Goal: Task Accomplishment & Management: Manage account settings

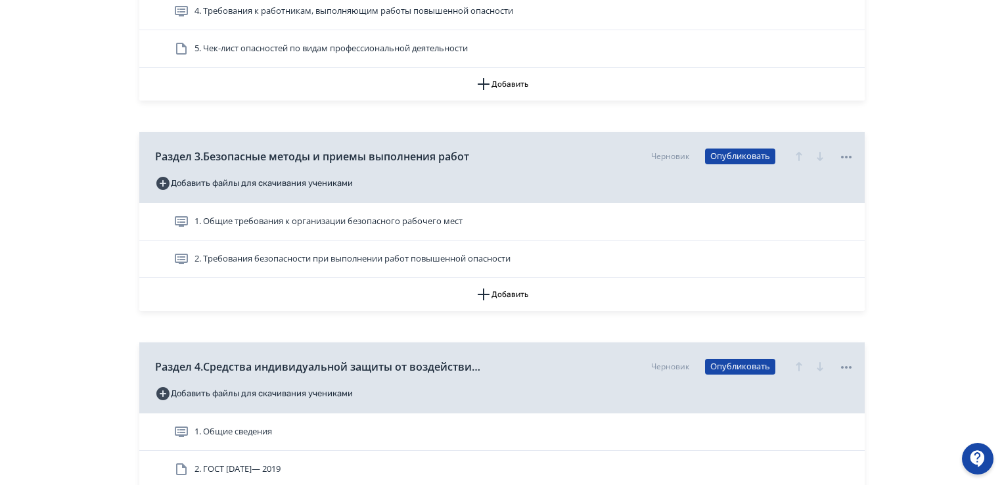
scroll to position [854, 0]
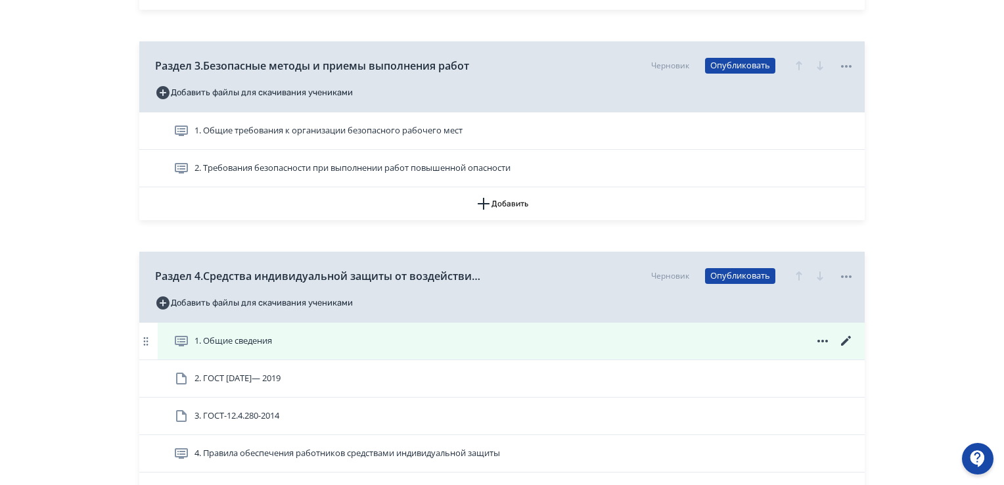
click at [842, 342] on icon at bounding box center [846, 341] width 16 height 16
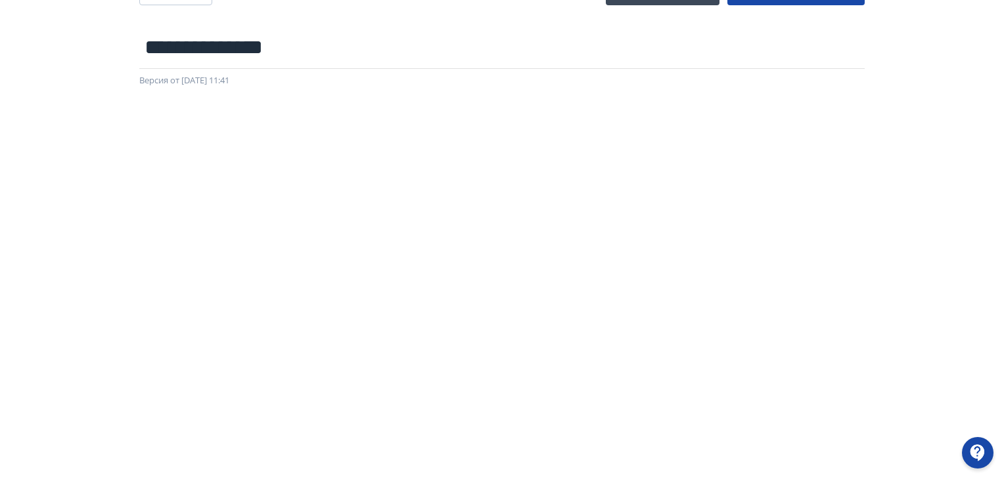
scroll to position [277, 0]
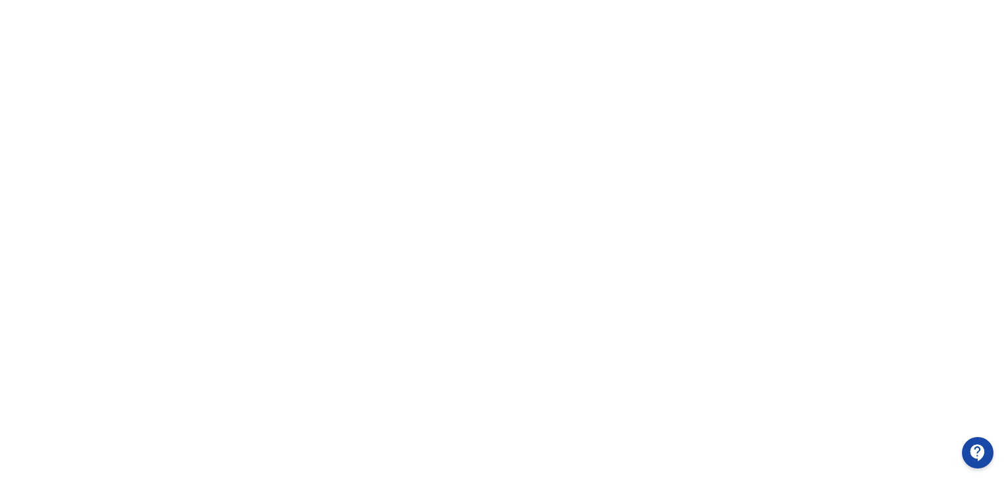
drag, startPoint x: 976, startPoint y: 143, endPoint x: 975, endPoint y: 61, distance: 82.1
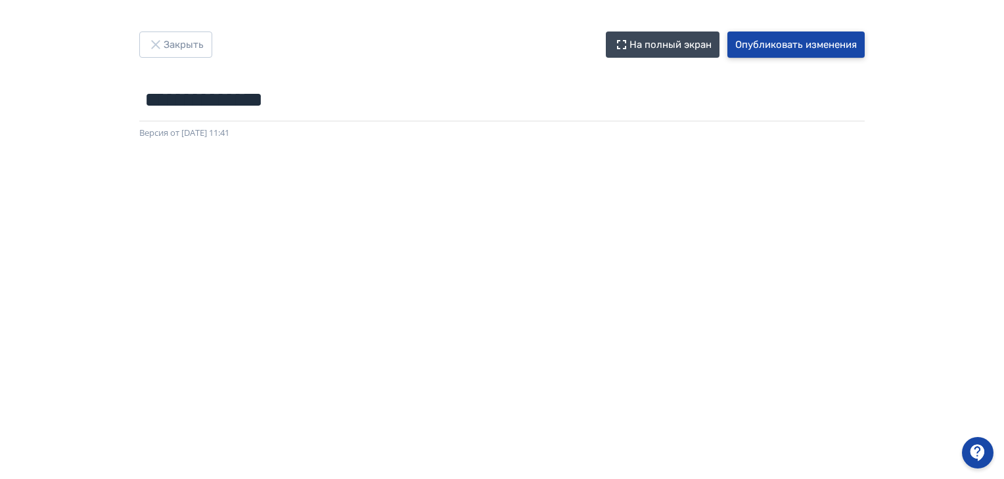
click at [801, 50] on button "Опубликовать изменения" at bounding box center [795, 45] width 137 height 26
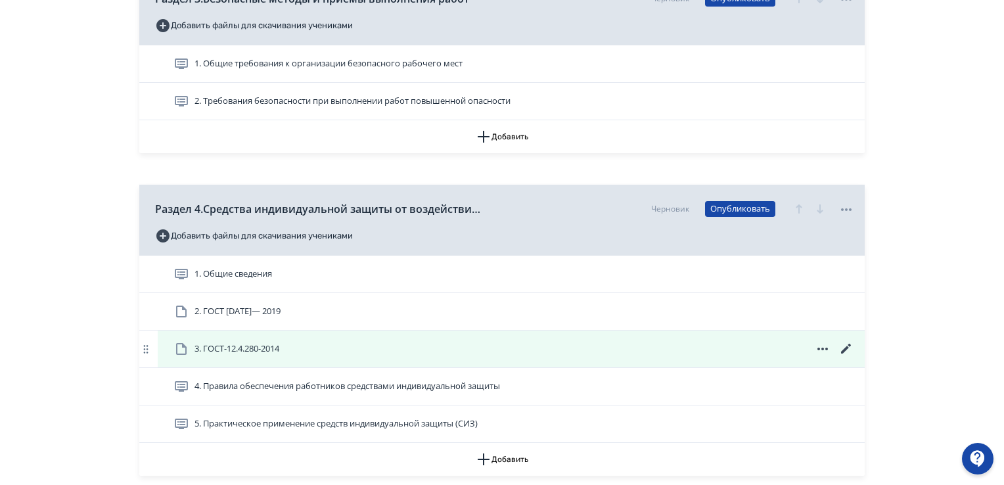
scroll to position [842, 0]
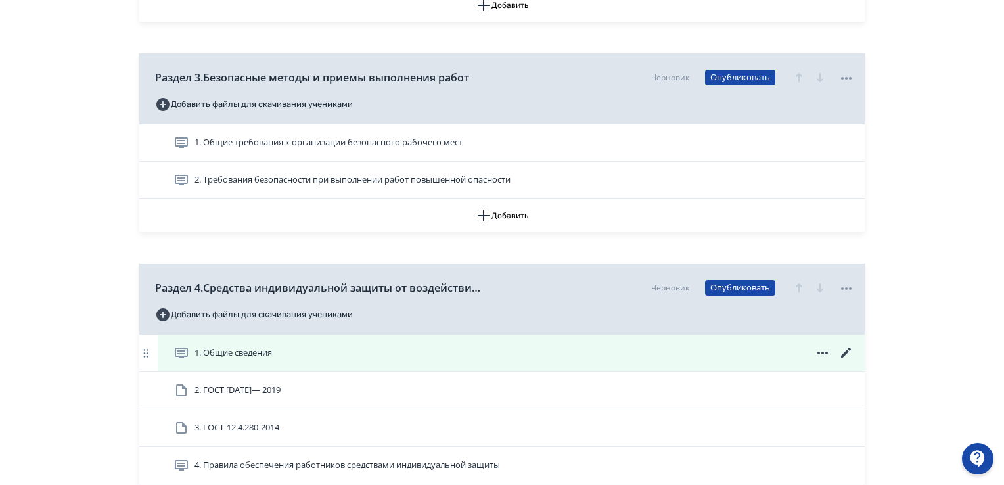
click at [846, 350] on icon at bounding box center [846, 353] width 16 height 16
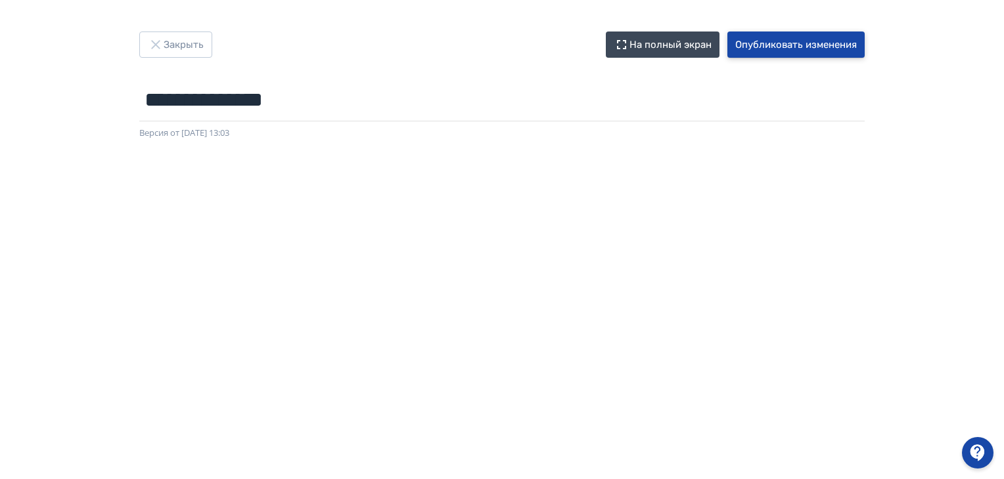
click at [826, 45] on button "Опубликовать изменения" at bounding box center [795, 45] width 137 height 26
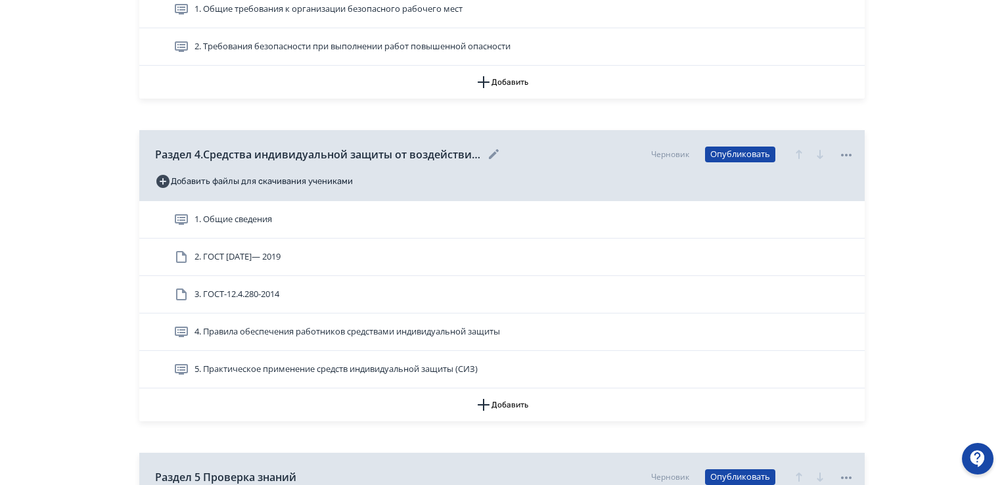
scroll to position [973, 0]
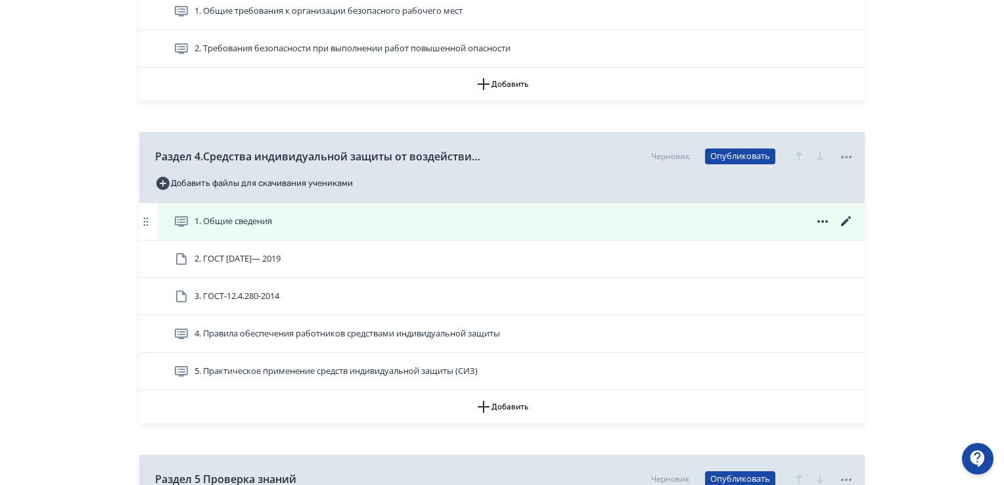
click at [843, 212] on div "1. Общие сведения" at bounding box center [511, 221] width 707 height 37
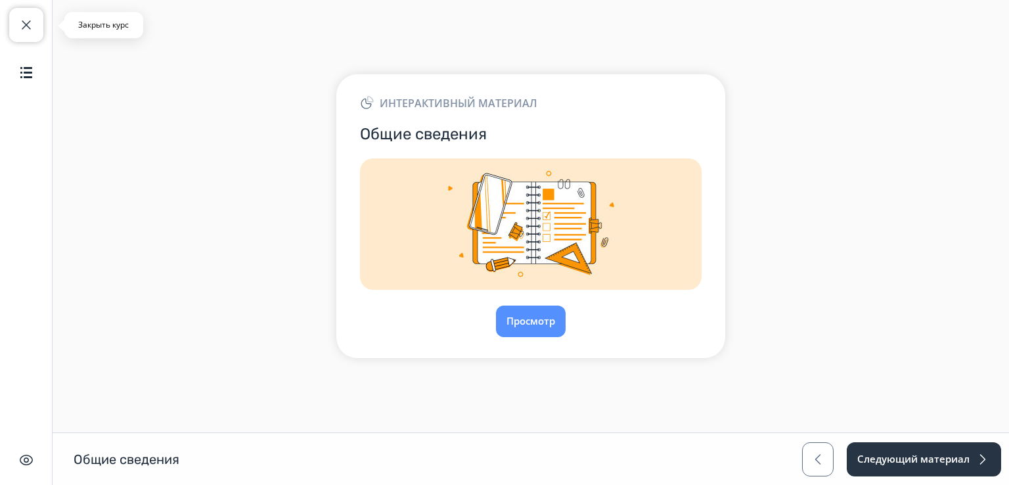
click at [29, 26] on span "button" at bounding box center [26, 25] width 16 height 16
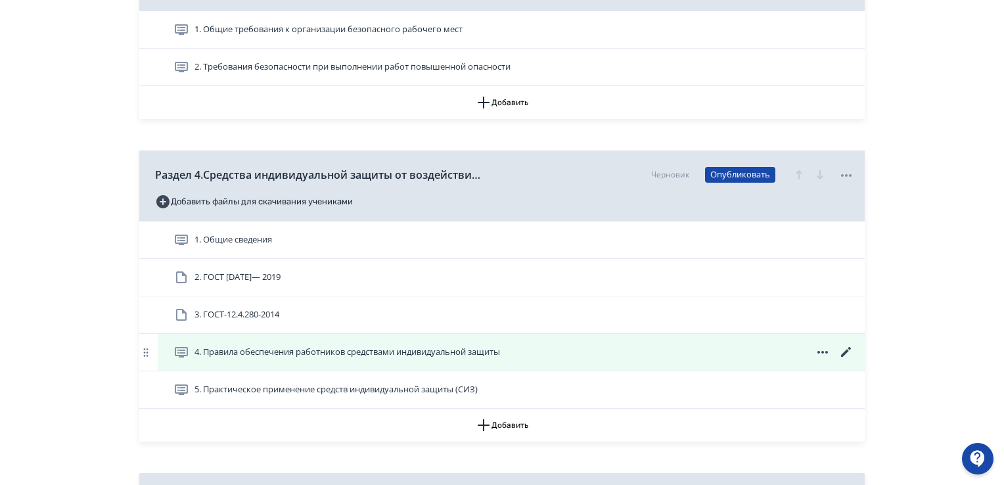
scroll to position [985, 0]
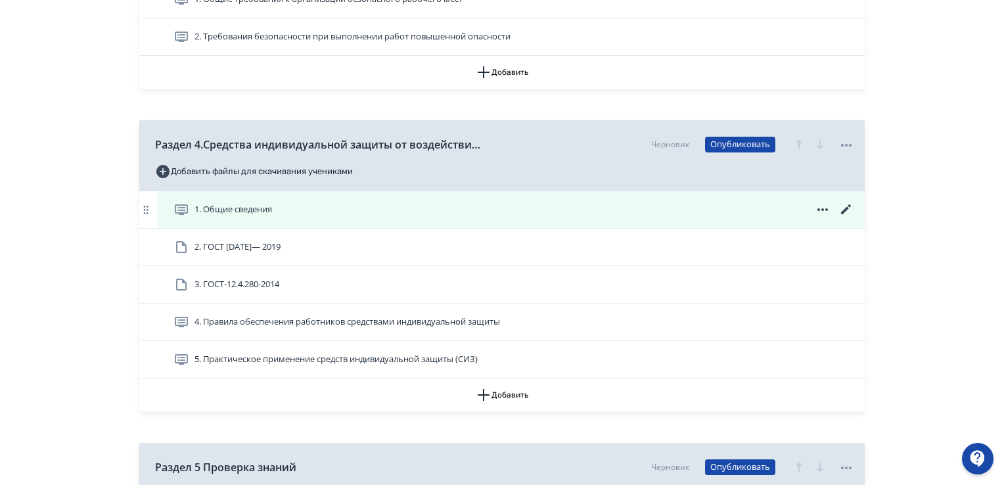
click at [842, 209] on icon at bounding box center [846, 210] width 16 height 16
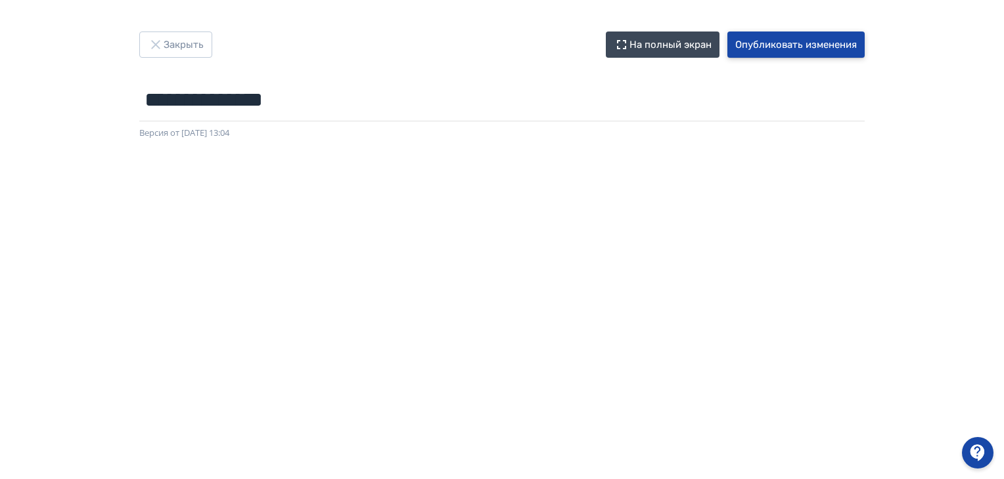
click at [778, 34] on button "Опубликовать изменения" at bounding box center [795, 45] width 137 height 26
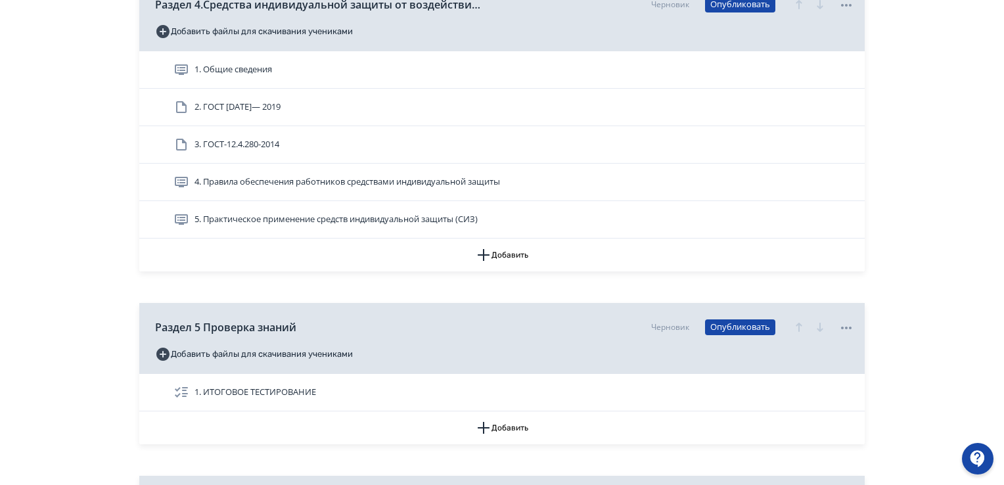
scroll to position [1039, 0]
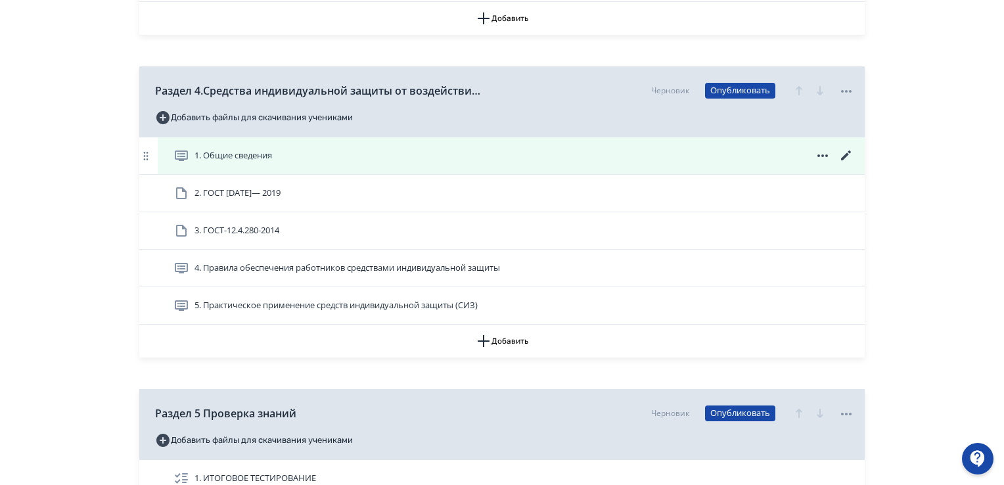
click at [849, 148] on icon at bounding box center [846, 156] width 16 height 16
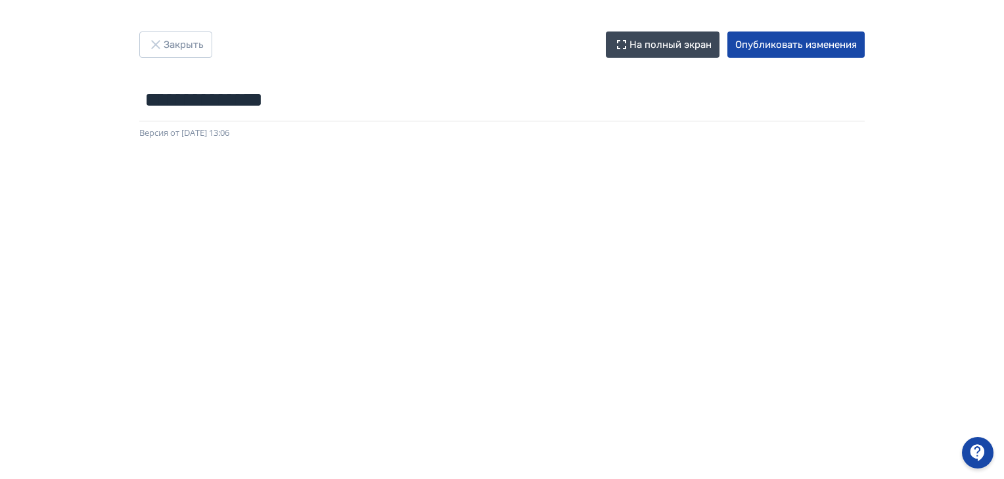
drag, startPoint x: 1008, startPoint y: 237, endPoint x: 992, endPoint y: 366, distance: 129.7
click at [998, 377] on div at bounding box center [502, 435] width 1004 height 591
click at [776, 48] on button "Опубликовать изменения" at bounding box center [795, 45] width 137 height 26
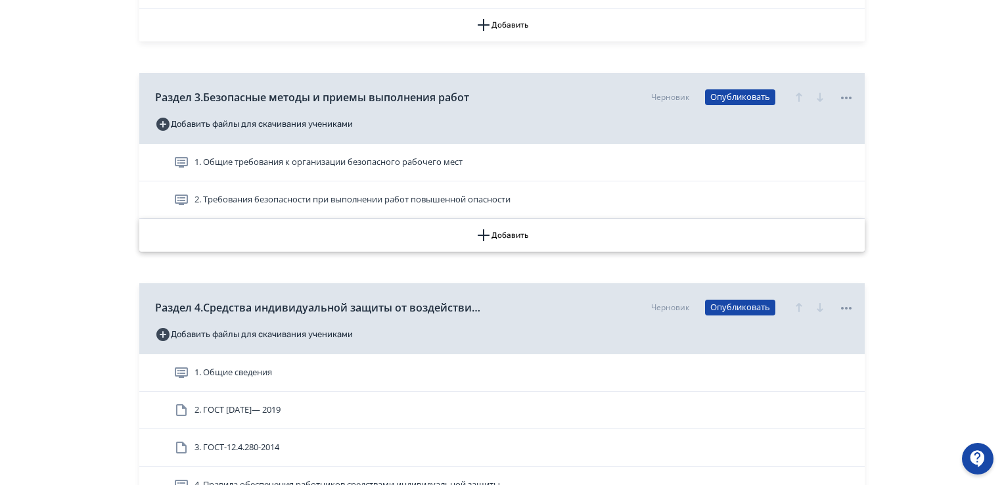
scroll to position [920, 0]
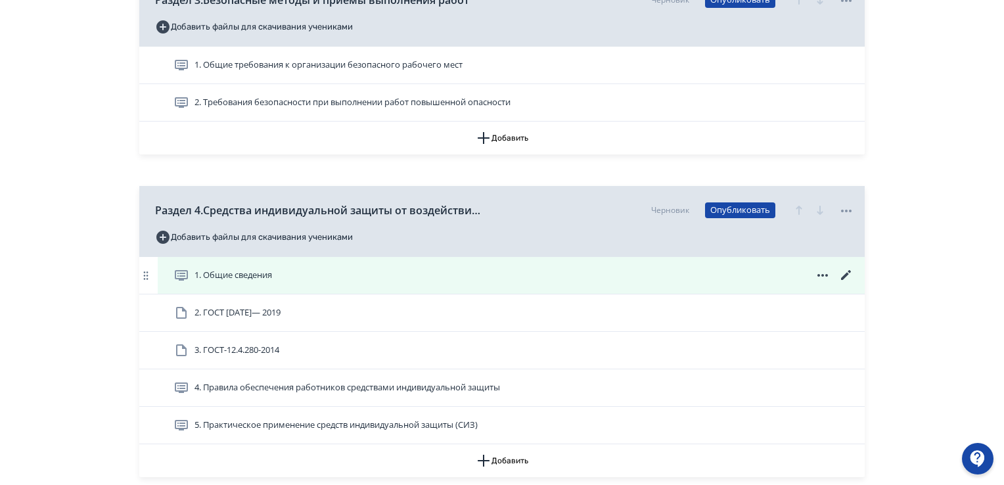
click at [849, 271] on icon at bounding box center [846, 275] width 10 height 10
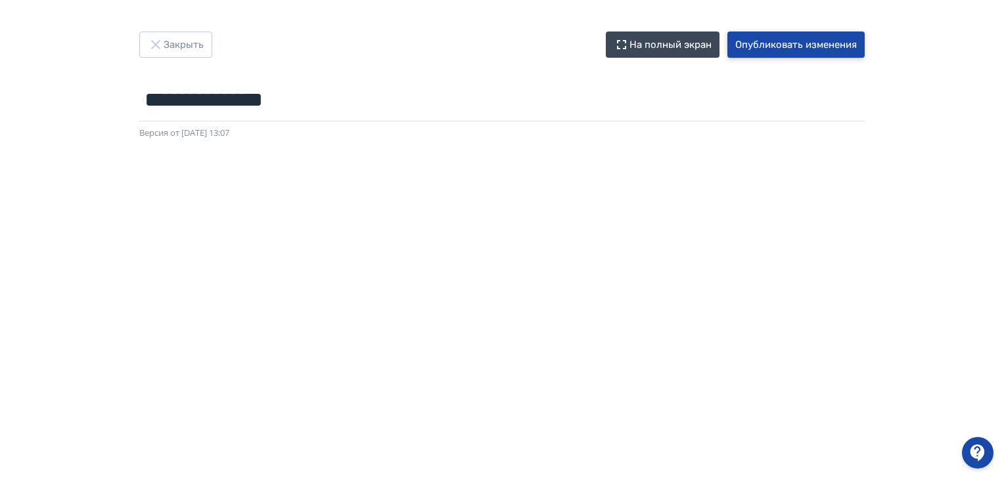
drag, startPoint x: 799, startPoint y: 43, endPoint x: 745, endPoint y: 56, distance: 54.8
click at [797, 43] on button "Опубликовать изменения" at bounding box center [795, 45] width 137 height 26
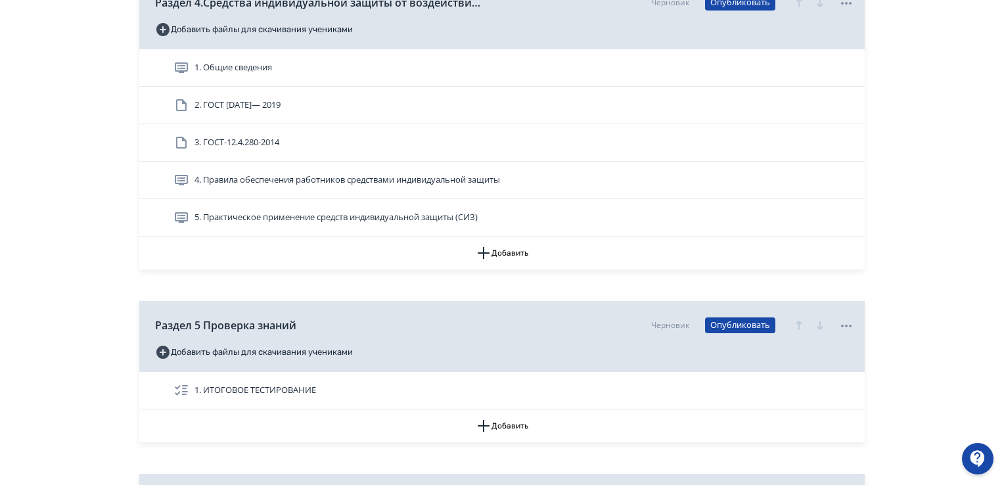
scroll to position [1105, 0]
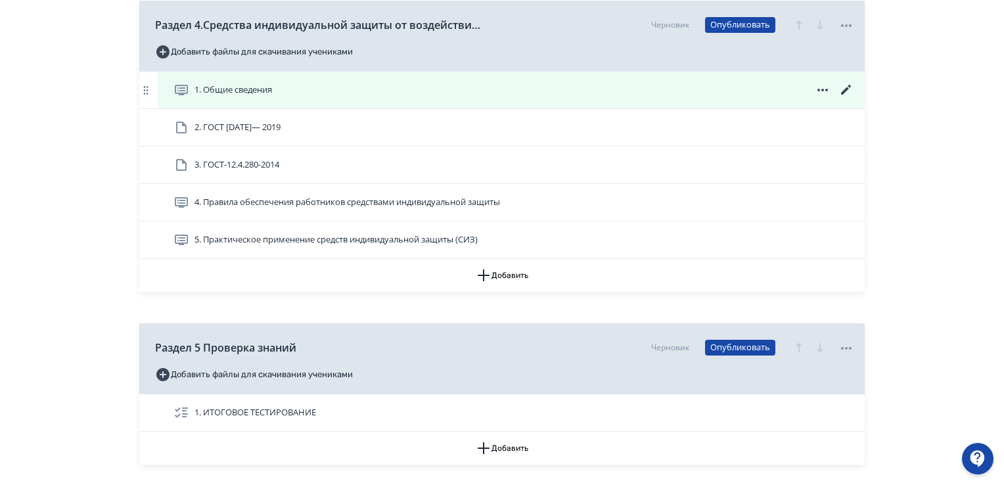
click at [847, 84] on icon at bounding box center [846, 90] width 16 height 16
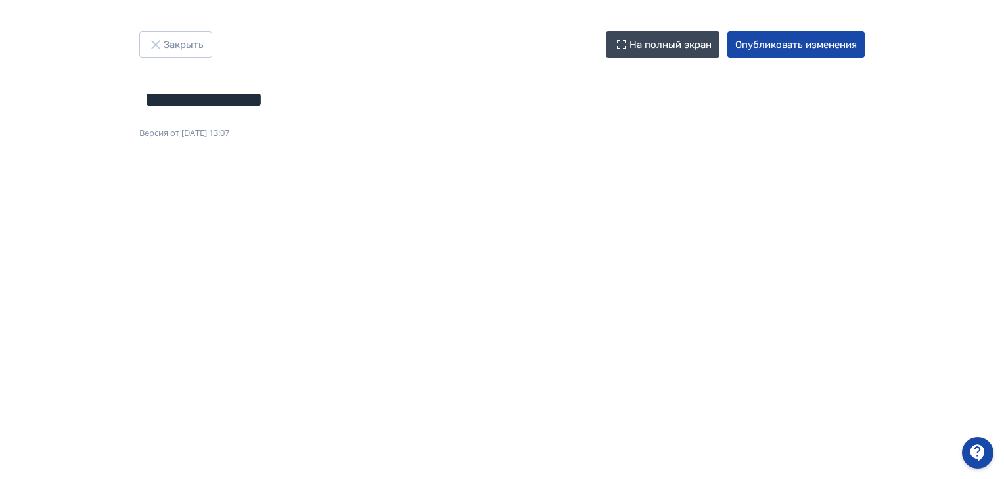
click at [765, 26] on div "**********" at bounding box center [502, 239] width 1004 height 479
click at [767, 43] on button "Опубликовать изменения" at bounding box center [795, 45] width 137 height 26
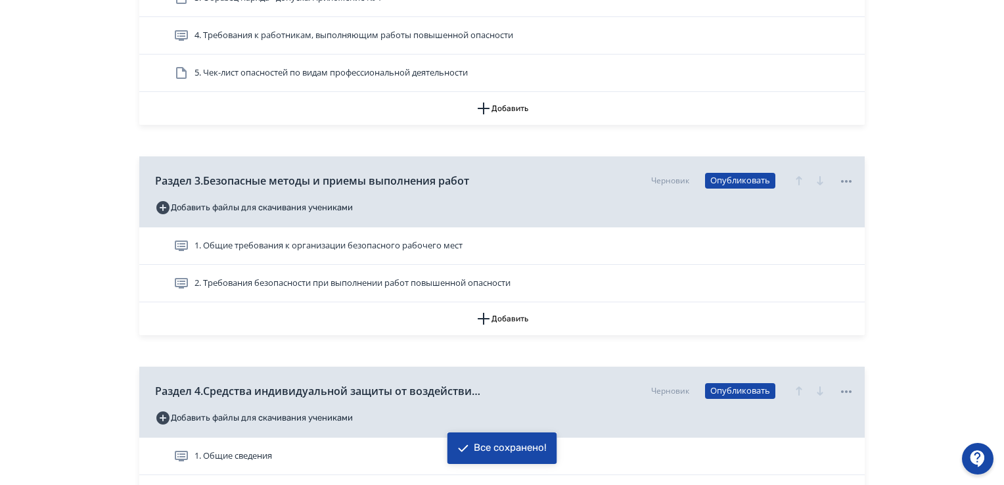
scroll to position [920, 0]
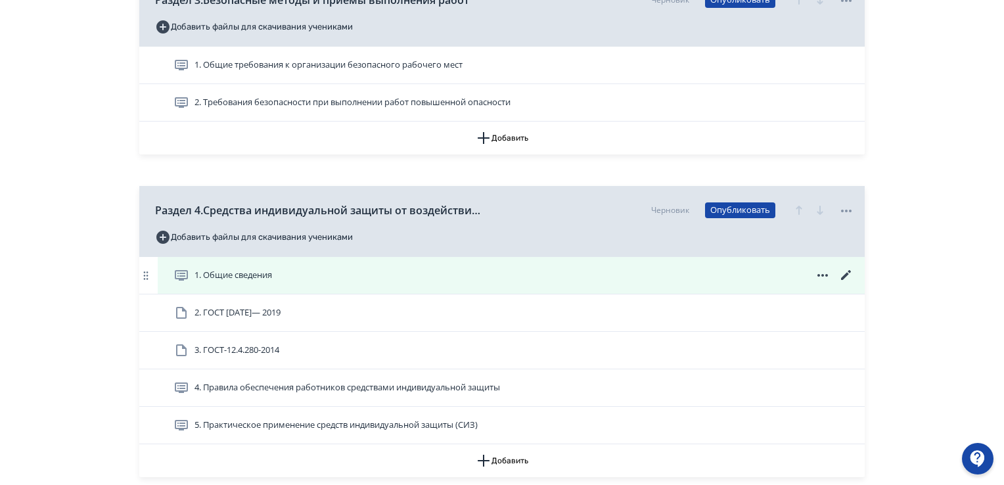
click at [846, 275] on icon at bounding box center [846, 275] width 10 height 10
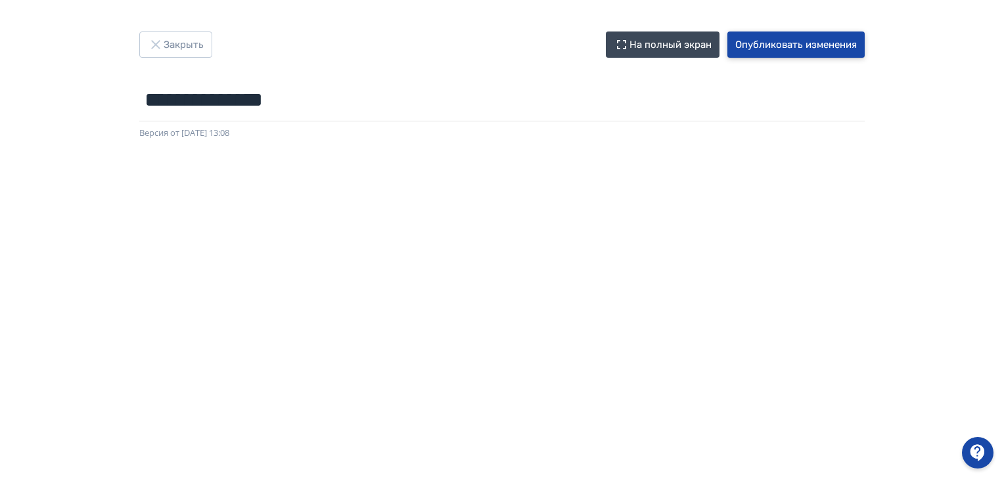
drag, startPoint x: 830, startPoint y: 40, endPoint x: 786, endPoint y: 44, distance: 44.2
click at [828, 40] on button "Опубликовать изменения" at bounding box center [795, 45] width 137 height 26
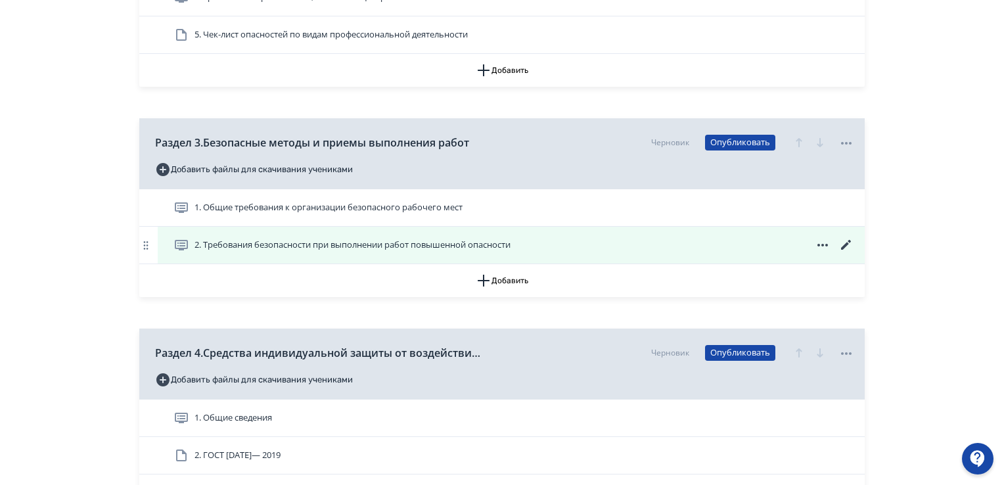
scroll to position [854, 0]
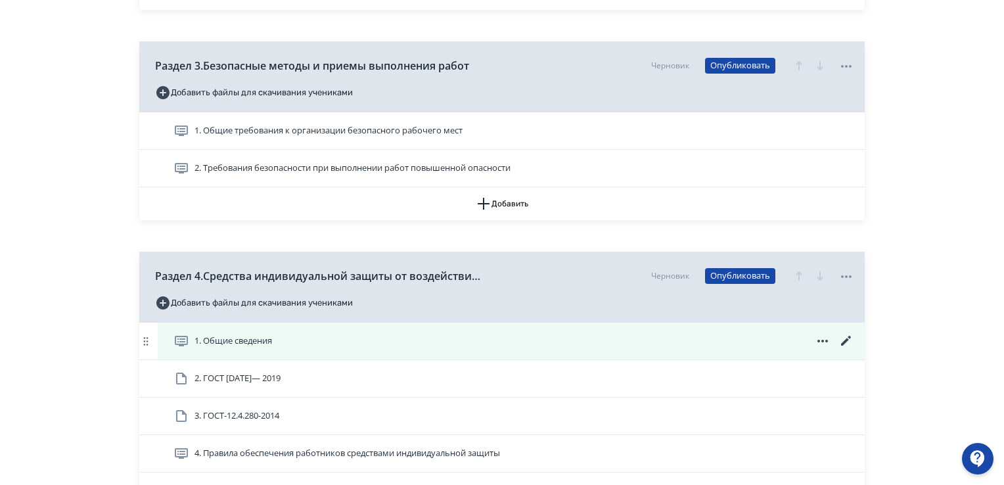
click at [853, 334] on icon at bounding box center [846, 341] width 16 height 16
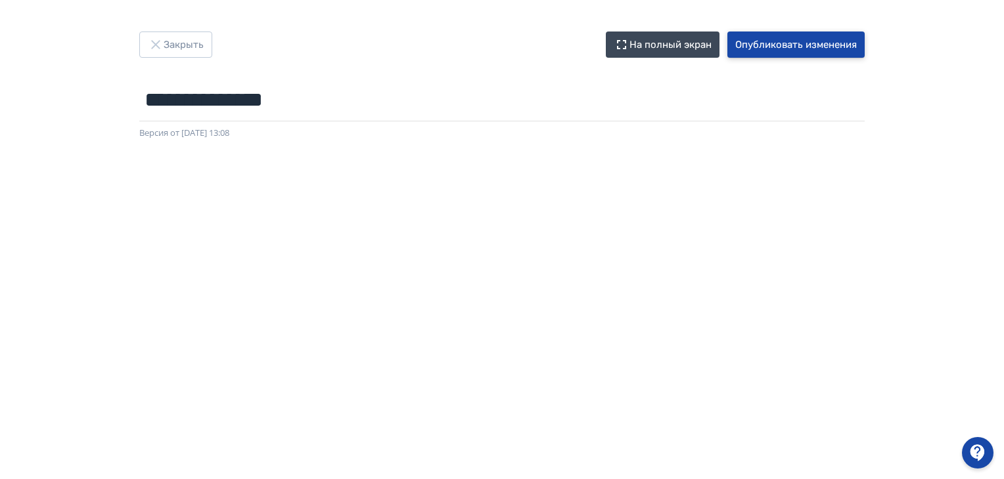
click at [784, 45] on button "Опубликовать изменения" at bounding box center [795, 45] width 137 height 26
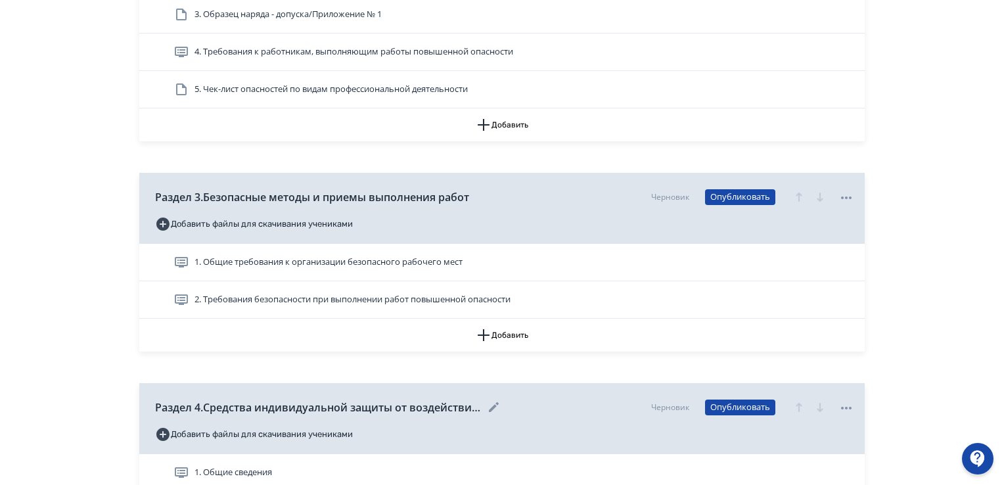
scroll to position [985, 0]
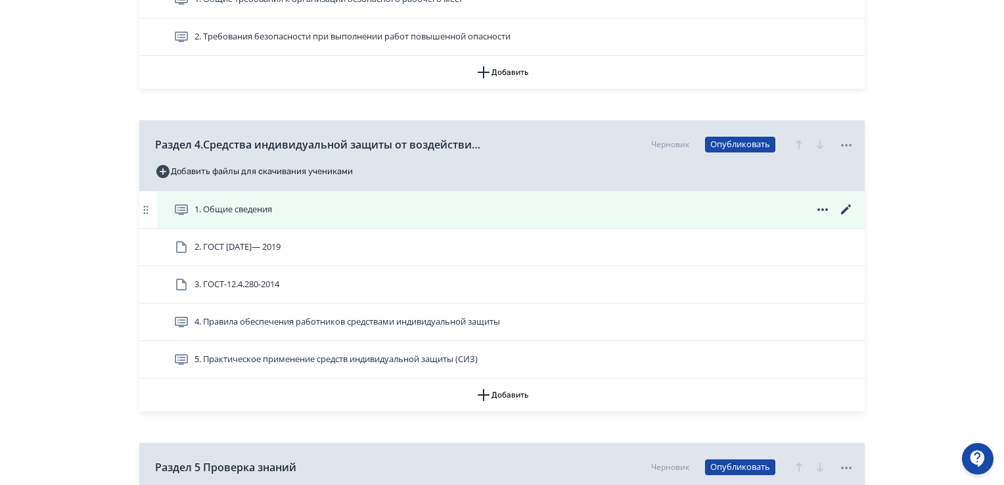
click at [848, 207] on icon at bounding box center [846, 210] width 16 height 16
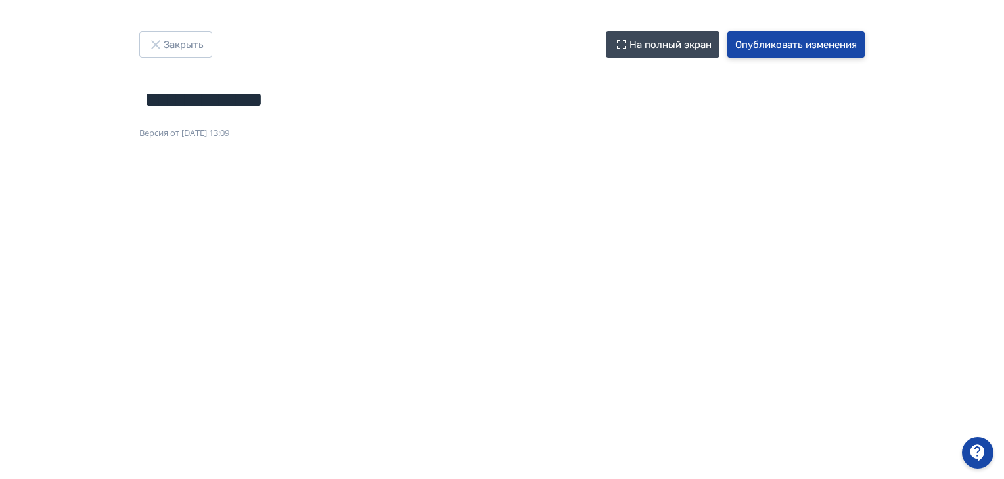
click at [747, 48] on button "Опубликовать изменения" at bounding box center [795, 45] width 137 height 26
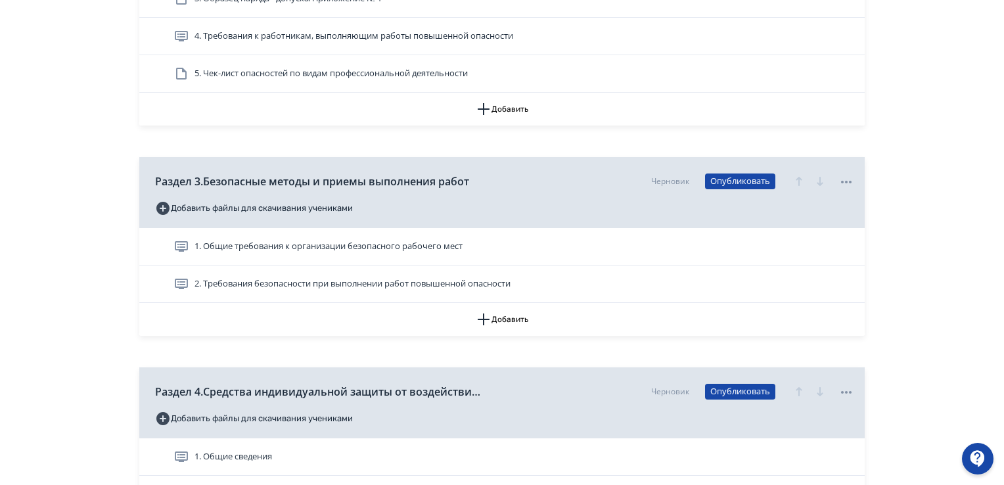
scroll to position [788, 0]
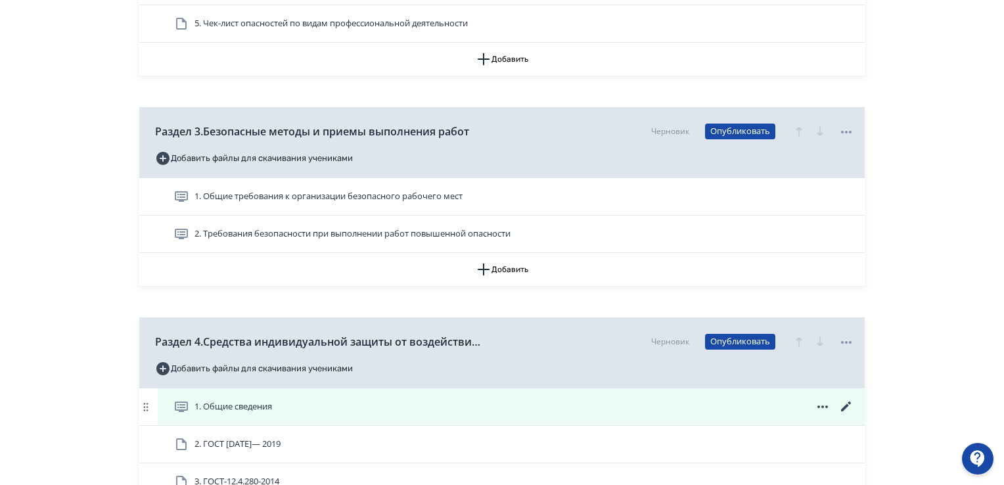
click at [842, 403] on icon at bounding box center [846, 407] width 16 height 16
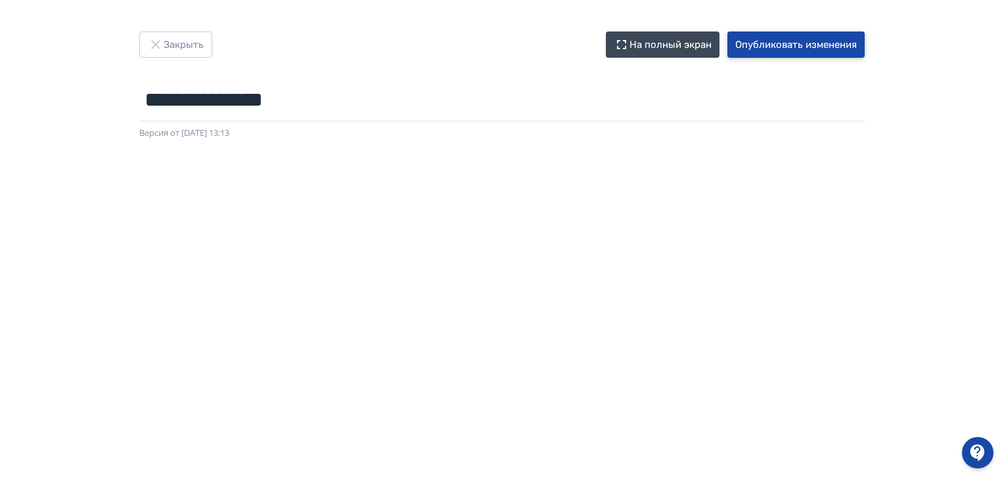
click at [827, 45] on button "Опубликовать изменения" at bounding box center [795, 45] width 137 height 26
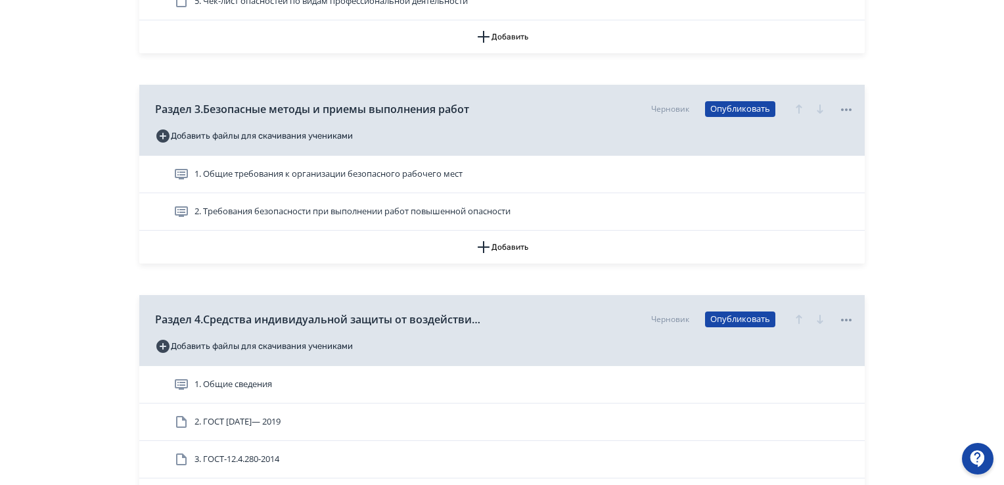
scroll to position [788, 0]
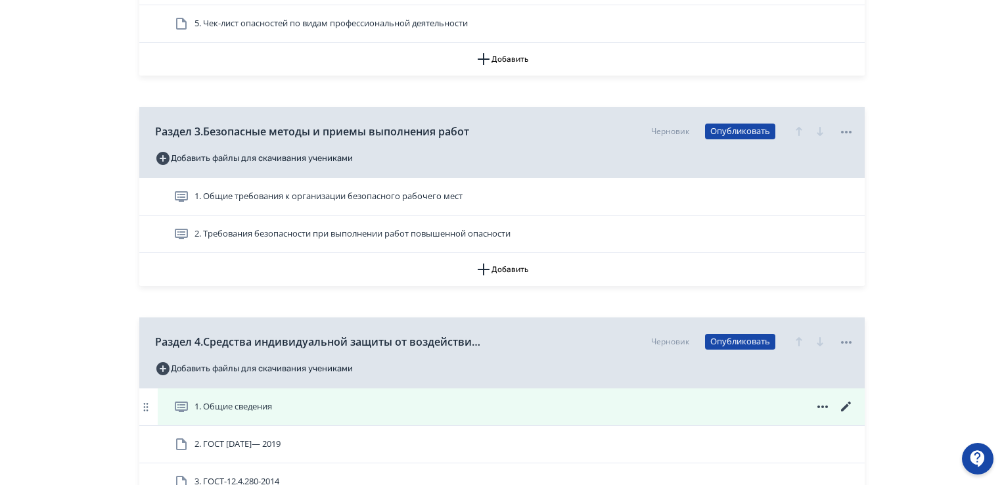
click at [846, 402] on icon at bounding box center [846, 407] width 16 height 16
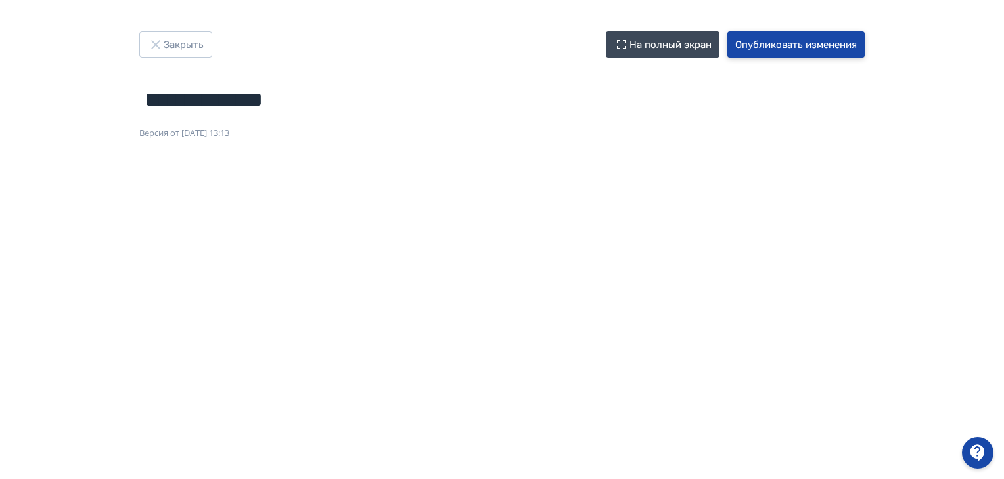
click at [841, 45] on button "Опубликовать изменения" at bounding box center [795, 45] width 137 height 26
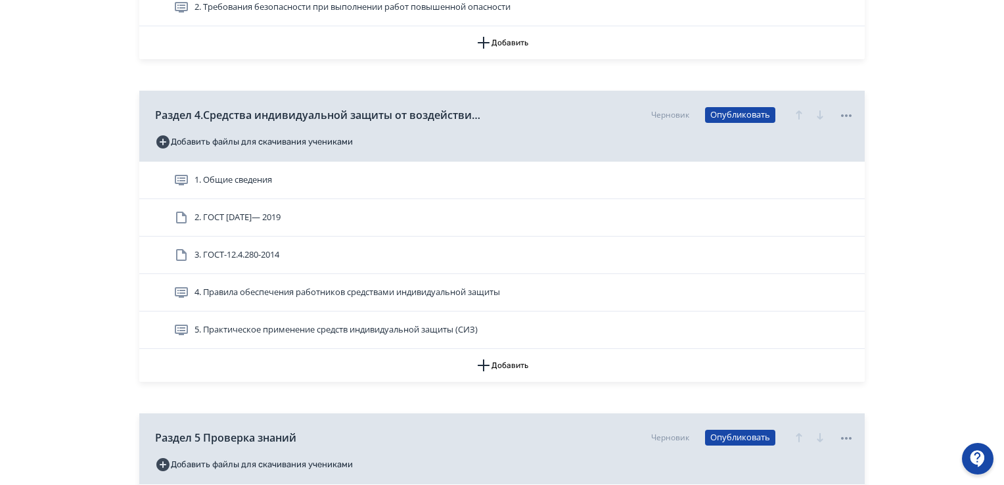
scroll to position [973, 0]
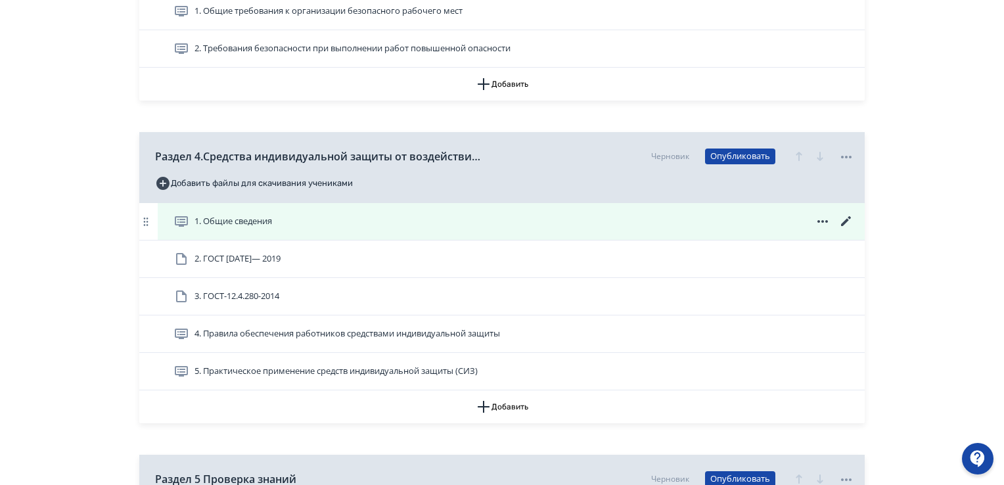
click at [843, 219] on icon at bounding box center [846, 221] width 16 height 16
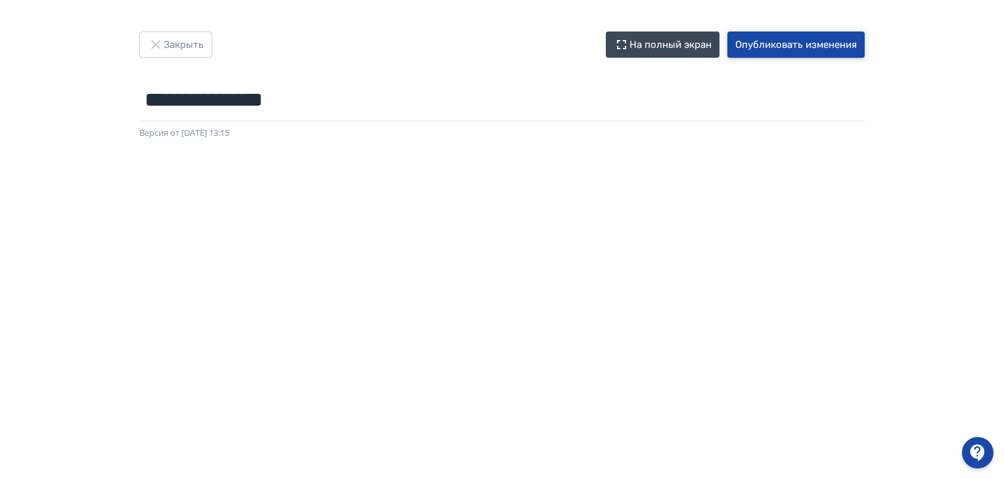
click at [822, 53] on button "Опубликовать изменения" at bounding box center [795, 45] width 137 height 26
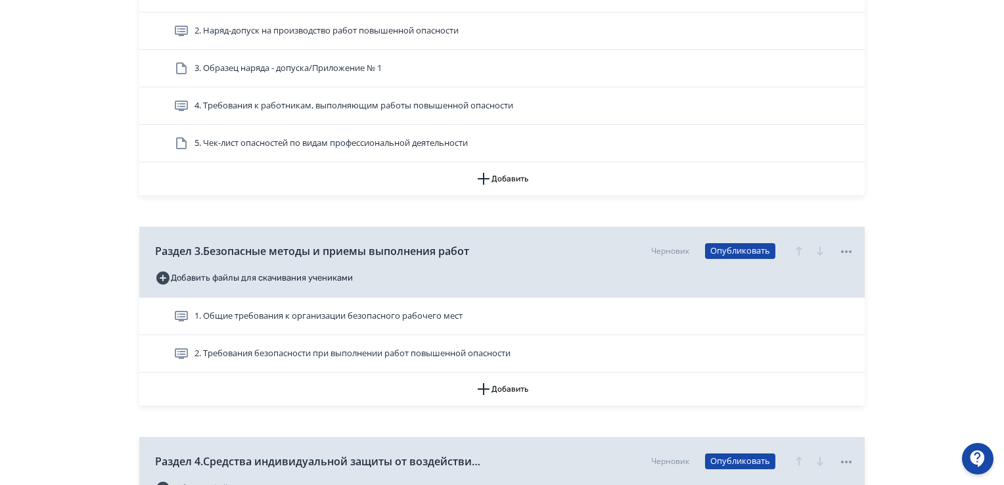
scroll to position [1051, 0]
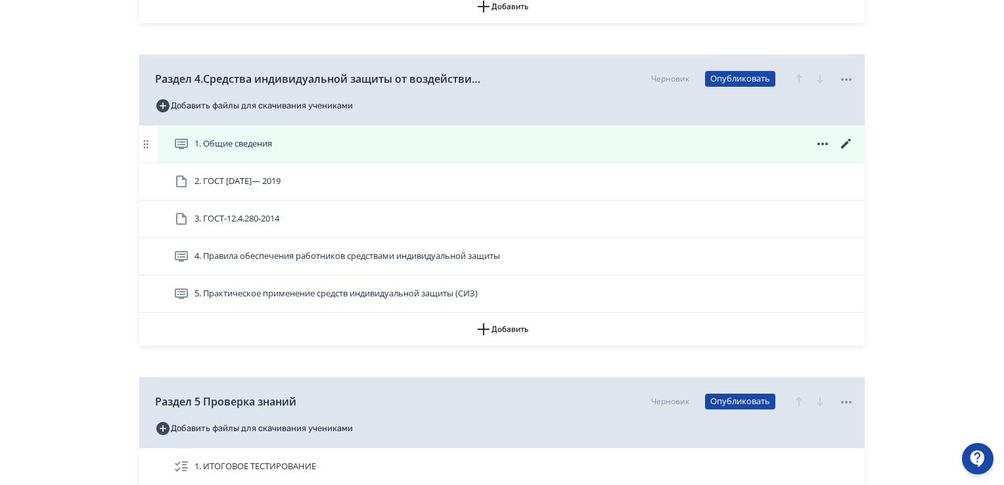
click at [843, 146] on icon at bounding box center [846, 144] width 10 height 10
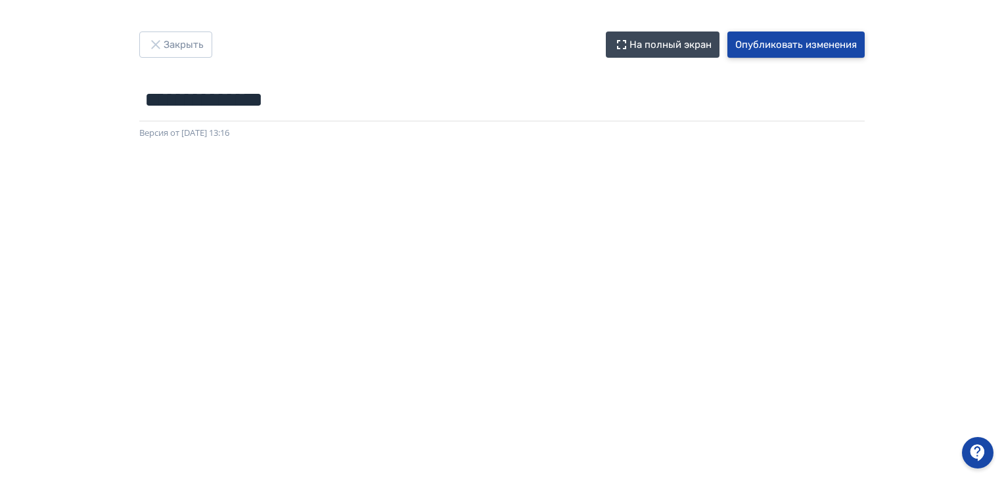
click at [791, 38] on button "Опубликовать изменения" at bounding box center [795, 45] width 137 height 26
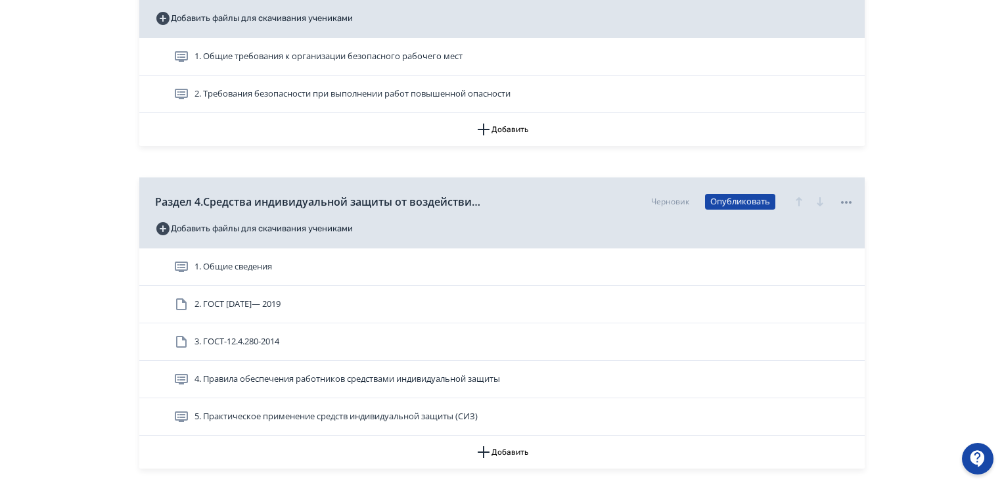
scroll to position [985, 0]
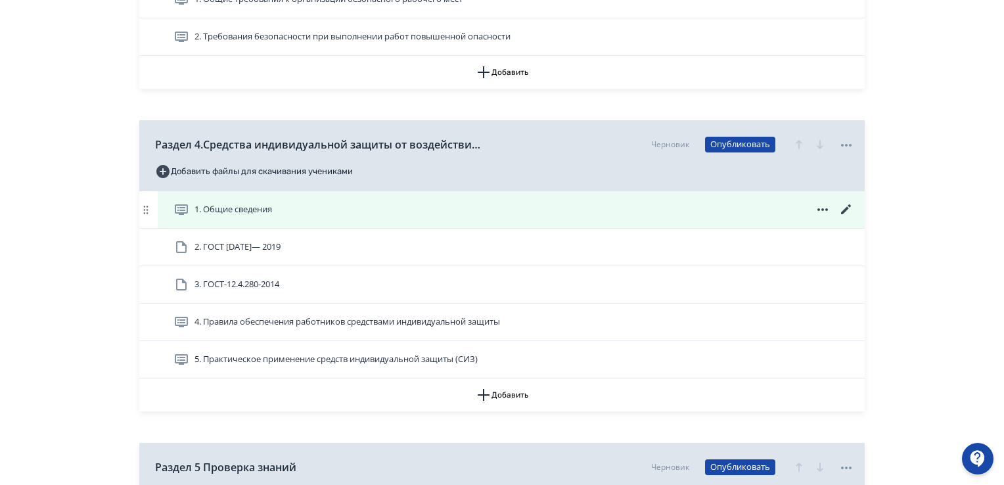
click at [849, 206] on icon at bounding box center [846, 209] width 10 height 10
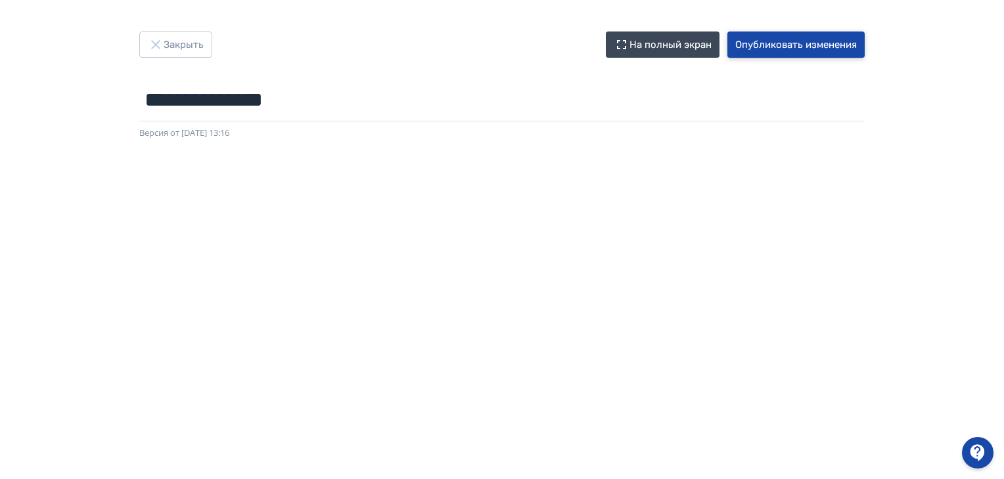
click at [796, 43] on button "Опубликовать изменения" at bounding box center [795, 45] width 137 height 26
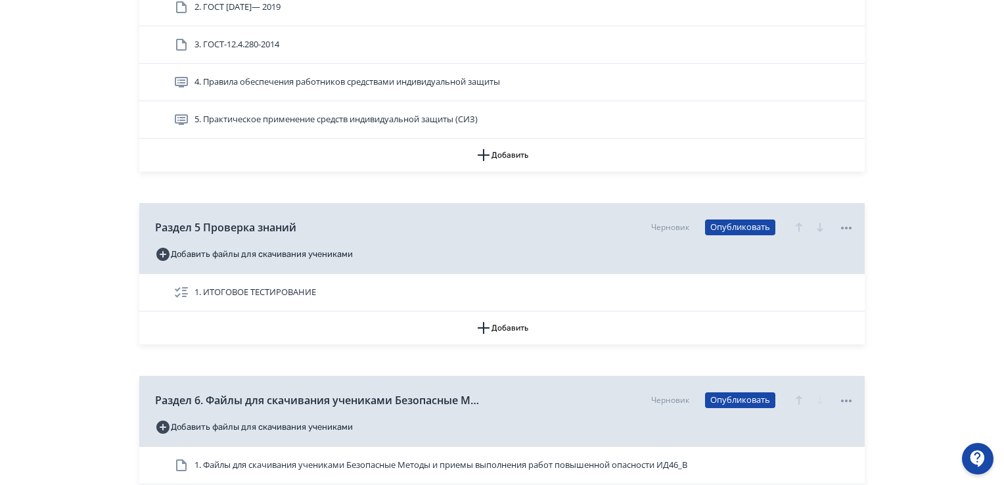
scroll to position [973, 0]
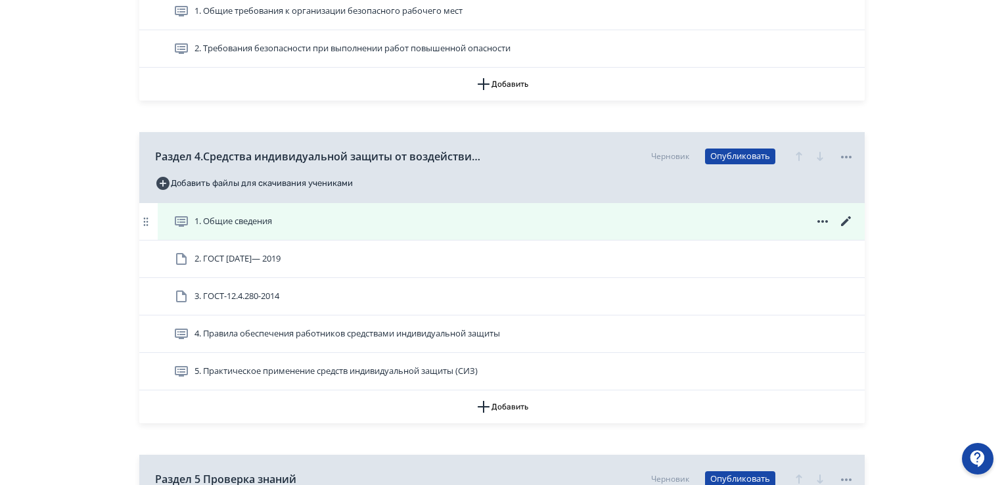
click at [845, 213] on icon at bounding box center [846, 221] width 16 height 16
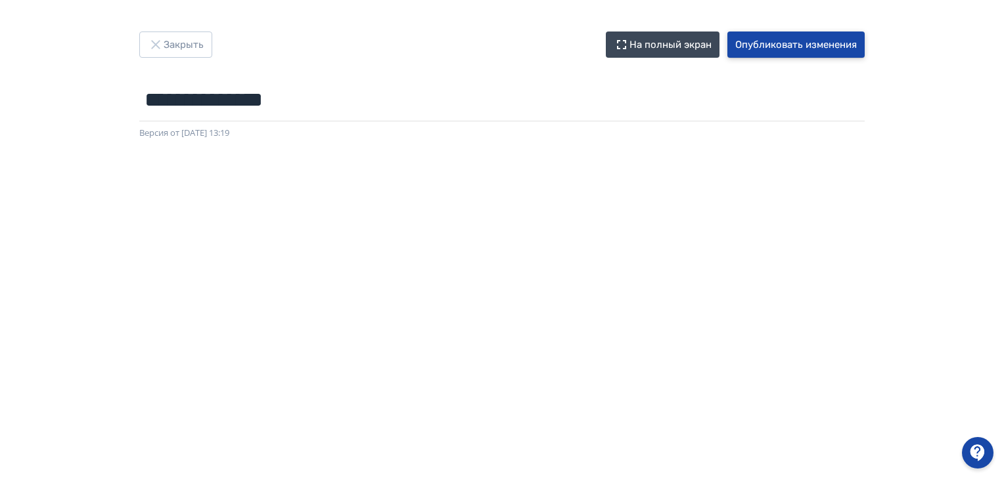
click at [829, 43] on button "Опубликовать изменения" at bounding box center [795, 45] width 137 height 26
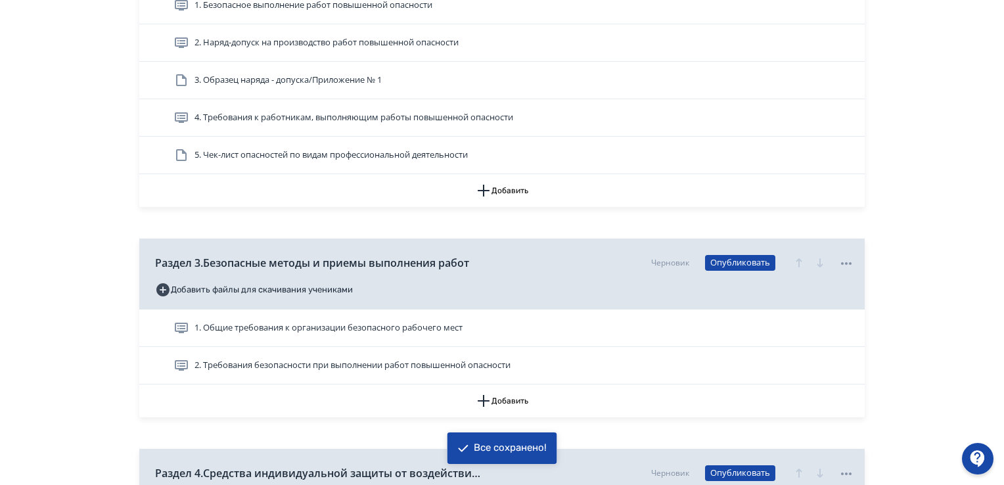
scroll to position [920, 0]
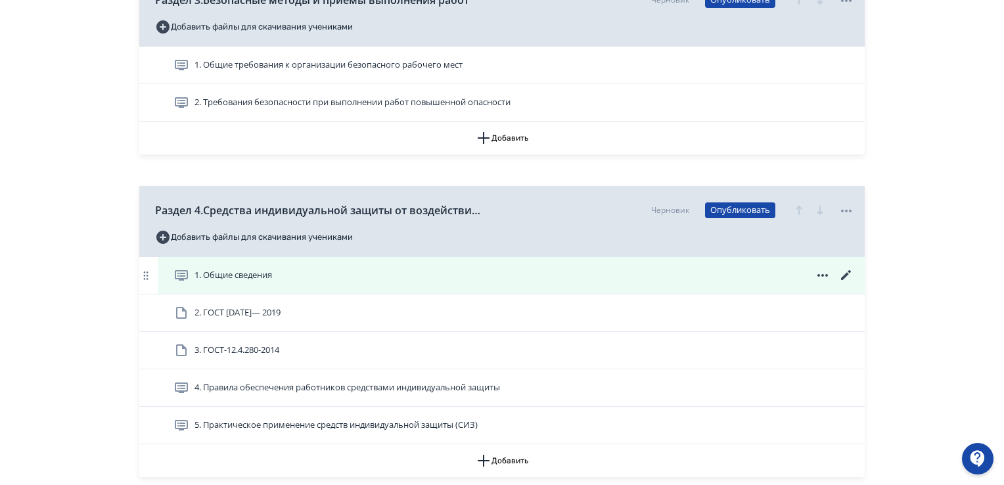
click at [847, 271] on icon at bounding box center [846, 275] width 16 height 16
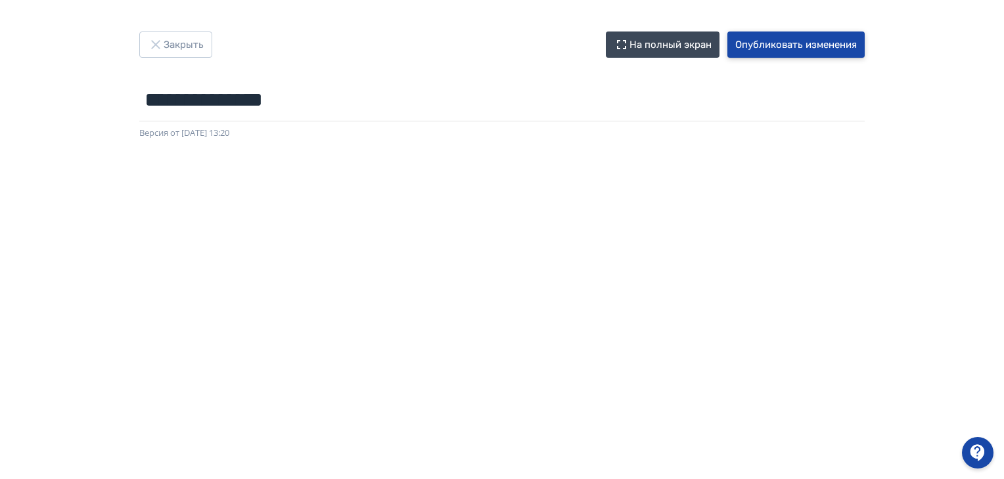
click at [767, 51] on button "Опубликовать изменения" at bounding box center [795, 45] width 137 height 26
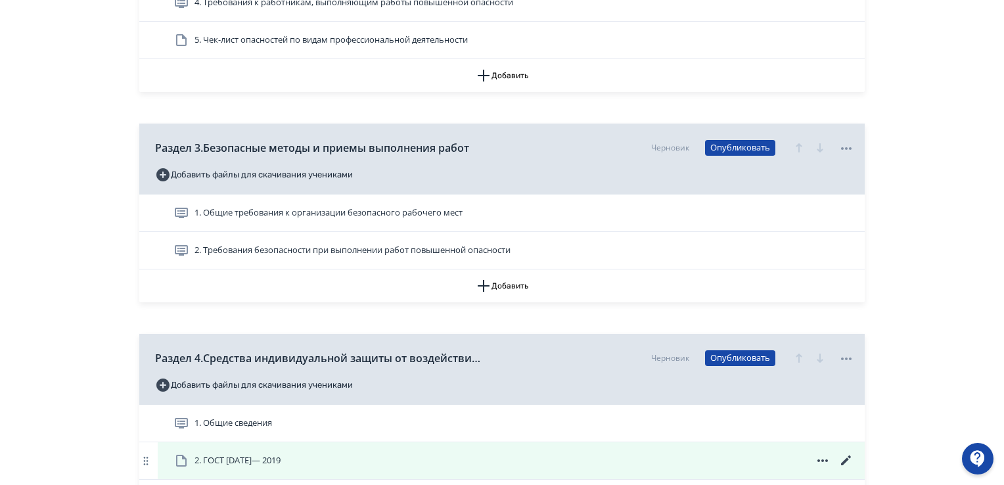
scroll to position [788, 0]
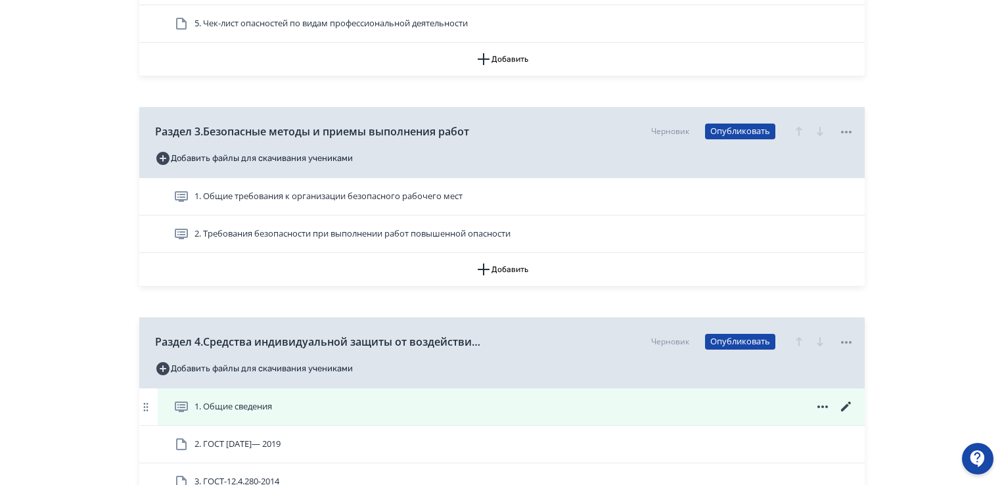
click at [841, 403] on icon at bounding box center [846, 407] width 16 height 16
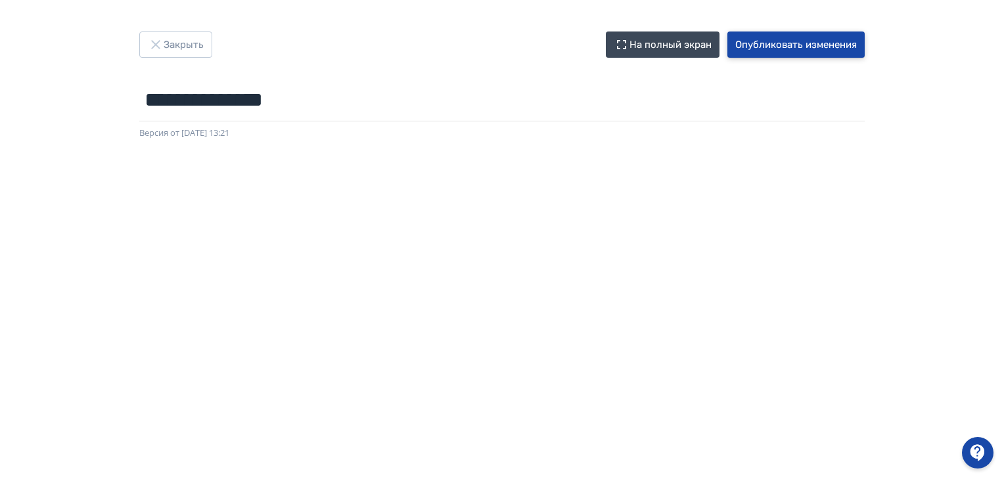
click at [763, 41] on button "Опубликовать изменения" at bounding box center [795, 45] width 137 height 26
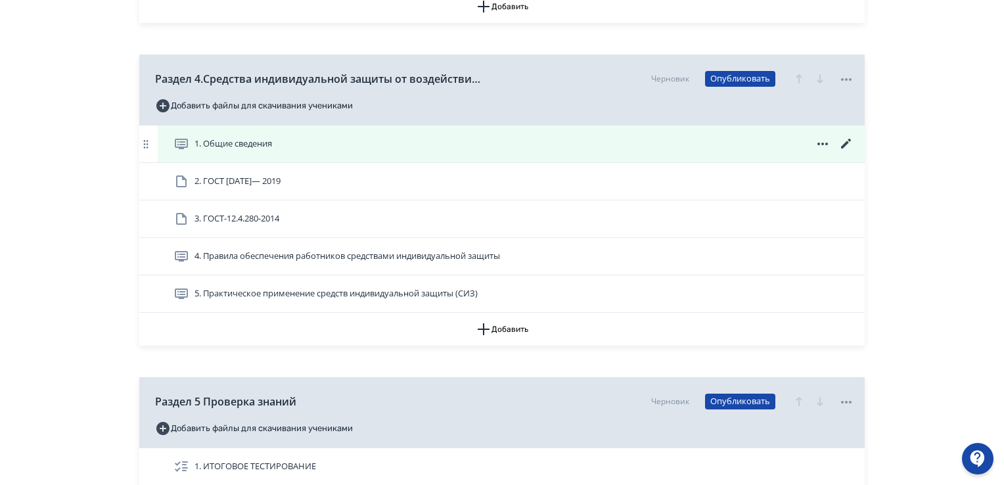
scroll to position [973, 0]
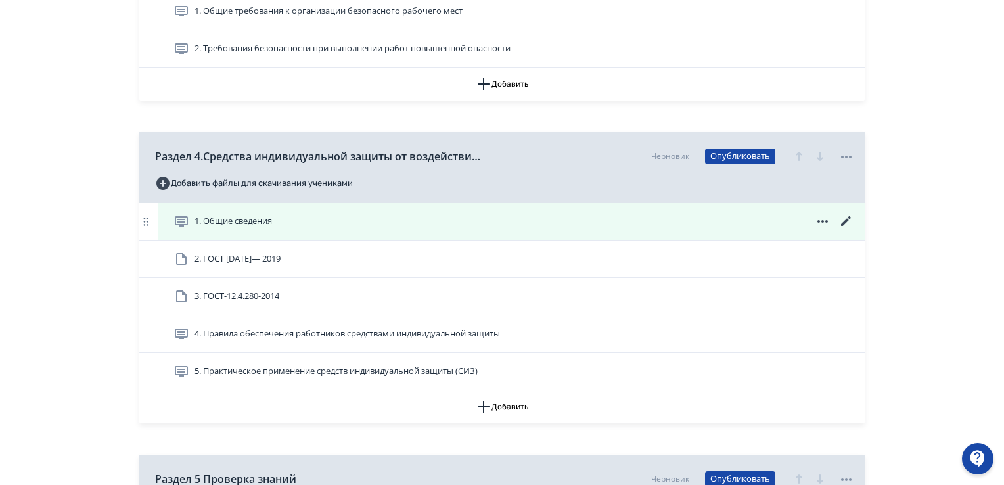
click at [845, 215] on icon at bounding box center [846, 221] width 16 height 16
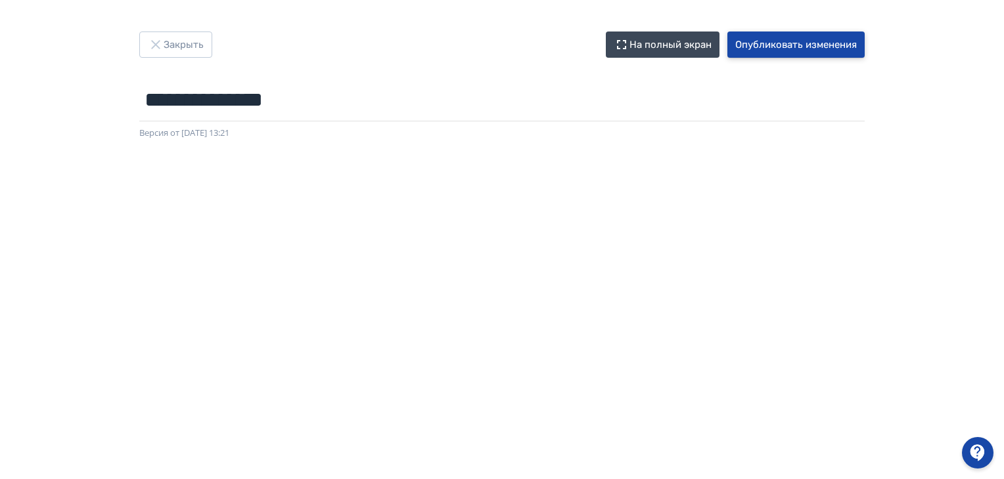
click at [828, 40] on button "Опубликовать изменения" at bounding box center [795, 45] width 137 height 26
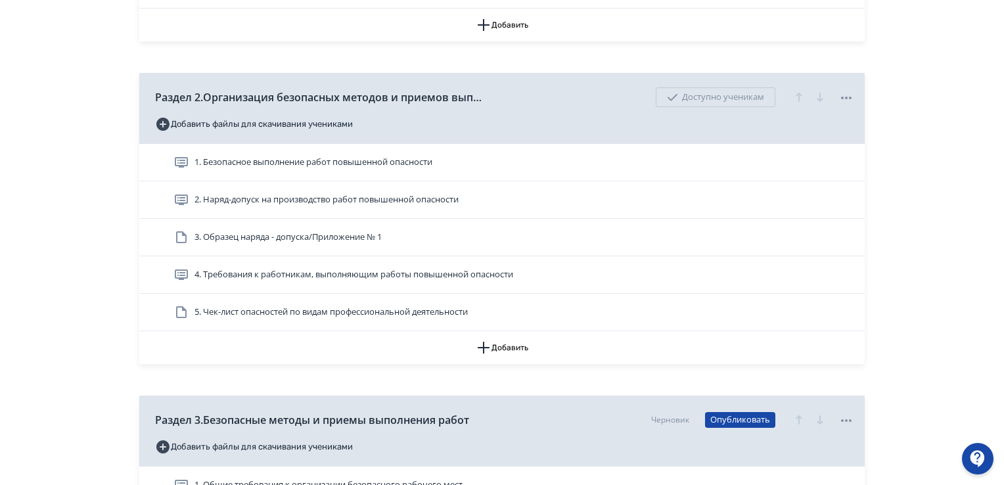
scroll to position [591, 0]
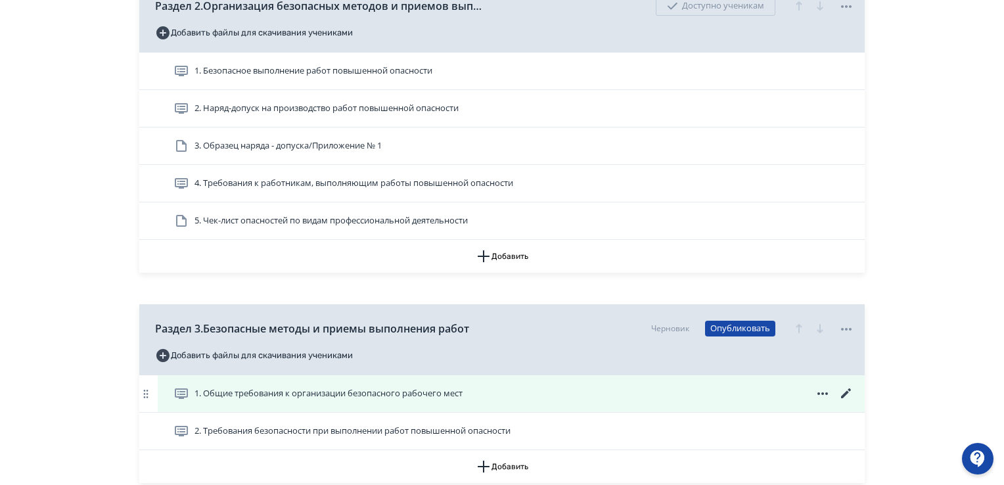
click at [845, 393] on icon at bounding box center [846, 393] width 10 height 10
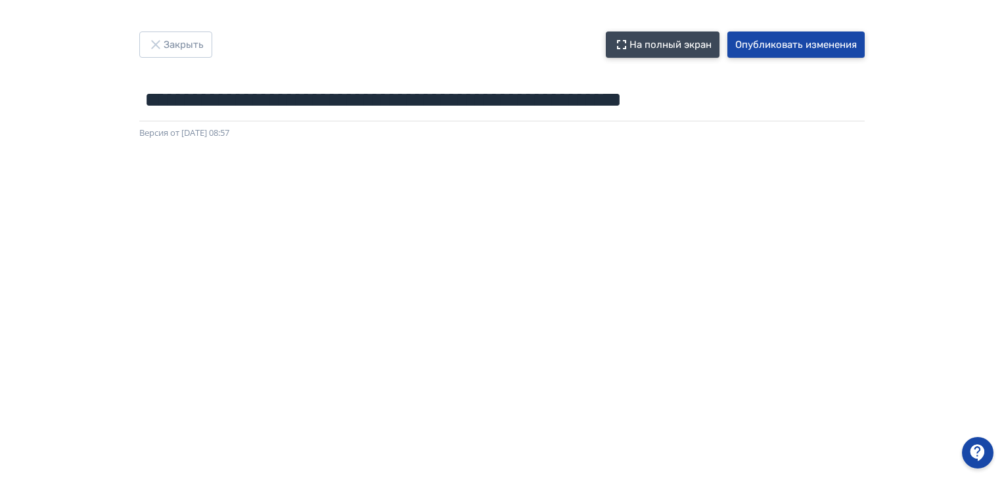
drag, startPoint x: 757, startPoint y: 46, endPoint x: 646, endPoint y: 51, distance: 111.1
click at [752, 45] on button "Опубликовать изменения" at bounding box center [795, 45] width 137 height 26
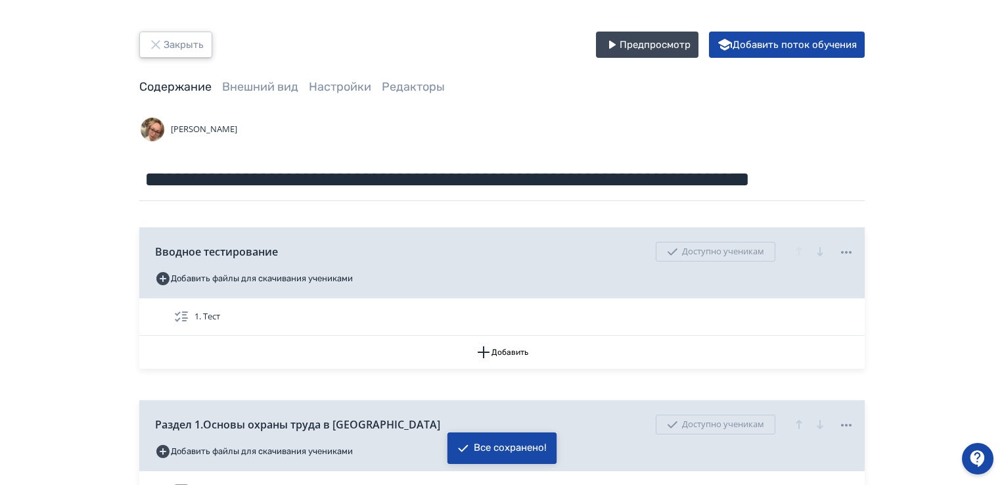
click at [176, 43] on button "Закрыть" at bounding box center [175, 45] width 73 height 26
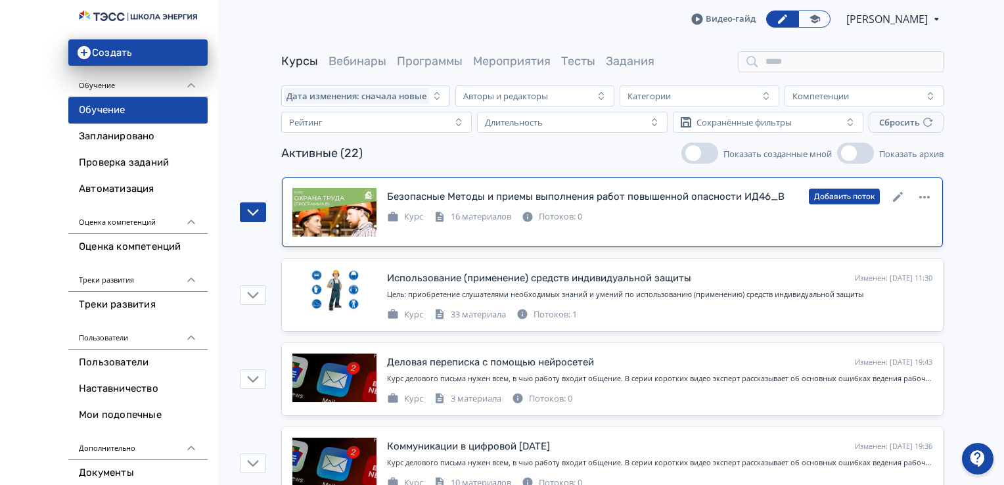
click at [898, 188] on link at bounding box center [898, 196] width 16 height 17
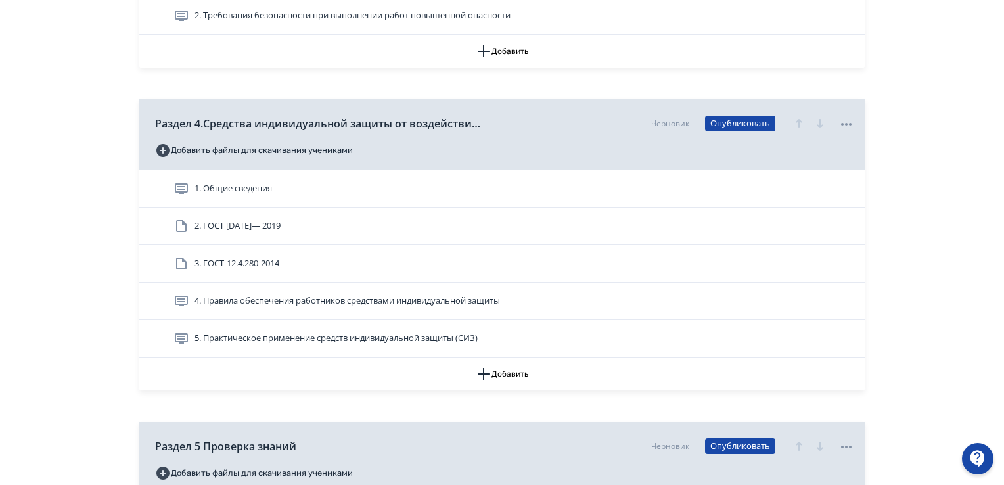
scroll to position [985, 0]
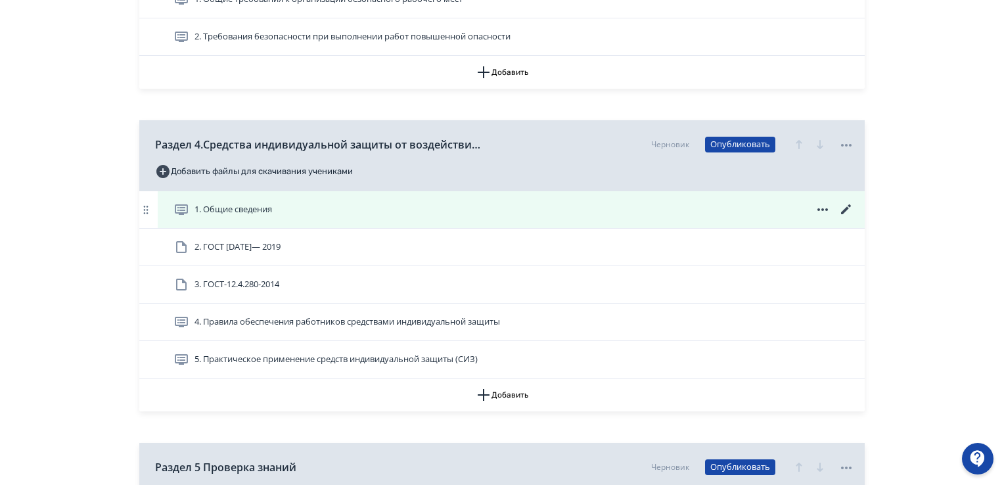
click at [846, 203] on icon at bounding box center [846, 210] width 16 height 16
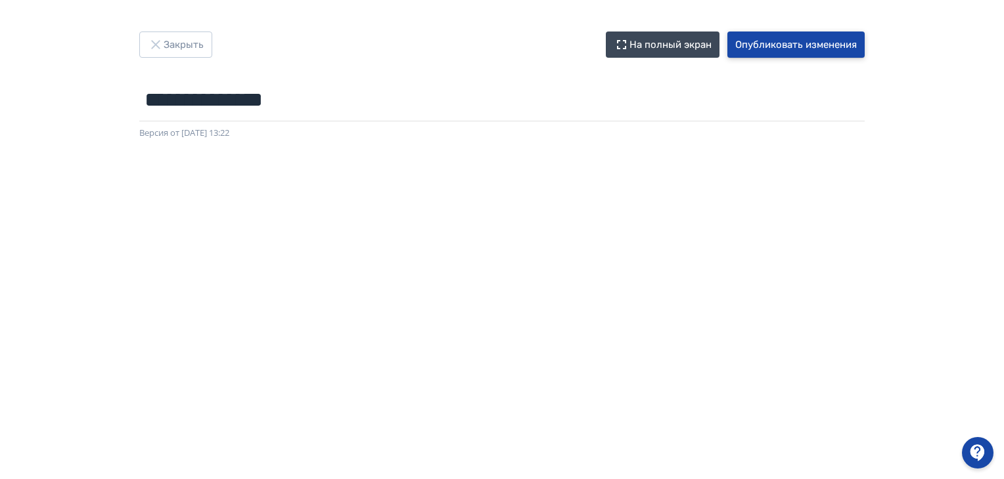
click at [833, 39] on button "Опубликовать изменения" at bounding box center [795, 45] width 137 height 26
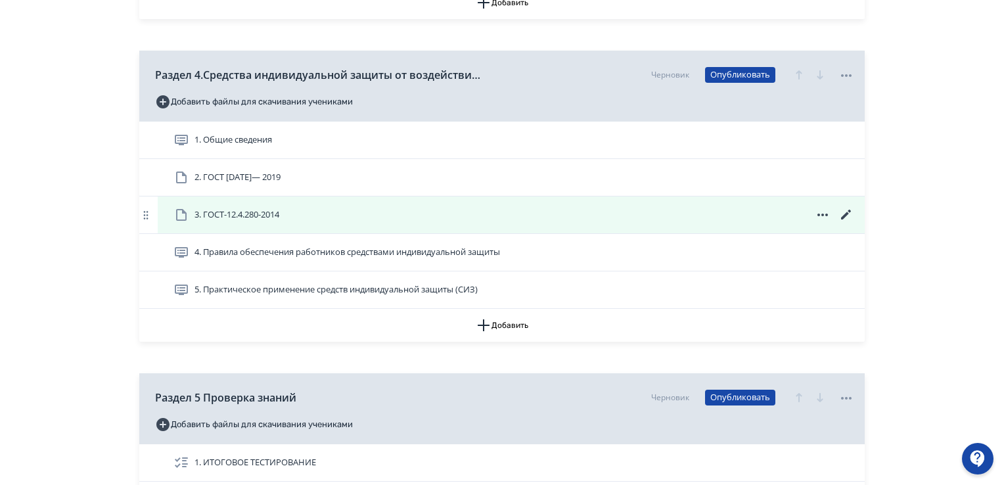
scroll to position [1051, 0]
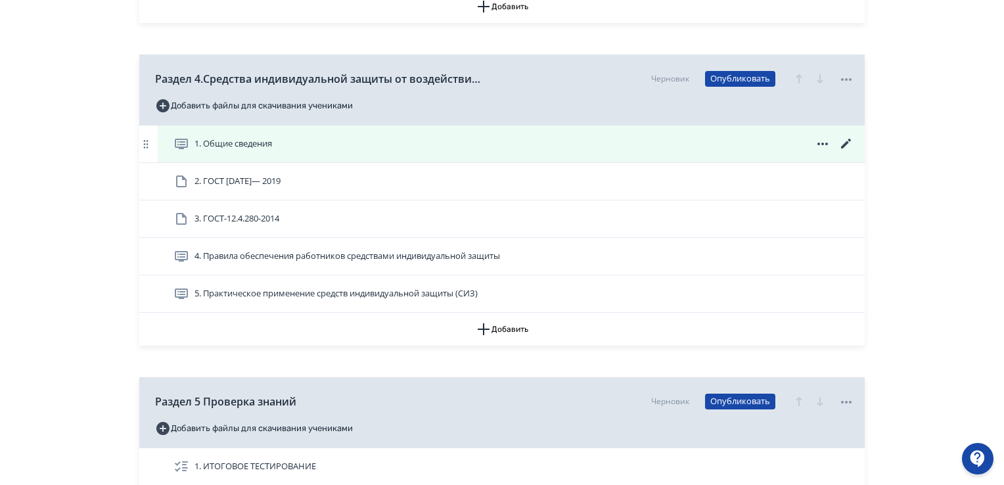
click at [847, 142] on icon at bounding box center [846, 144] width 10 height 10
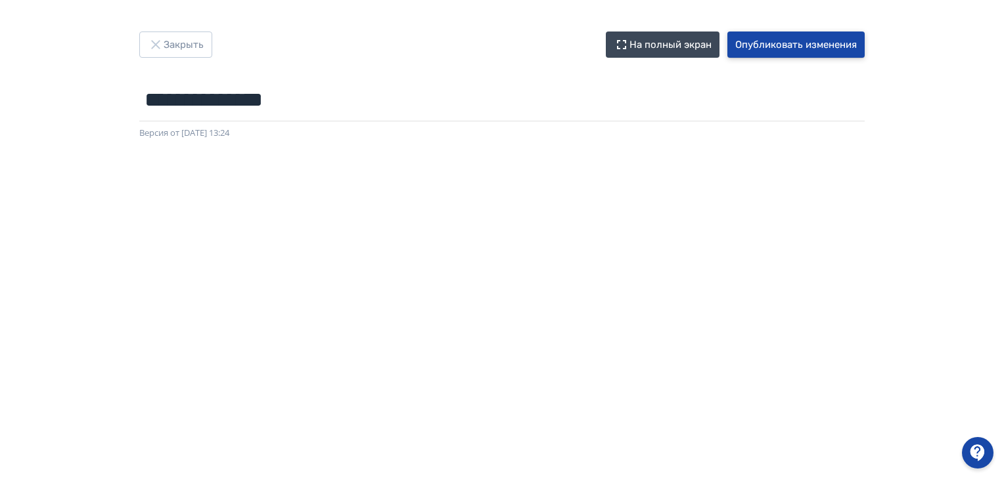
click at [797, 43] on button "Опубликовать изменения" at bounding box center [795, 45] width 137 height 26
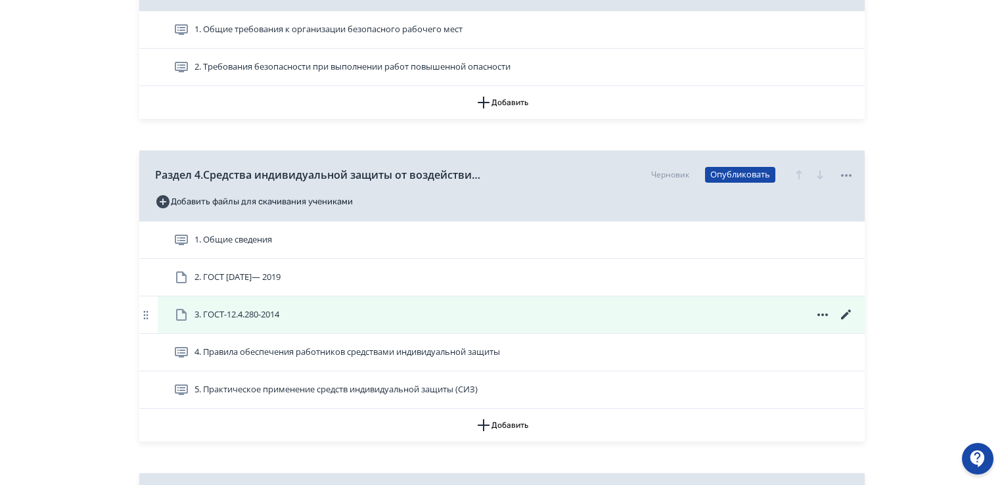
scroll to position [985, 0]
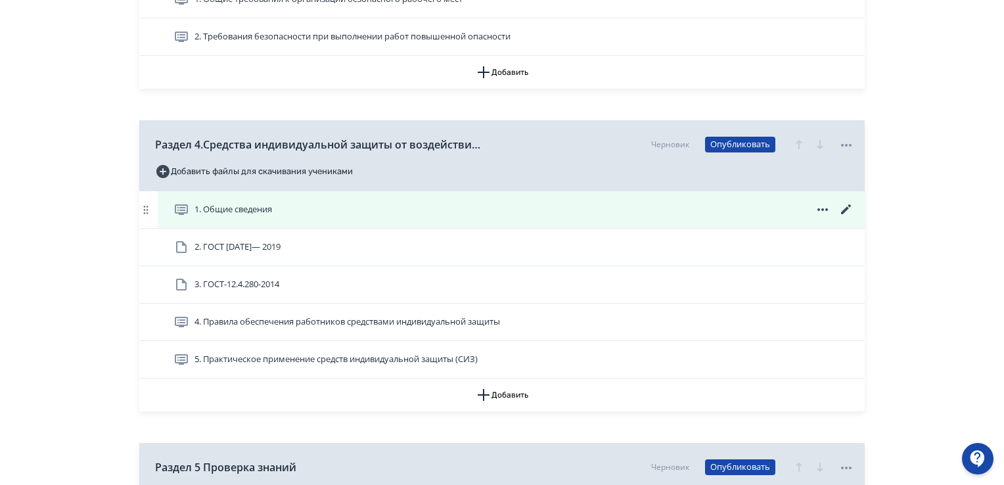
click at [845, 211] on icon at bounding box center [846, 210] width 16 height 16
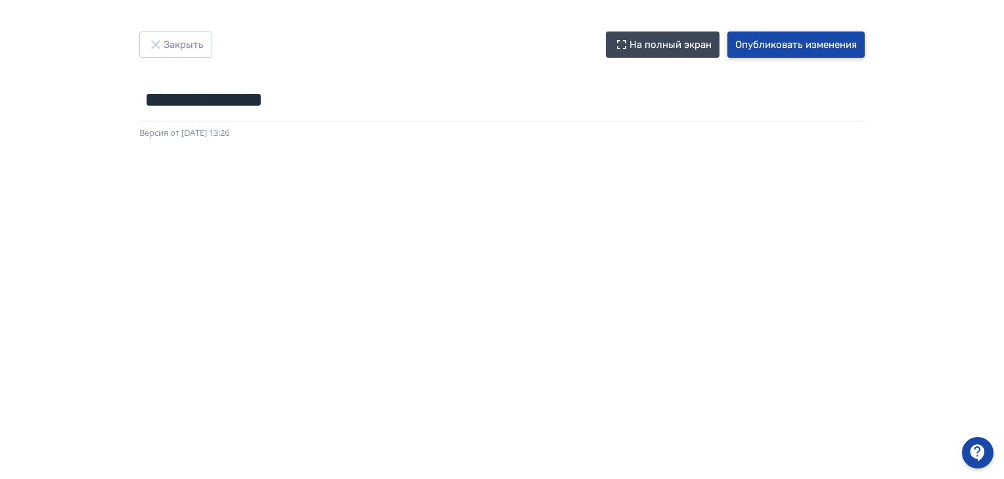
click at [805, 41] on button "Опубликовать изменения" at bounding box center [795, 45] width 137 height 26
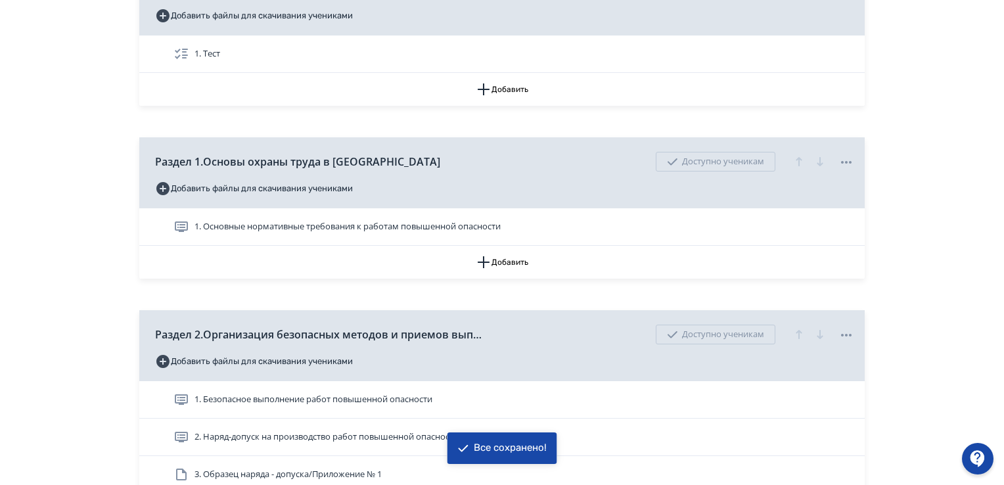
scroll to position [591, 0]
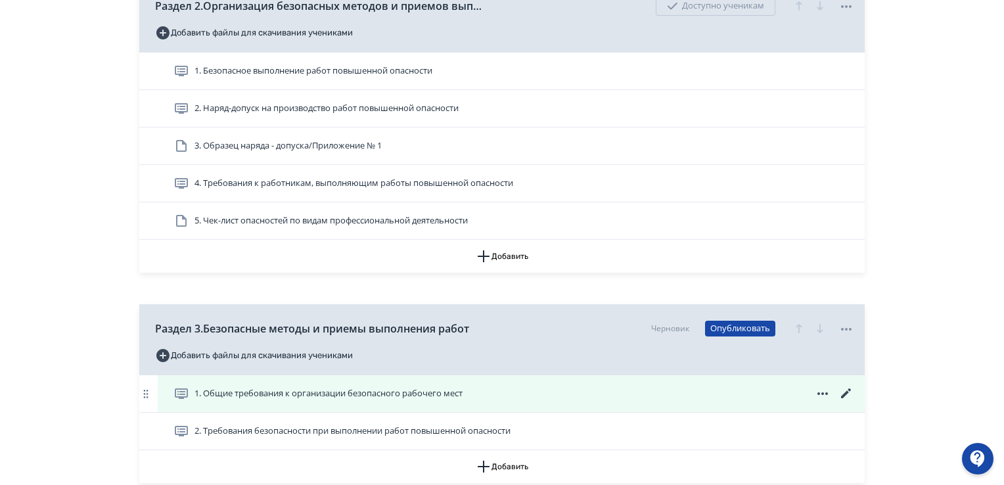
click at [843, 389] on icon at bounding box center [846, 394] width 16 height 16
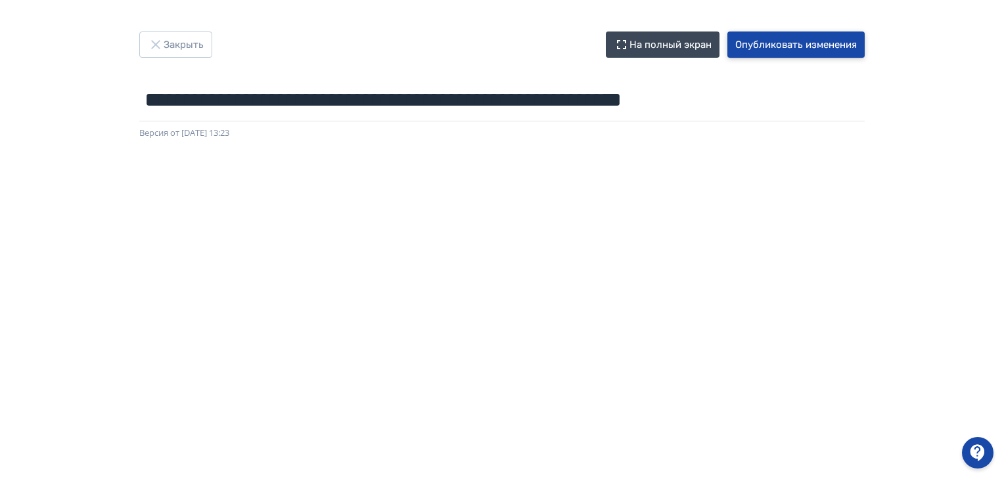
click at [772, 33] on button "Опубликовать изменения" at bounding box center [795, 45] width 137 height 26
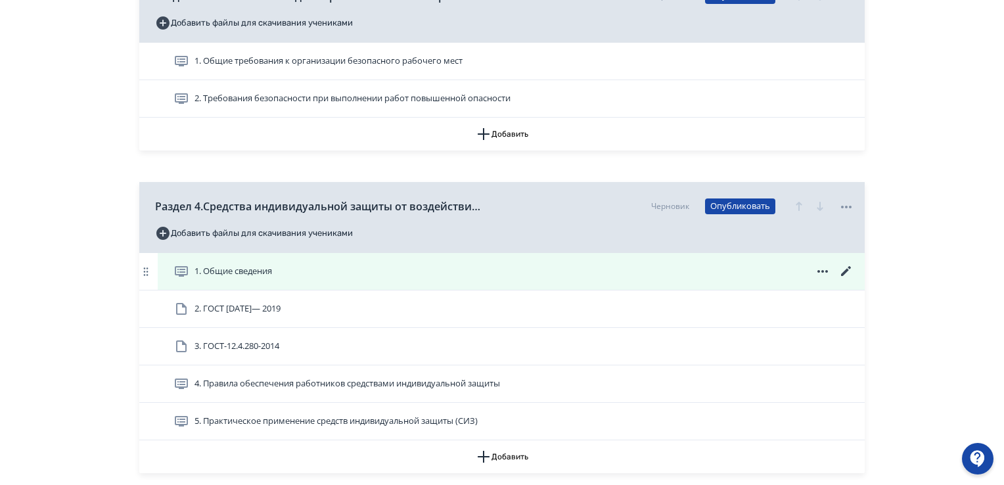
scroll to position [985, 0]
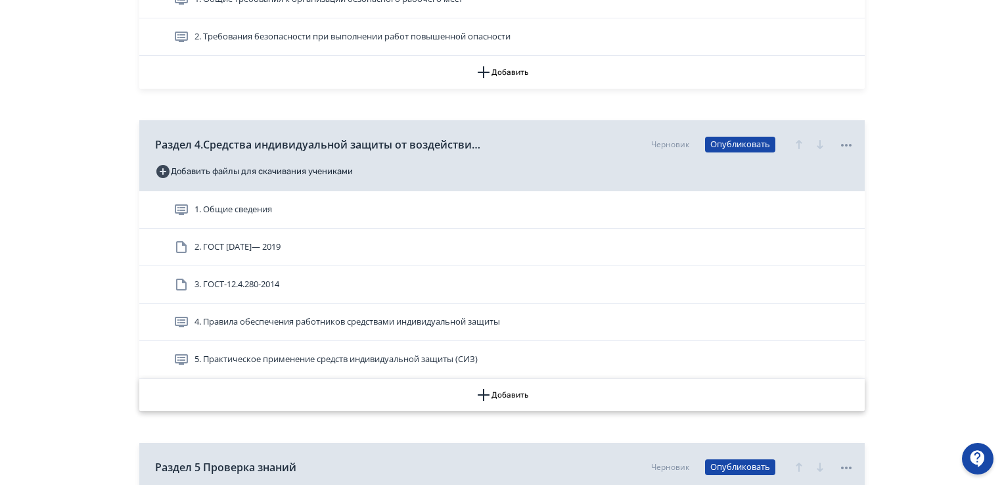
click at [487, 392] on icon "button" at bounding box center [484, 395] width 16 height 16
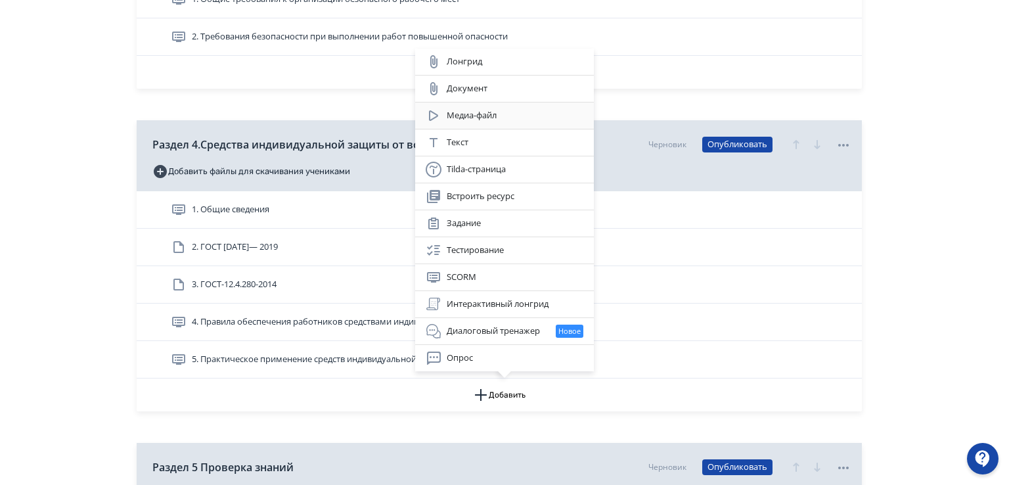
click at [455, 118] on div "Медиа-файл" at bounding box center [505, 116] width 158 height 16
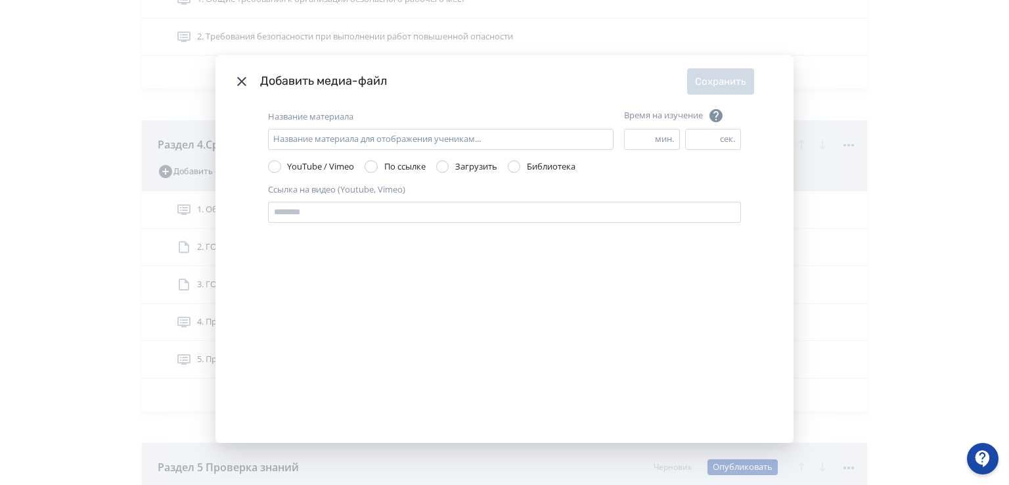
click at [444, 165] on div "Modal" at bounding box center [442, 166] width 13 height 13
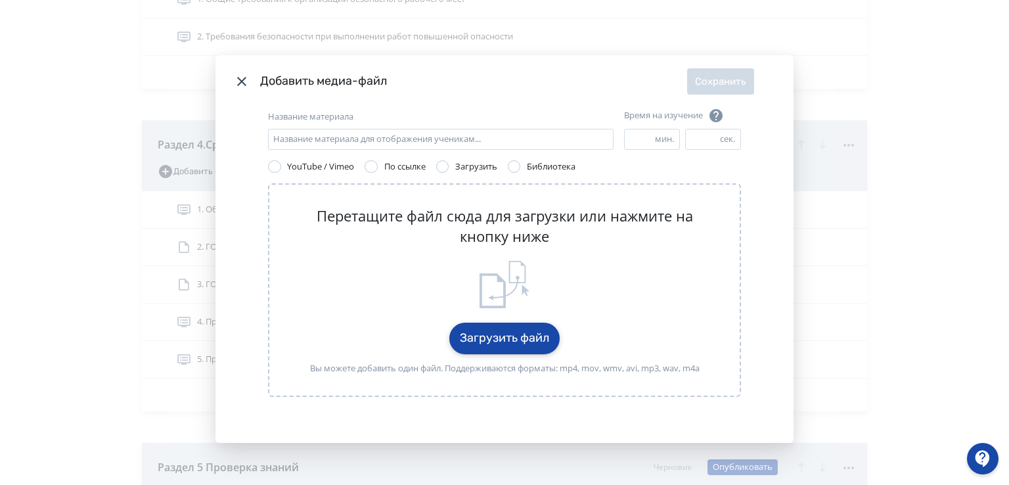
click at [494, 334] on button "Загрузить файл" at bounding box center [504, 338] width 110 height 32
click at [239, 82] on icon "Modal" at bounding box center [241, 81] width 9 height 9
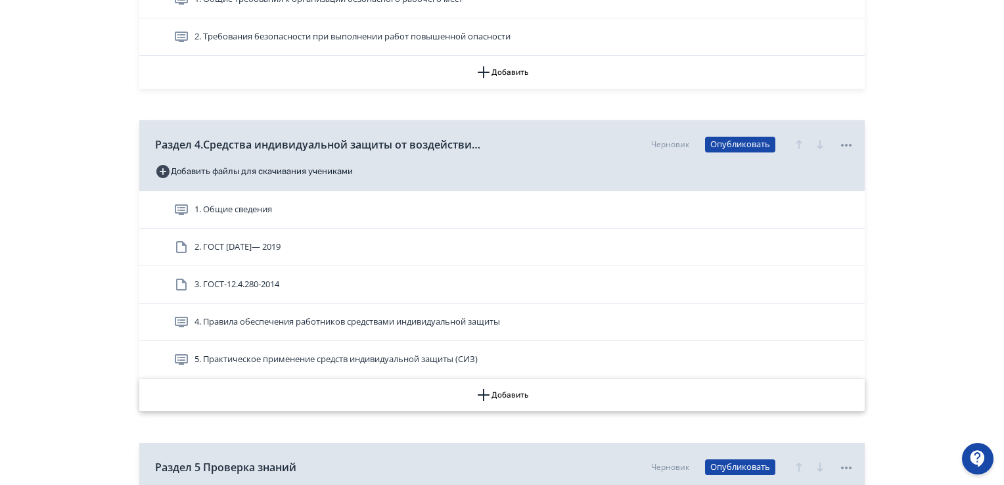
click at [487, 393] on icon "button" at bounding box center [484, 395] width 16 height 16
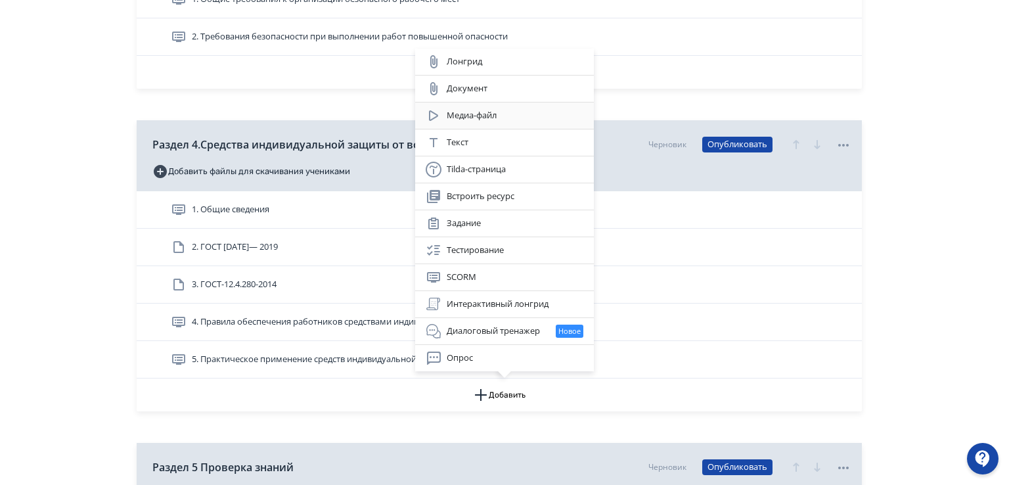
click at [472, 112] on div "Медиа-файл" at bounding box center [505, 116] width 158 height 16
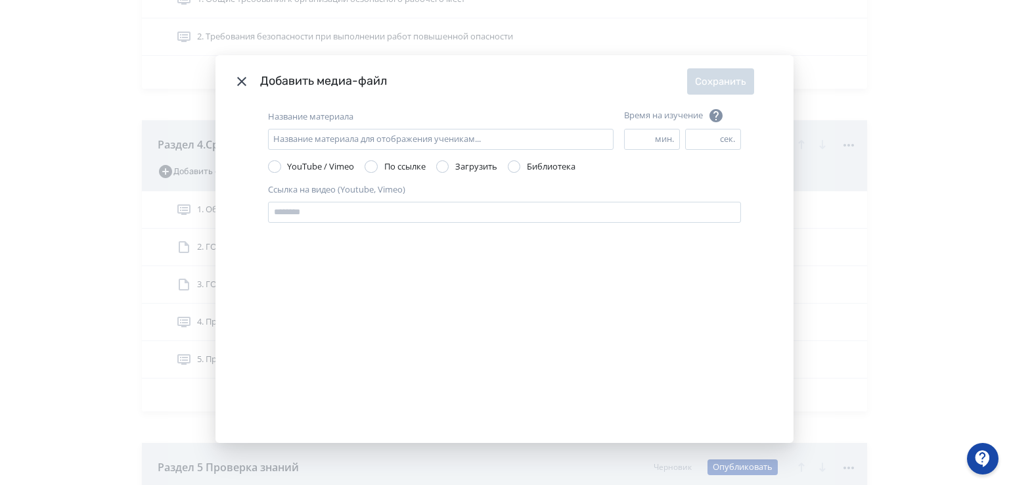
click at [443, 166] on div "Modal" at bounding box center [442, 166] width 13 height 13
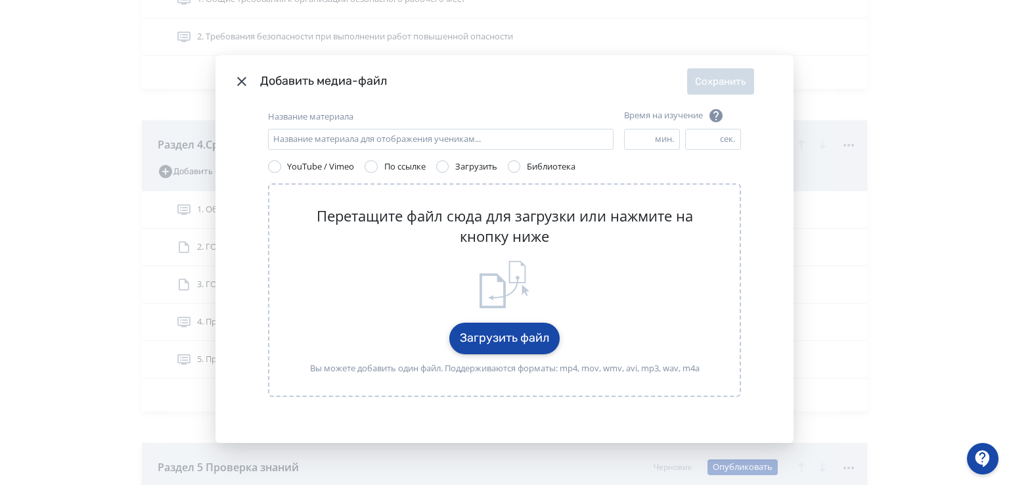
click at [487, 339] on button "Загрузить файл" at bounding box center [504, 338] width 110 height 32
drag, startPoint x: 238, startPoint y: 79, endPoint x: 421, endPoint y: 5, distance: 197.1
click at [238, 77] on icon "Modal" at bounding box center [242, 82] width 16 height 16
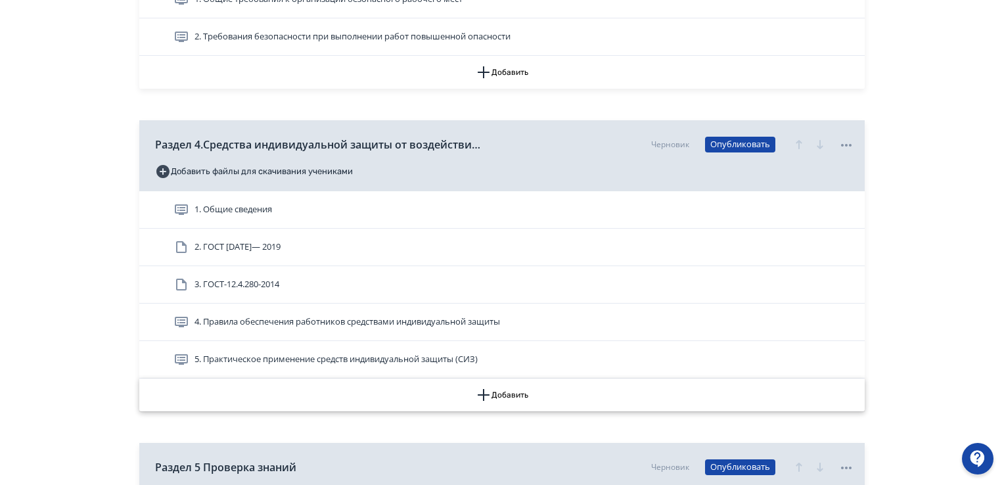
click at [487, 391] on icon "button" at bounding box center [484, 395] width 16 height 16
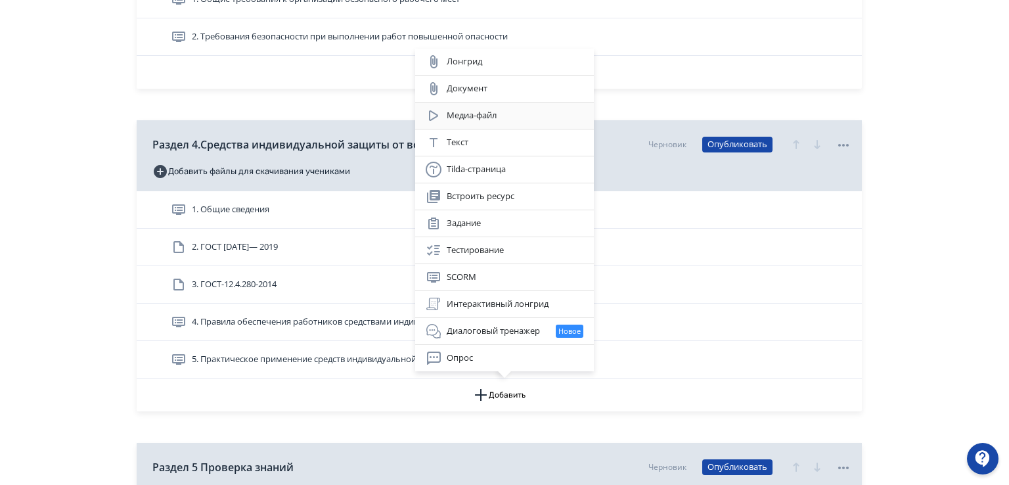
click at [476, 121] on div "Медиа-файл" at bounding box center [505, 116] width 158 height 16
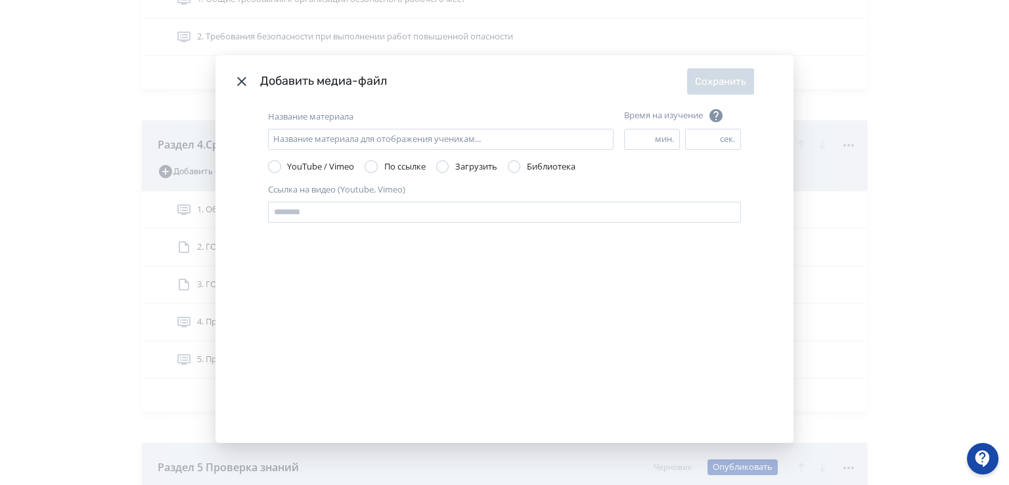
click at [448, 167] on label "Загрузить" at bounding box center [466, 166] width 61 height 13
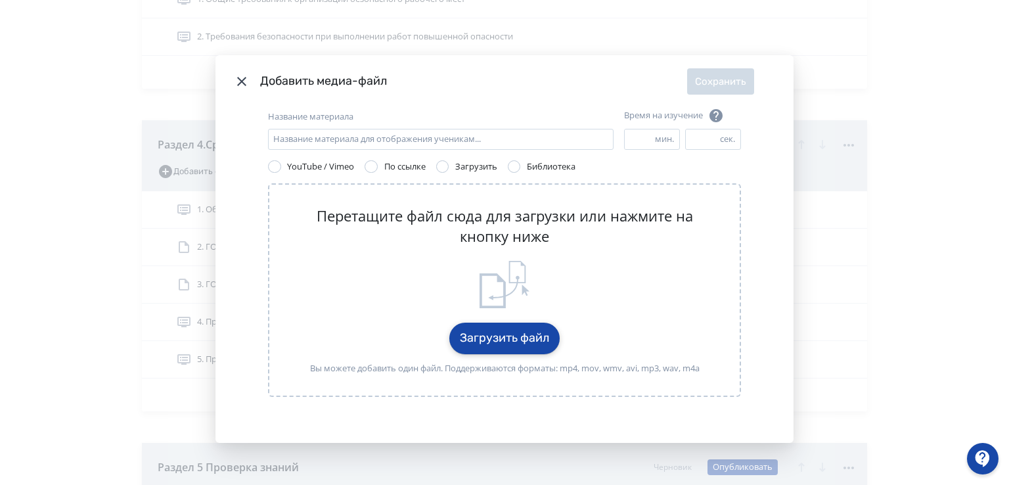
click at [477, 340] on button "Загрузить файл" at bounding box center [504, 338] width 110 height 32
click at [487, 340] on button "Загрузить файл" at bounding box center [504, 338] width 110 height 32
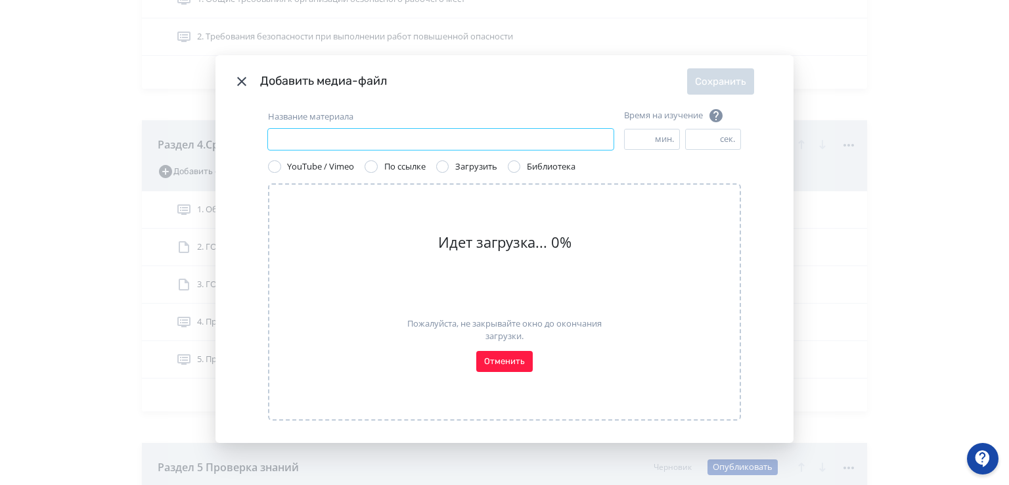
click at [368, 139] on input "Название материала" at bounding box center [440, 139] width 345 height 21
type input "*"
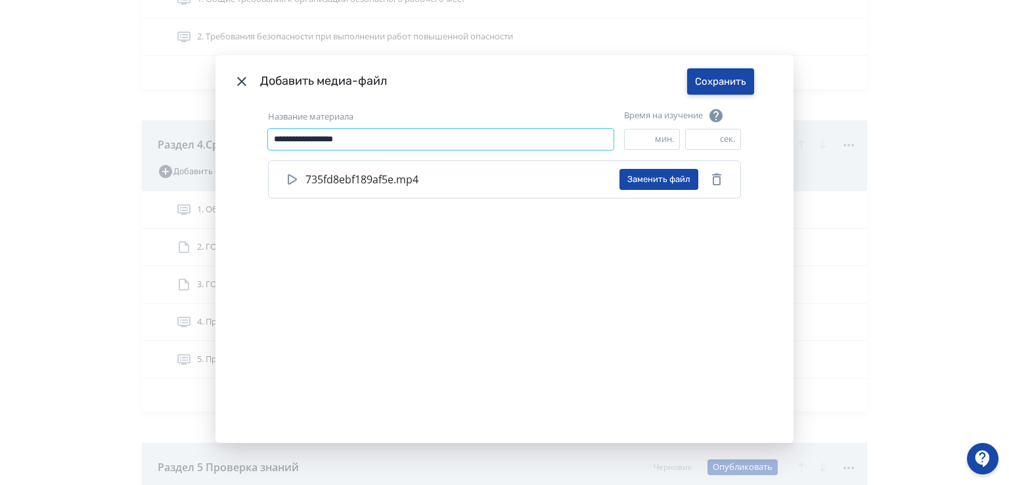
type input "**********"
click at [712, 81] on button "Сохранить" at bounding box center [720, 81] width 67 height 26
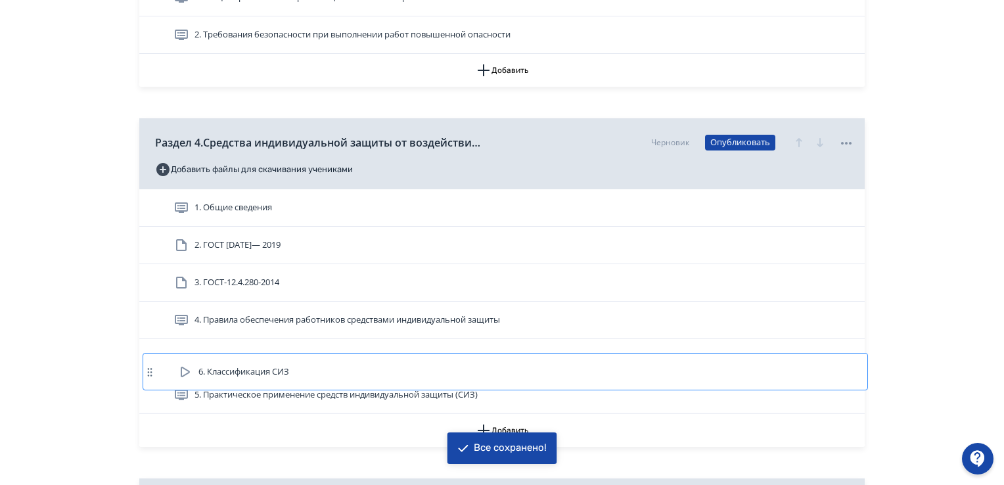
scroll to position [988, 0]
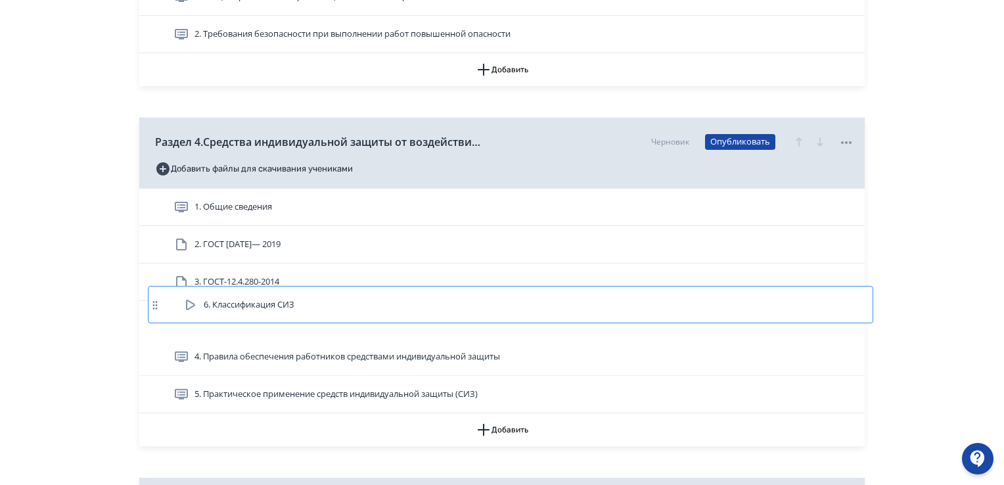
drag, startPoint x: 236, startPoint y: 397, endPoint x: 247, endPoint y: 301, distance: 96.5
click at [247, 301] on div "1. Общие сведения 2. ГОСТ 12.4.250— 2019 3. ГОСТ-12.4.280-2014 4. Правила обесп…" at bounding box center [501, 300] width 725 height 225
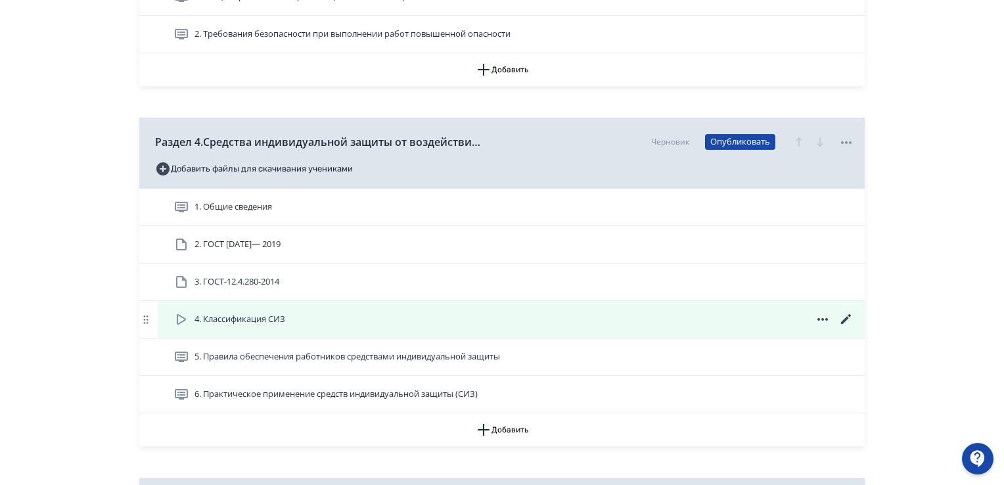
click at [183, 315] on icon at bounding box center [181, 319] width 16 height 16
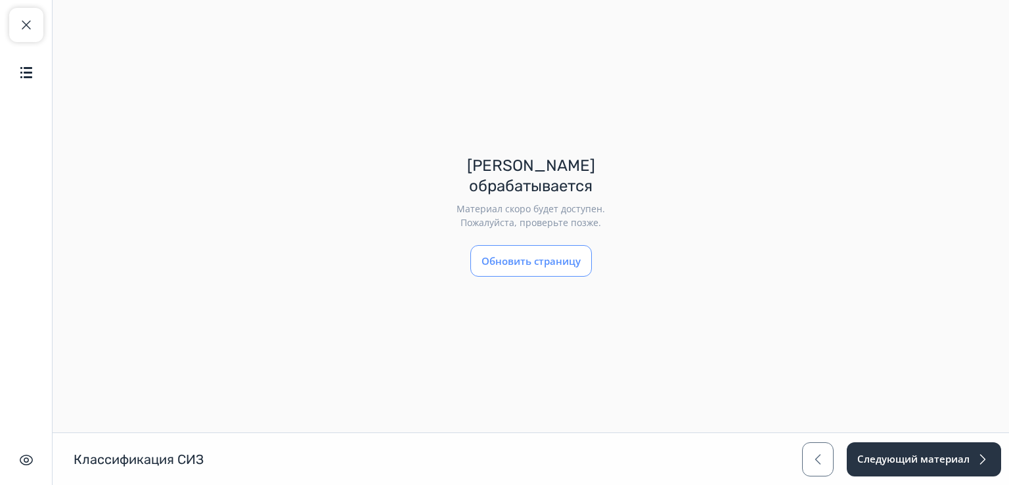
click at [530, 255] on button "Обновить страницу" at bounding box center [531, 261] width 122 height 32
click at [26, 25] on span "button" at bounding box center [26, 25] width 16 height 16
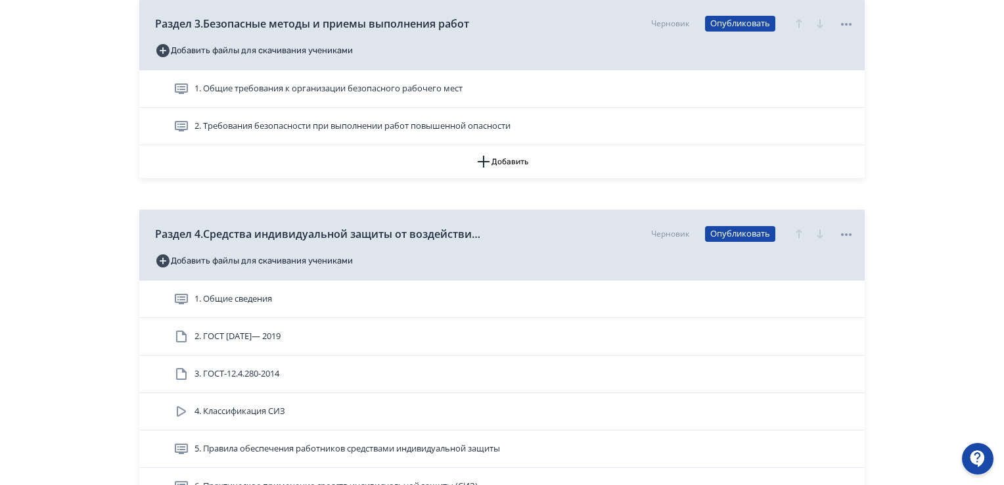
scroll to position [920, 0]
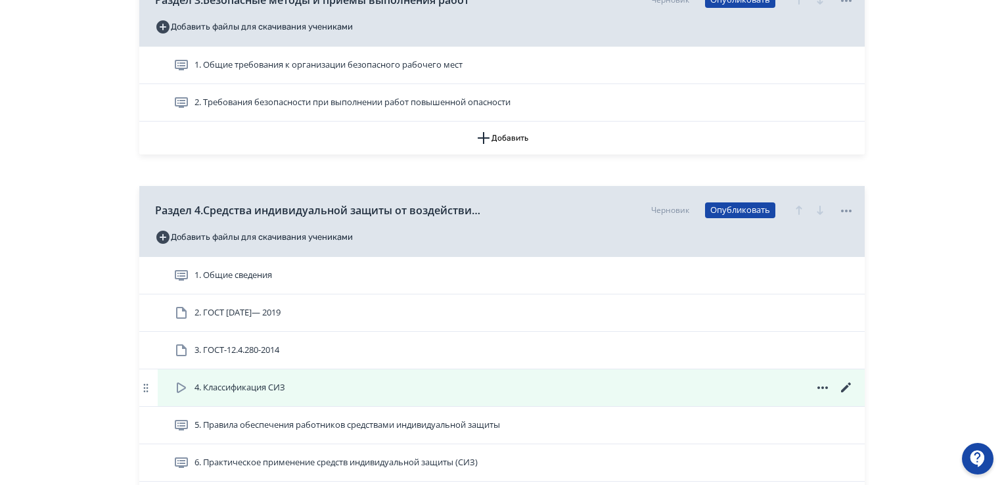
click at [178, 384] on icon at bounding box center [181, 388] width 16 height 16
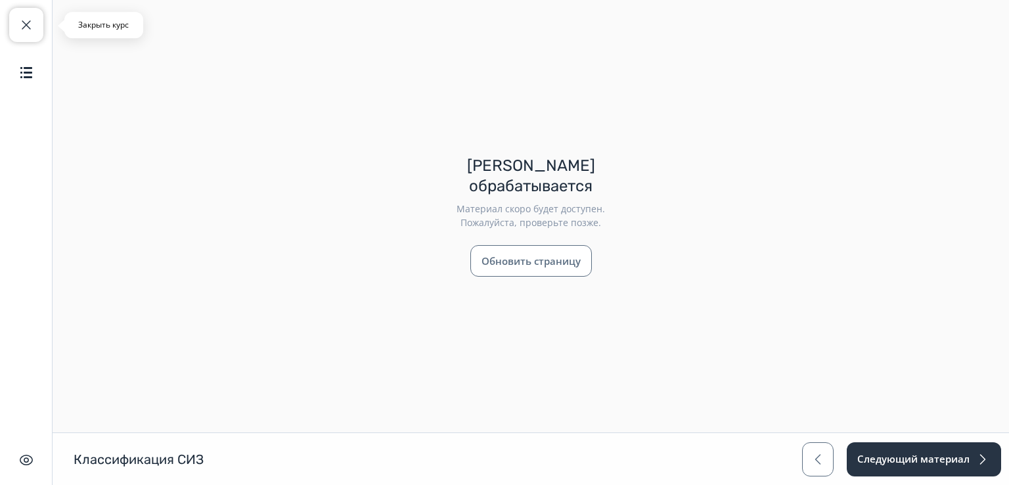
click at [22, 32] on span "button" at bounding box center [26, 25] width 16 height 16
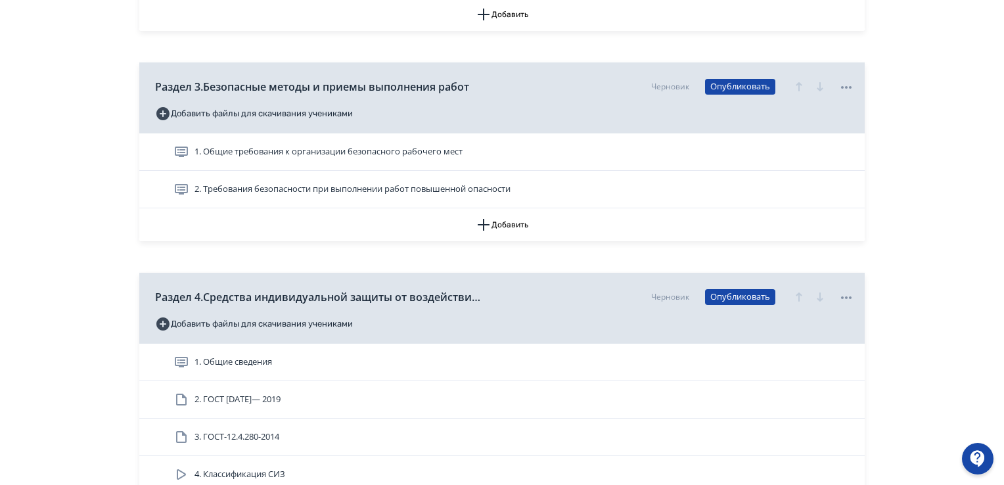
scroll to position [920, 0]
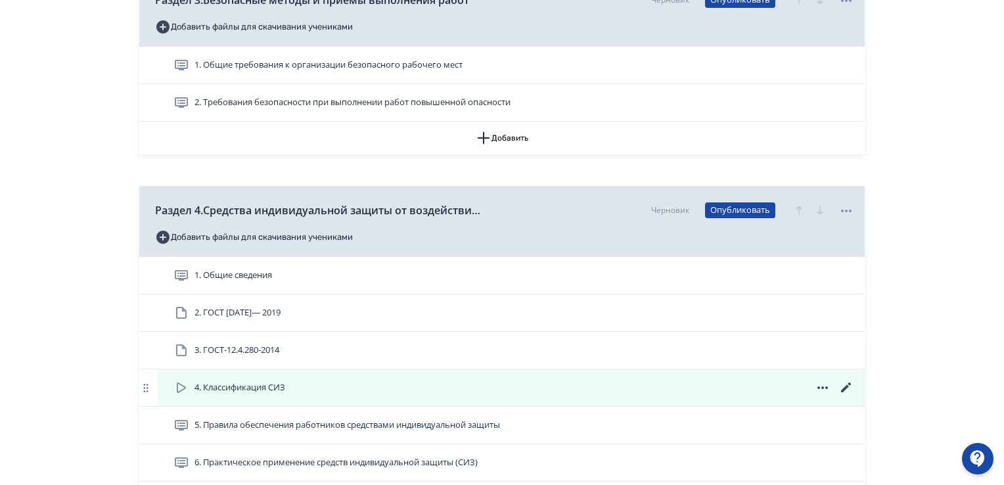
click at [184, 391] on icon at bounding box center [181, 388] width 16 height 16
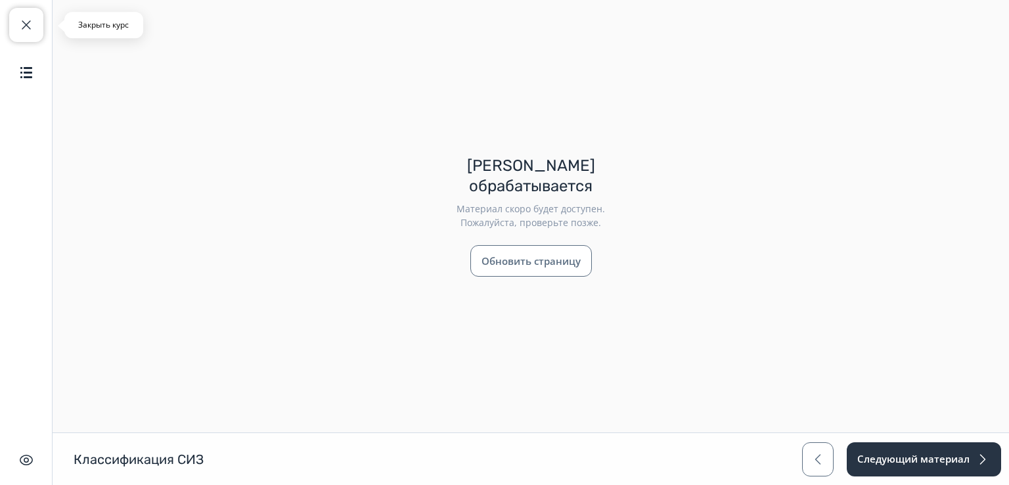
click at [29, 18] on span "button" at bounding box center [26, 25] width 16 height 16
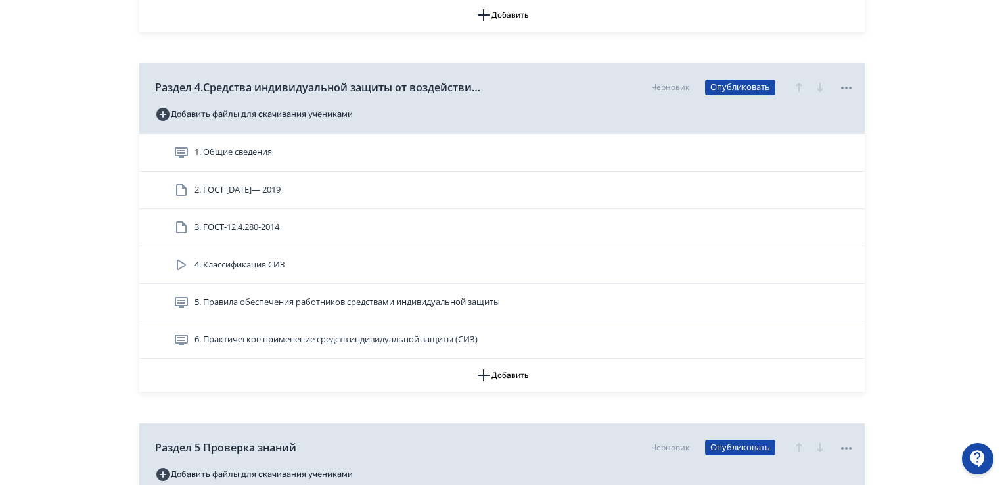
scroll to position [1051, 0]
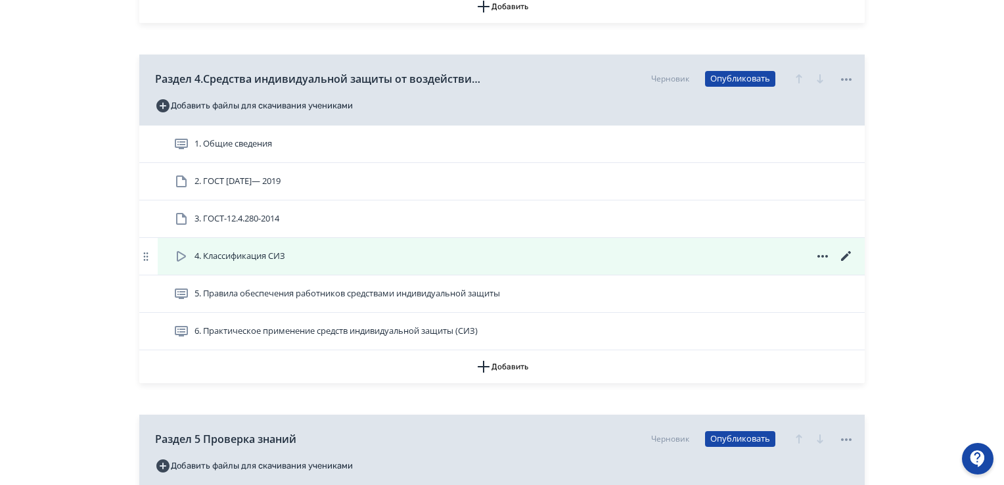
click at [187, 254] on icon at bounding box center [181, 256] width 16 height 16
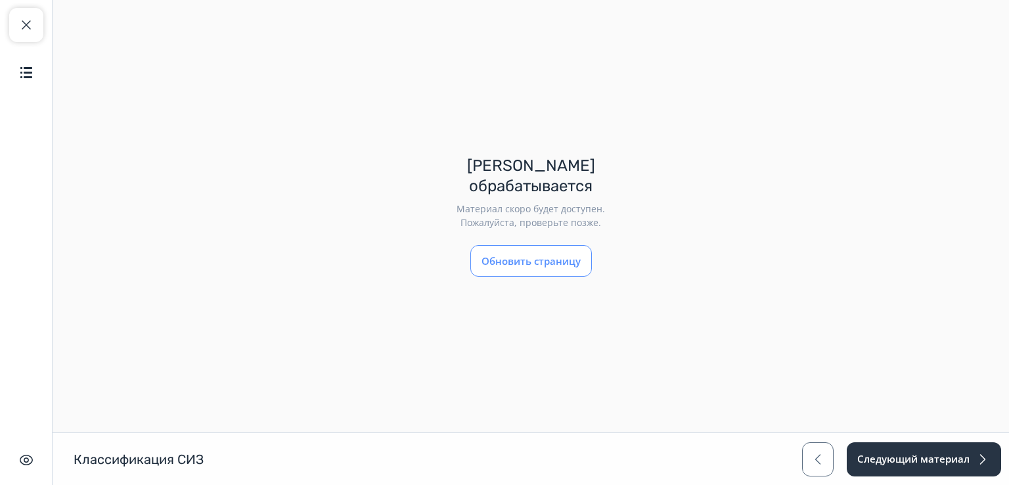
click at [531, 255] on button "Обновить страницу" at bounding box center [531, 261] width 122 height 32
click at [22, 20] on span "button" at bounding box center [26, 25] width 16 height 16
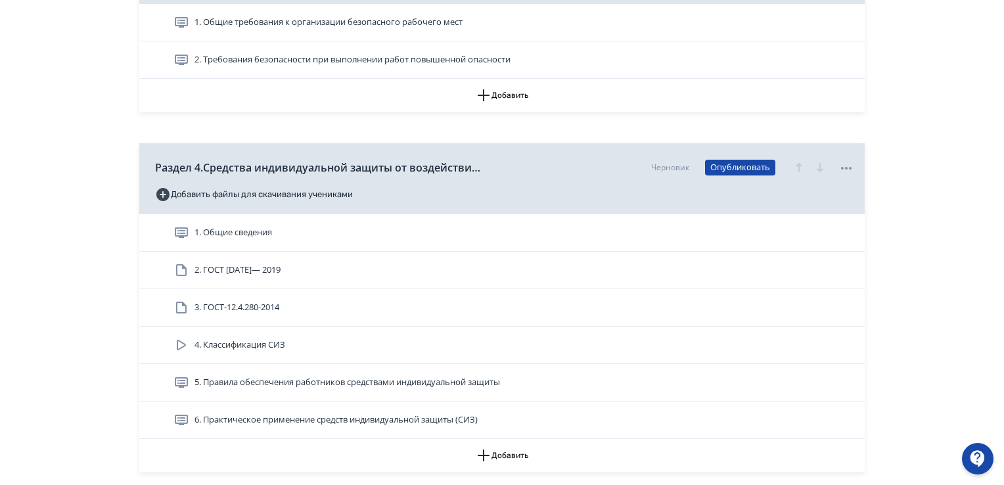
scroll to position [1051, 0]
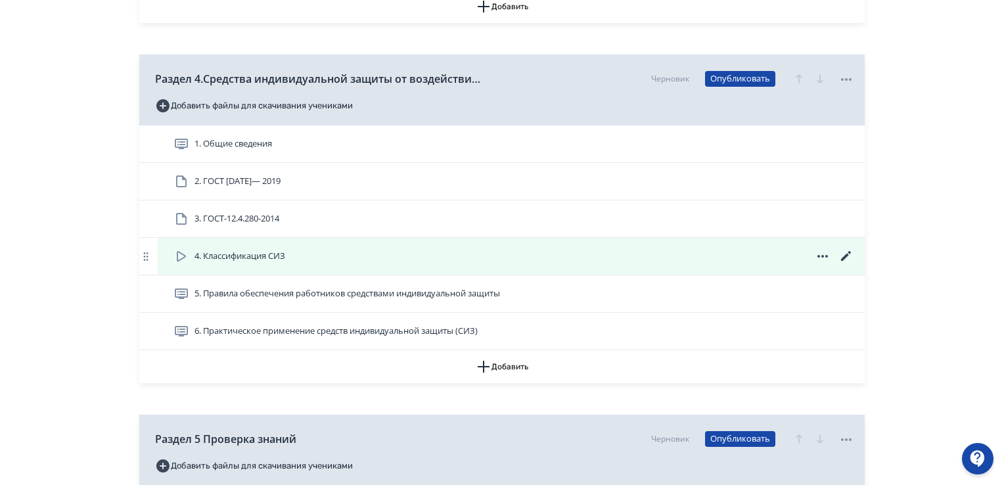
click at [177, 259] on icon at bounding box center [181, 256] width 9 height 11
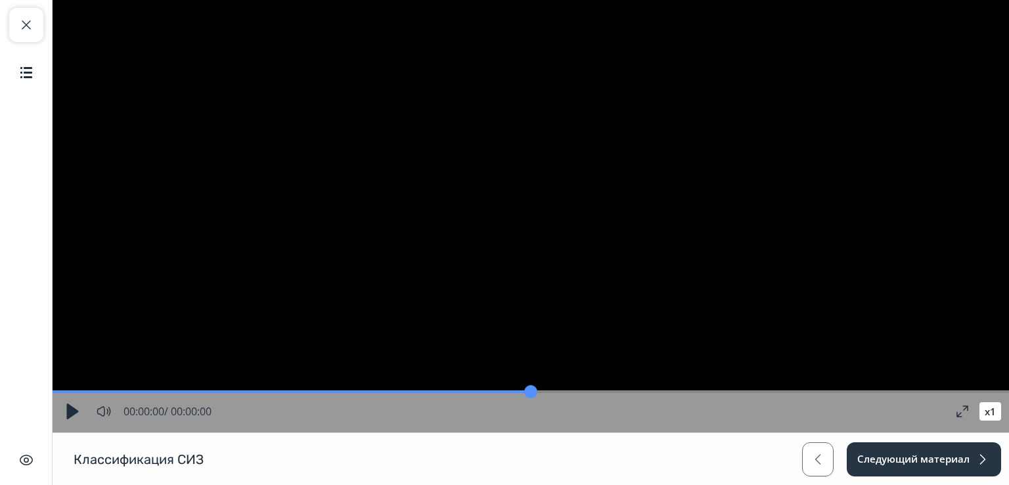
click at [64, 410] on button "button" at bounding box center [72, 411] width 24 height 24
drag, startPoint x: 84, startPoint y: 384, endPoint x: 833, endPoint y: 395, distance: 749.5
click at [834, 393] on input "range" at bounding box center [531, 391] width 956 height 13
click at [26, 25] on span "button" at bounding box center [26, 25] width 16 height 16
type input "**"
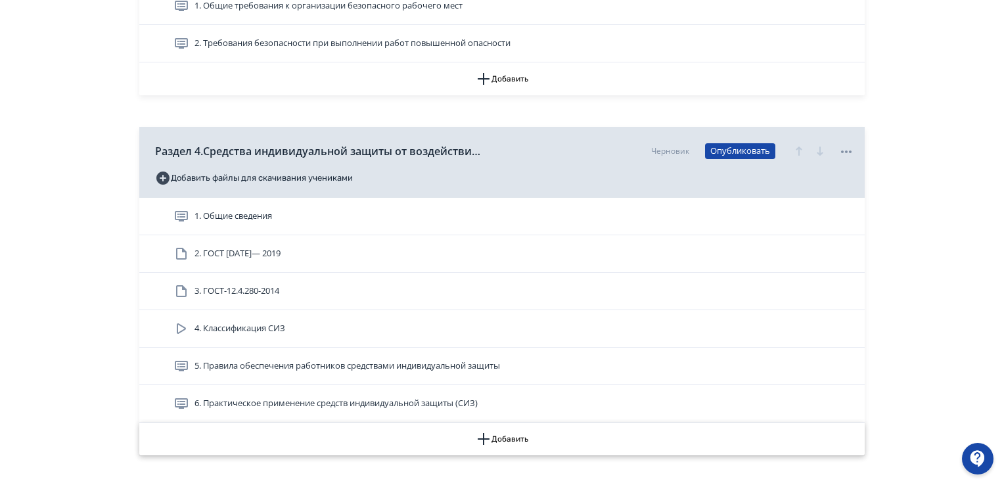
scroll to position [985, 0]
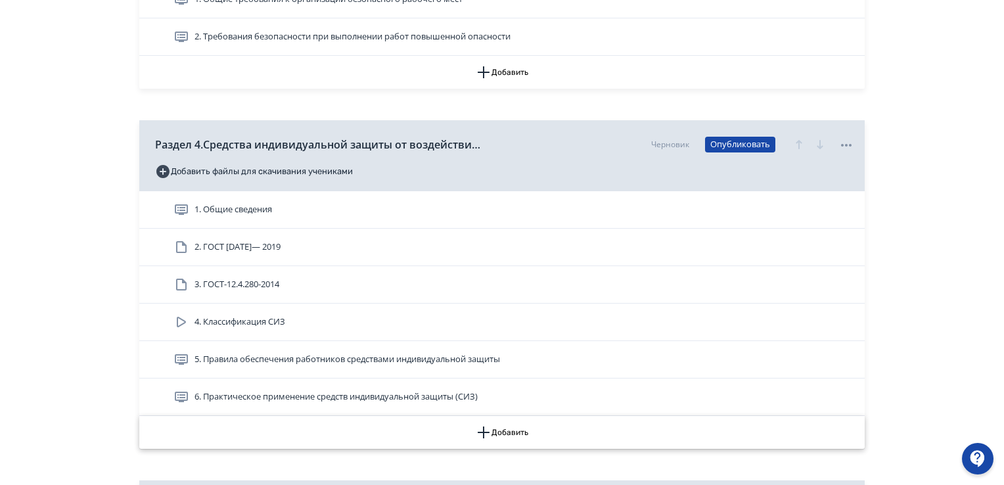
click at [486, 432] on icon "button" at bounding box center [484, 432] width 16 height 16
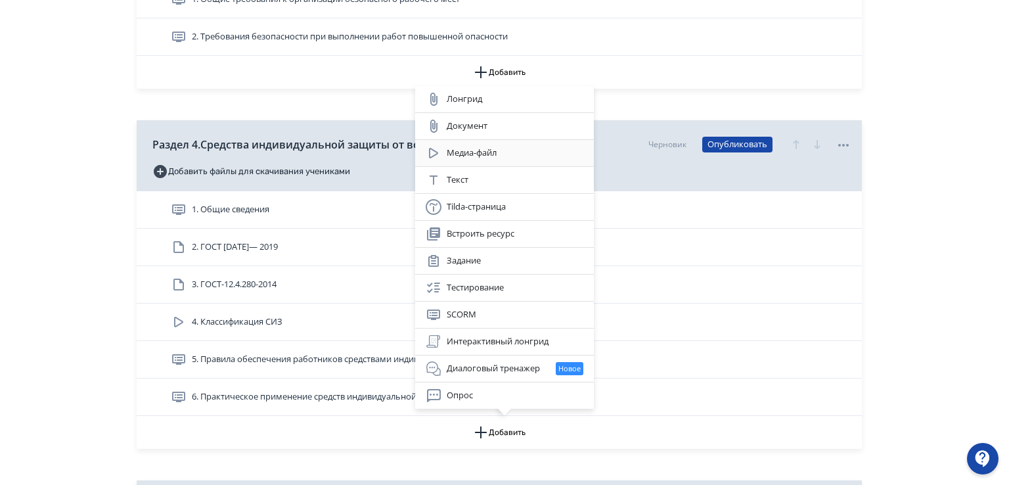
click at [470, 152] on div "Медиа-файл" at bounding box center [505, 153] width 158 height 16
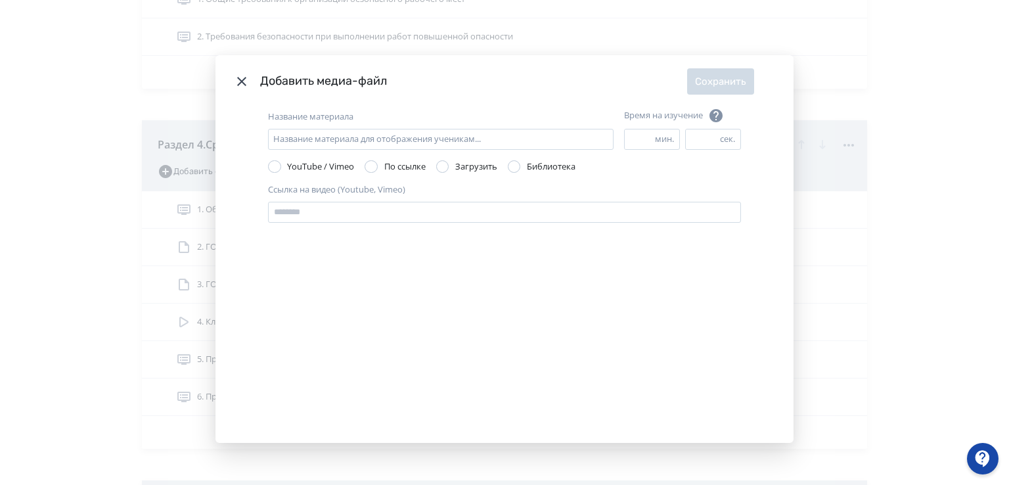
click at [450, 170] on label "Загрузить" at bounding box center [466, 166] width 61 height 13
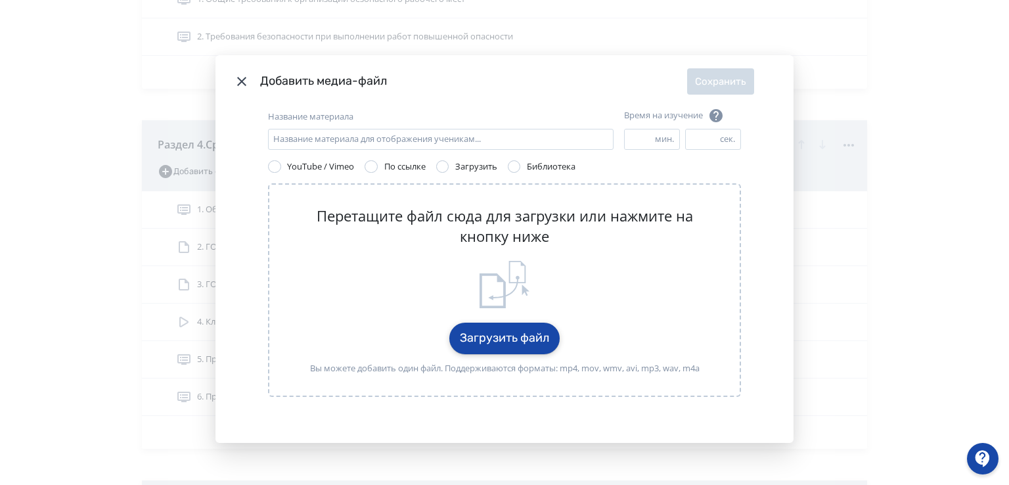
click at [493, 332] on button "Загрузить файл" at bounding box center [504, 338] width 110 height 32
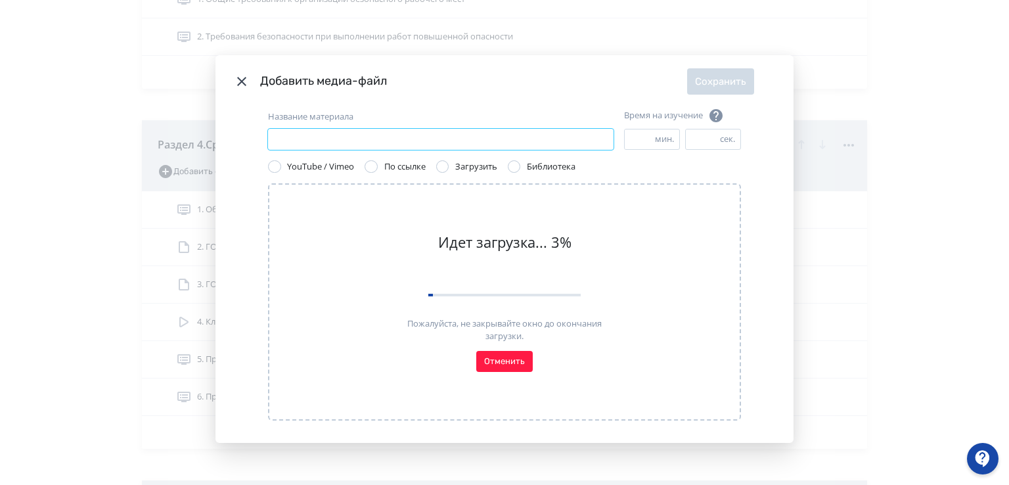
paste input "**********"
type input "**********"
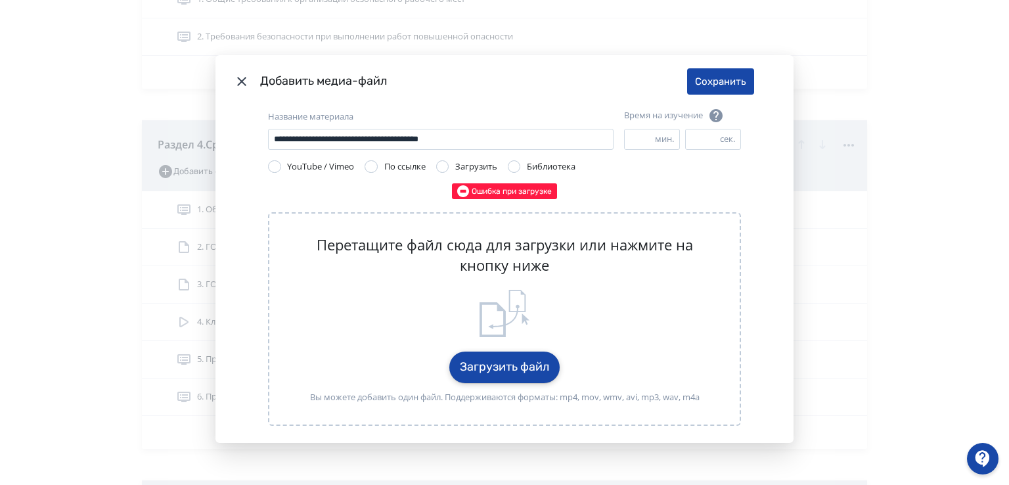
click at [506, 368] on button "Загрузить файл" at bounding box center [504, 367] width 110 height 32
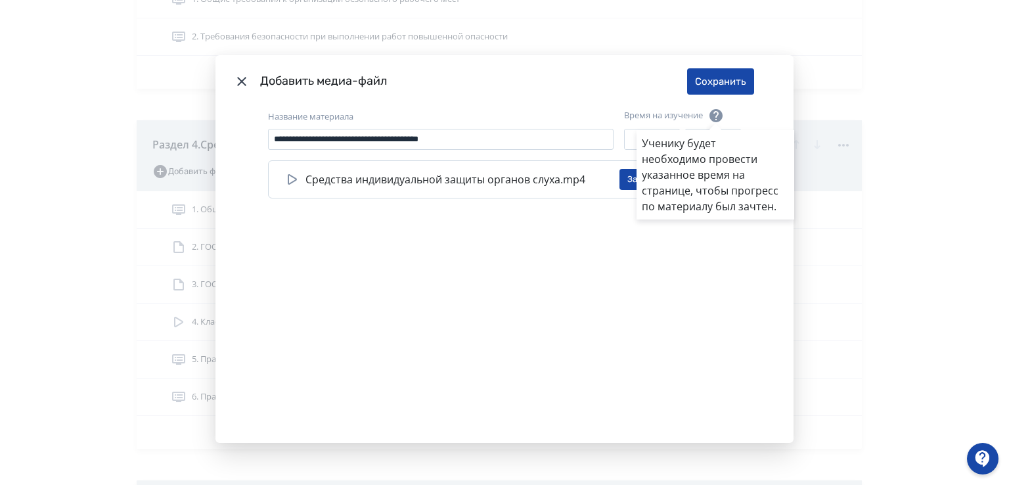
click at [724, 82] on div "Ученику будет необходимо провести указанное время на странице, чтобы прогресс п…" at bounding box center [504, 242] width 1009 height 485
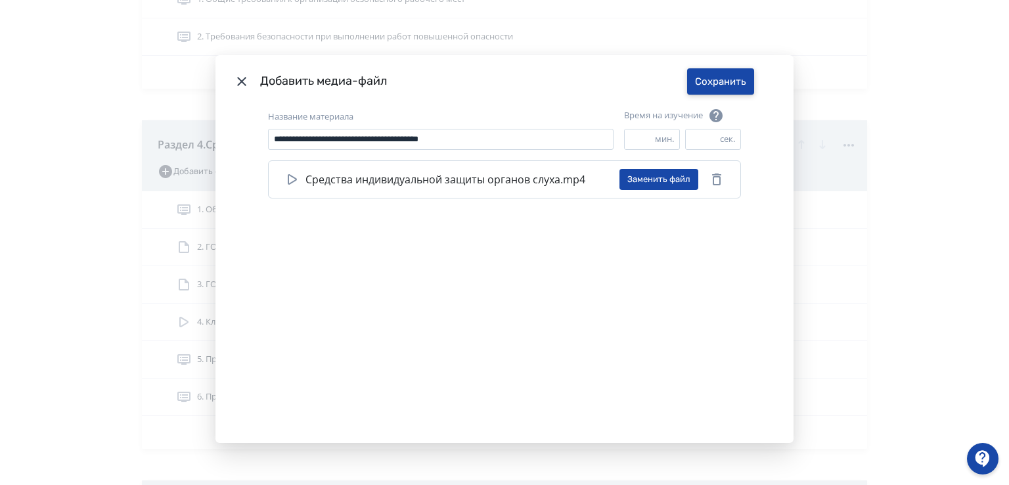
click at [724, 82] on button "Сохранить" at bounding box center [720, 81] width 67 height 26
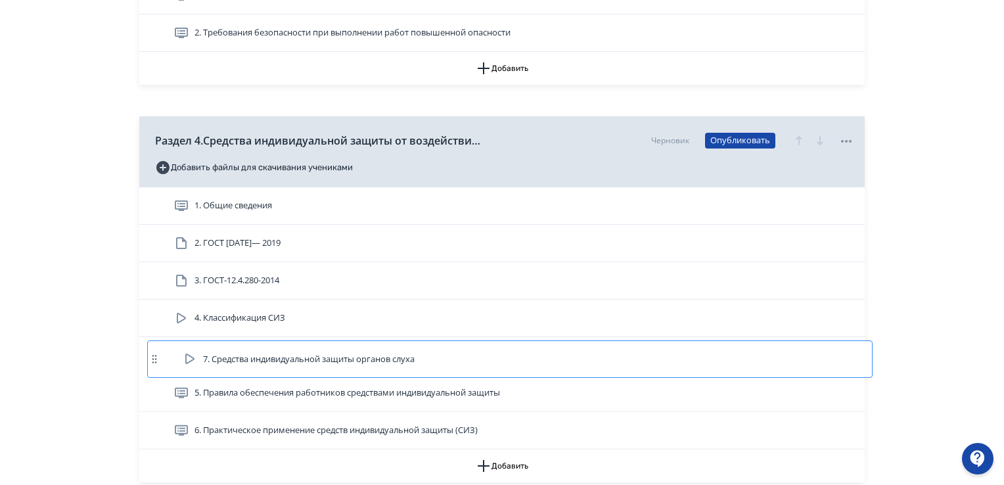
scroll to position [990, 0]
drag, startPoint x: 335, startPoint y: 432, endPoint x: 332, endPoint y: 345, distance: 87.4
click at [332, 345] on div "1. Общие сведения 2. ГОСТ 12.4.250— 2019 3. ГОСТ-12.4.280-2014 4. Классификация…" at bounding box center [501, 318] width 725 height 262
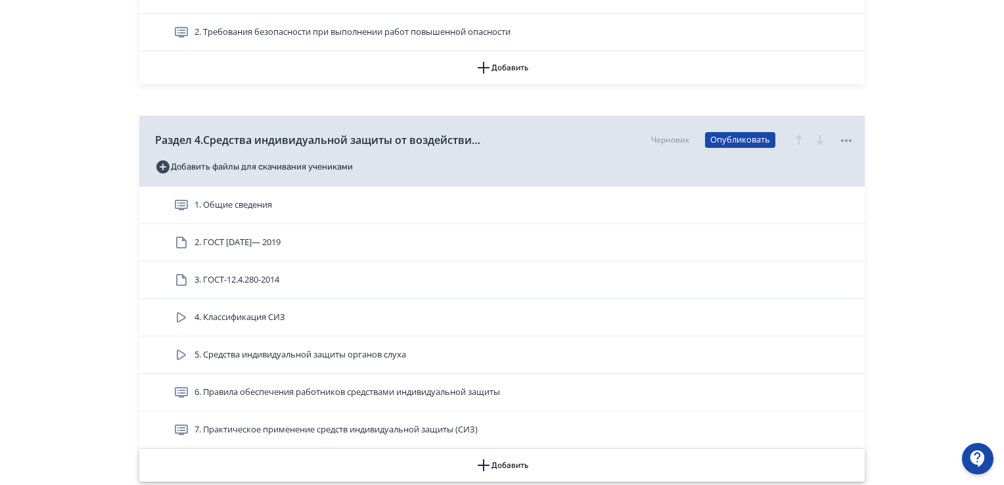
click at [493, 465] on button "Добавить" at bounding box center [501, 465] width 725 height 33
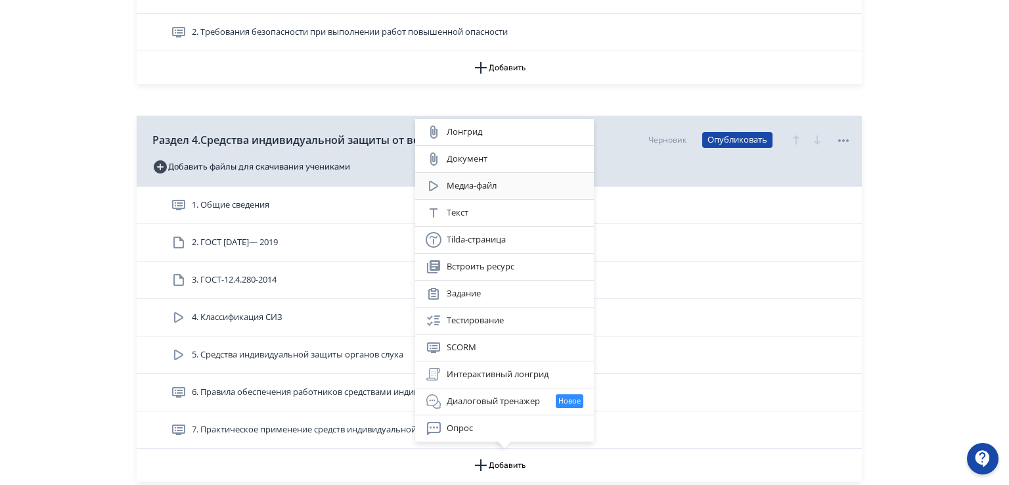
click at [467, 183] on div "Медиа-файл" at bounding box center [505, 186] width 158 height 16
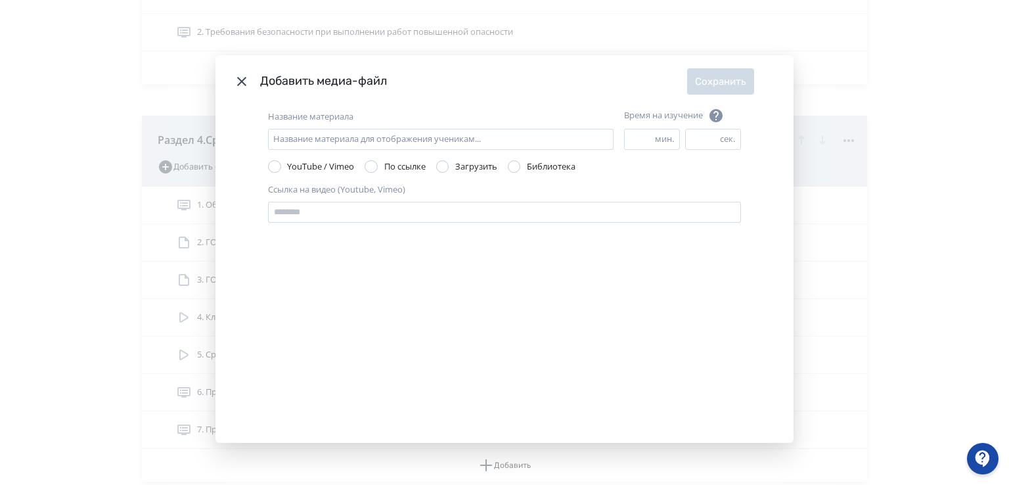
click at [443, 162] on div "Modal" at bounding box center [442, 166] width 13 height 13
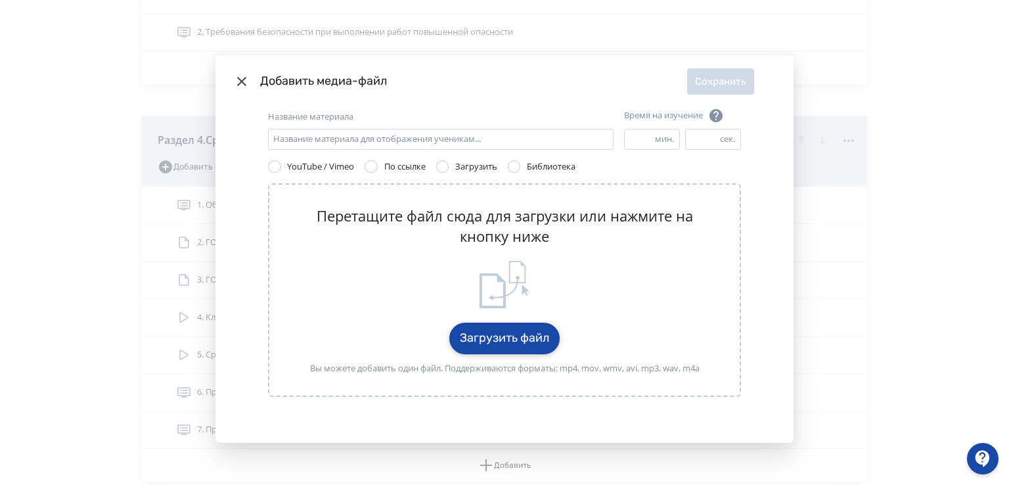
click at [493, 337] on button "Загрузить файл" at bounding box center [504, 338] width 110 height 32
click at [240, 81] on icon "Modal" at bounding box center [241, 81] width 9 height 9
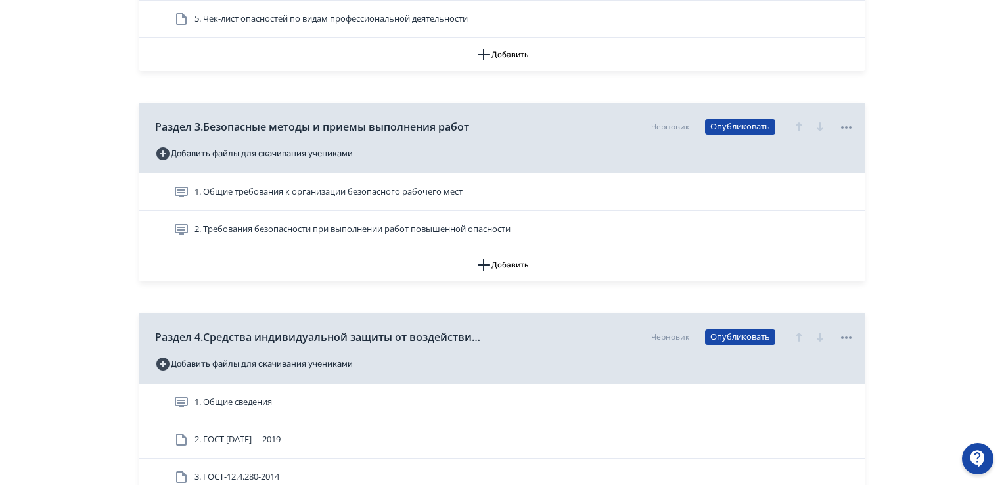
scroll to position [1055, 0]
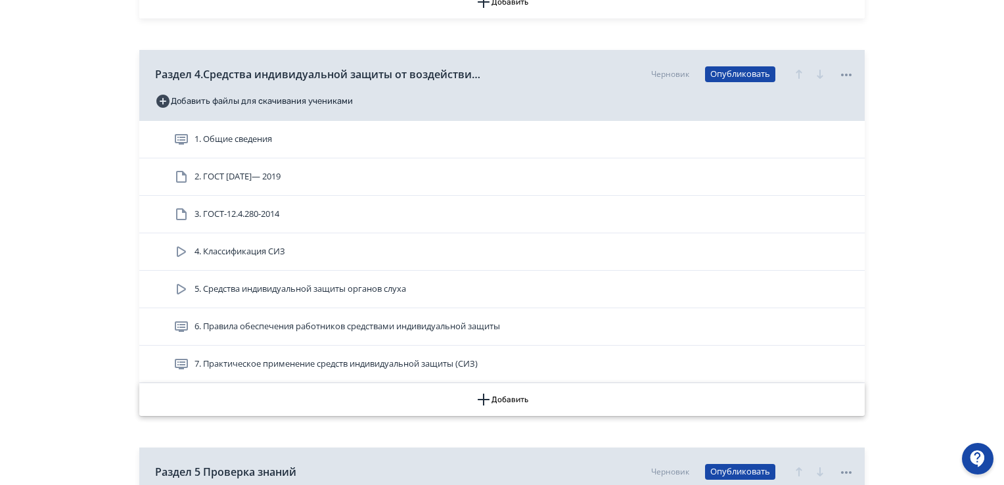
click at [487, 399] on icon "button" at bounding box center [483, 399] width 12 height 12
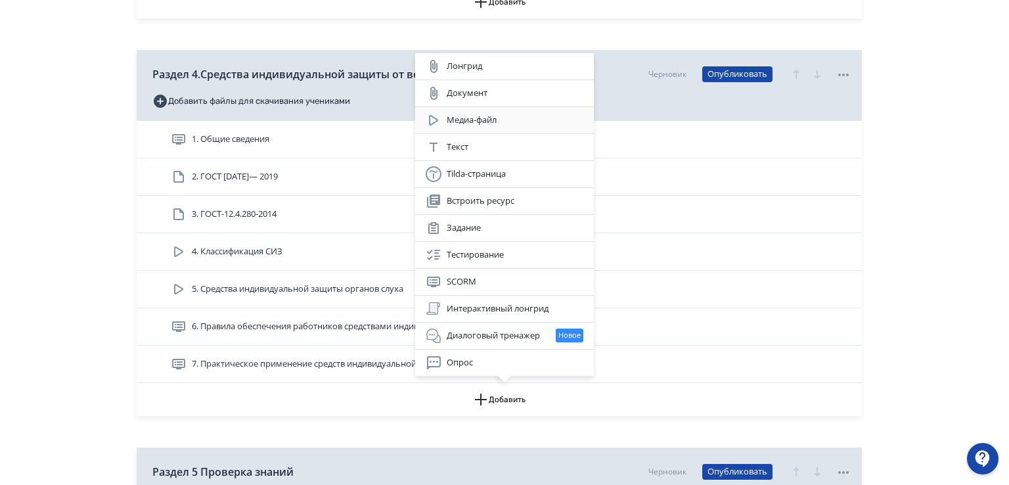
click at [460, 125] on div "Медиа-файл" at bounding box center [505, 120] width 158 height 16
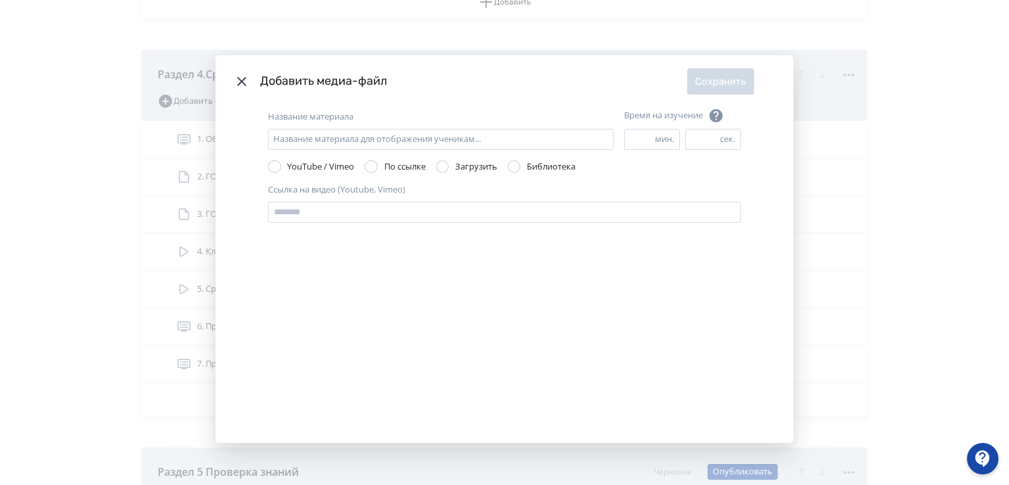
click at [447, 168] on div "Modal" at bounding box center [442, 166] width 13 height 13
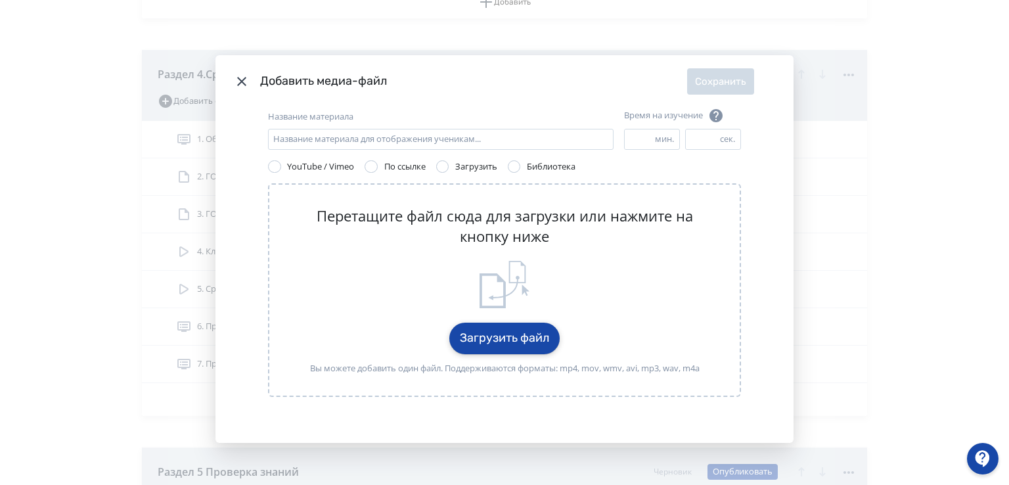
click at [508, 332] on button "Загрузить файл" at bounding box center [504, 338] width 110 height 32
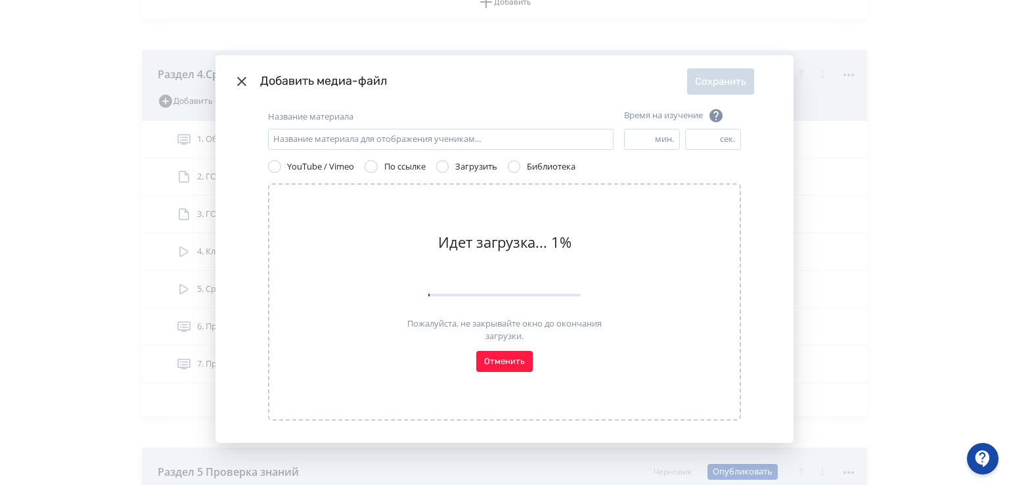
drag, startPoint x: 457, startPoint y: 88, endPoint x: 577, endPoint y: 102, distance: 121.0
click at [580, 100] on header "Добавить медиа-файл Сохранить" at bounding box center [504, 81] width 578 height 53
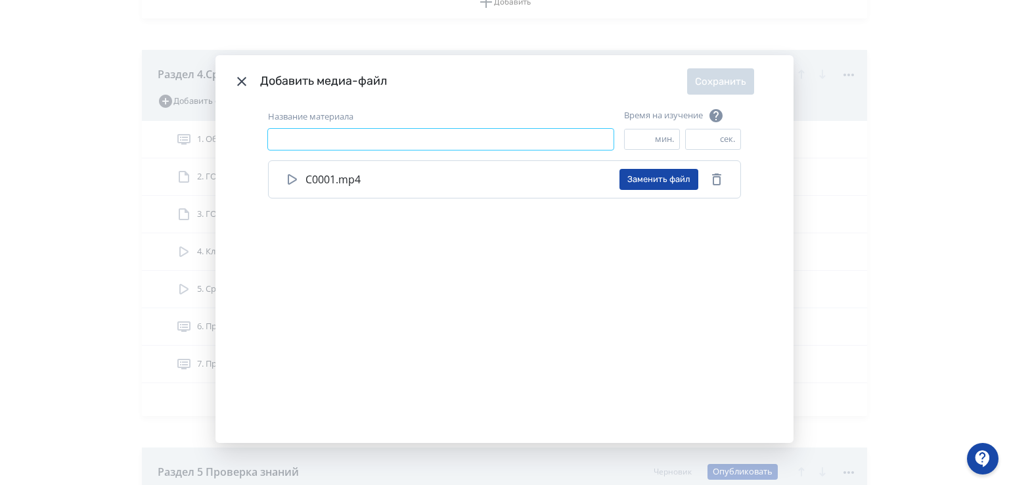
click at [286, 140] on input "Название материала" at bounding box center [440, 139] width 345 height 21
type input "*"
click at [316, 141] on input "**********" at bounding box center [440, 139] width 345 height 21
click at [364, 138] on input "**********" at bounding box center [440, 139] width 345 height 21
type input "**********"
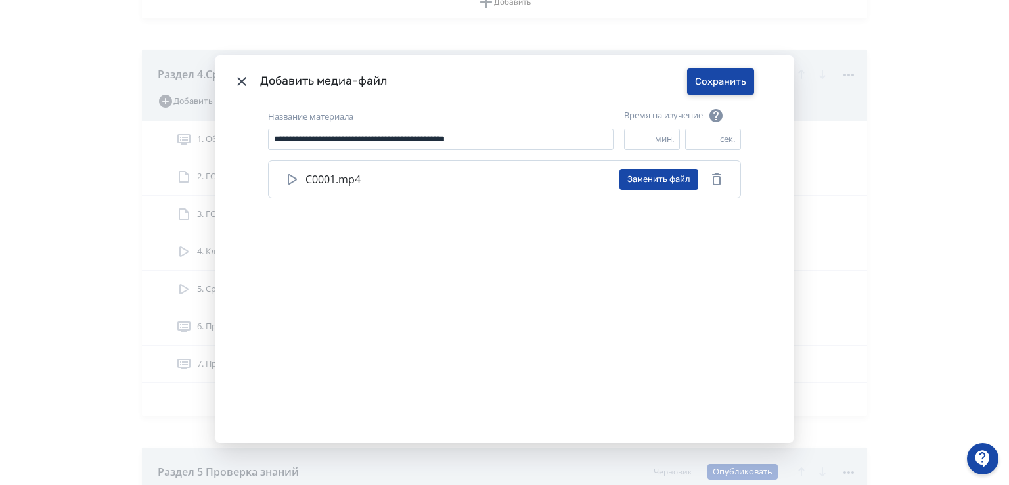
click at [698, 87] on button "Сохранить" at bounding box center [720, 81] width 67 height 26
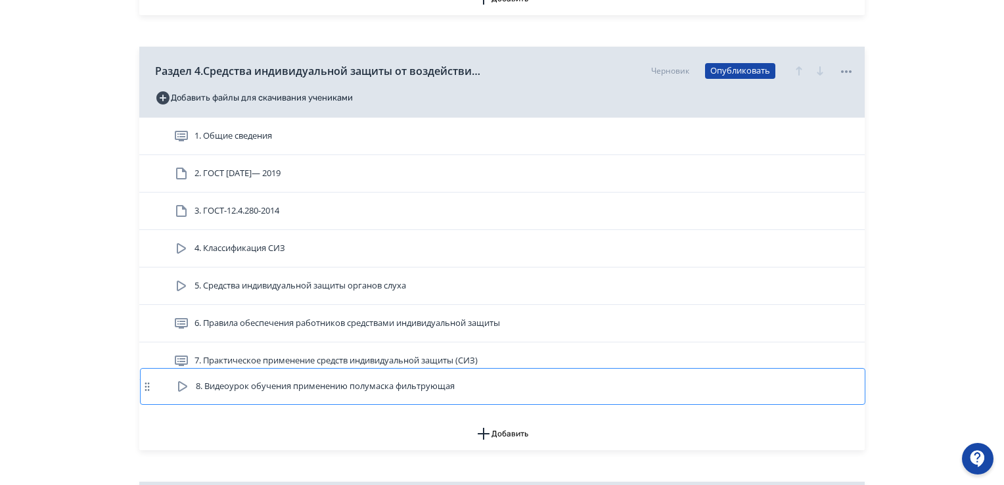
scroll to position [1059, 0]
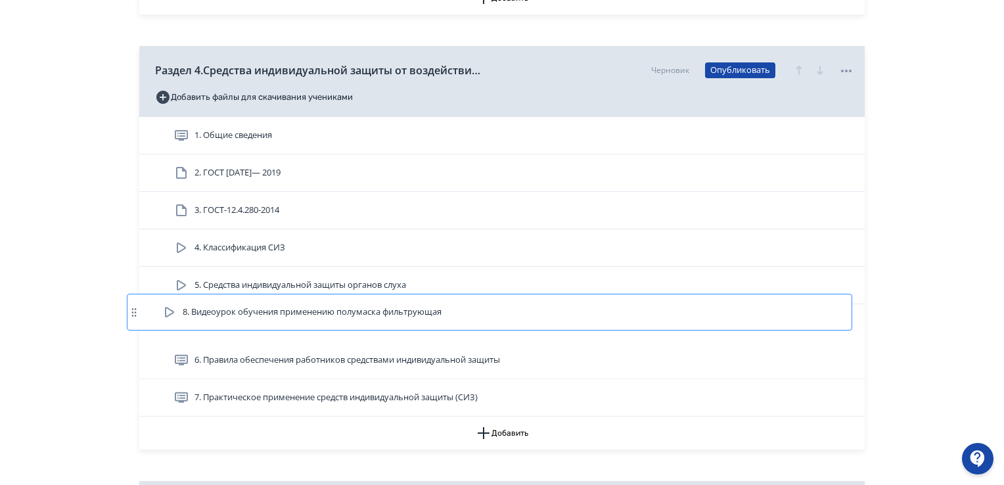
drag, startPoint x: 296, startPoint y: 400, endPoint x: 284, endPoint y: 307, distance: 93.3
click at [284, 307] on div "1. Общие сведения 2. ГОСТ 12.4.250— 2019 3. ГОСТ-12.4.280-2014 4. Классификация…" at bounding box center [501, 266] width 725 height 299
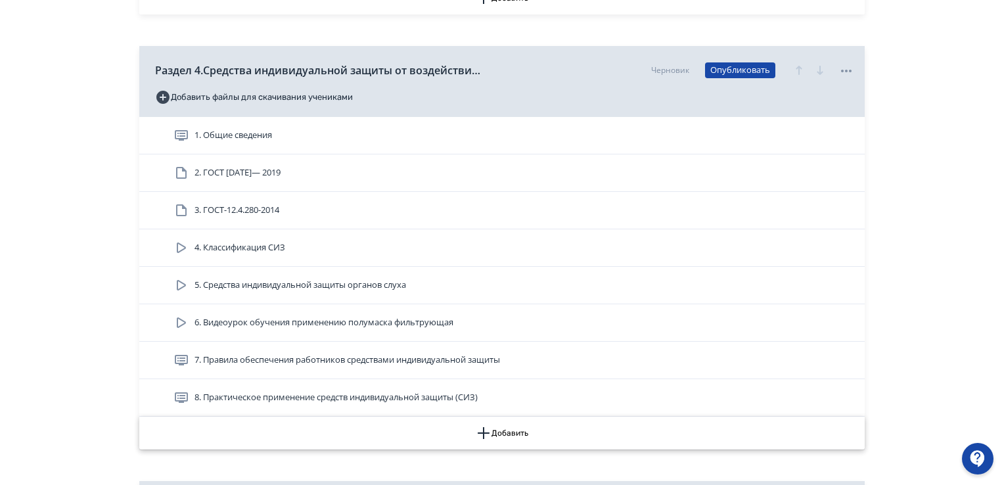
click at [485, 429] on icon "button" at bounding box center [484, 433] width 16 height 16
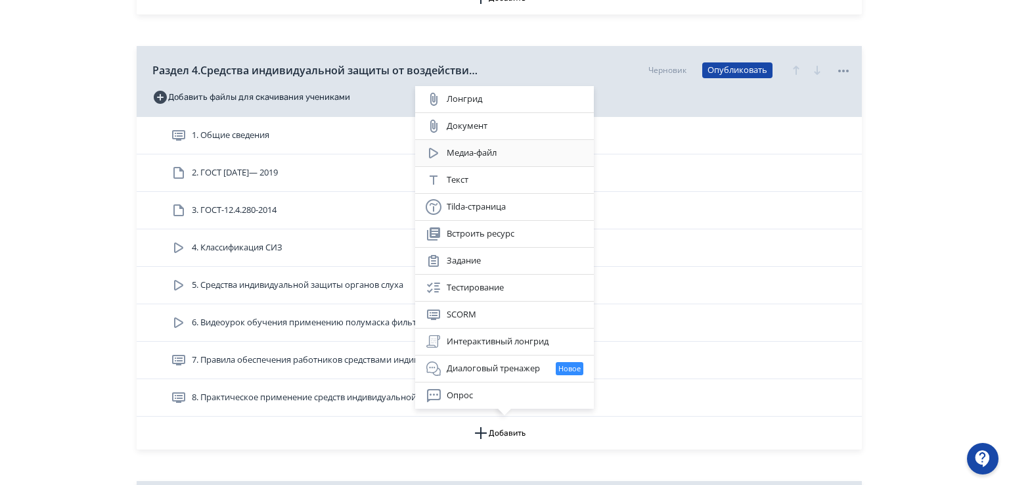
click at [467, 152] on div "Медиа-файл" at bounding box center [505, 153] width 158 height 16
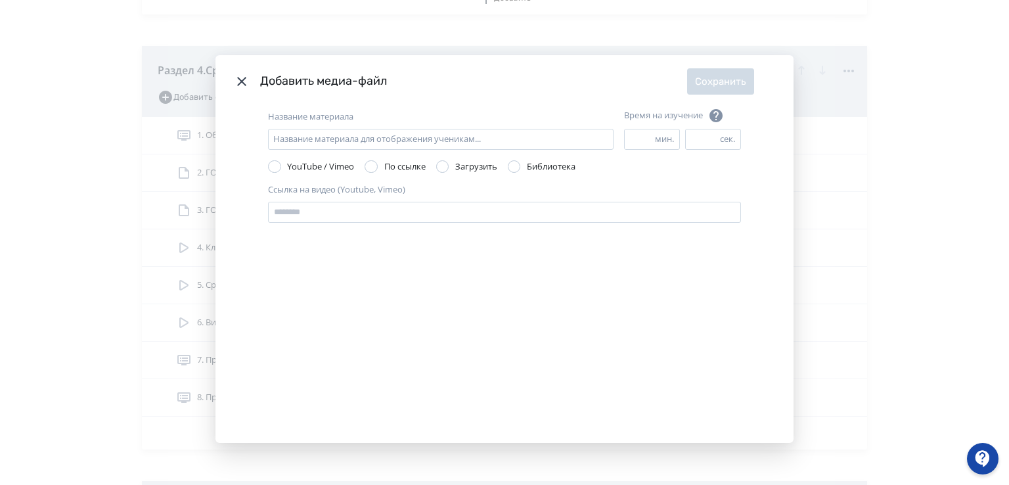
click at [445, 160] on label "Загрузить" at bounding box center [466, 166] width 61 height 13
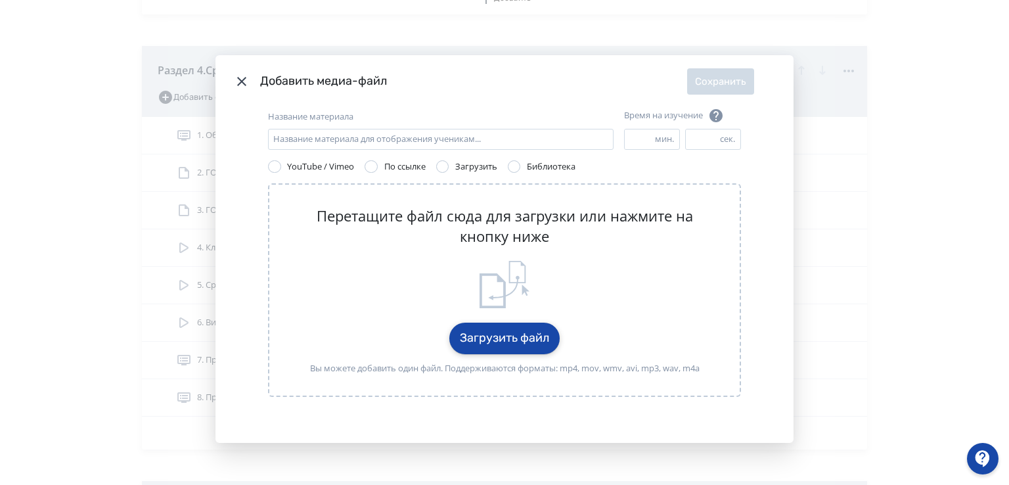
click at [489, 336] on button "Загрузить файл" at bounding box center [504, 338] width 110 height 32
drag, startPoint x: 969, startPoint y: 142, endPoint x: 555, endPoint y: 83, distance: 418.6
click at [962, 112] on div "Добавить медиа-файл Сохранить Название материала Название материала для отображ…" at bounding box center [504, 242] width 1009 height 485
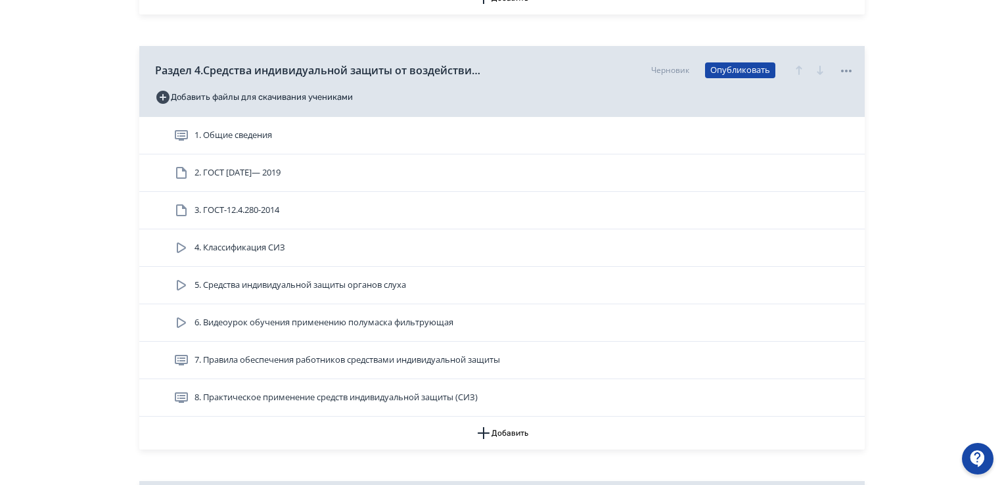
click at [185, 319] on icon at bounding box center [181, 323] width 16 height 16
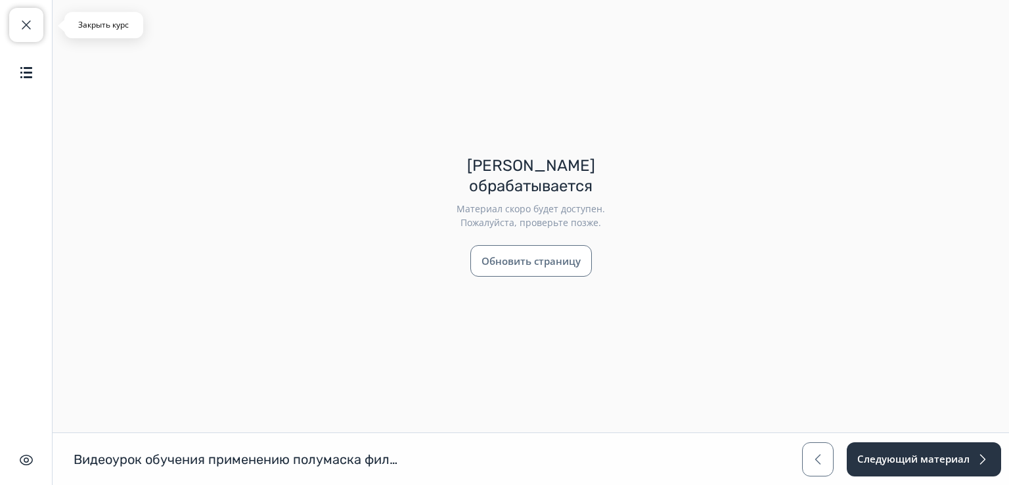
click at [30, 22] on span "button" at bounding box center [26, 25] width 16 height 16
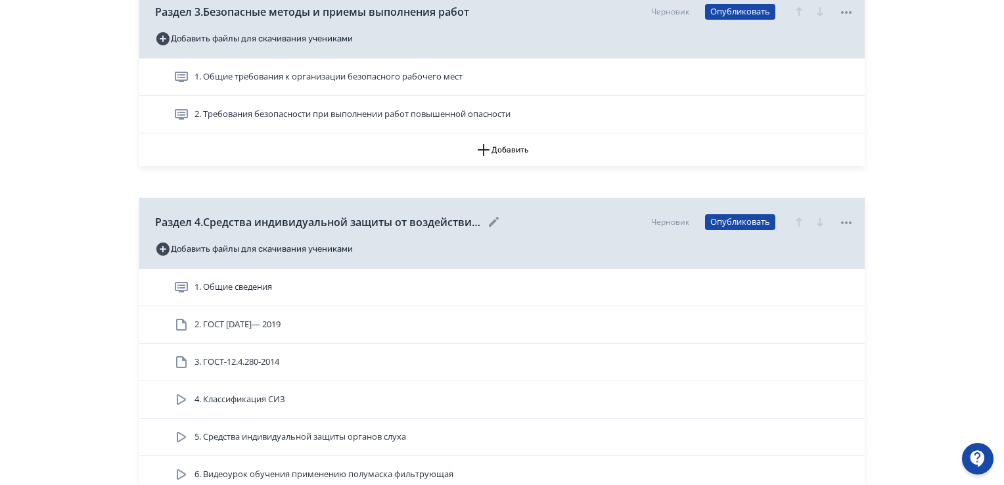
scroll to position [985, 0]
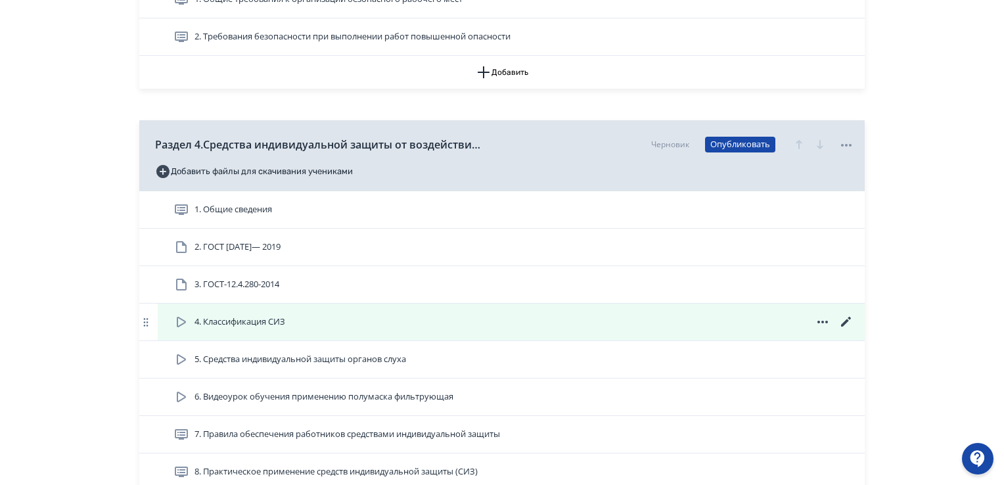
click at [179, 318] on icon at bounding box center [181, 322] width 9 height 11
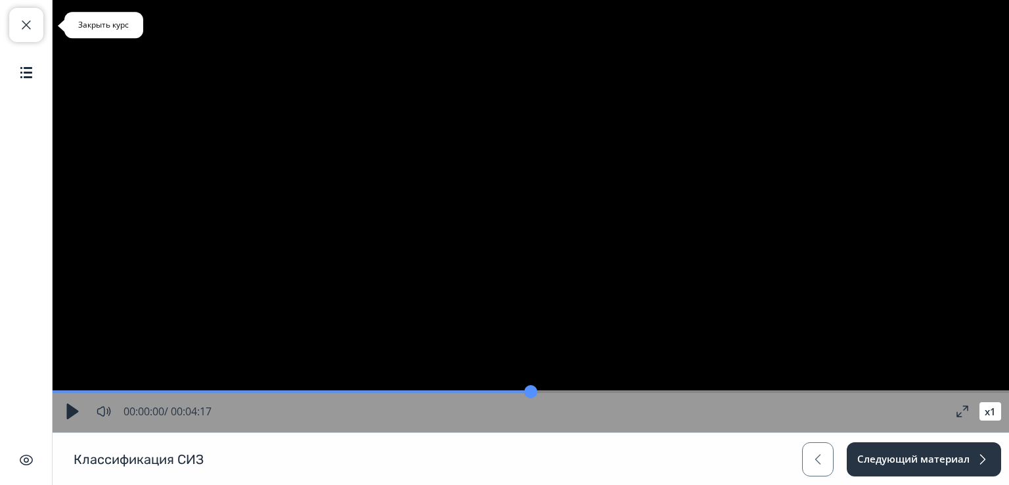
click at [26, 35] on button "Закрыть курс" at bounding box center [26, 25] width 34 height 34
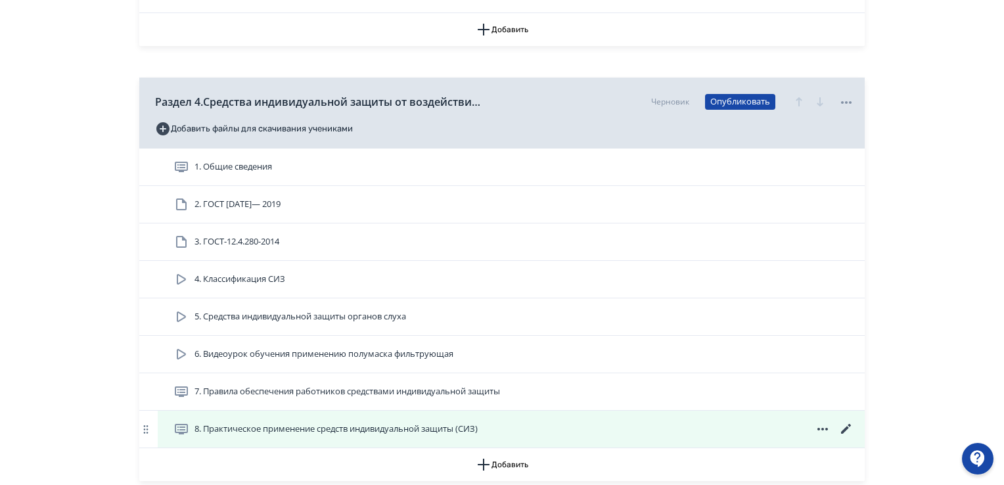
scroll to position [1051, 0]
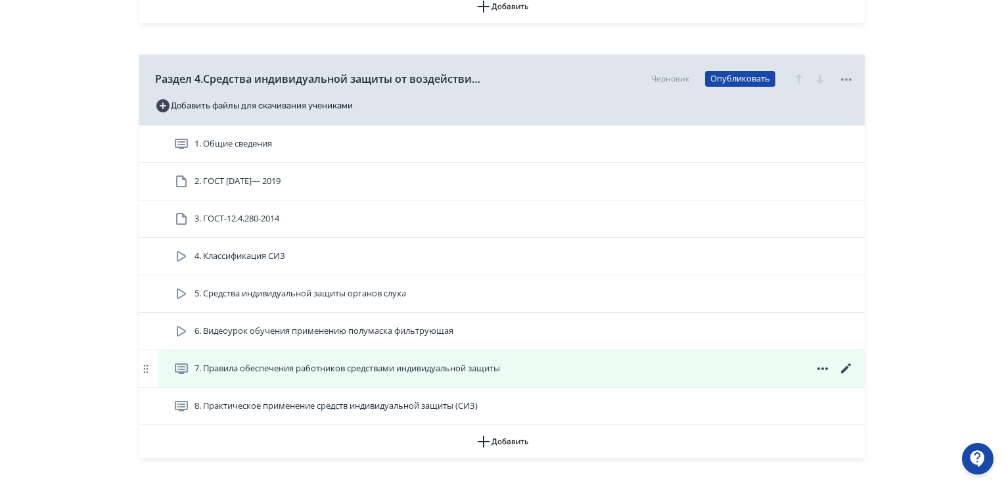
click at [307, 374] on span "7. Правила обеспечения работников средствами индивидуальной защиты" at bounding box center [346, 368] width 305 height 13
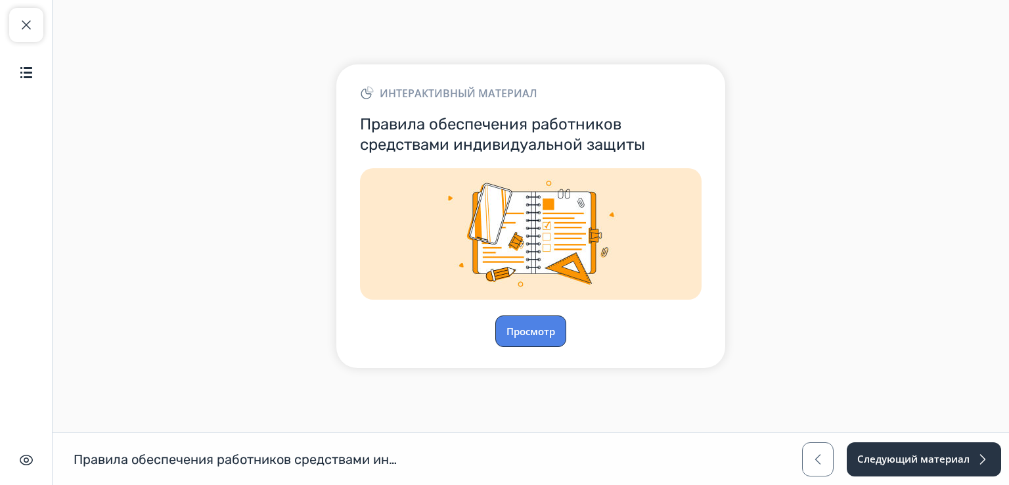
click at [529, 336] on button "Просмотр" at bounding box center [530, 331] width 71 height 32
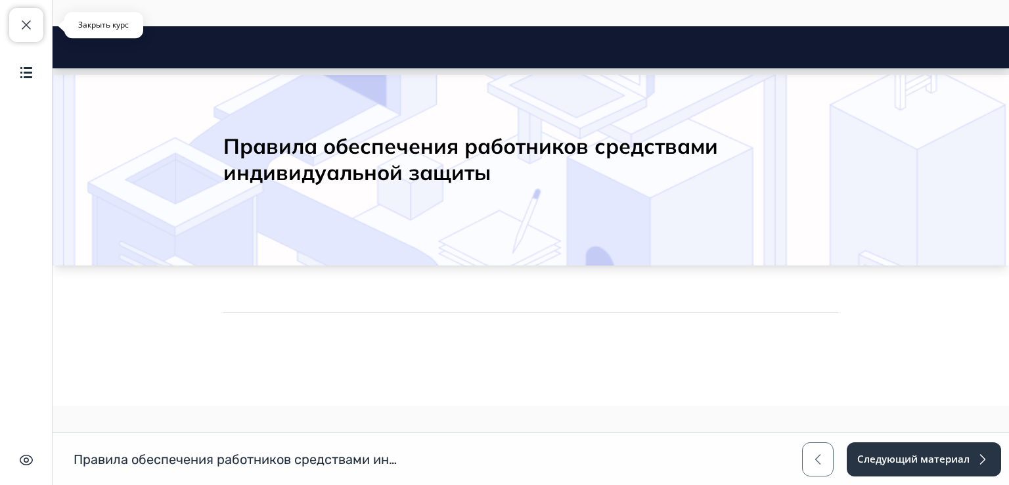
click at [42, 21] on button "Закрыть курс" at bounding box center [26, 25] width 34 height 34
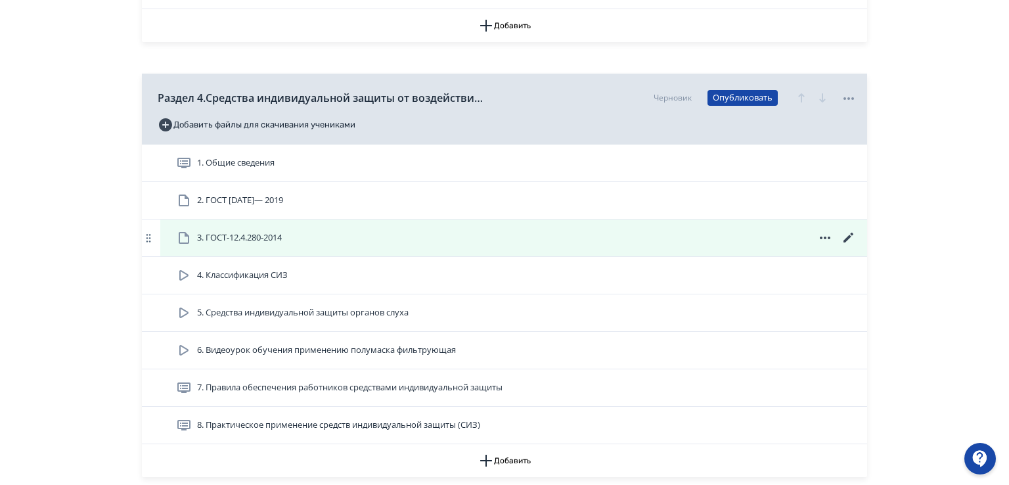
scroll to position [1051, 0]
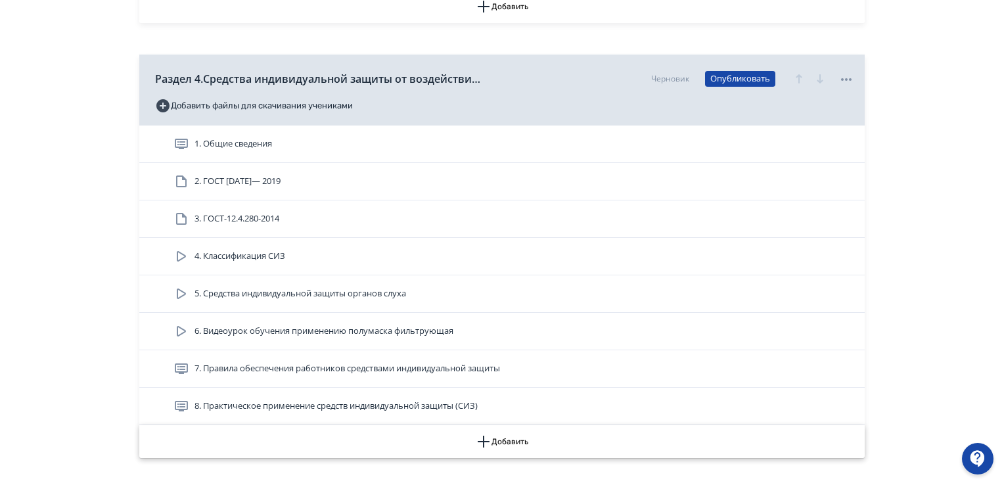
click at [481, 439] on icon "button" at bounding box center [484, 441] width 16 height 16
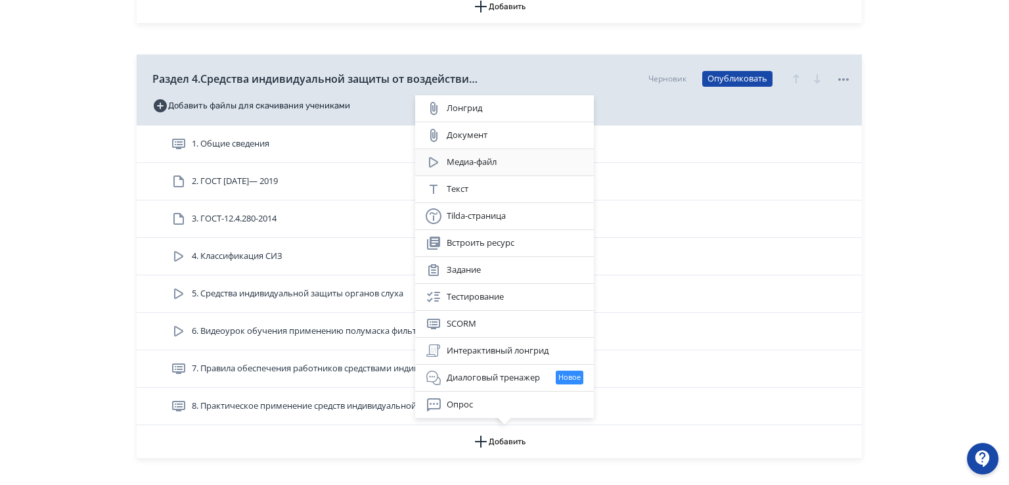
click at [474, 164] on div "Медиа-файл" at bounding box center [505, 162] width 158 height 16
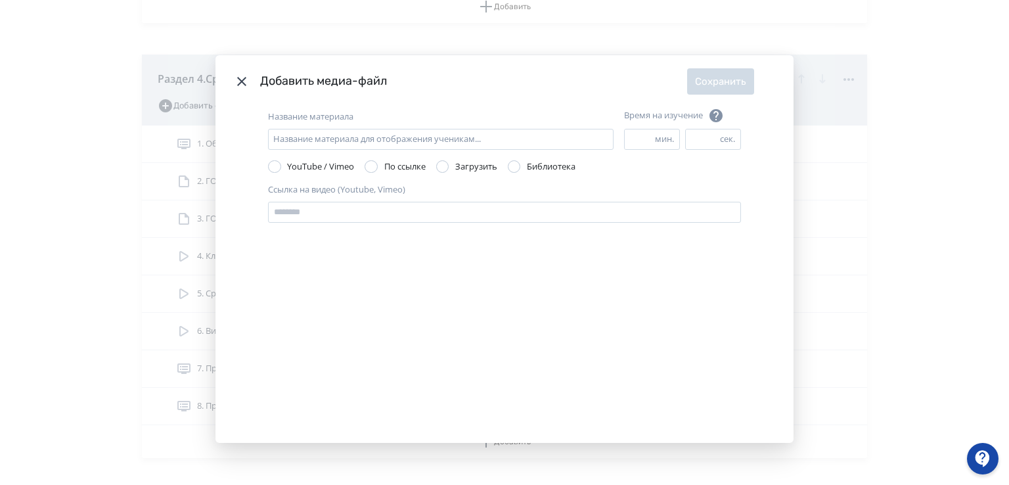
click at [441, 166] on div "Modal" at bounding box center [442, 166] width 13 height 13
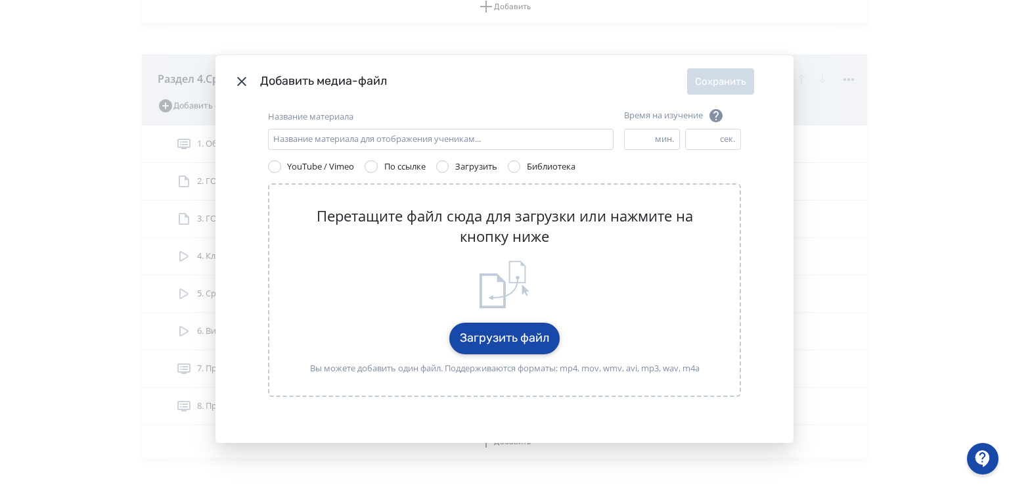
click at [497, 334] on button "Загрузить файл" at bounding box center [504, 338] width 110 height 32
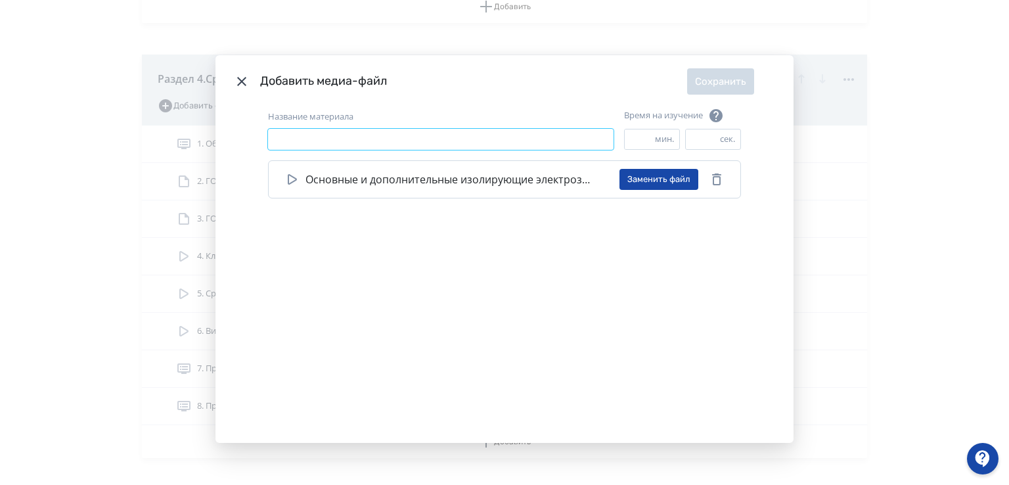
paste input "**********"
type input "**********"
drag, startPoint x: 271, startPoint y: 140, endPoint x: 596, endPoint y: 137, distance: 324.5
click at [596, 137] on input "**********" at bounding box center [440, 139] width 345 height 21
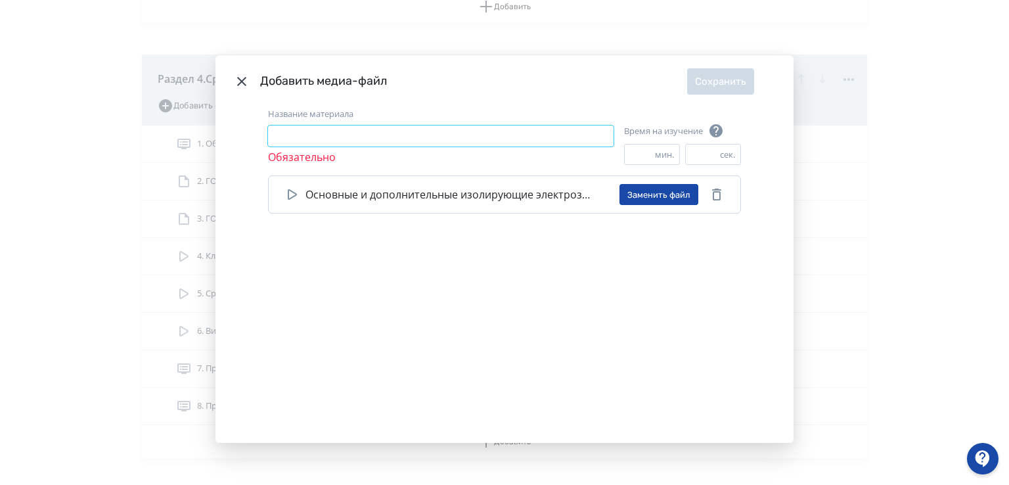
paste input "**********"
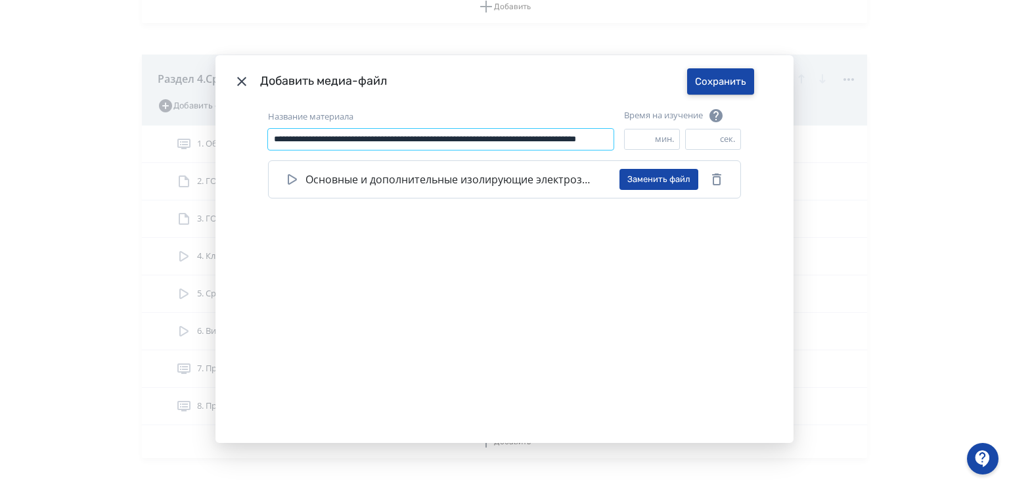
type input "**********"
click at [707, 77] on button "Сохранить" at bounding box center [720, 81] width 67 height 26
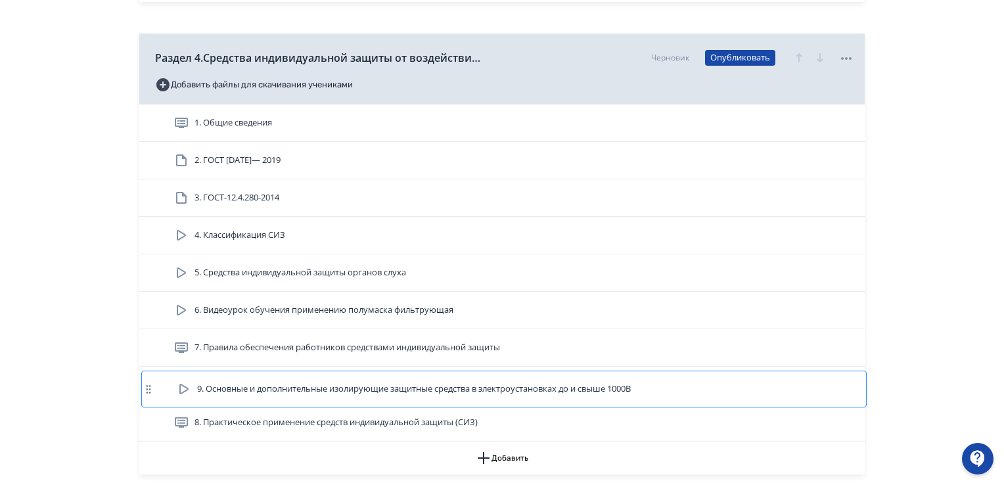
scroll to position [1073, 0]
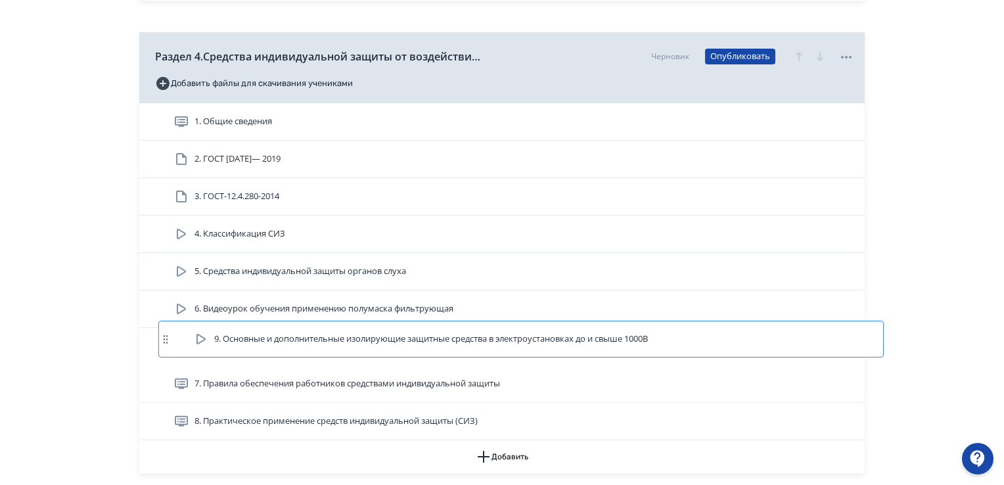
drag, startPoint x: 193, startPoint y: 442, endPoint x: 213, endPoint y: 335, distance: 109.0
click at [213, 335] on div "1. Общие сведения 2. ГОСТ 12.4.250— 2019 3. ГОСТ-12.4.280-2014 4. Классификация…" at bounding box center [501, 271] width 725 height 337
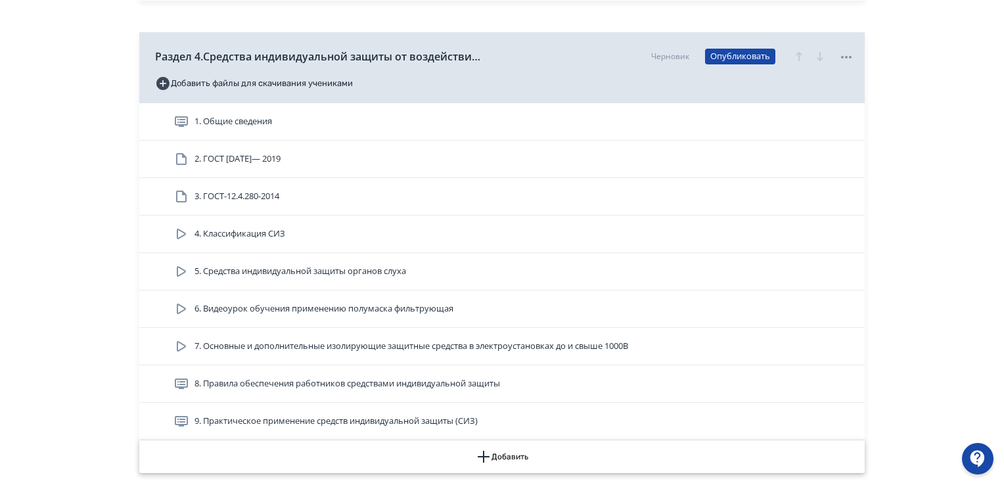
click at [481, 453] on icon "button" at bounding box center [484, 457] width 16 height 16
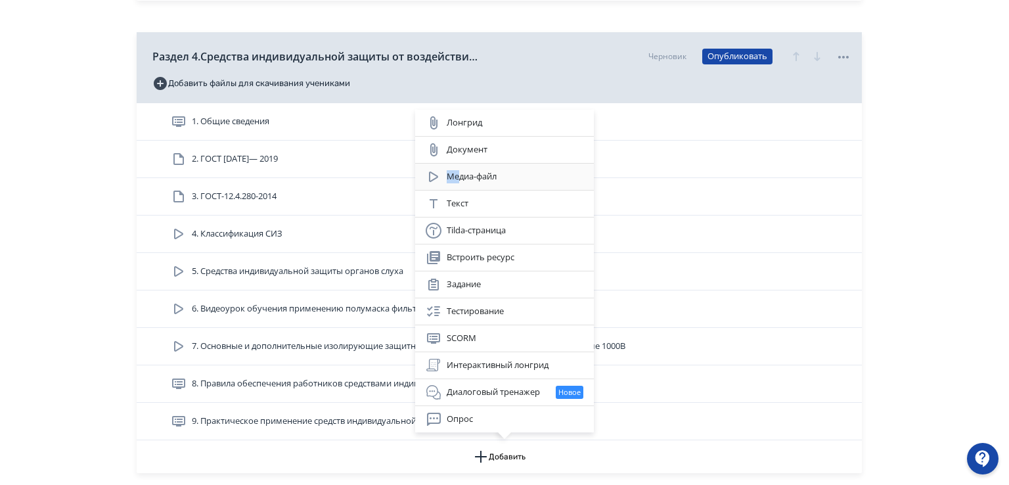
click at [458, 182] on div "Медиа-файл" at bounding box center [505, 177] width 158 height 16
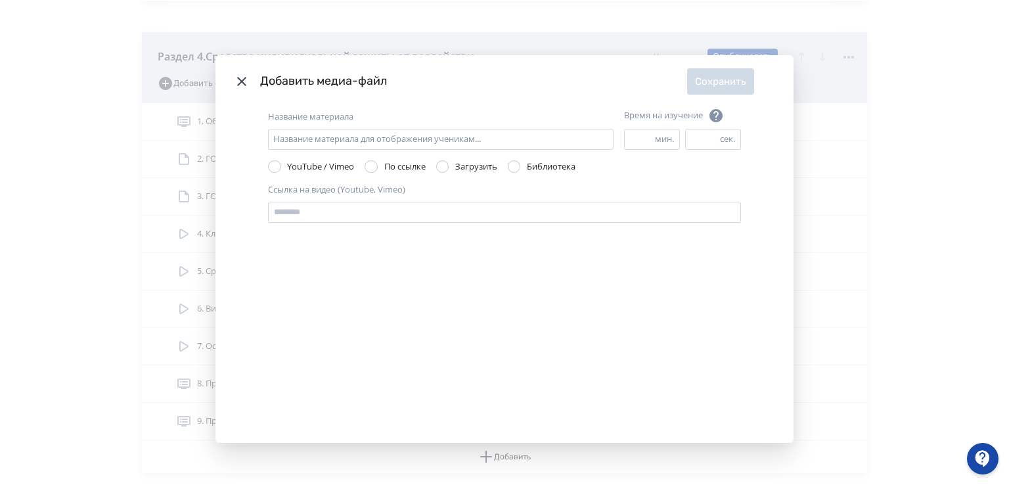
click at [439, 167] on div "Modal" at bounding box center [442, 166] width 13 height 13
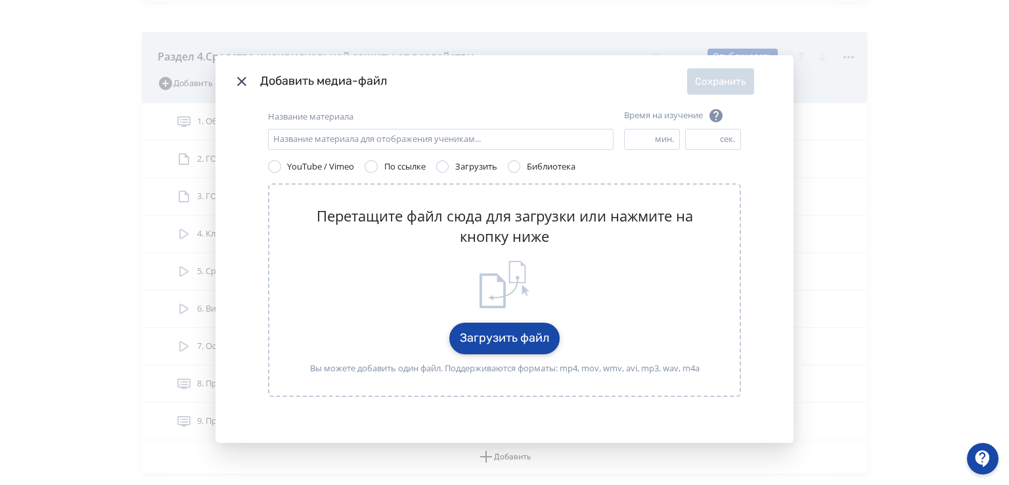
click at [499, 337] on button "Загрузить файл" at bounding box center [504, 338] width 110 height 32
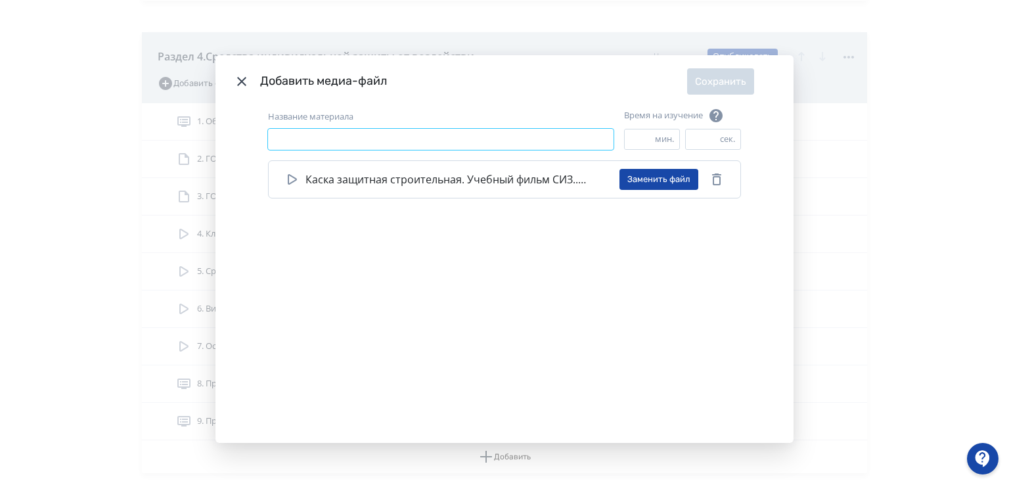
click at [282, 135] on input "Название материала" at bounding box center [440, 139] width 345 height 21
type input "**********"
click at [709, 81] on button "Сохранить" at bounding box center [720, 81] width 67 height 26
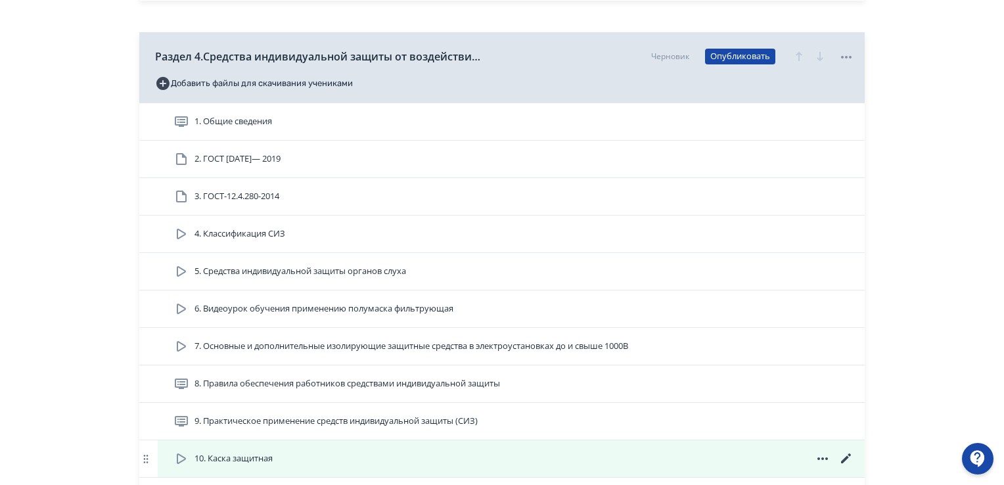
click at [231, 455] on span "10. Каска защитная" at bounding box center [233, 458] width 78 height 13
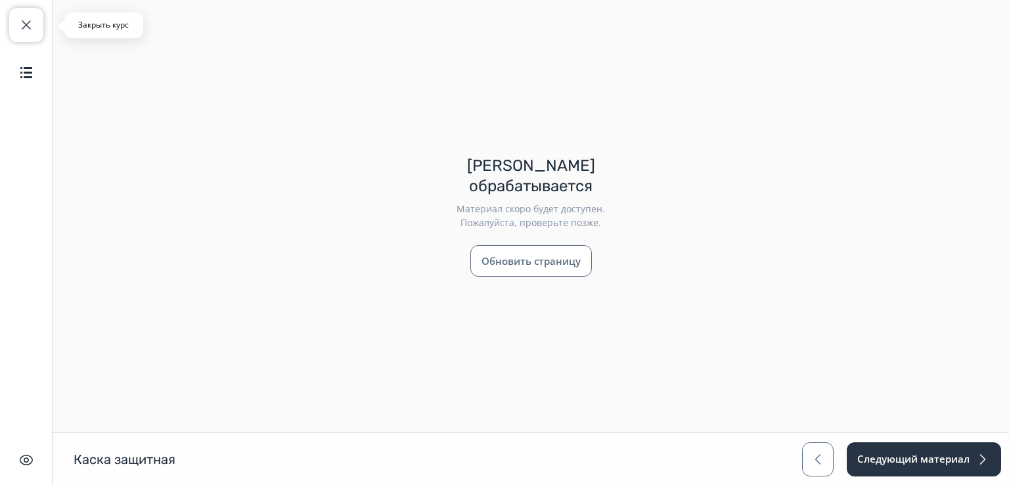
click at [22, 17] on span "button" at bounding box center [26, 25] width 16 height 16
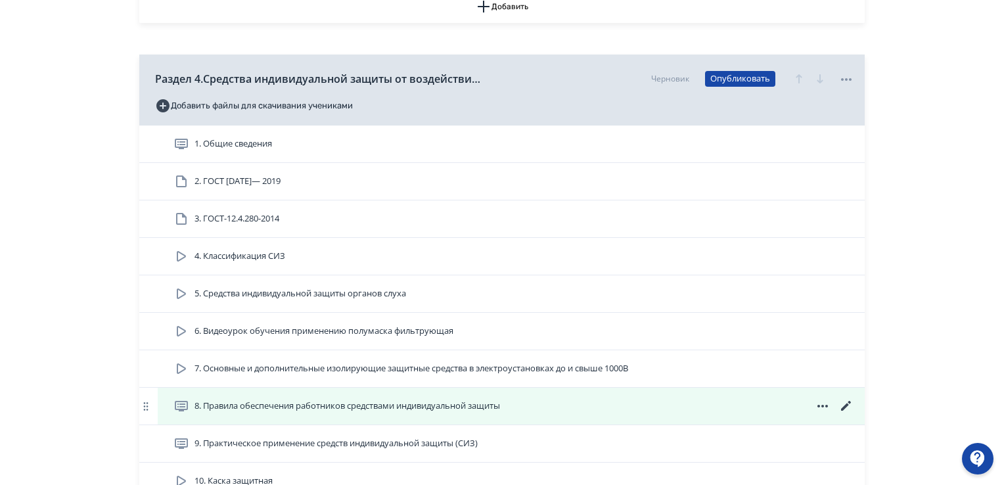
scroll to position [1248, 0]
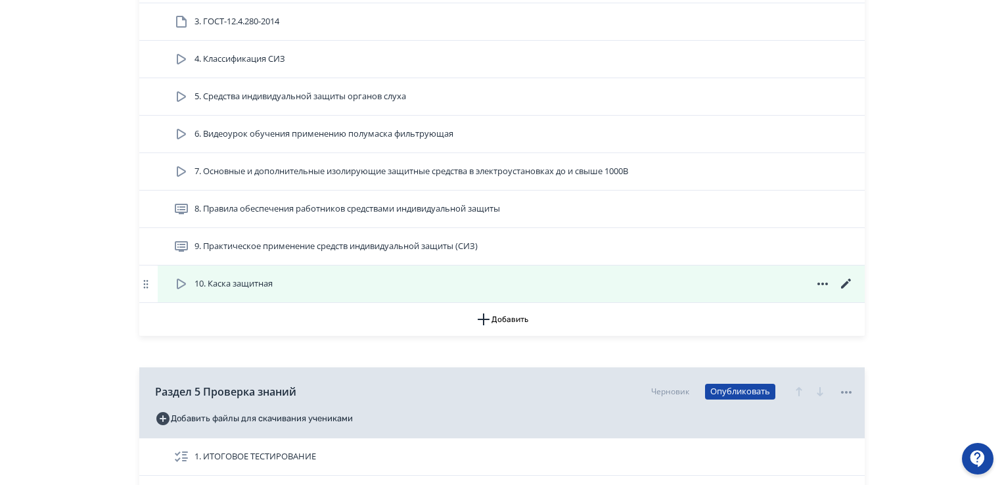
click at [179, 282] on icon at bounding box center [181, 284] width 16 height 16
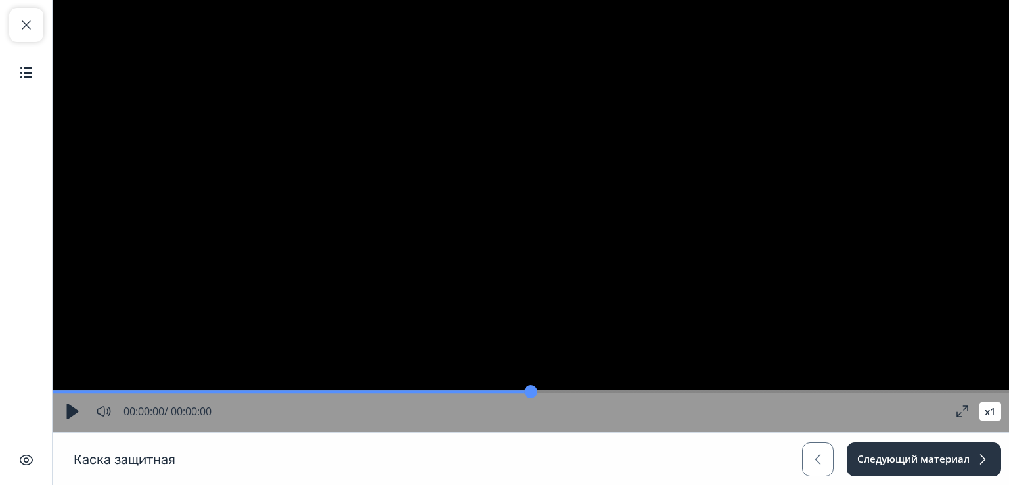
click at [74, 409] on button "button" at bounding box center [72, 411] width 24 height 24
click at [23, 26] on span "button" at bounding box center [26, 25] width 16 height 16
type input "*"
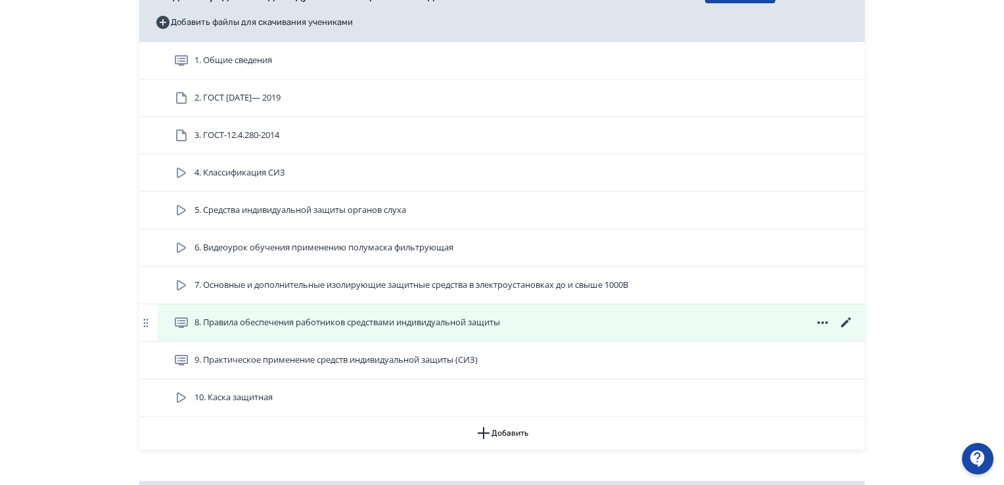
scroll to position [1182, 0]
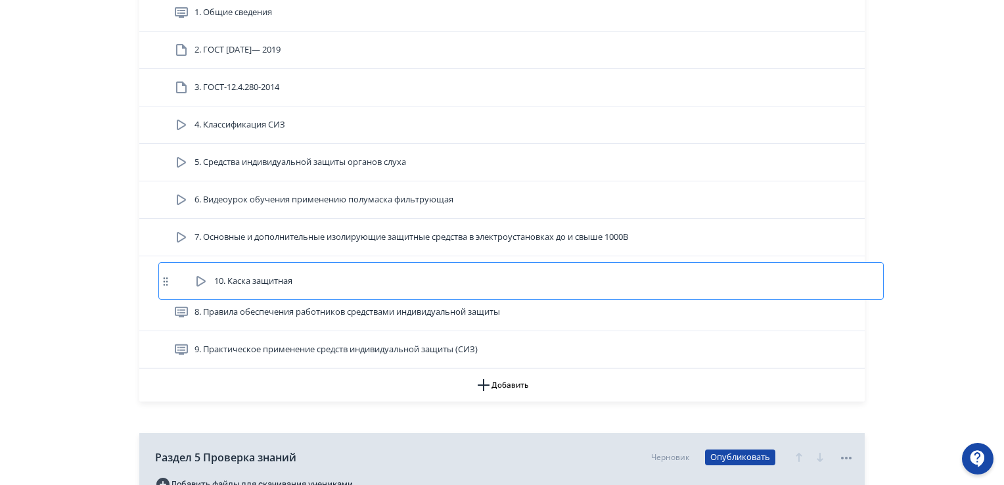
drag, startPoint x: 231, startPoint y: 350, endPoint x: 250, endPoint y: 278, distance: 74.1
click at [250, 278] on div "1. Общие сведения 2. ГОСТ 12.4.250— 2019 3. ГОСТ-12.4.280-2014 4. Классификация…" at bounding box center [501, 181] width 725 height 374
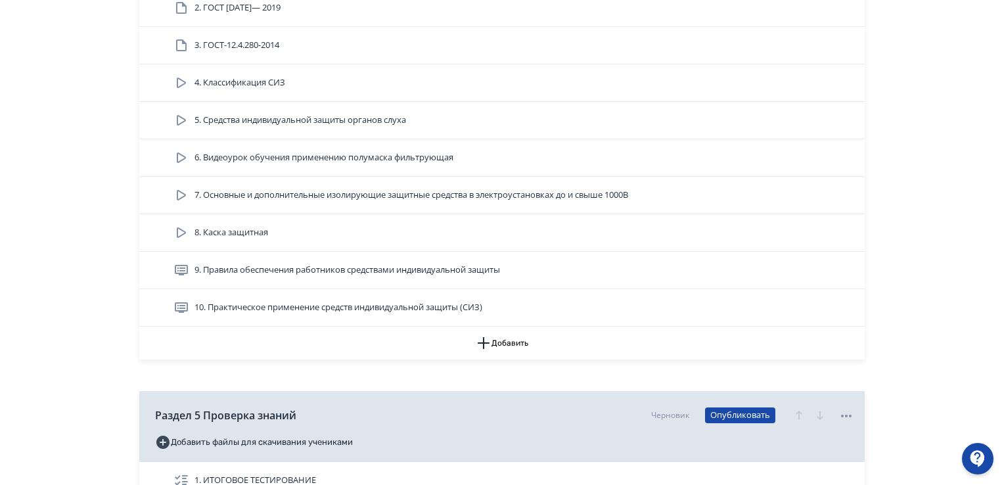
scroll to position [1379, 0]
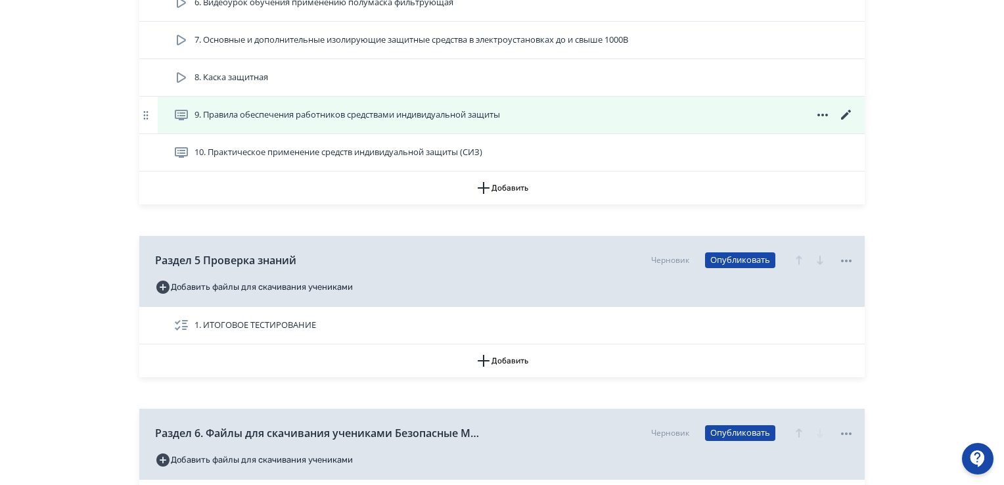
click at [847, 114] on icon at bounding box center [846, 115] width 16 height 16
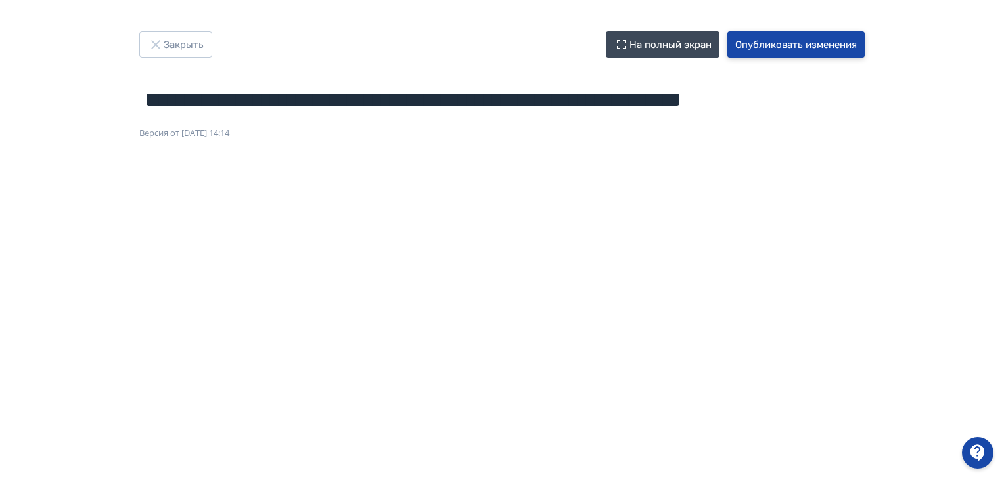
click at [763, 46] on button "Опубликовать изменения" at bounding box center [795, 45] width 137 height 26
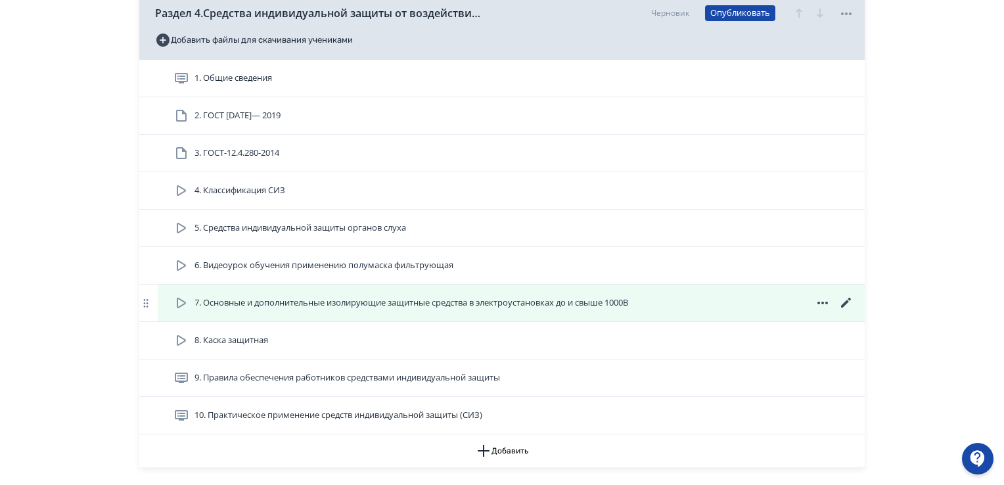
scroll to position [1182, 0]
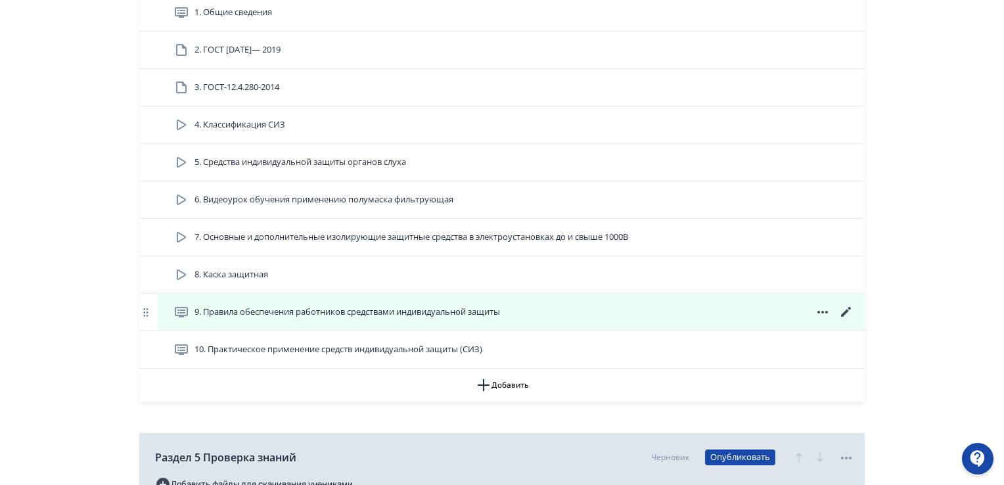
click at [841, 311] on icon at bounding box center [846, 312] width 16 height 16
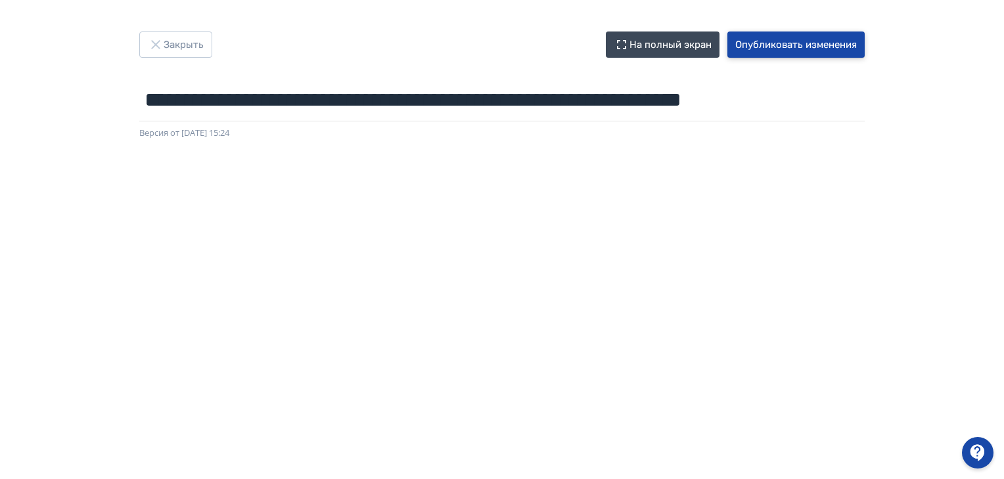
click at [791, 43] on button "Опубликовать изменения" at bounding box center [795, 45] width 137 height 26
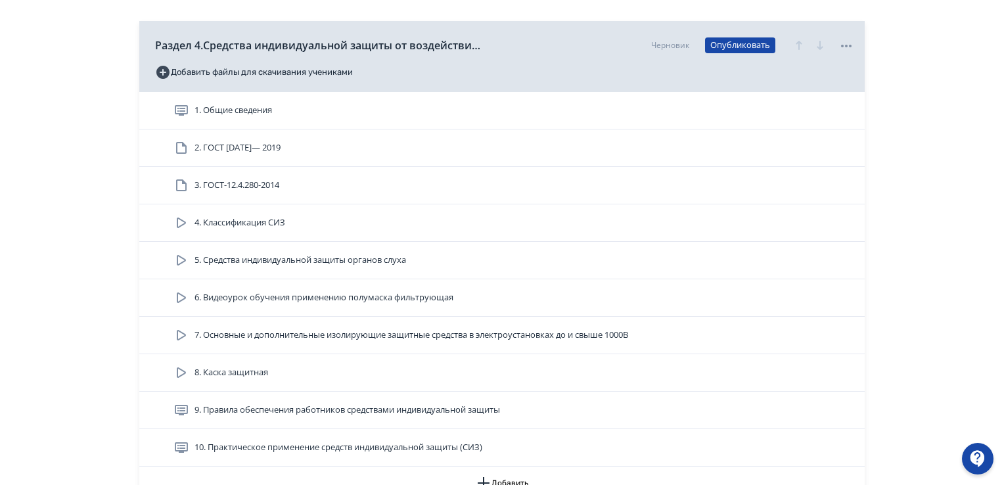
scroll to position [1182, 0]
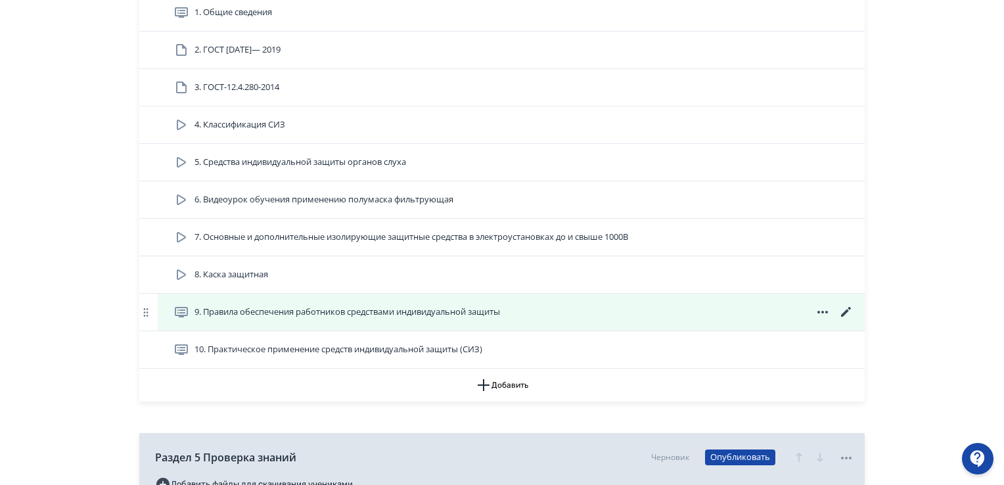
click at [841, 308] on icon at bounding box center [846, 312] width 16 height 16
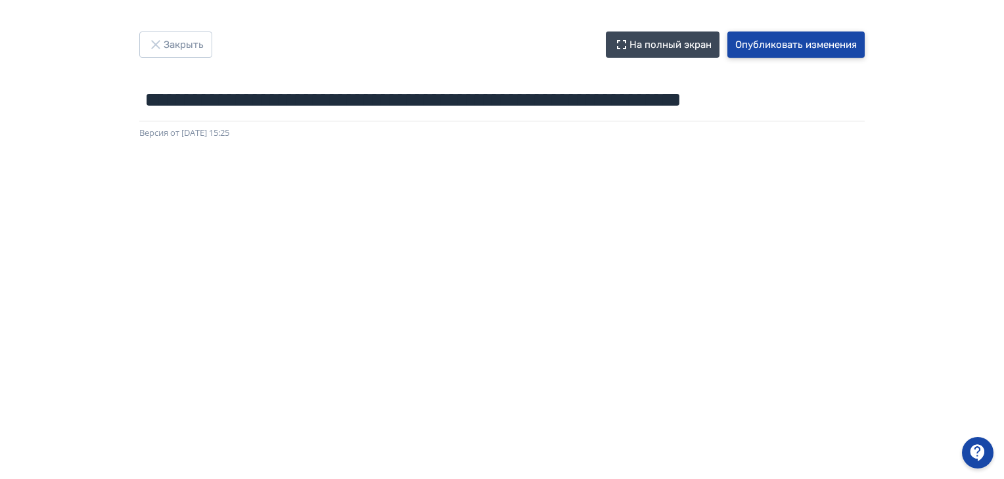
click at [763, 48] on button "Опубликовать изменения" at bounding box center [795, 45] width 137 height 26
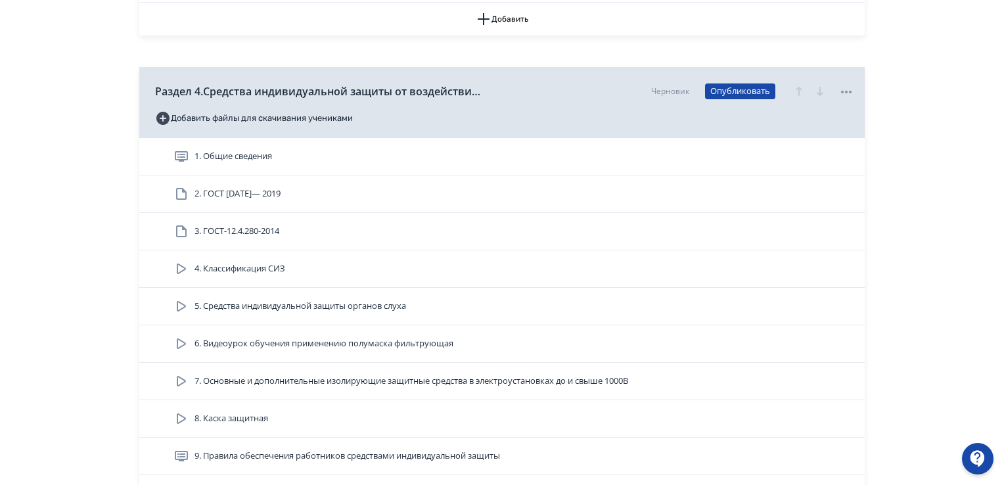
scroll to position [1117, 0]
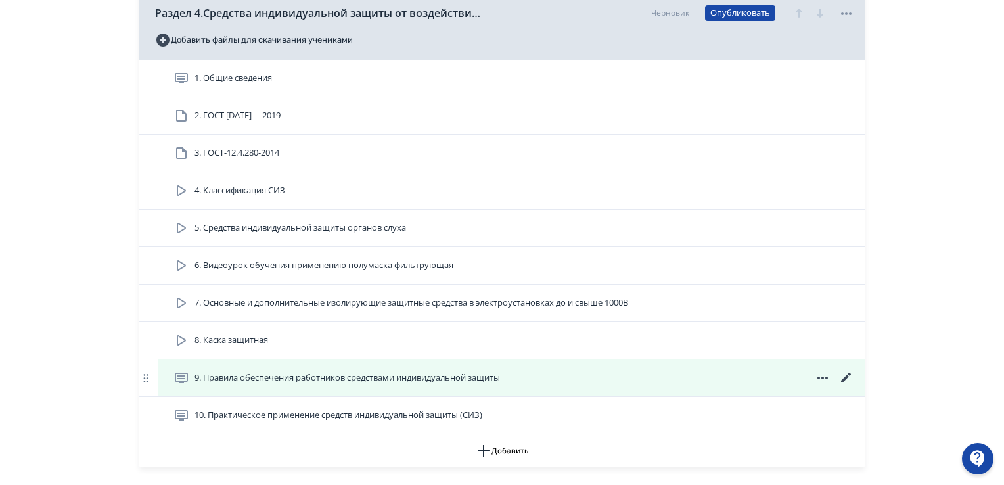
click at [844, 376] on icon at bounding box center [846, 378] width 16 height 16
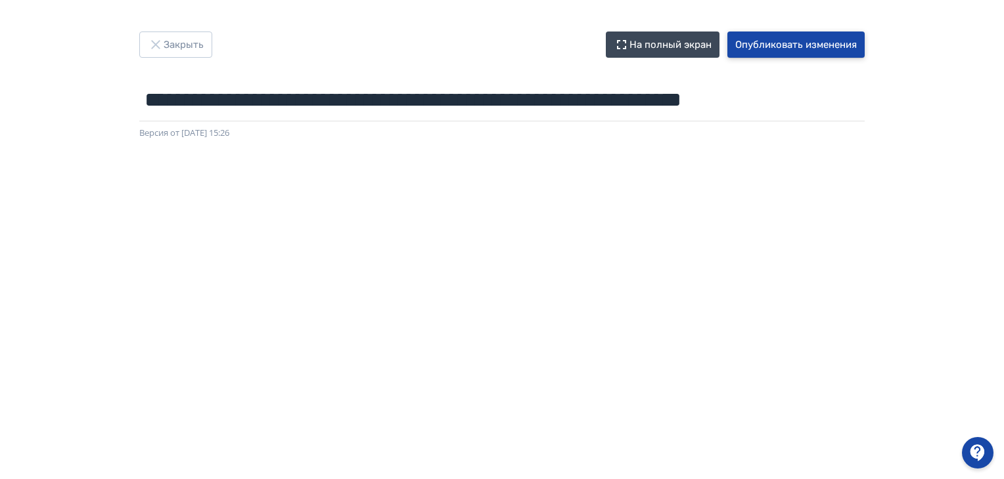
click at [767, 43] on button "Опубликовать изменения" at bounding box center [795, 45] width 137 height 26
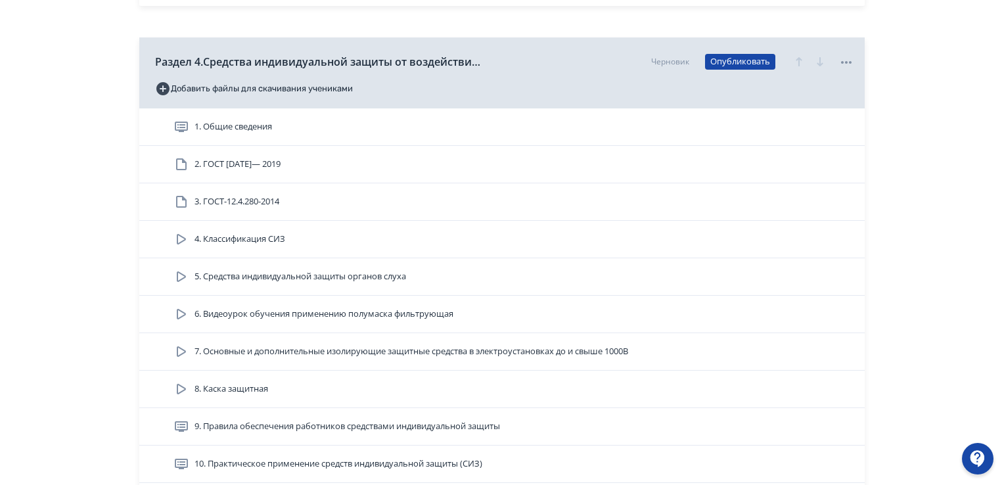
scroll to position [1117, 0]
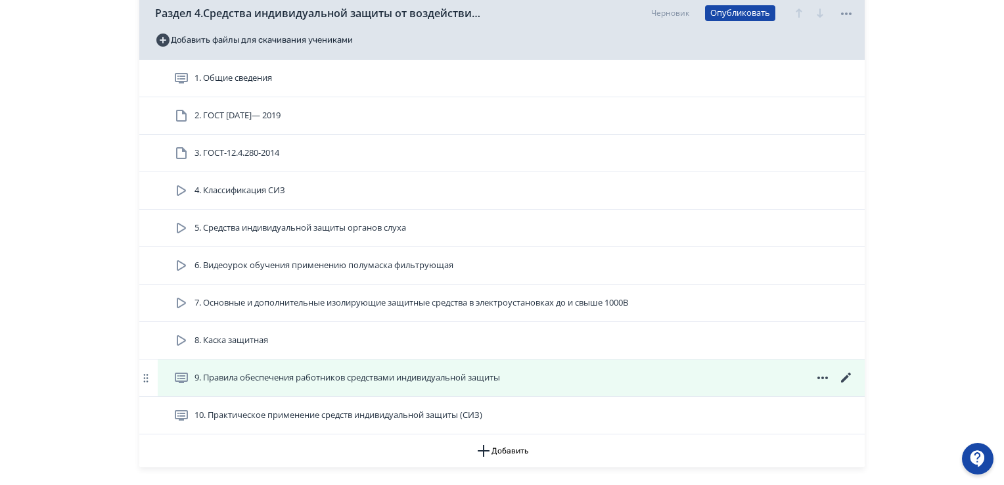
click at [848, 374] on icon at bounding box center [846, 378] width 16 height 16
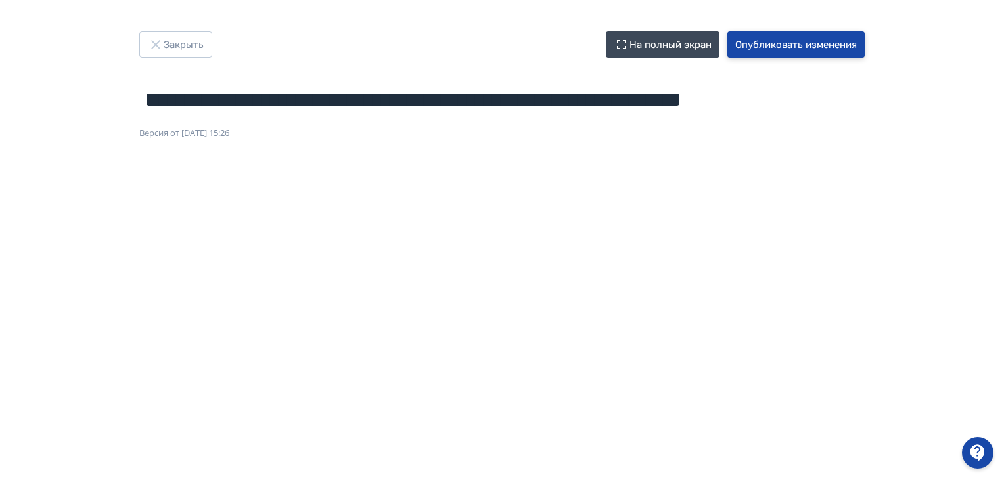
click at [782, 48] on button "Опубликовать изменения" at bounding box center [795, 45] width 137 height 26
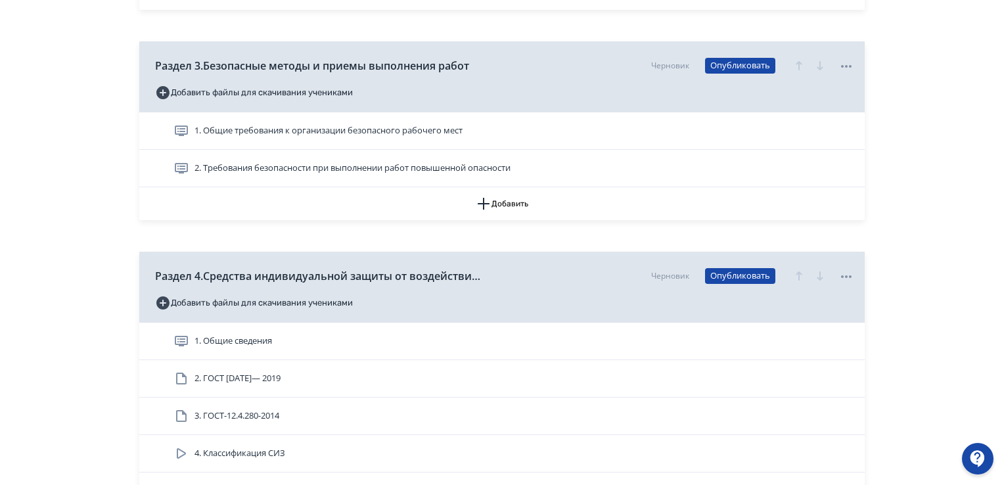
scroll to position [1182, 0]
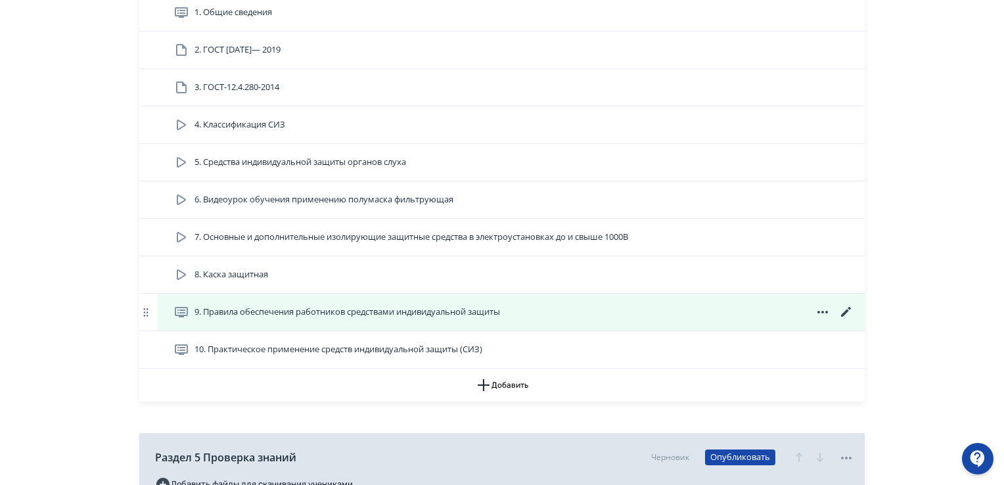
click at [843, 313] on icon at bounding box center [846, 312] width 10 height 10
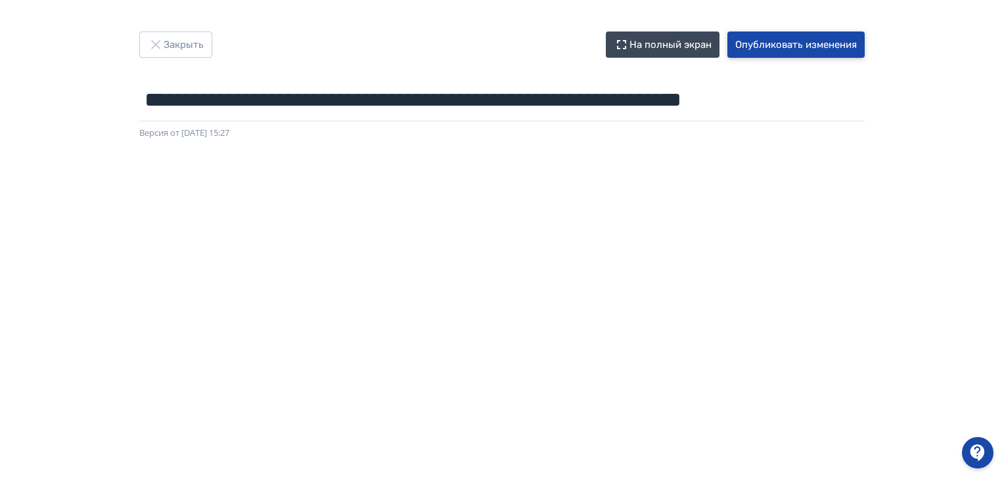
click at [770, 45] on button "Опубликовать изменения" at bounding box center [795, 45] width 137 height 26
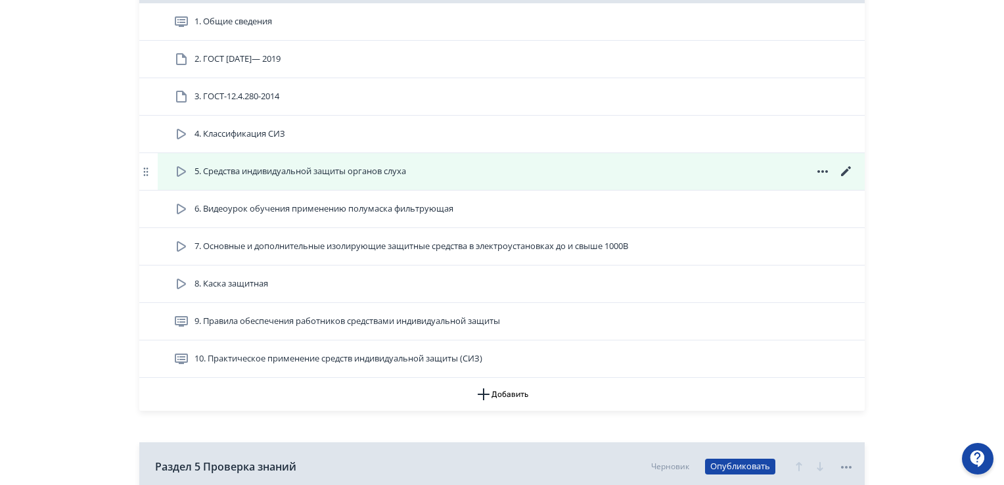
scroll to position [1182, 0]
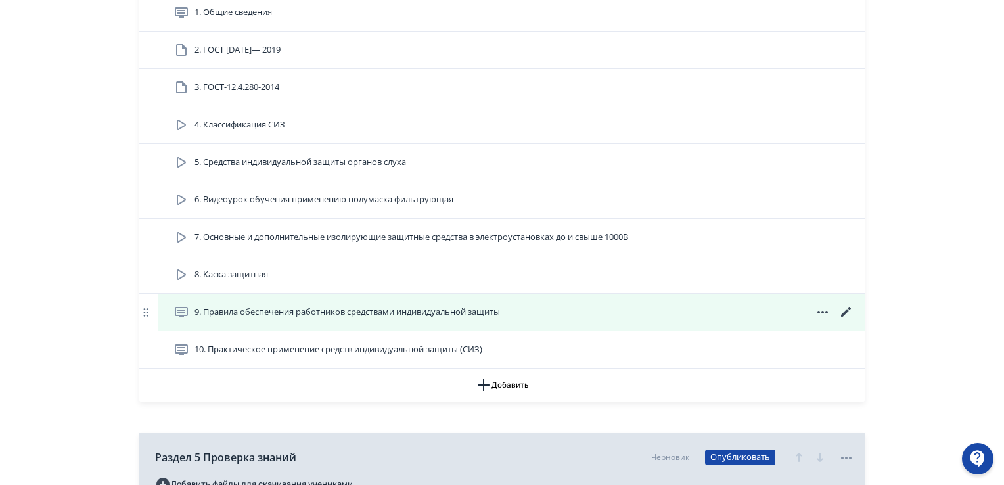
click at [847, 311] on icon at bounding box center [846, 312] width 16 height 16
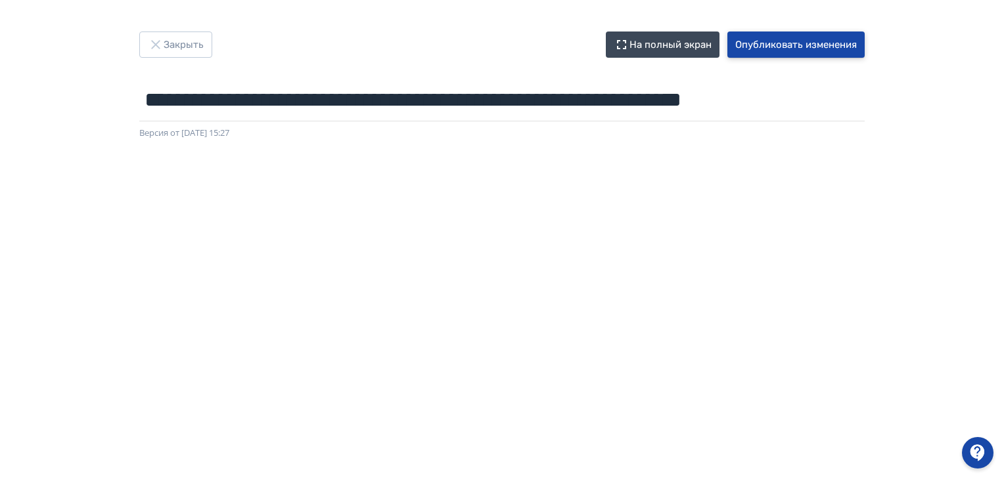
click at [773, 45] on button "Опубликовать изменения" at bounding box center [795, 45] width 137 height 26
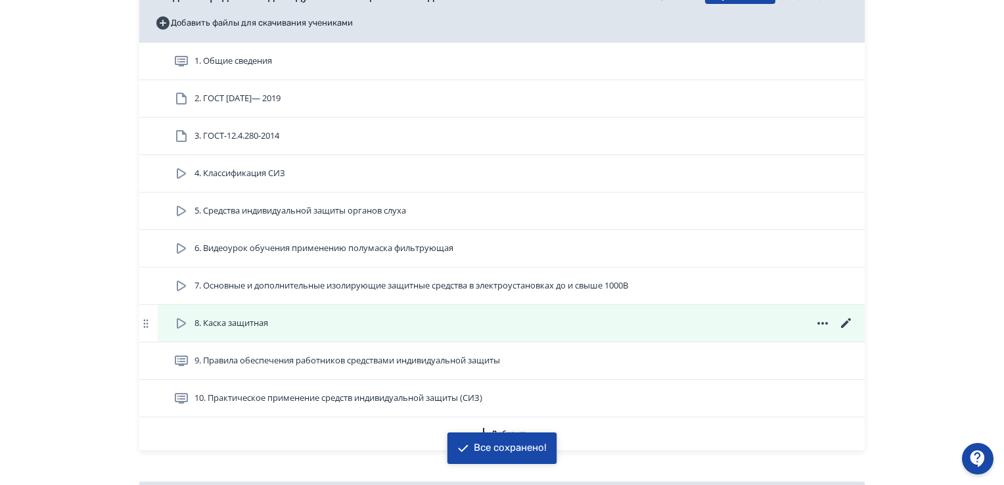
scroll to position [1182, 0]
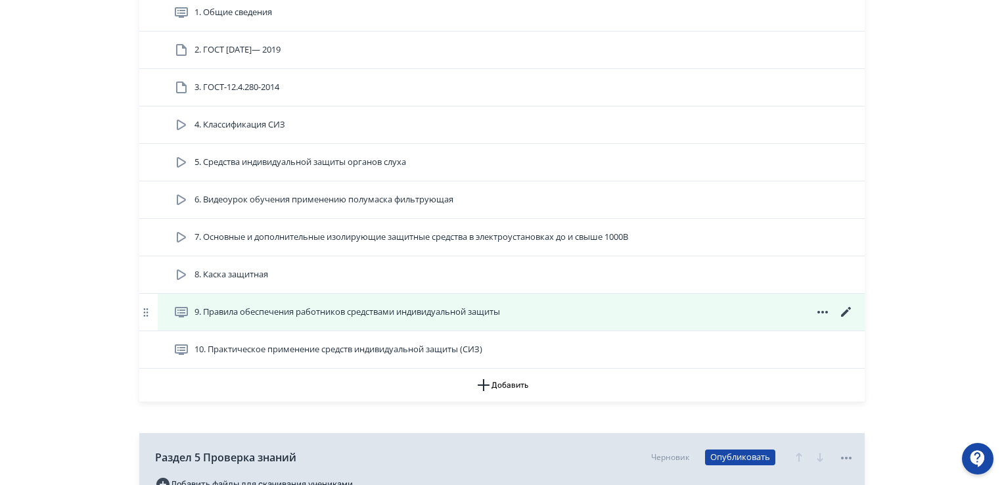
click at [848, 309] on icon at bounding box center [846, 312] width 10 height 10
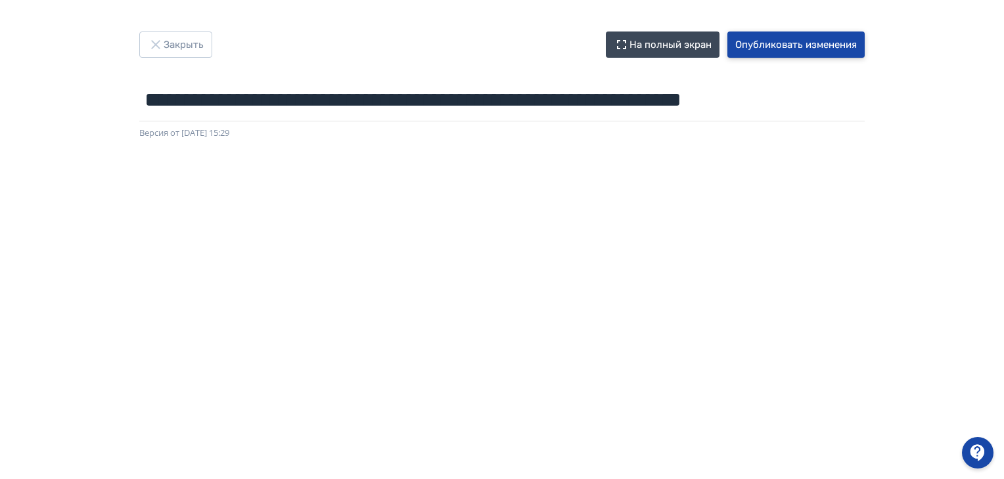
click at [833, 50] on button "Опубликовать изменения" at bounding box center [795, 45] width 137 height 26
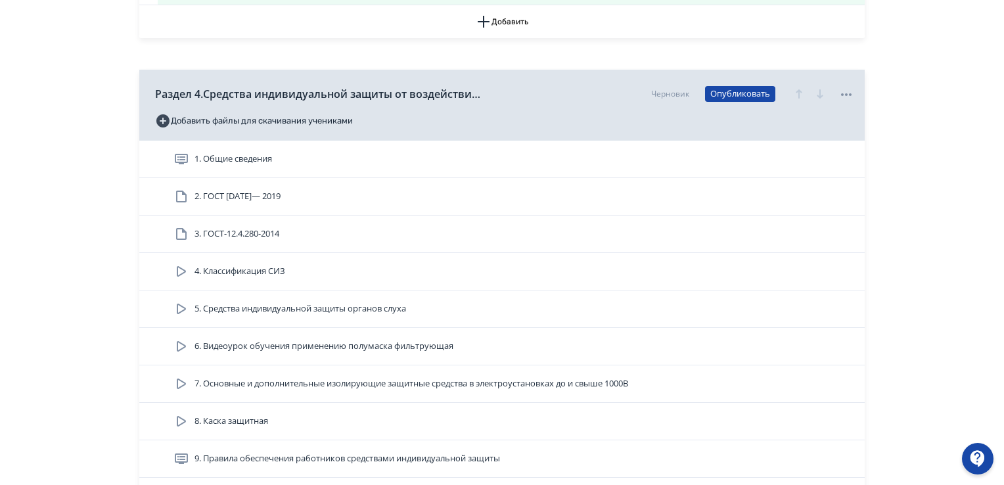
scroll to position [1117, 0]
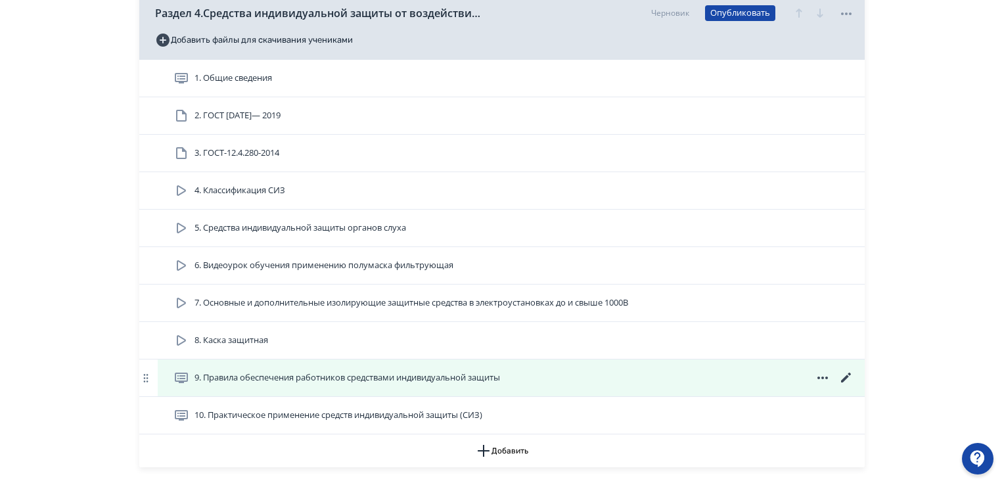
click at [841, 373] on icon at bounding box center [846, 378] width 16 height 16
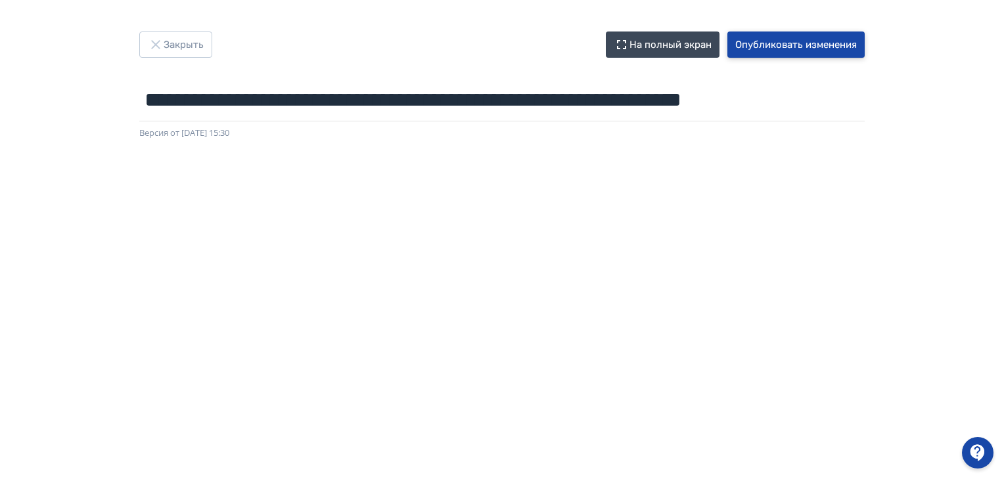
click at [765, 41] on button "Опубликовать изменения" at bounding box center [795, 45] width 137 height 26
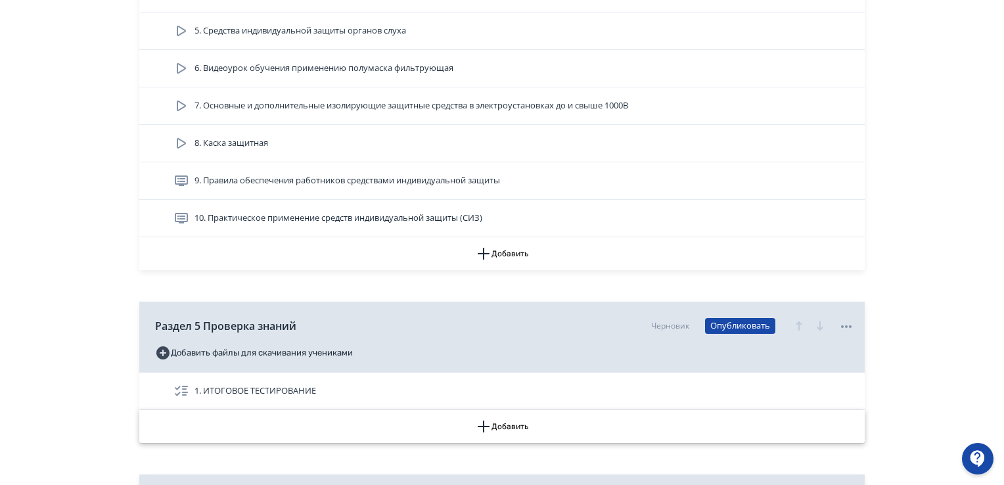
scroll to position [1379, 0]
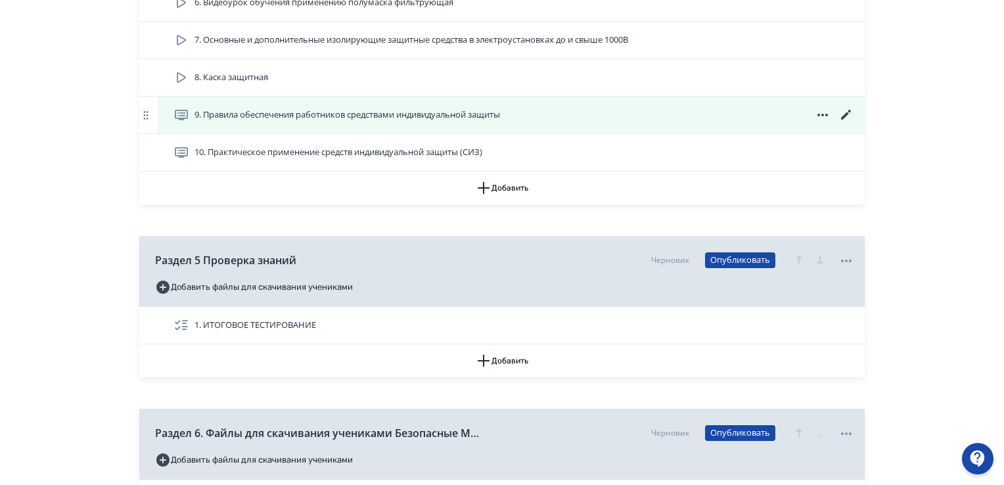
click at [841, 115] on icon at bounding box center [846, 115] width 16 height 16
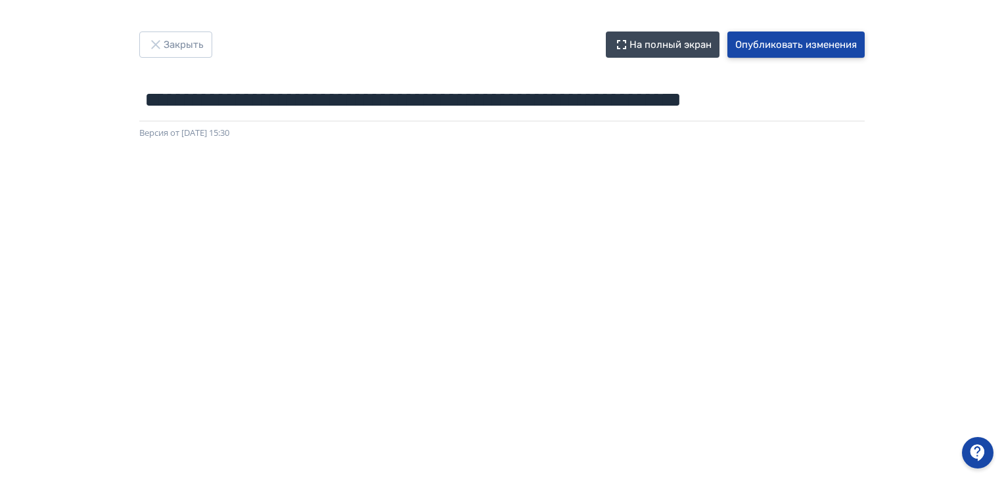
click at [750, 40] on button "Опубликовать изменения" at bounding box center [795, 45] width 137 height 26
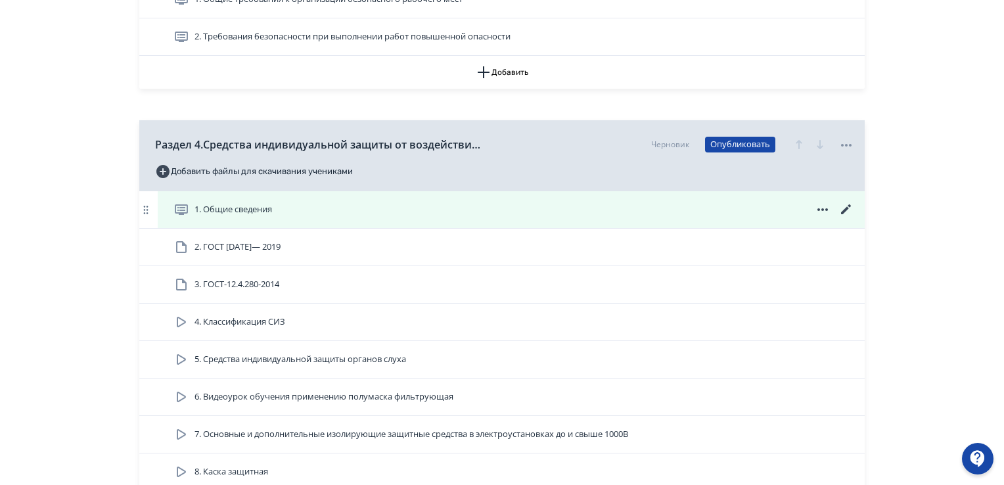
scroll to position [1117, 0]
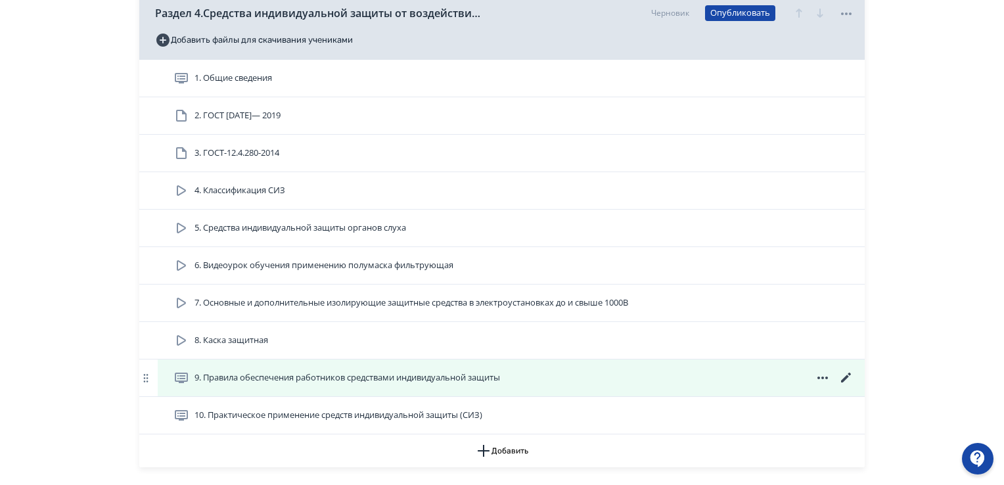
click at [840, 376] on icon at bounding box center [846, 378] width 16 height 16
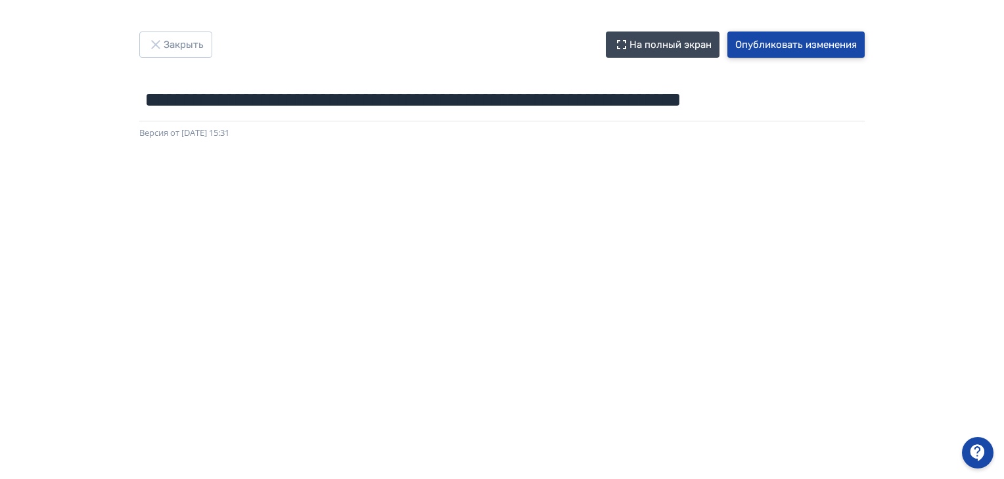
click at [772, 40] on button "Опубликовать изменения" at bounding box center [795, 45] width 137 height 26
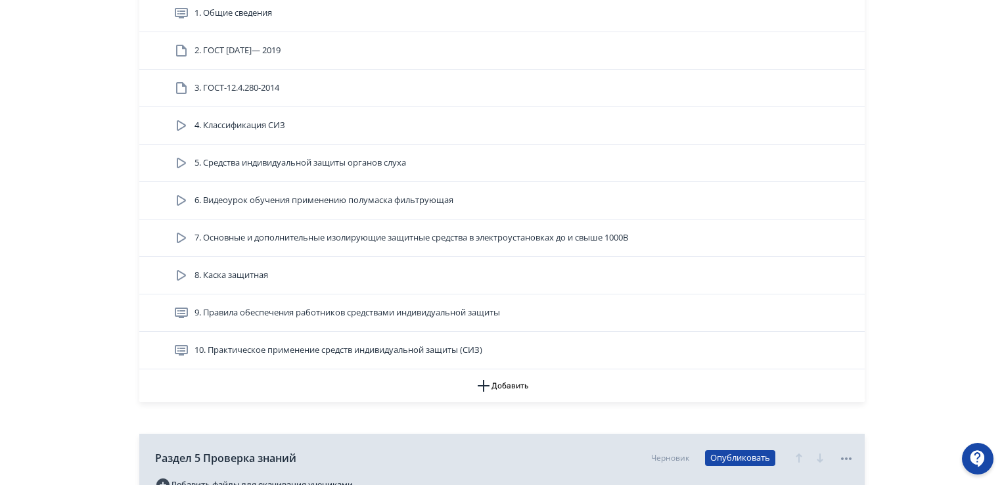
scroll to position [1182, 0]
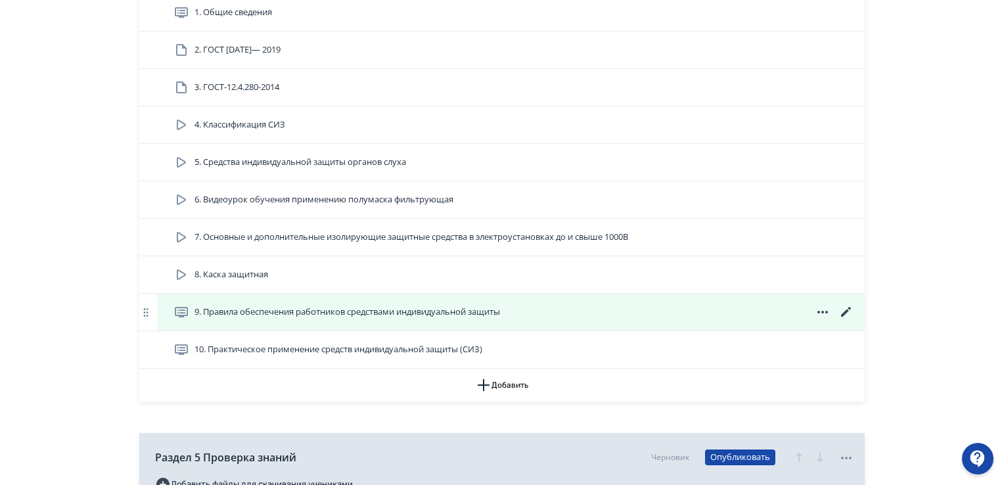
click at [847, 309] on icon at bounding box center [846, 312] width 10 height 10
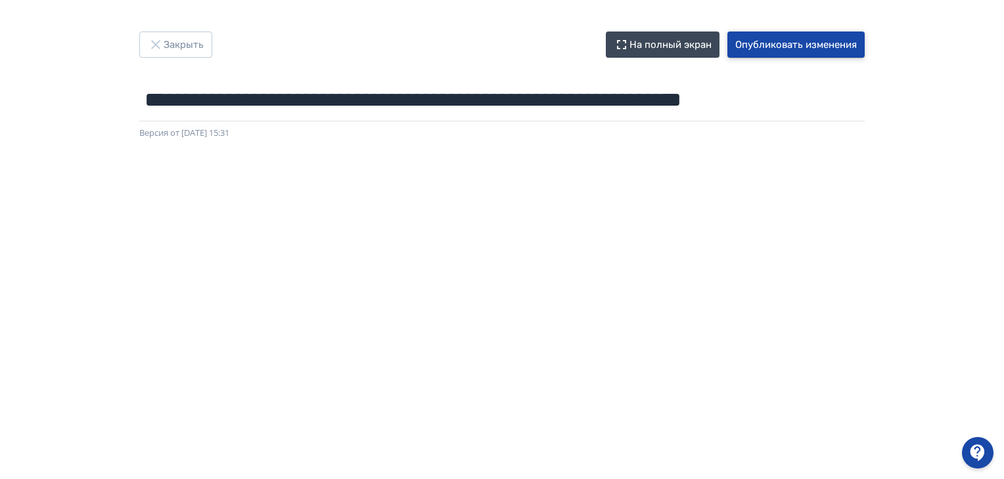
click at [780, 38] on button "Опубликовать изменения" at bounding box center [795, 45] width 137 height 26
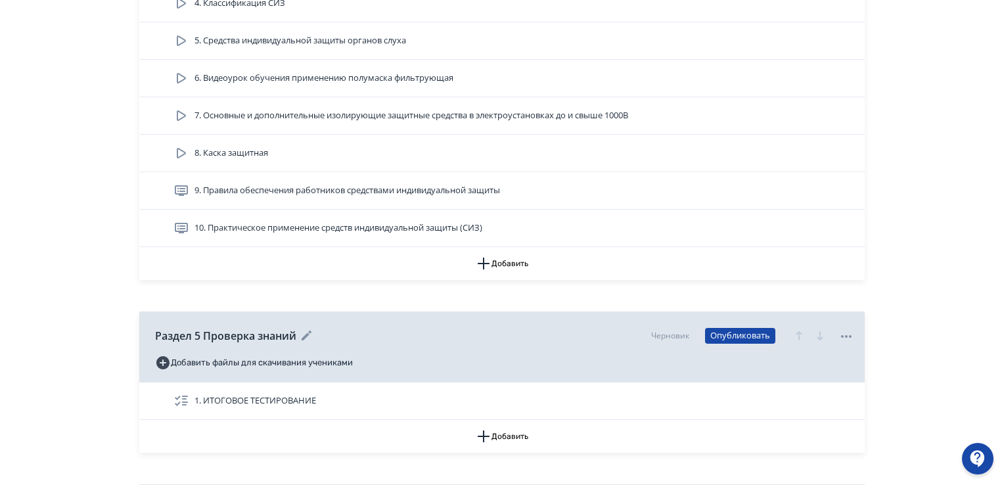
scroll to position [1314, 0]
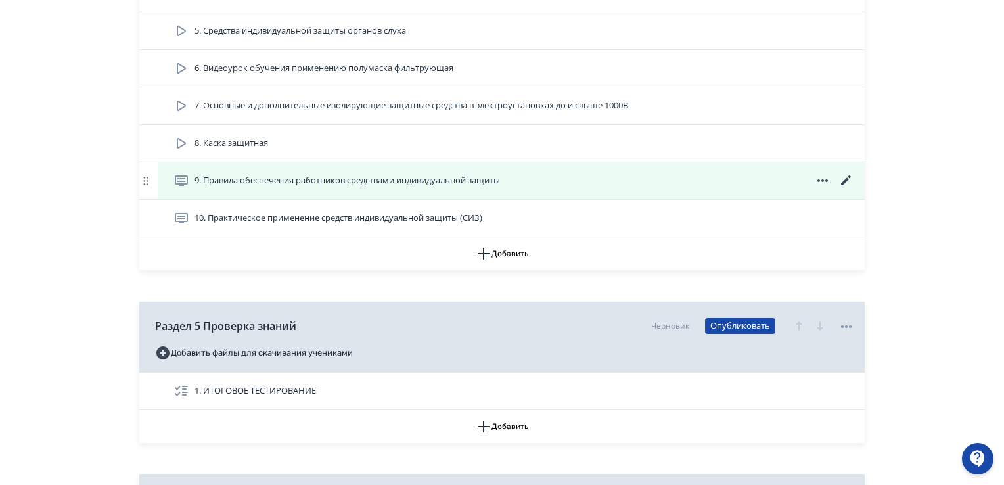
click at [853, 173] on icon at bounding box center [846, 181] width 16 height 16
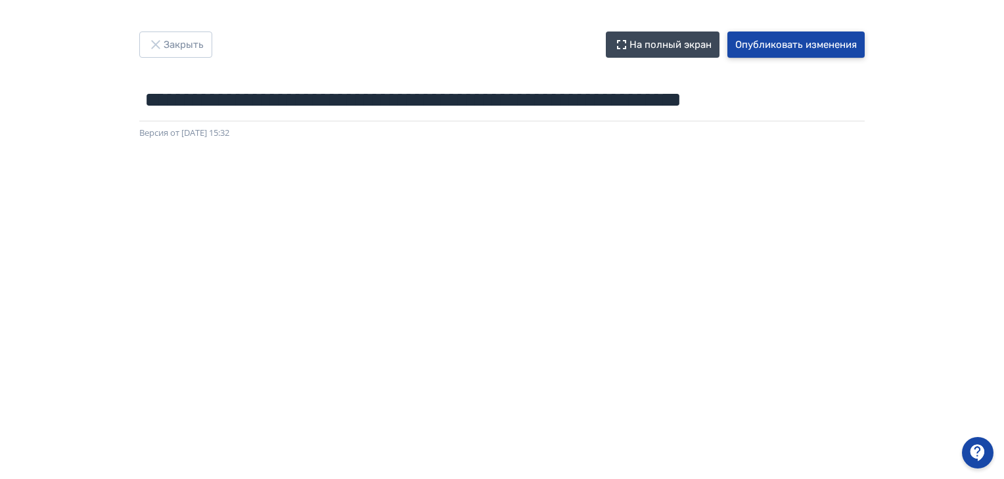
click at [775, 43] on button "Опубликовать изменения" at bounding box center [795, 45] width 137 height 26
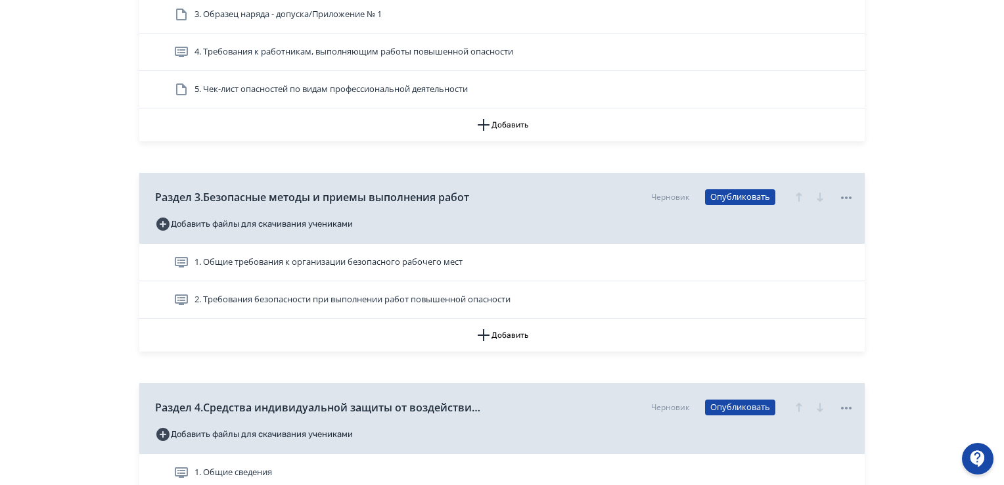
scroll to position [1117, 0]
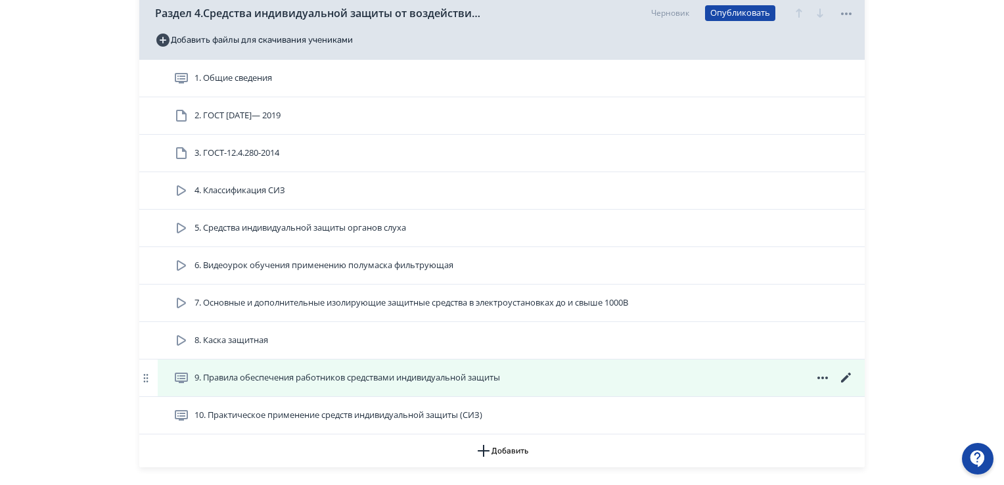
click at [844, 375] on icon at bounding box center [846, 378] width 16 height 16
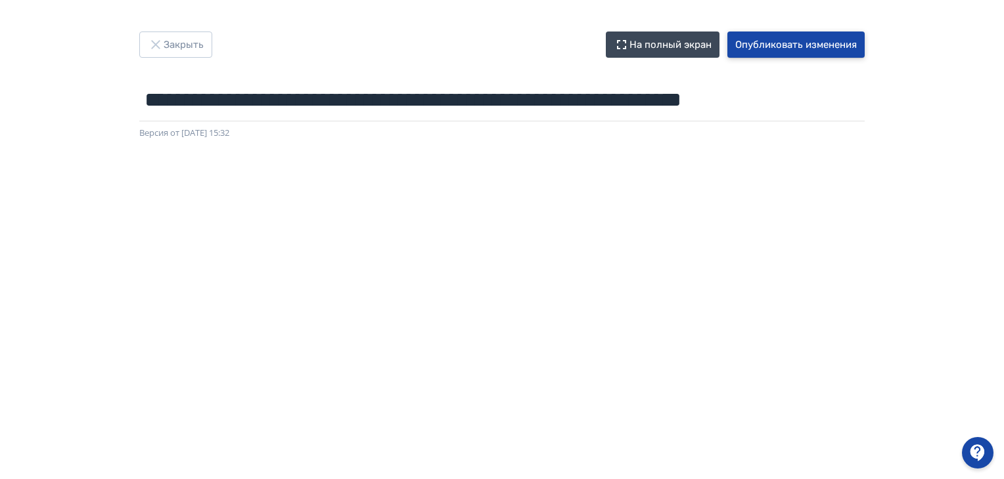
click at [757, 38] on button "Опубликовать изменения" at bounding box center [795, 45] width 137 height 26
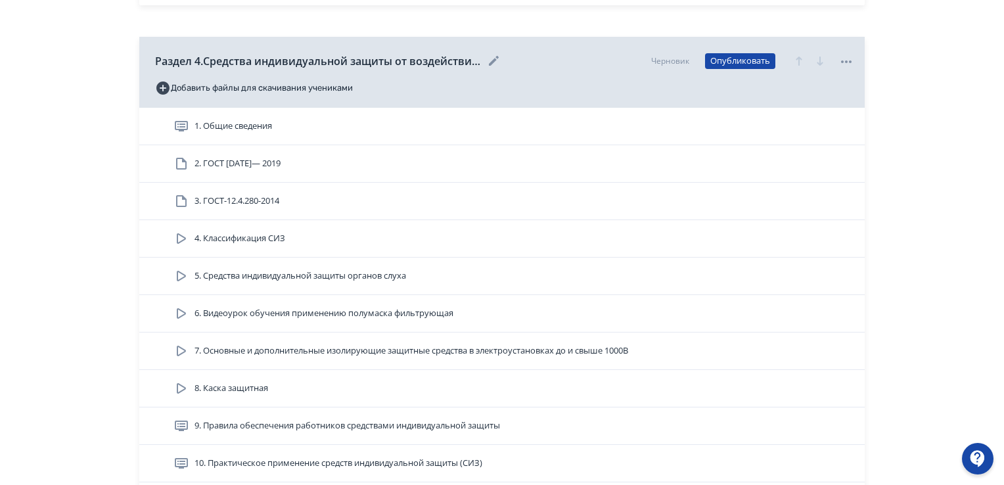
scroll to position [1182, 0]
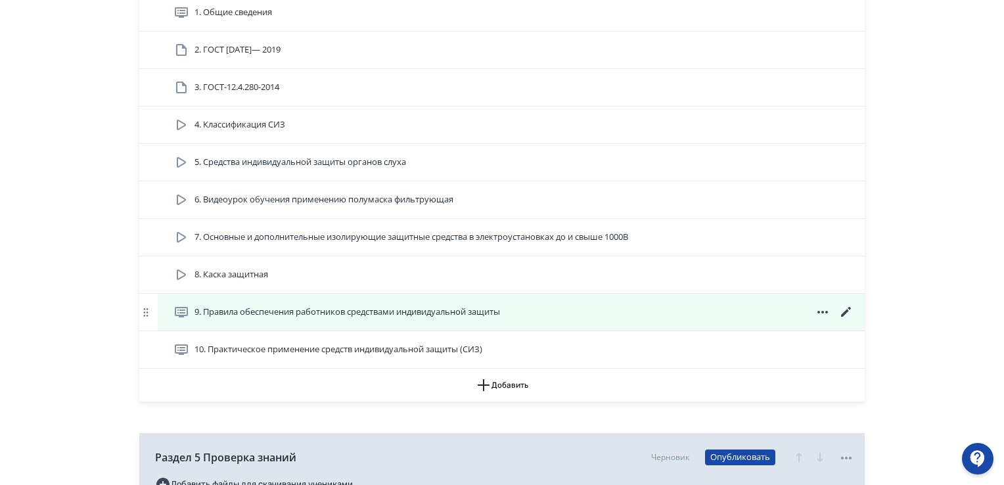
click at [841, 309] on icon at bounding box center [846, 312] width 16 height 16
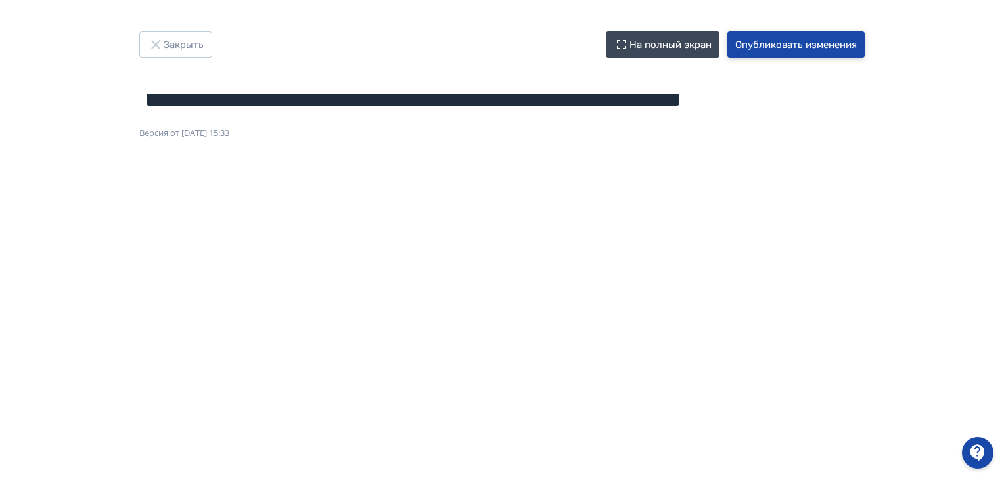
drag, startPoint x: 807, startPoint y: 45, endPoint x: 603, endPoint y: 28, distance: 204.4
click at [802, 45] on button "Опубликовать изменения" at bounding box center [795, 45] width 137 height 26
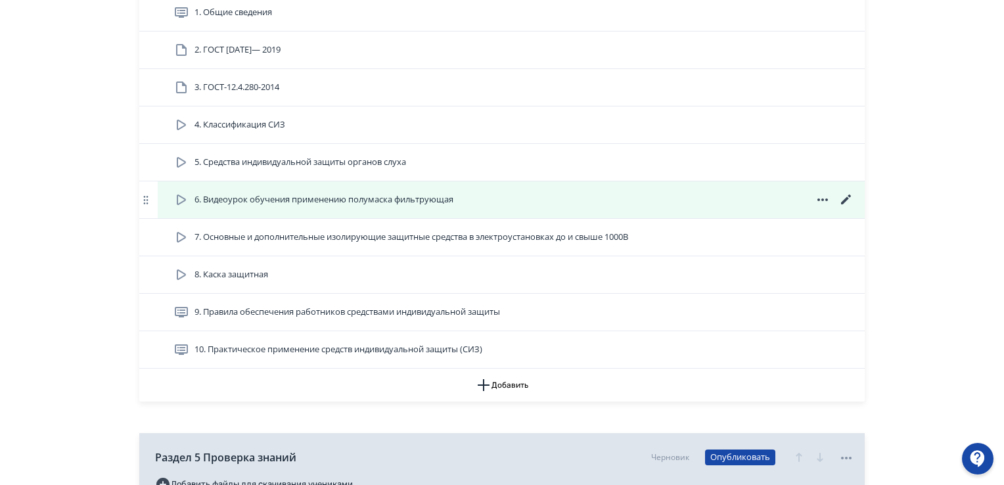
scroll to position [1314, 0]
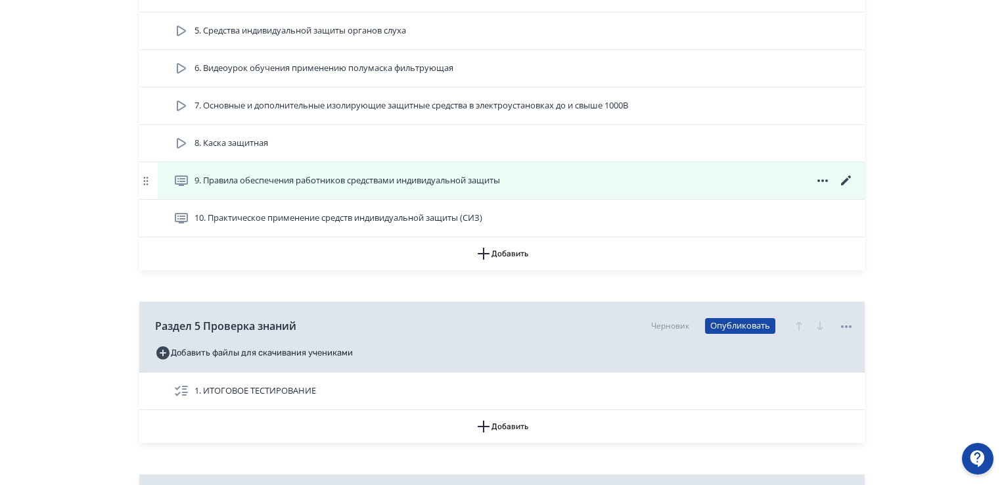
click at [845, 178] on icon at bounding box center [846, 180] width 10 height 10
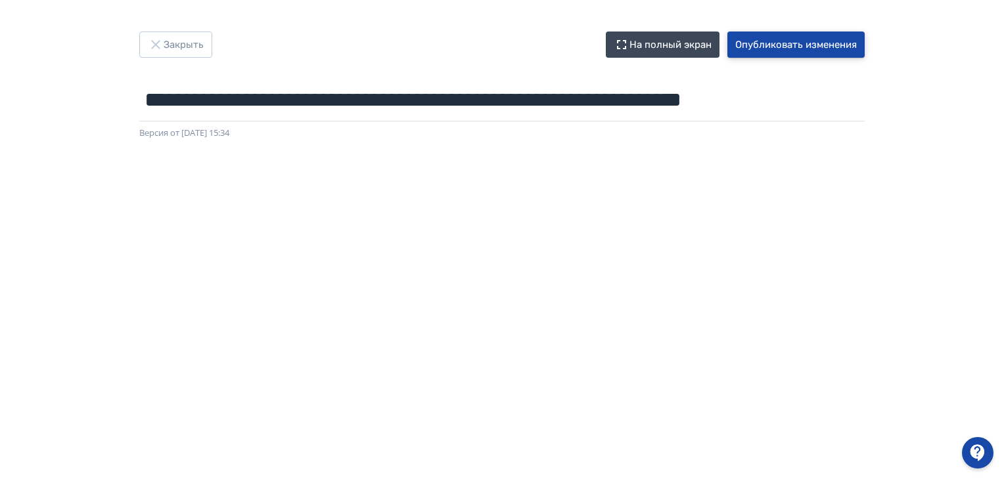
drag, startPoint x: 803, startPoint y: 47, endPoint x: 627, endPoint y: 24, distance: 178.1
click at [801, 47] on button "Опубликовать изменения" at bounding box center [795, 45] width 137 height 26
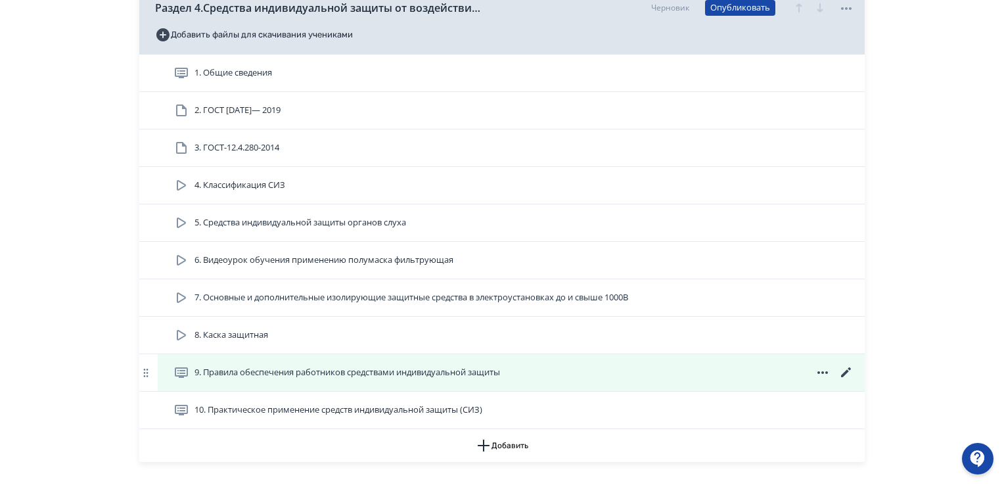
scroll to position [1182, 0]
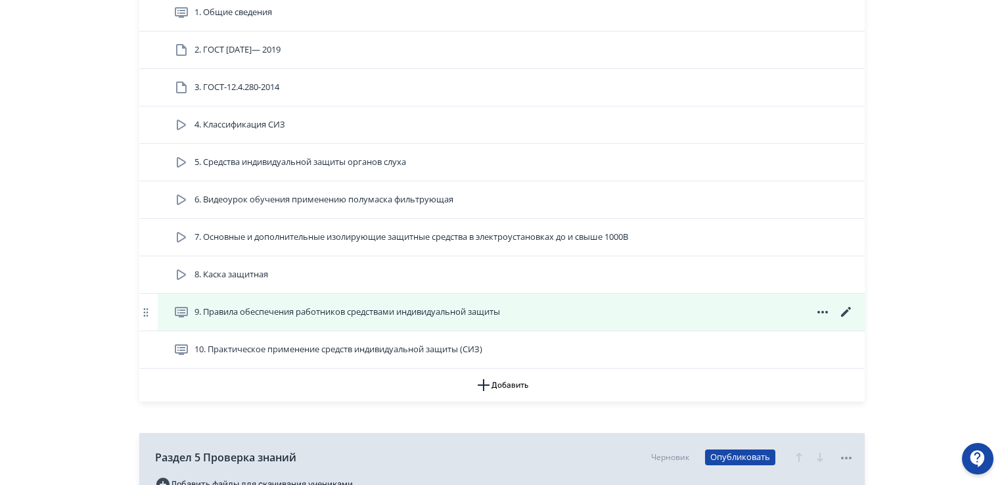
click at [843, 306] on icon at bounding box center [846, 312] width 16 height 16
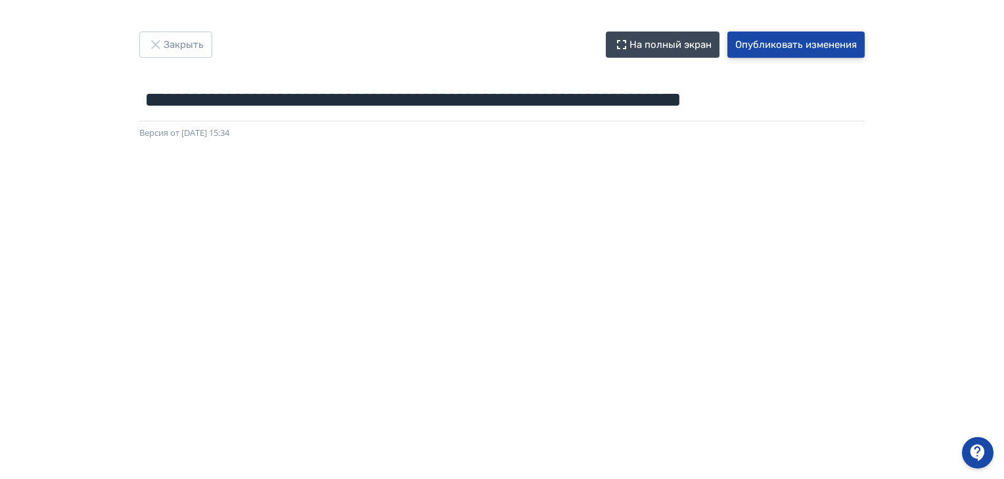
click at [787, 35] on button "Опубликовать изменения" at bounding box center [795, 45] width 137 height 26
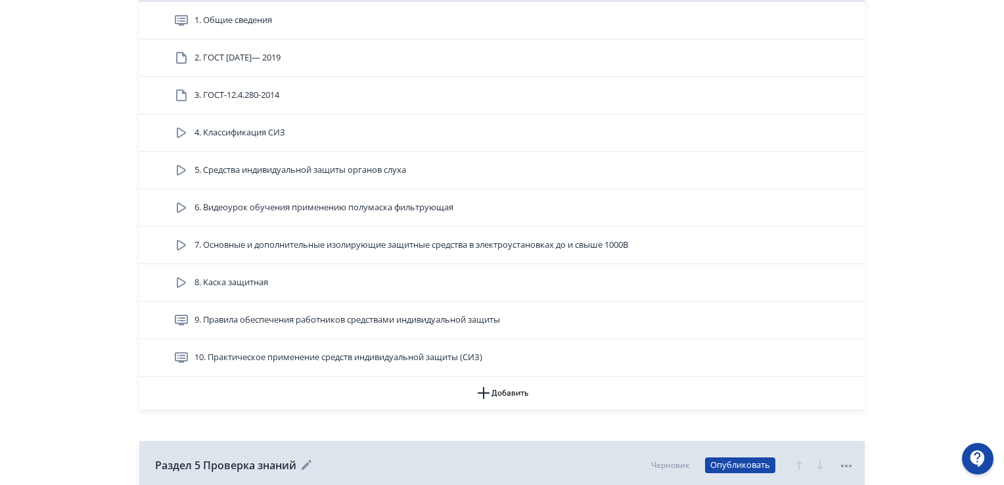
scroll to position [1314, 0]
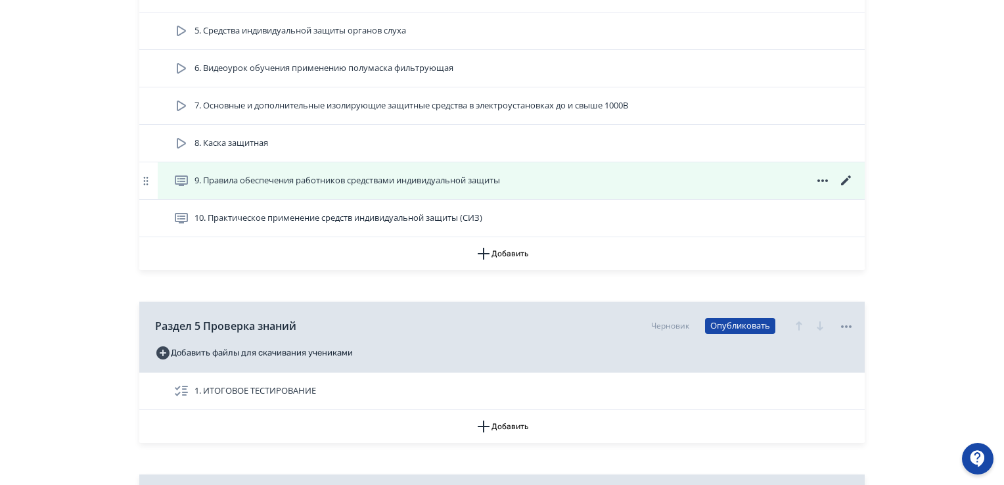
click at [845, 177] on icon at bounding box center [846, 181] width 16 height 16
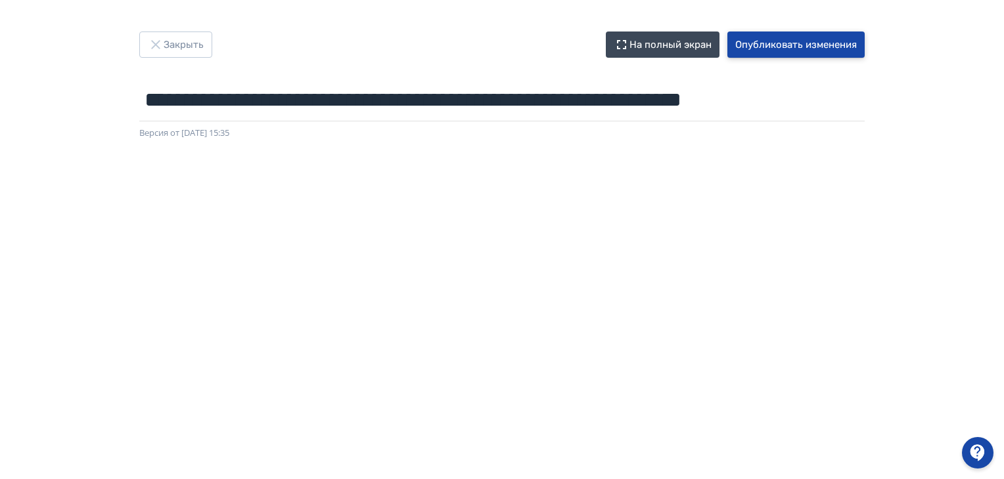
click at [800, 40] on button "Опубликовать изменения" at bounding box center [795, 45] width 137 height 26
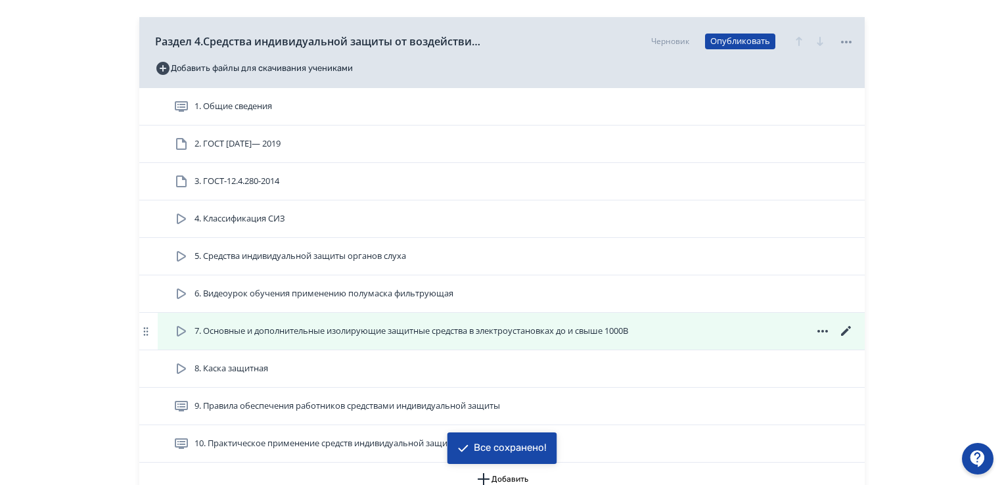
scroll to position [1182, 0]
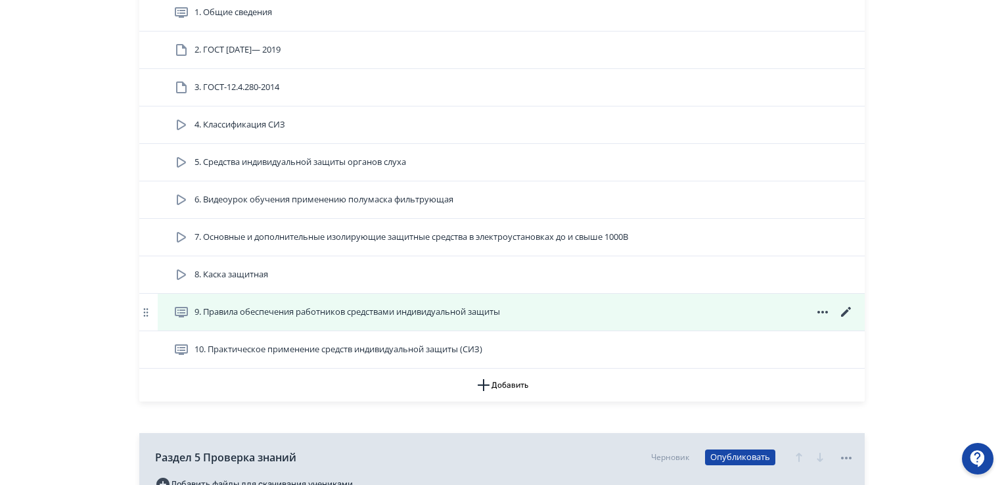
click at [849, 311] on icon at bounding box center [846, 312] width 16 height 16
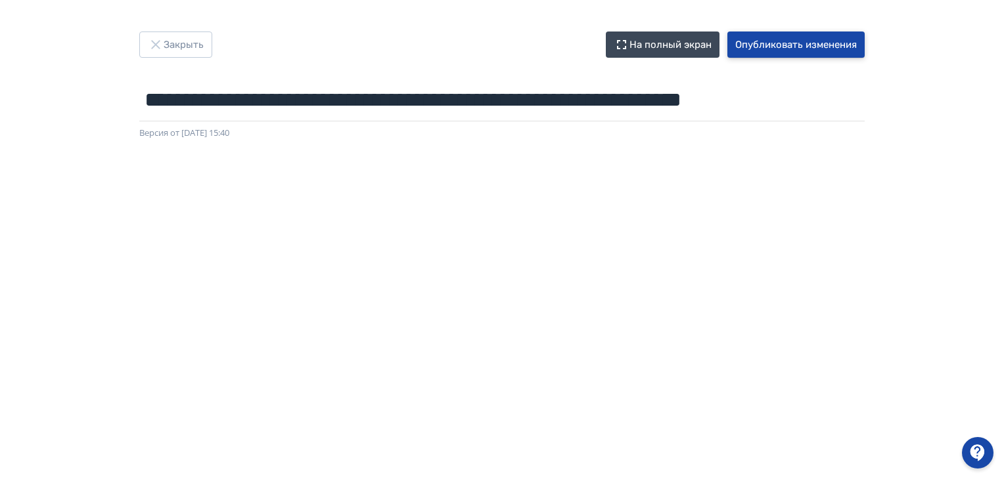
click at [796, 43] on button "Опубликовать изменения" at bounding box center [795, 45] width 137 height 26
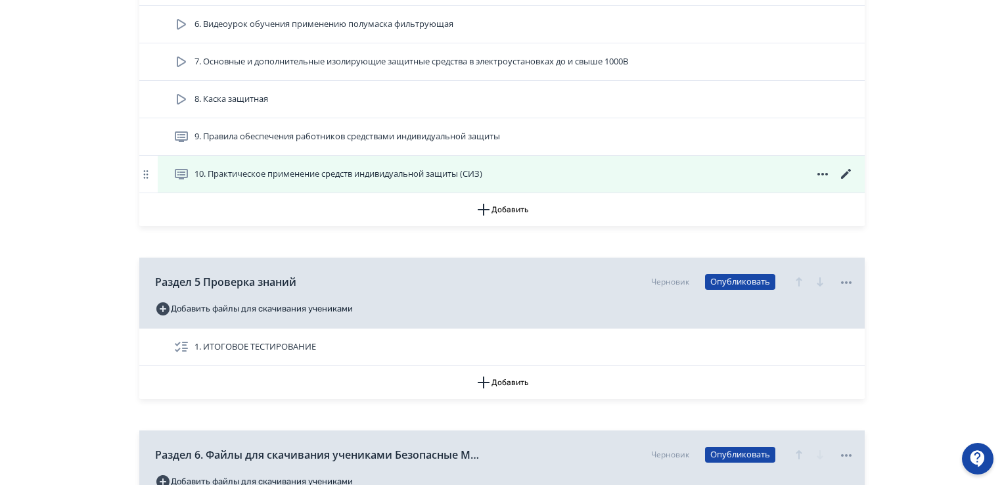
scroll to position [1357, 0]
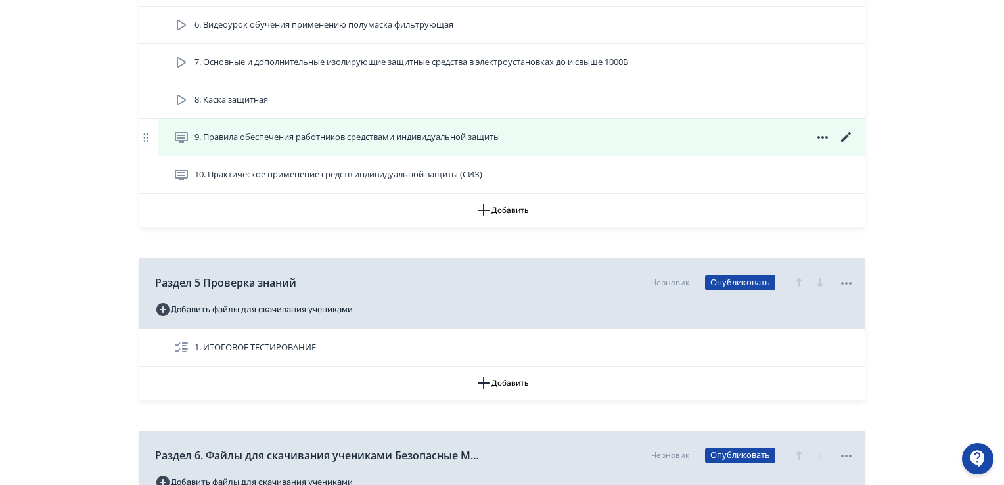
click at [846, 137] on icon at bounding box center [846, 137] width 16 height 16
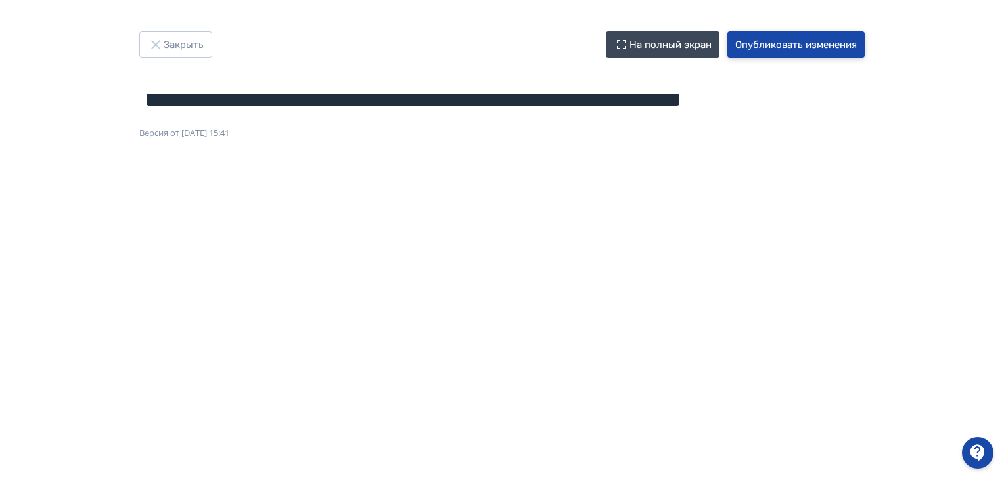
click at [791, 47] on button "Опубликовать изменения" at bounding box center [795, 45] width 137 height 26
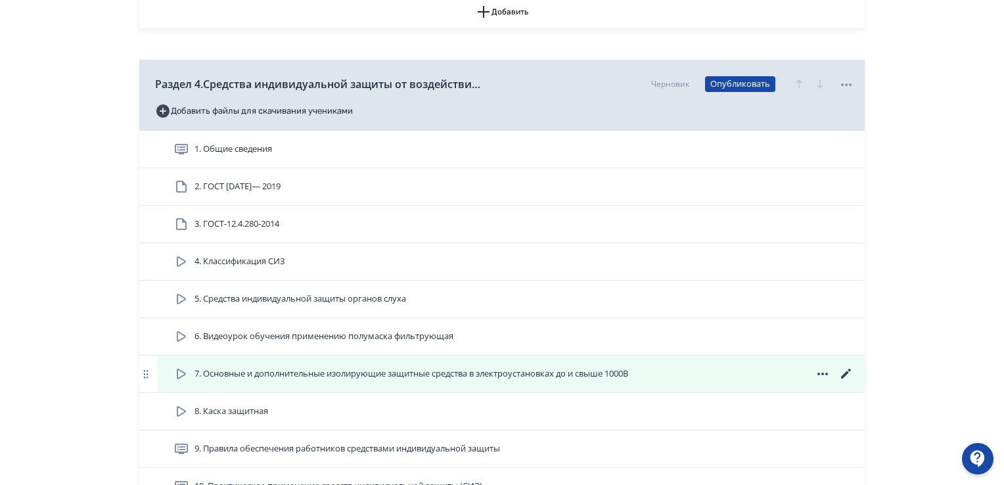
scroll to position [1117, 0]
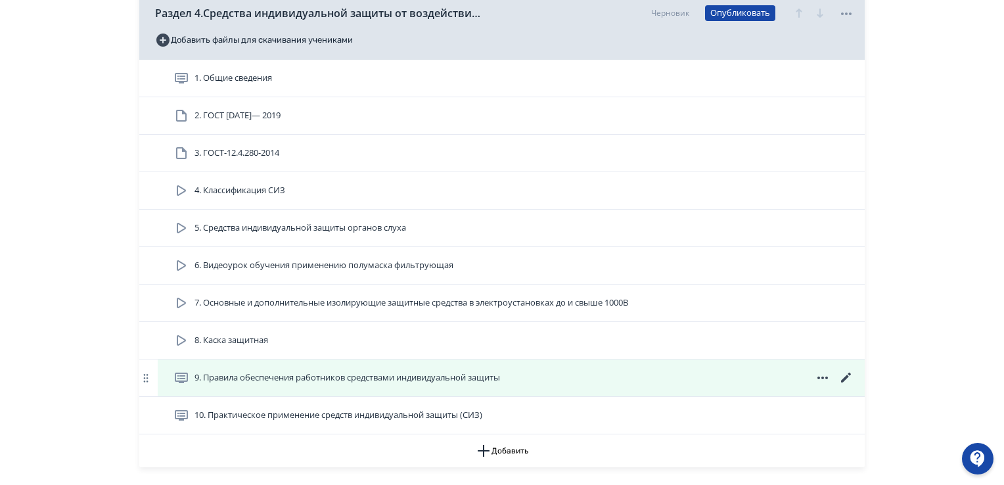
click at [845, 378] on icon at bounding box center [846, 377] width 10 height 10
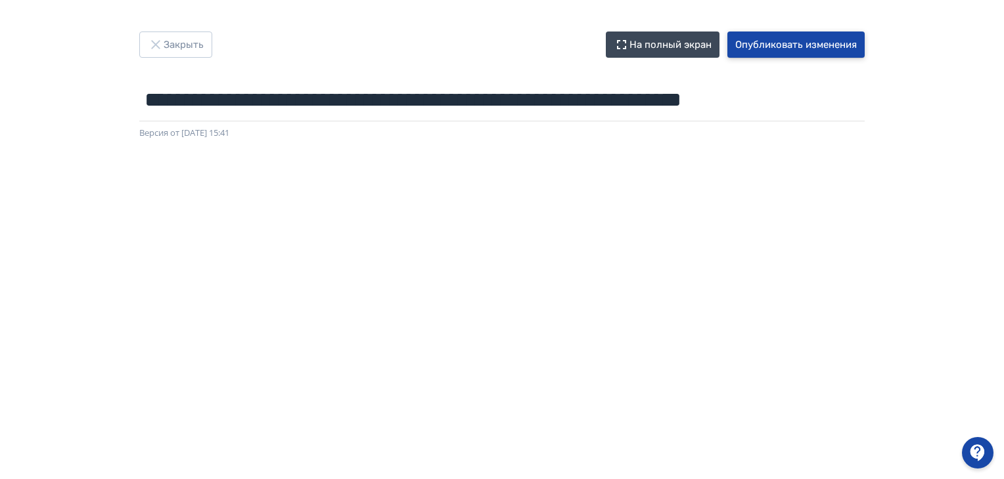
click at [797, 45] on button "Опубликовать изменения" at bounding box center [795, 45] width 137 height 26
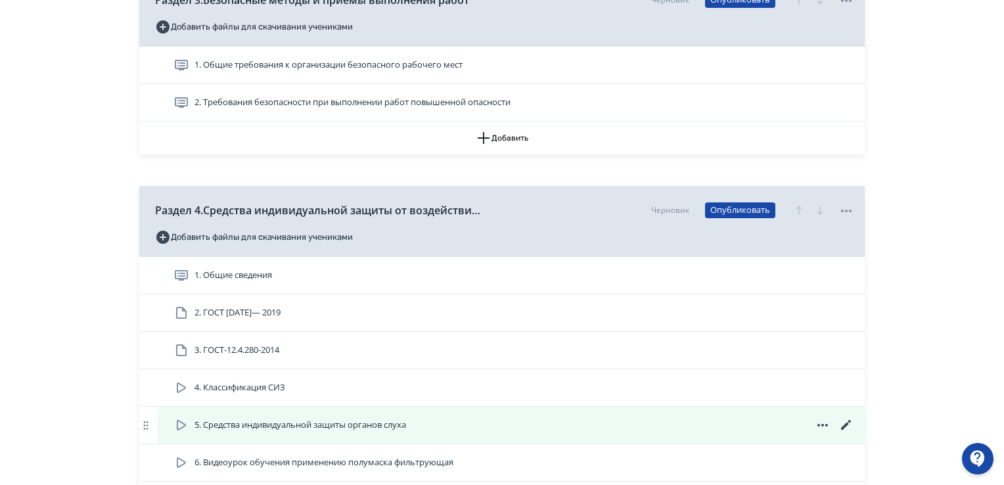
scroll to position [1051, 0]
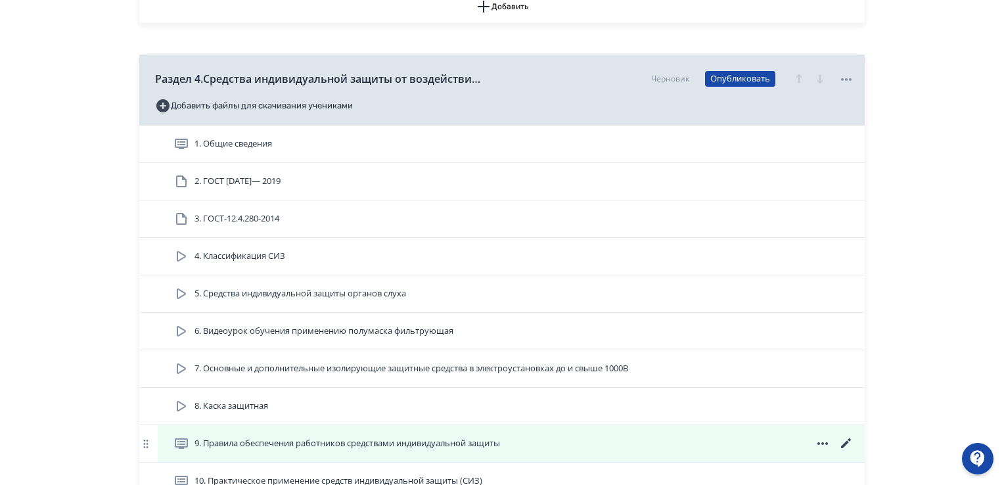
click at [847, 439] on icon at bounding box center [846, 443] width 16 height 16
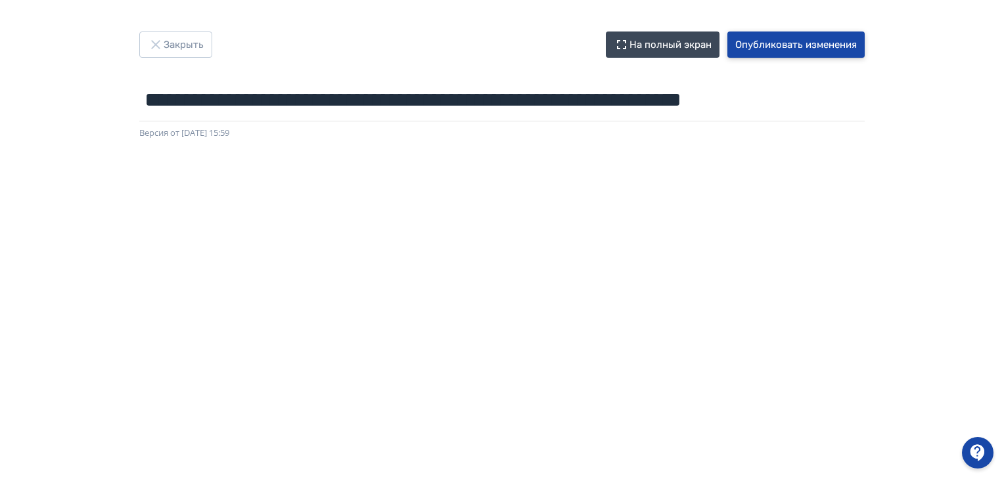
click at [807, 46] on button "Опубликовать изменения" at bounding box center [795, 45] width 137 height 26
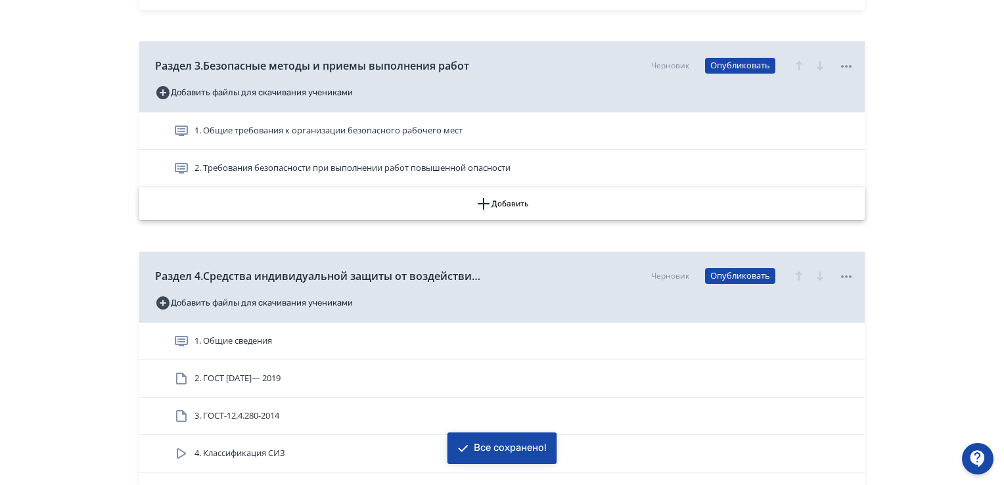
scroll to position [1117, 0]
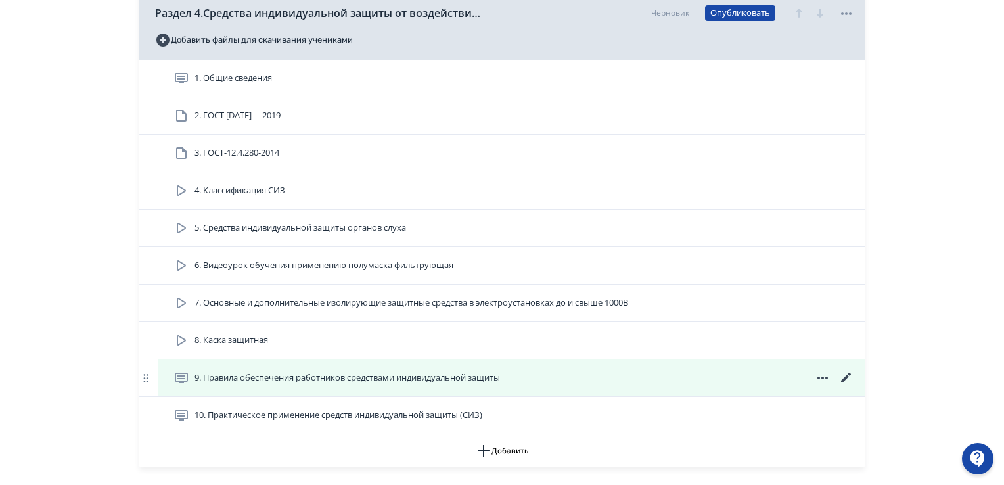
click at [844, 376] on icon at bounding box center [846, 378] width 16 height 16
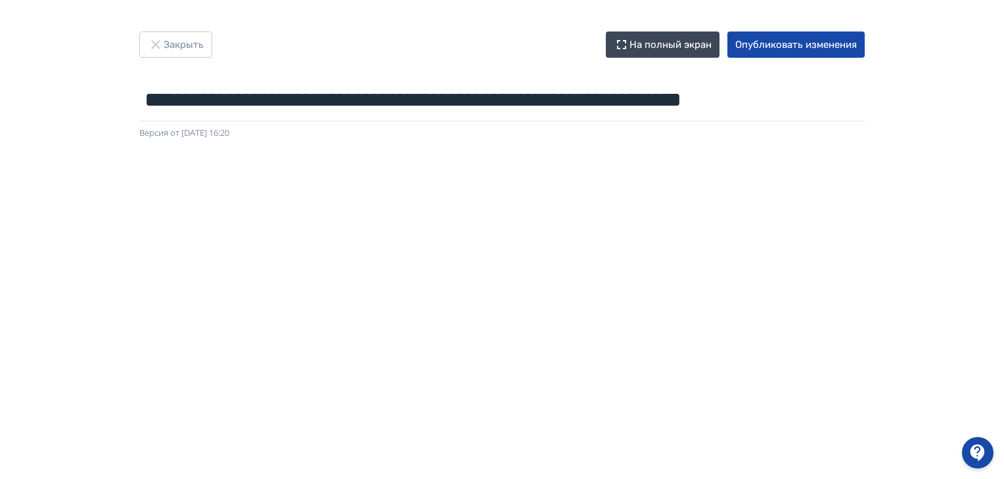
drag, startPoint x: 977, startPoint y: 335, endPoint x: 979, endPoint y: 433, distance: 98.5
click at [978, 461] on div "**********" at bounding box center [502, 239] width 1004 height 479
click at [822, 49] on button "Опубликовать изменения" at bounding box center [795, 45] width 137 height 26
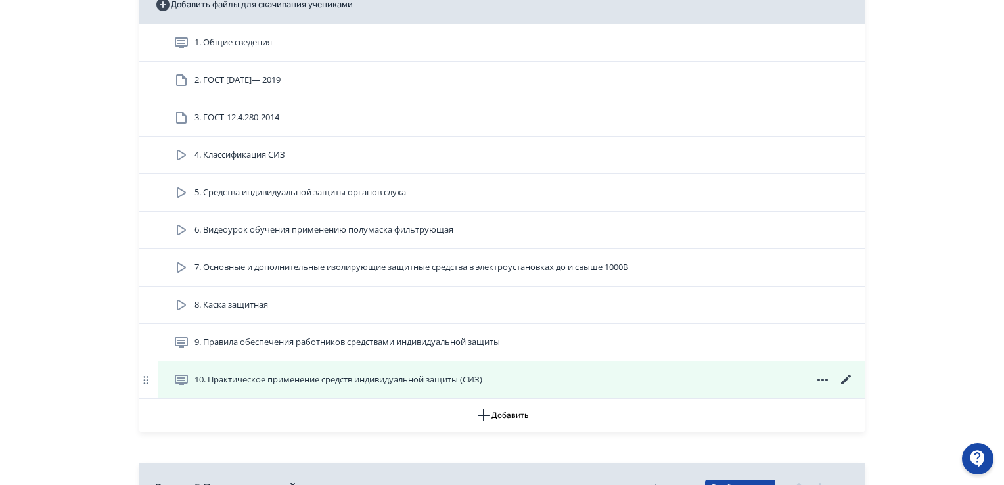
scroll to position [1182, 0]
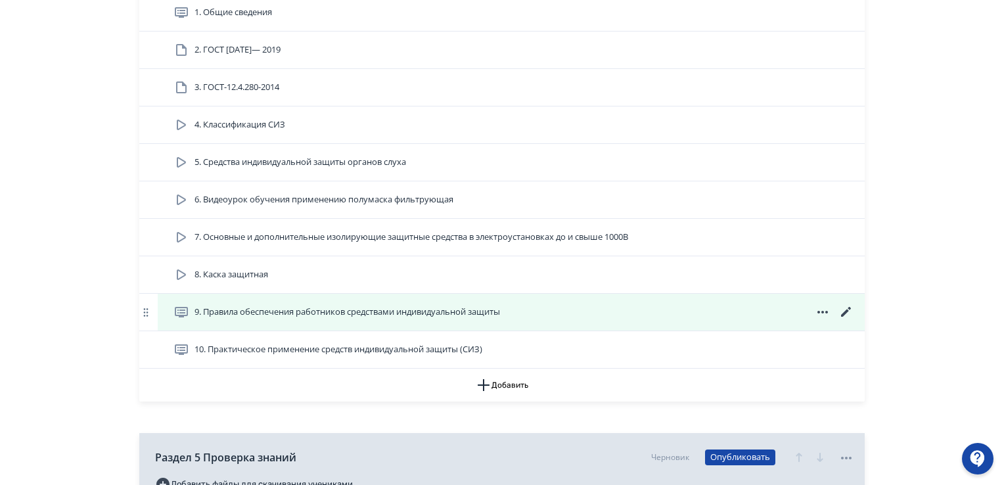
click at [845, 307] on icon at bounding box center [846, 312] width 16 height 16
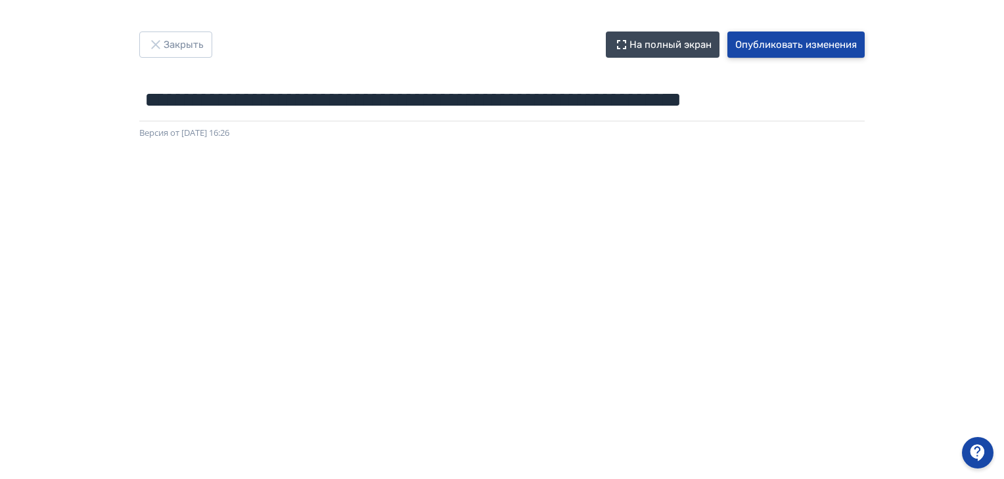
click at [778, 45] on button "Опубликовать изменения" at bounding box center [795, 45] width 137 height 26
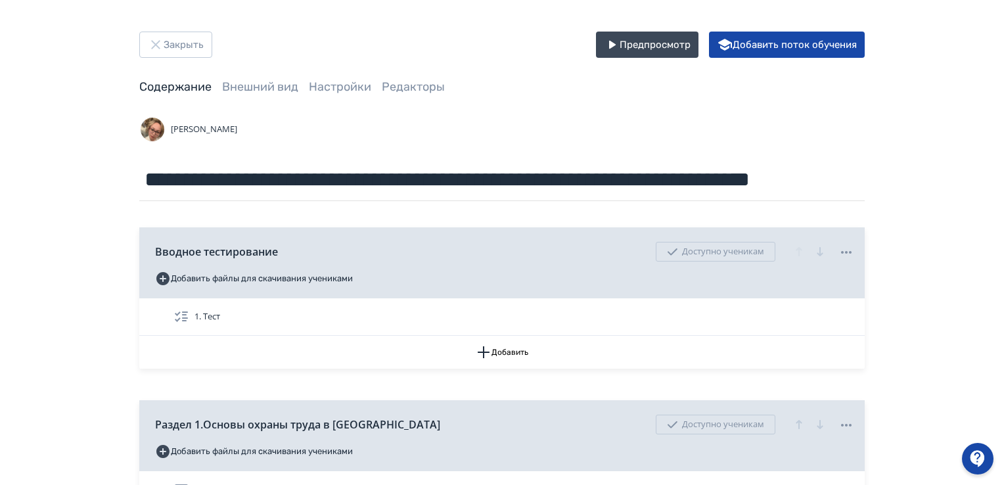
click at [581, 129] on div "[PERSON_NAME]" at bounding box center [501, 129] width 725 height 26
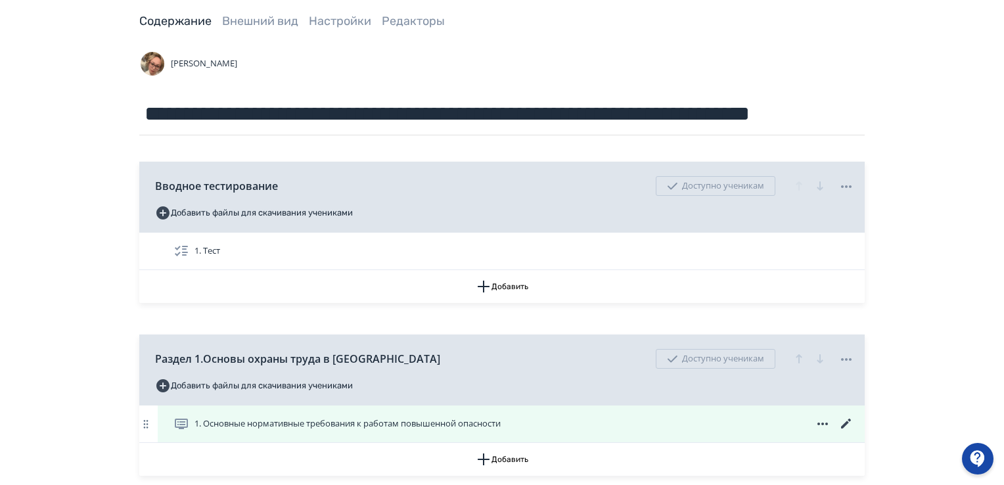
scroll to position [328, 0]
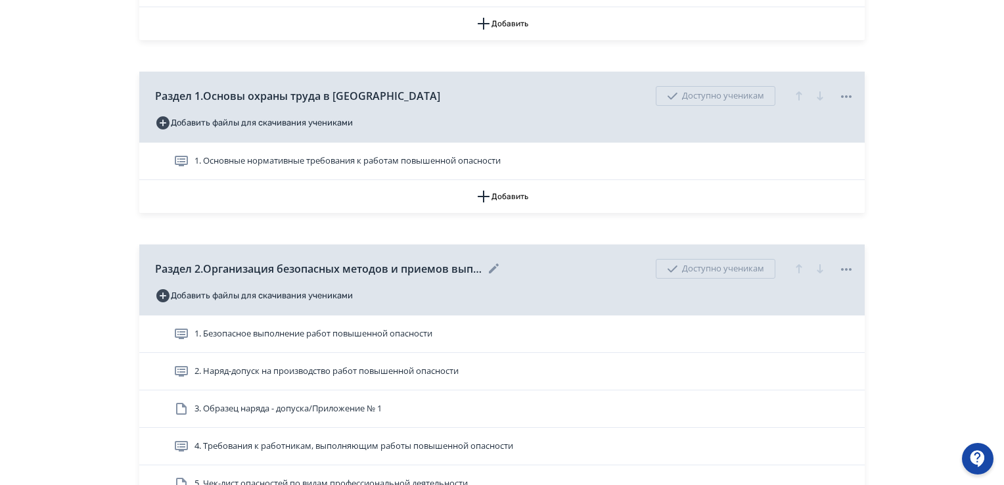
click at [380, 263] on span "Раздел 2.Организация безопасных методов и приемов выполнения работ повышенной о…" at bounding box center [319, 269] width 328 height 16
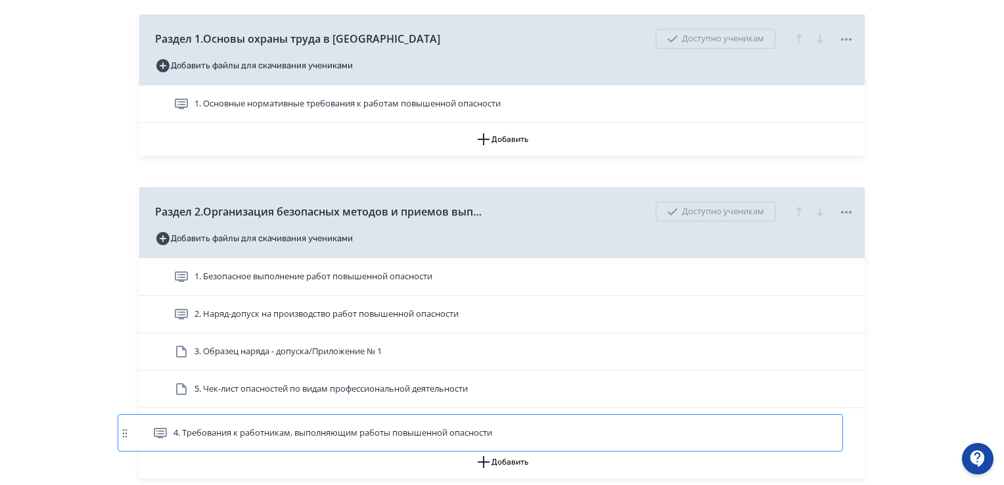
drag, startPoint x: 319, startPoint y: 462, endPoint x: 286, endPoint y: 442, distance: 37.7
click at [286, 442] on div "1. Безопасное выполнение работ повышенной опасности 2. Наряд-допуск на производ…" at bounding box center [501, 351] width 725 height 187
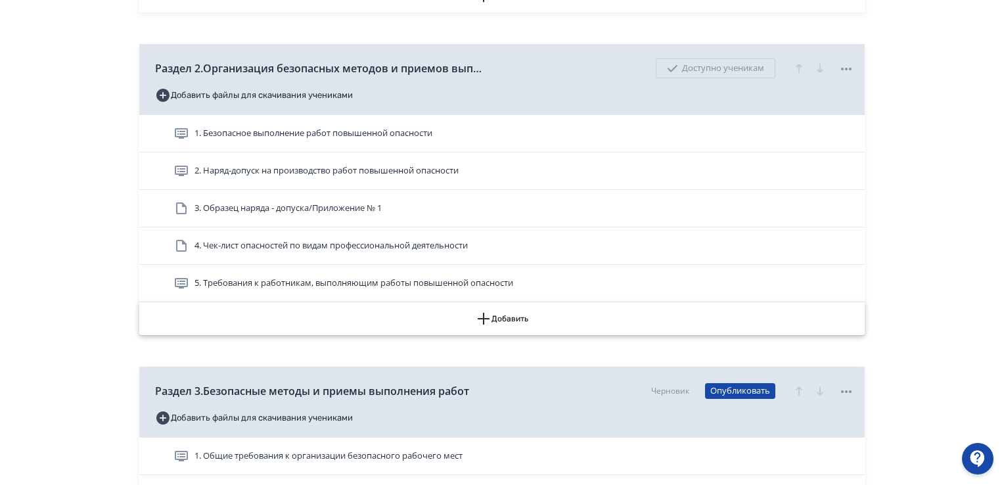
scroll to position [594, 0]
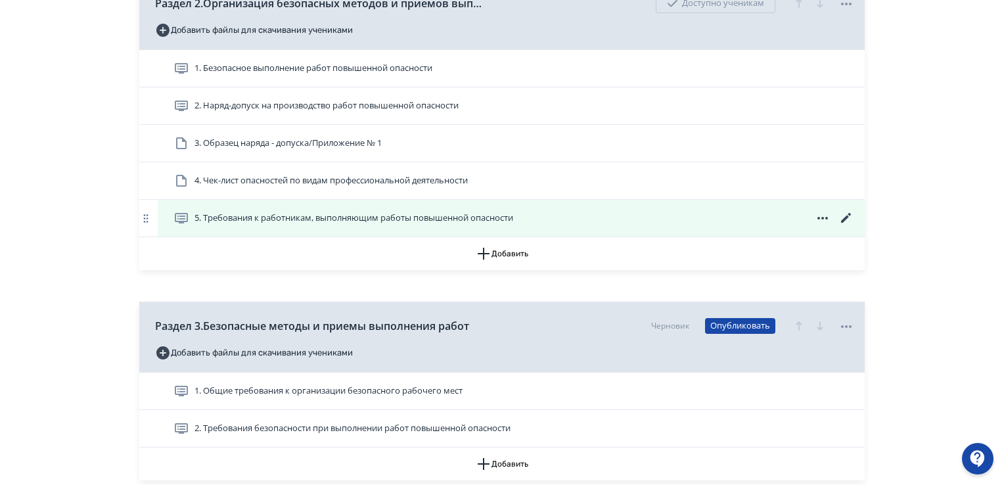
click at [847, 214] on icon at bounding box center [846, 218] width 16 height 16
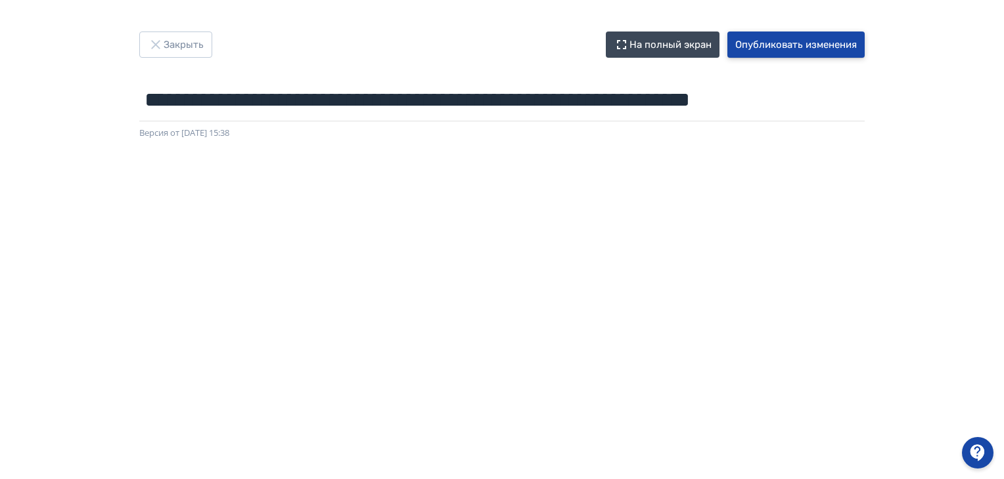
click at [756, 46] on button "Опубликовать изменения" at bounding box center [795, 45] width 137 height 26
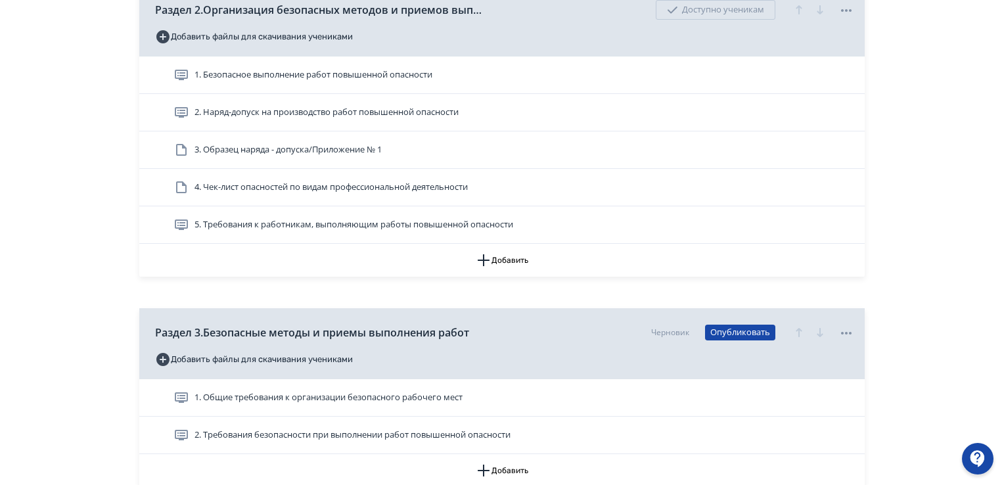
scroll to position [722, 0]
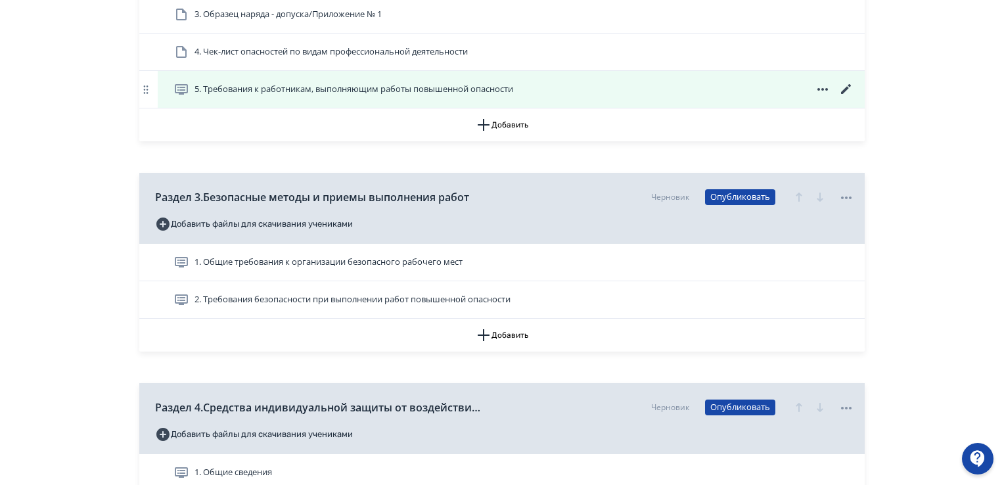
click at [470, 83] on span "5. Требования к работникам, выполняющим работы повышенной опасности" at bounding box center [353, 89] width 319 height 13
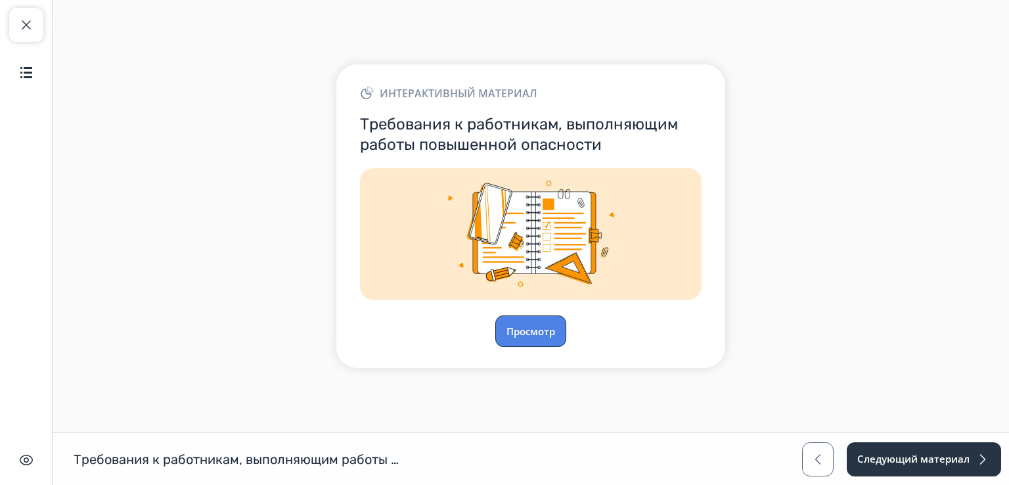
click at [530, 326] on button "Просмотр" at bounding box center [530, 331] width 71 height 32
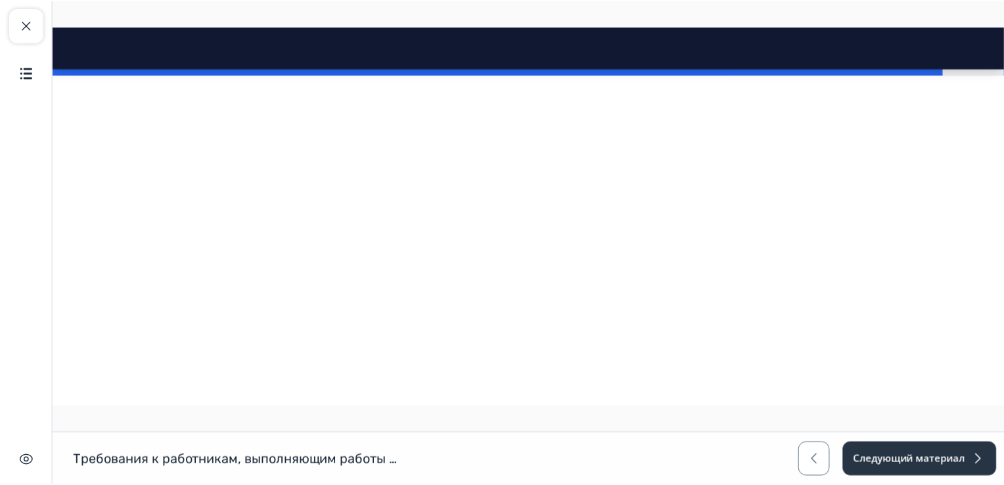
scroll to position [18390, 0]
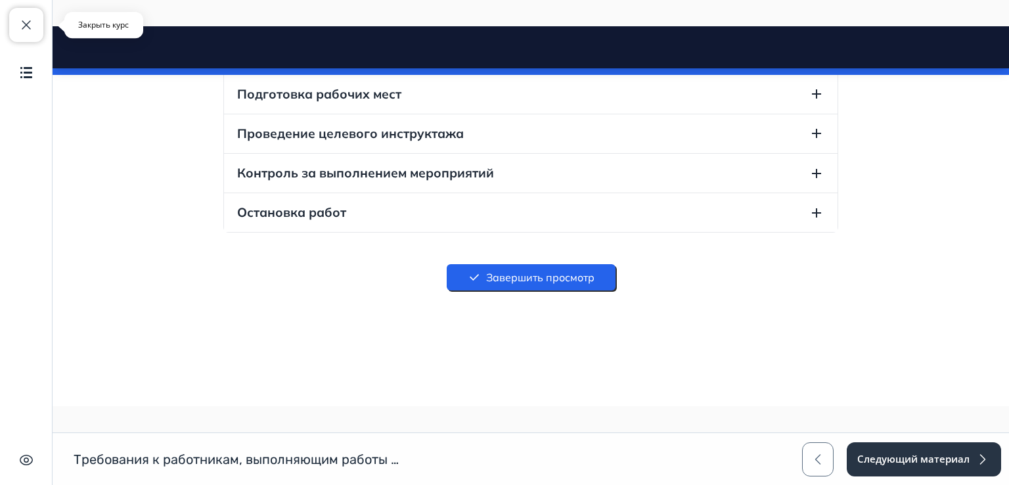
click at [26, 27] on span "button" at bounding box center [26, 25] width 16 height 16
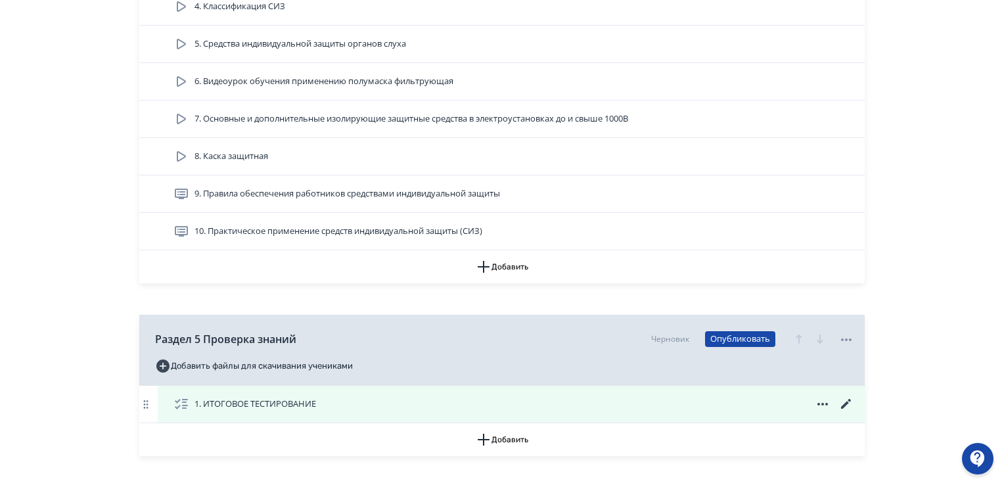
scroll to position [1226, 0]
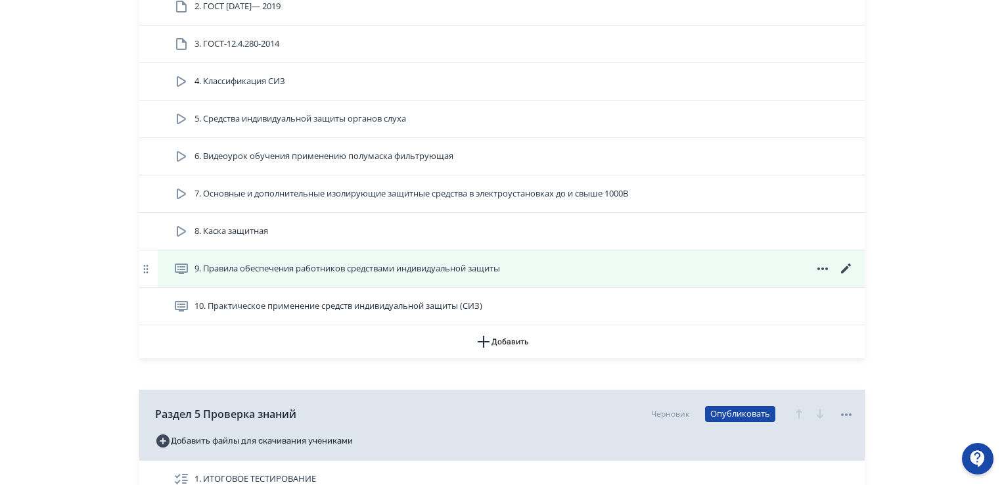
click at [845, 265] on icon at bounding box center [846, 269] width 16 height 16
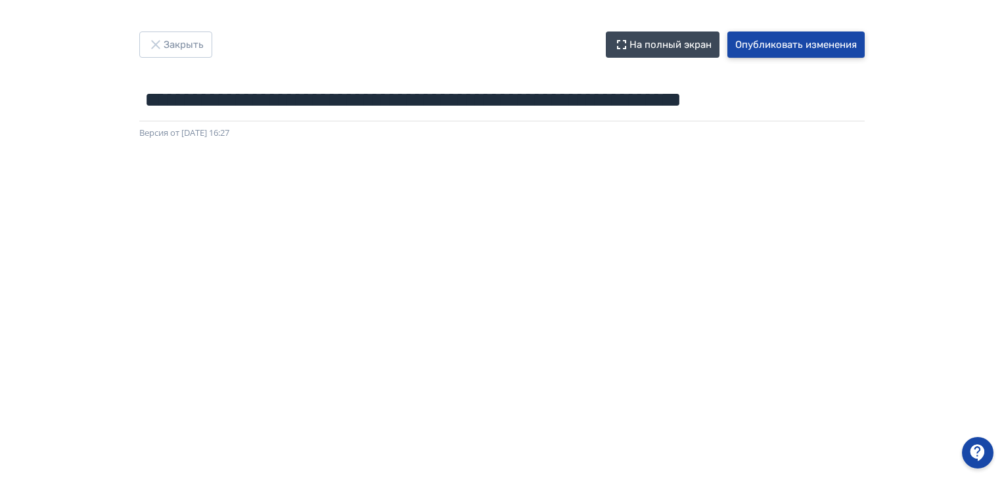
click at [814, 43] on button "Опубликовать изменения" at bounding box center [795, 45] width 137 height 26
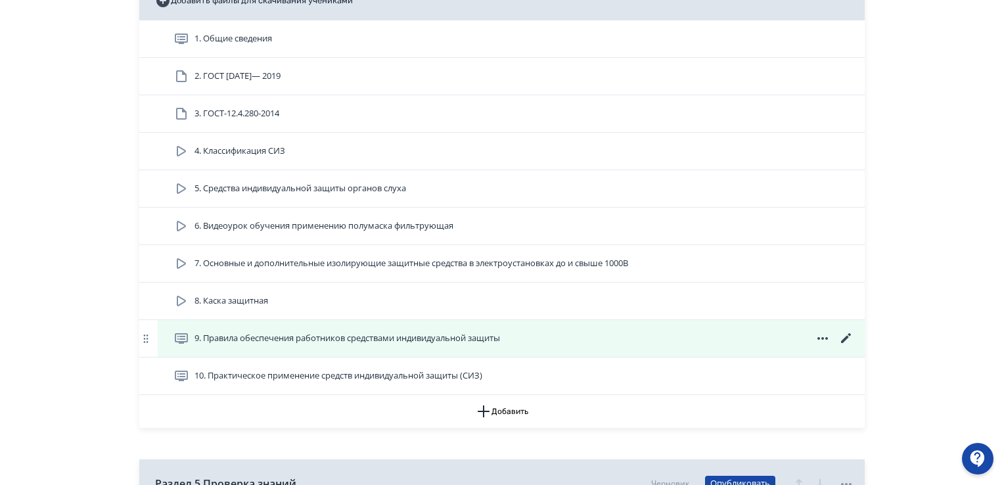
scroll to position [1117, 0]
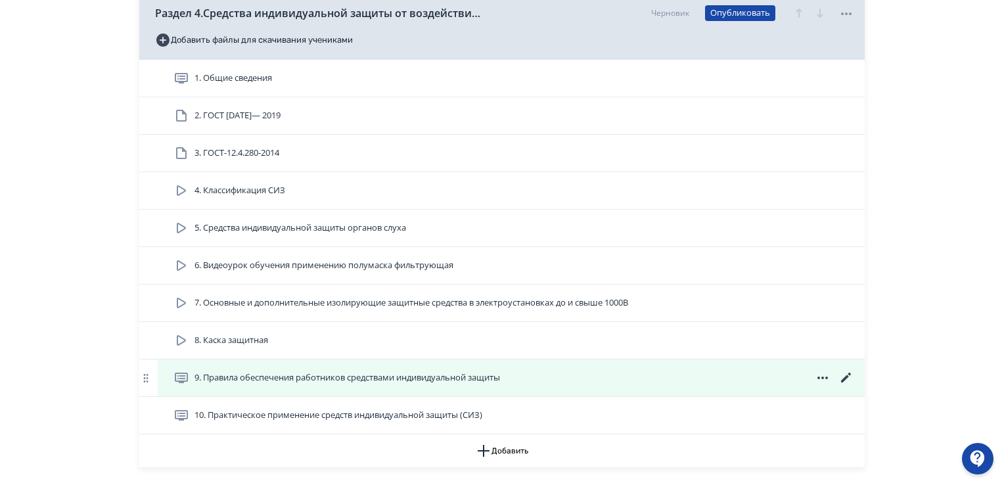
click at [843, 377] on icon at bounding box center [846, 377] width 10 height 10
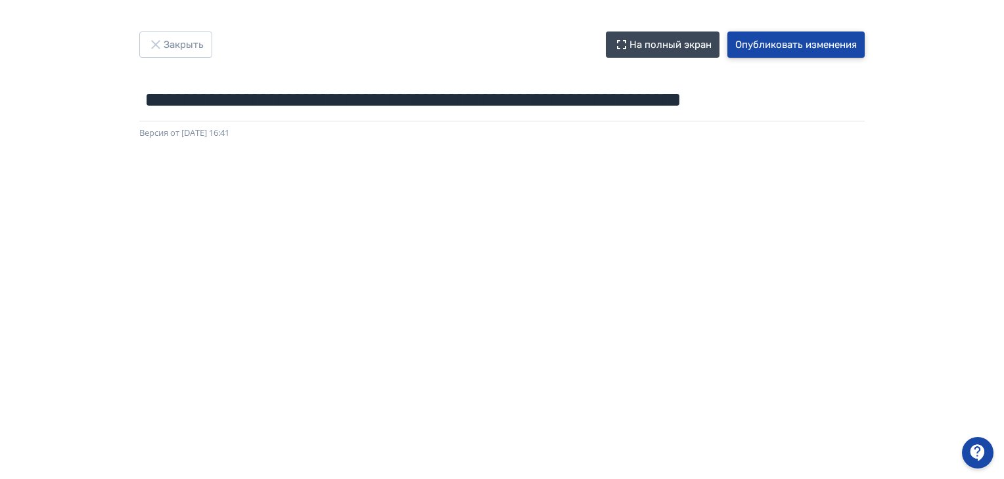
click at [760, 41] on button "Опубликовать изменения" at bounding box center [795, 45] width 137 height 26
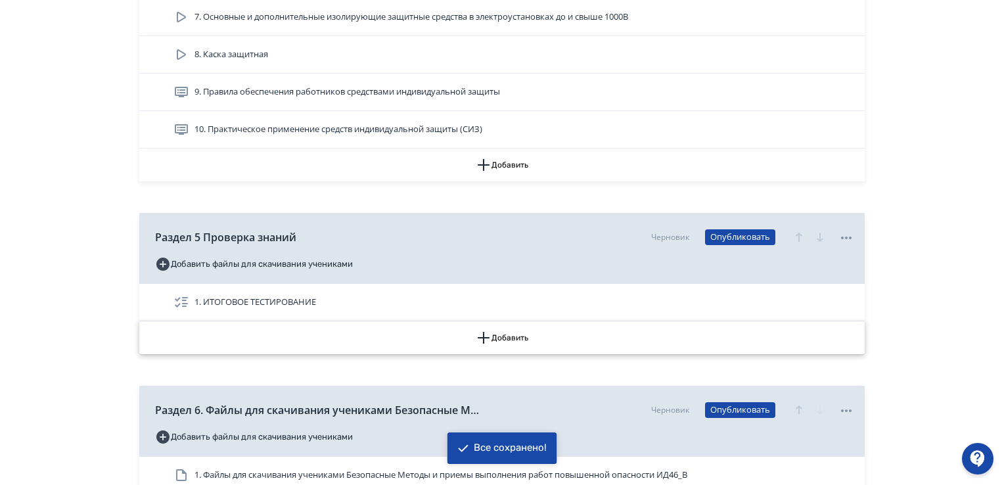
scroll to position [1379, 0]
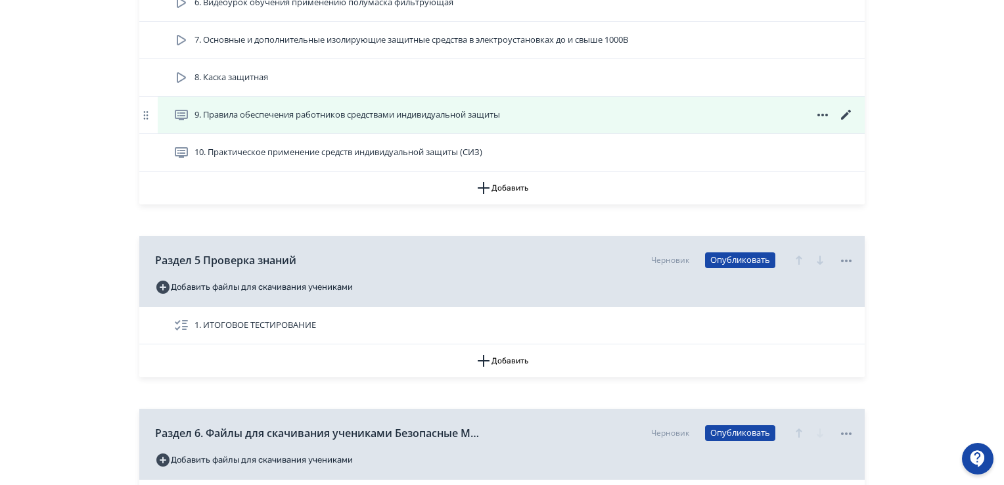
click at [841, 114] on icon at bounding box center [846, 115] width 16 height 16
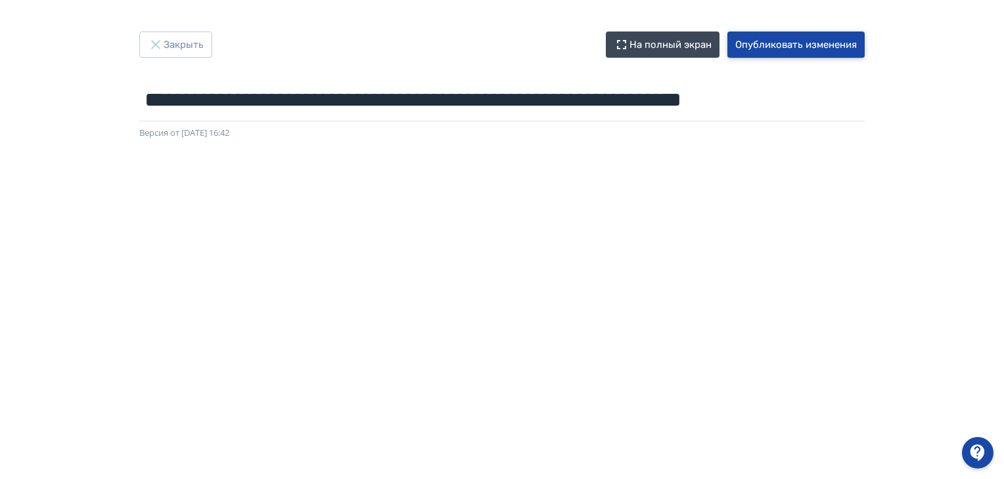
drag, startPoint x: 796, startPoint y: 43, endPoint x: 528, endPoint y: 0, distance: 271.3
click at [788, 40] on button "Опубликовать изменения" at bounding box center [795, 45] width 137 height 26
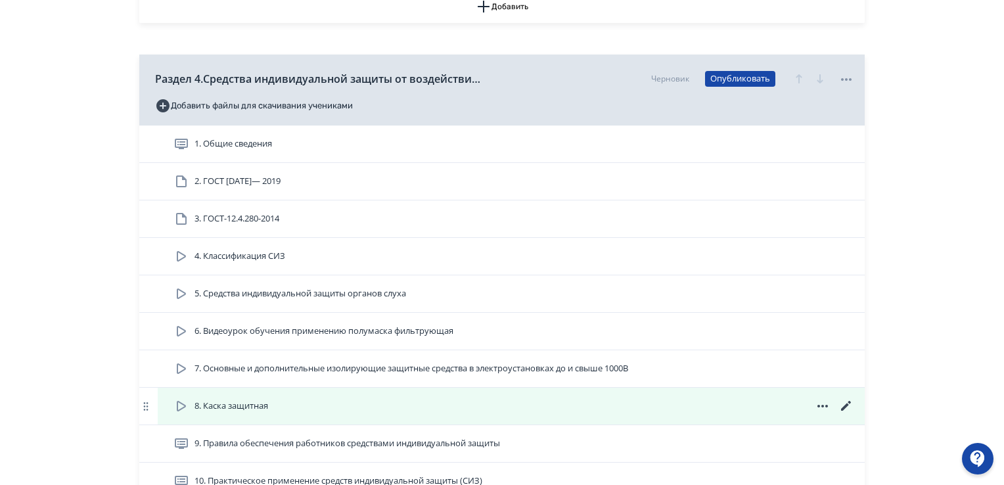
scroll to position [1182, 0]
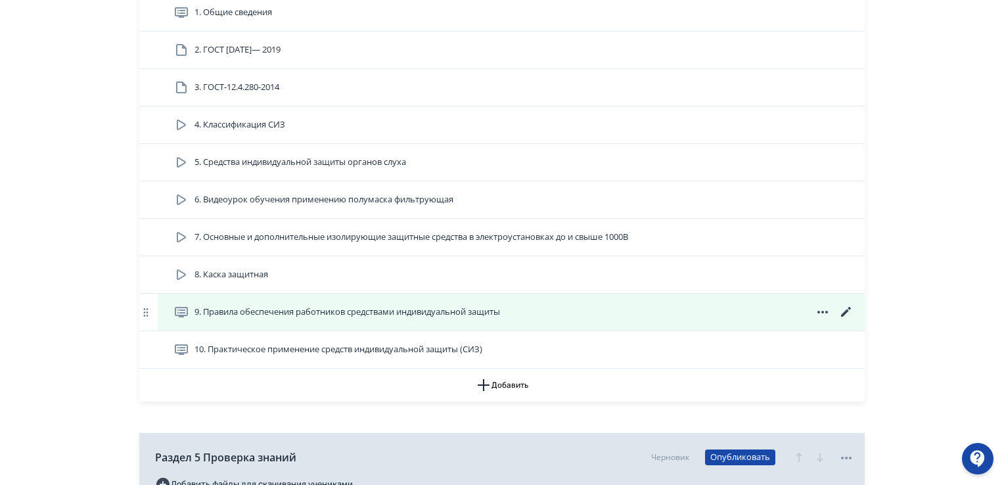
click at [846, 310] on icon at bounding box center [846, 312] width 10 height 10
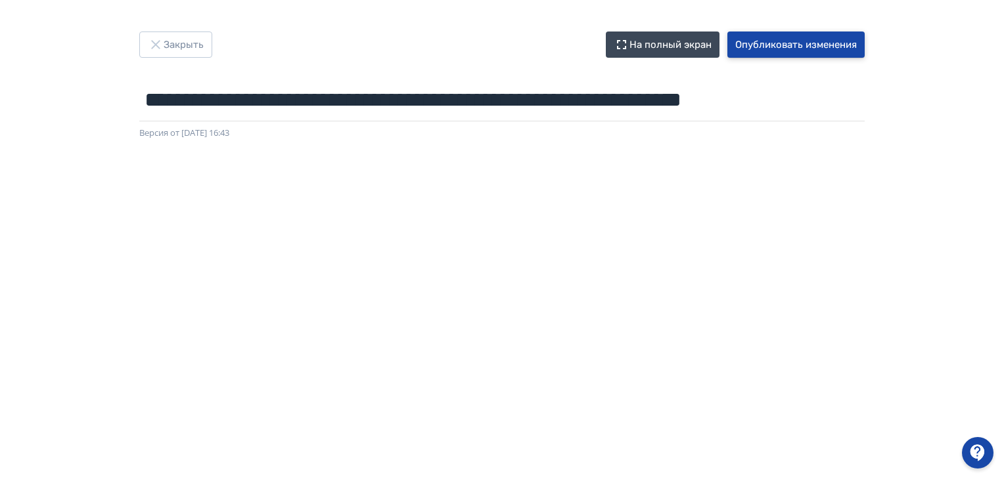
click at [793, 45] on button "Опубликовать изменения" at bounding box center [795, 45] width 137 height 26
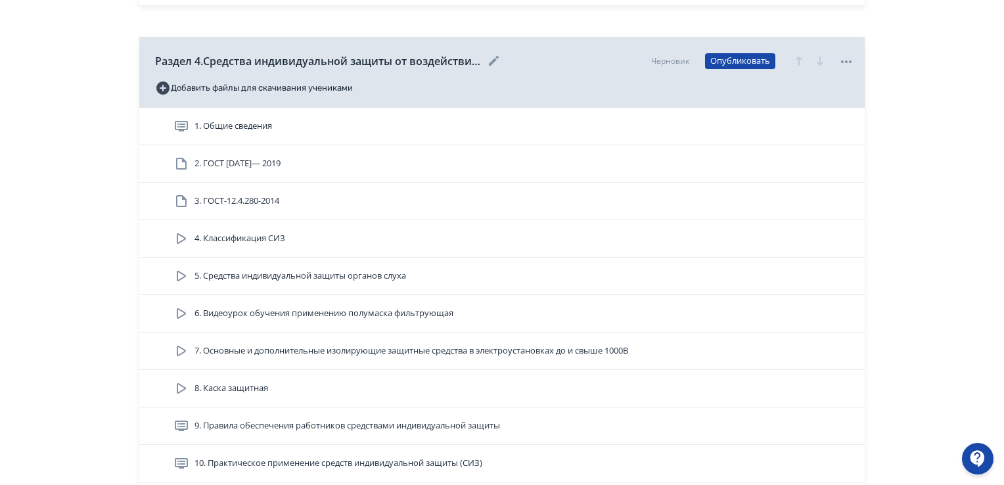
scroll to position [1248, 0]
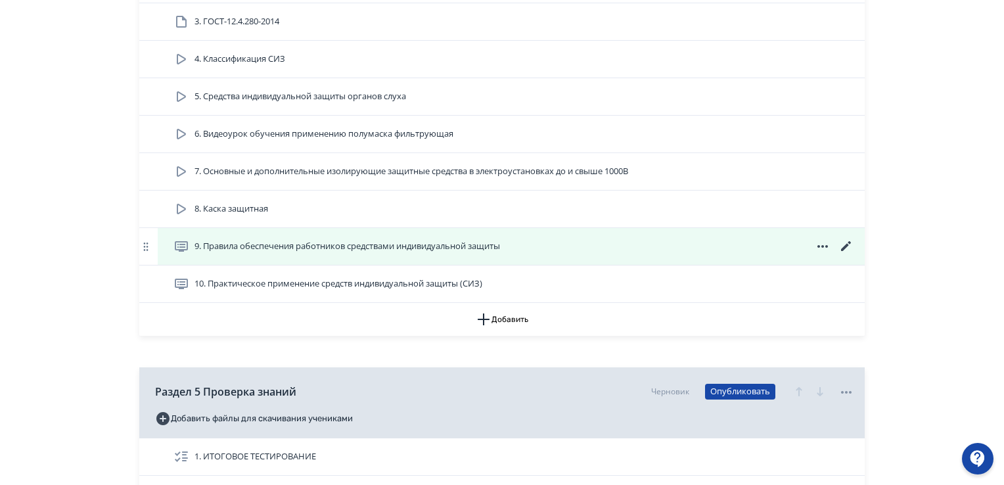
click at [853, 244] on icon at bounding box center [846, 246] width 16 height 16
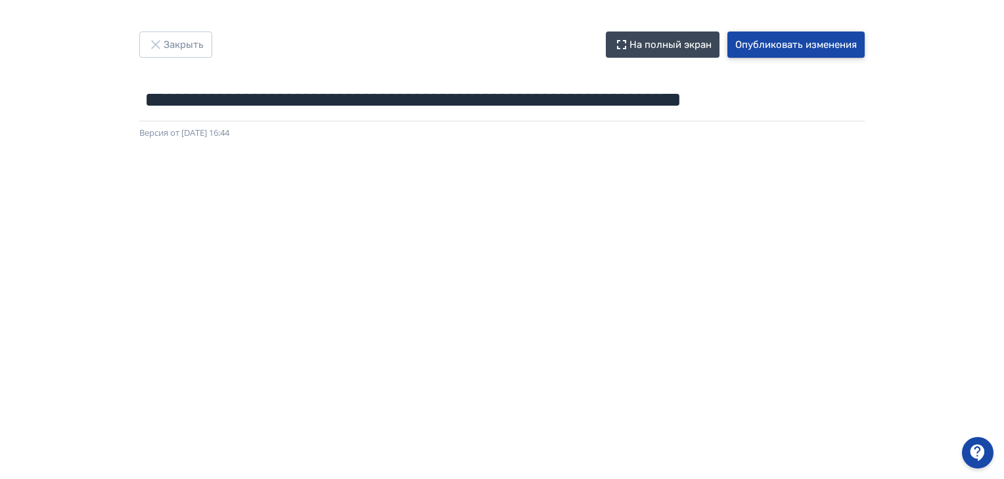
click at [809, 45] on button "Опубликовать изменения" at bounding box center [795, 45] width 137 height 26
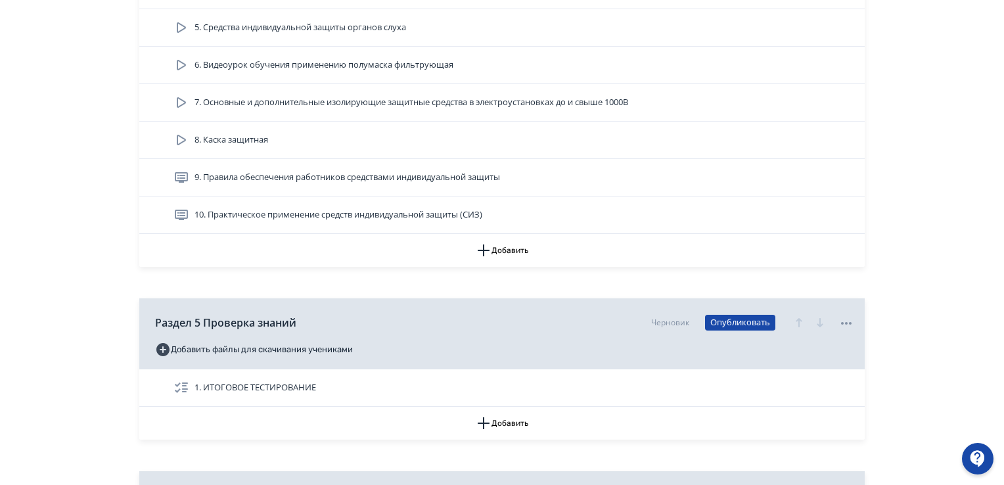
scroll to position [1182, 0]
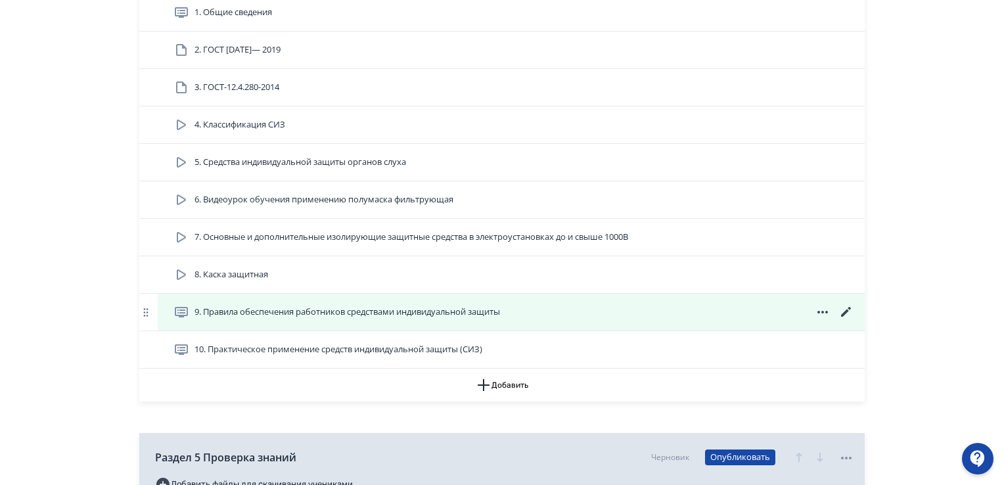
click at [847, 313] on icon at bounding box center [846, 312] width 16 height 16
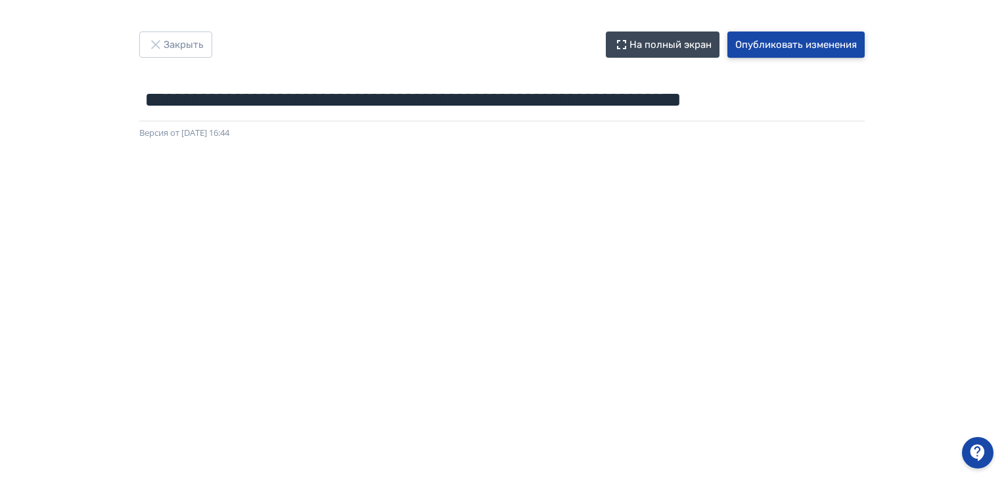
click at [795, 49] on button "Опубликовать изменения" at bounding box center [795, 45] width 137 height 26
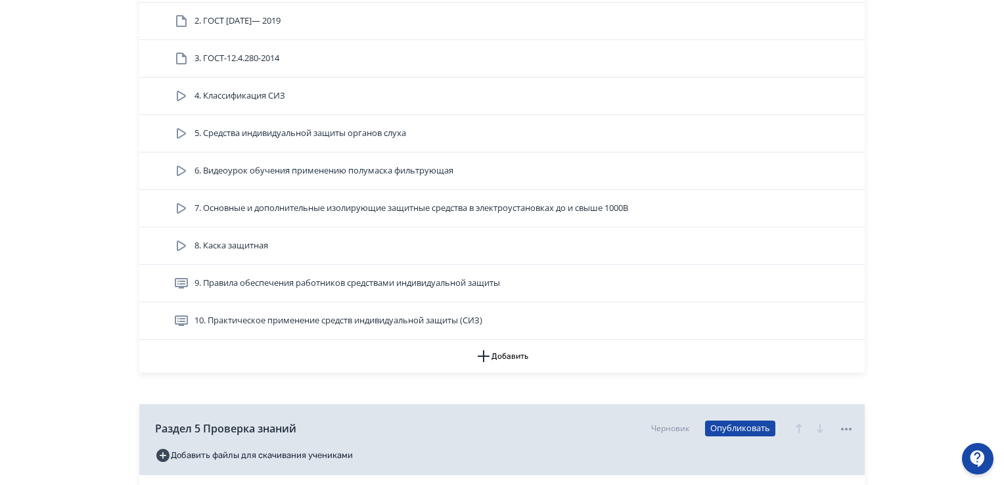
scroll to position [1314, 0]
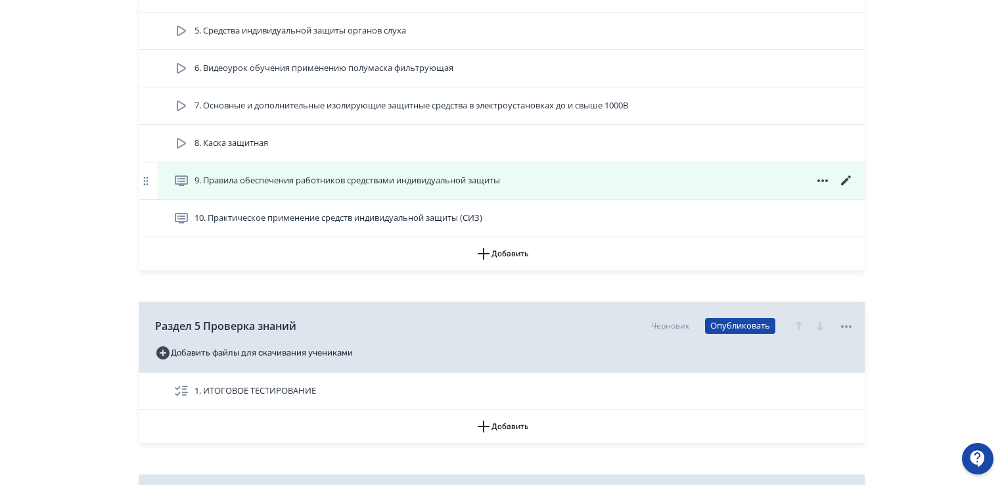
click at [843, 175] on icon at bounding box center [846, 181] width 16 height 16
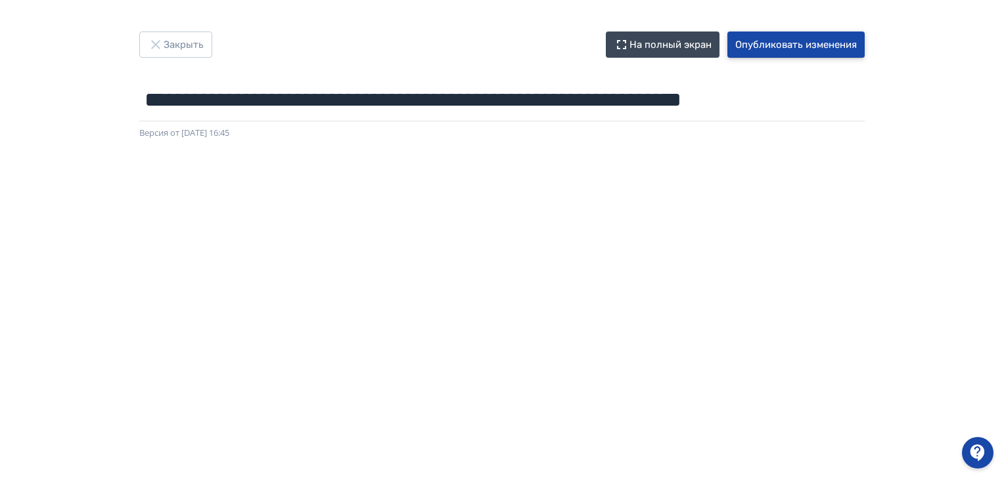
click at [812, 45] on button "Опубликовать изменения" at bounding box center [795, 45] width 137 height 26
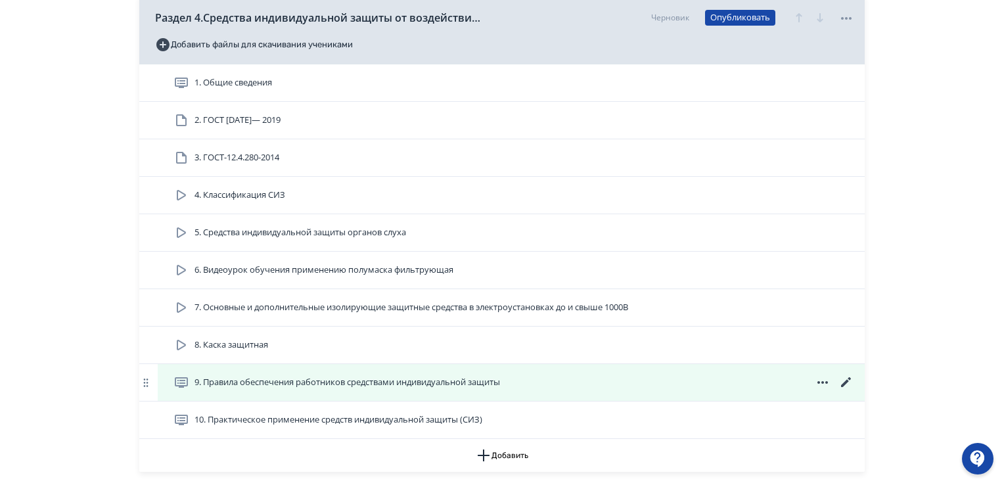
scroll to position [1248, 0]
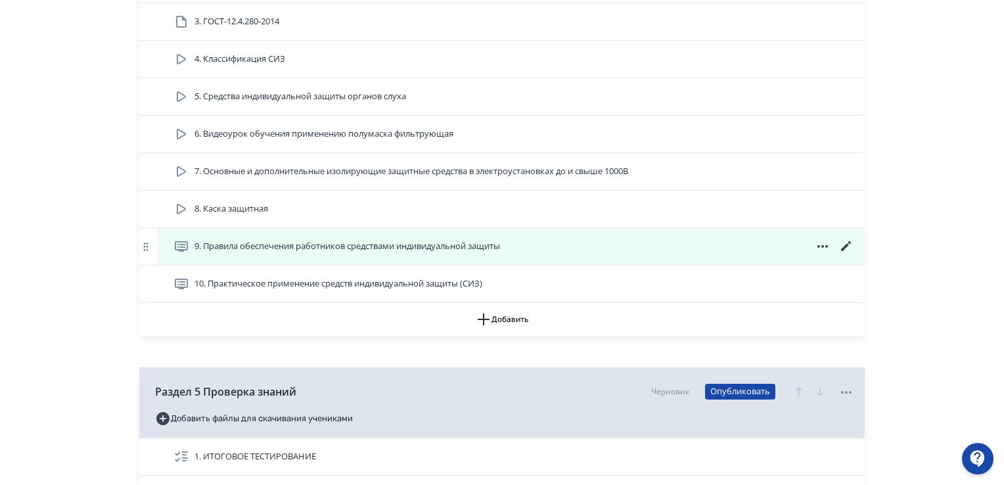
click at [848, 244] on icon at bounding box center [846, 246] width 16 height 16
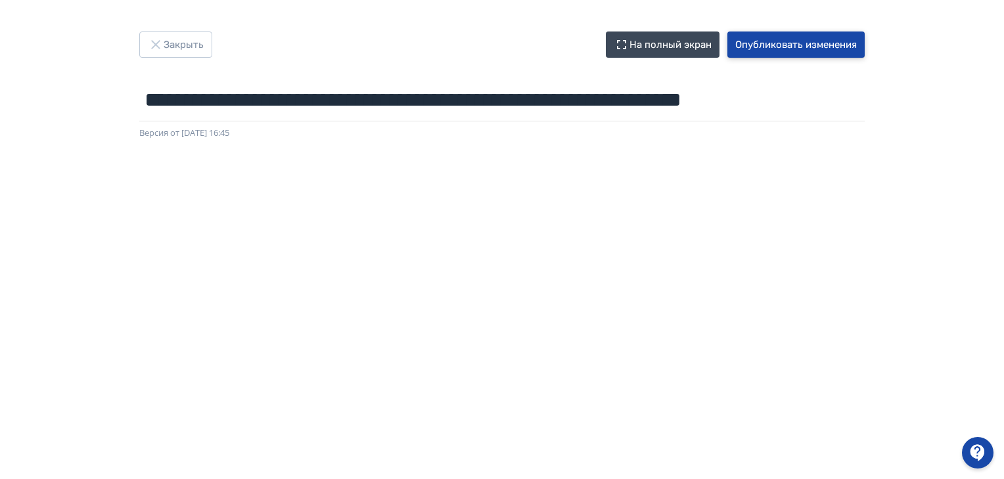
click at [799, 39] on button "Опубликовать изменения" at bounding box center [795, 45] width 137 height 26
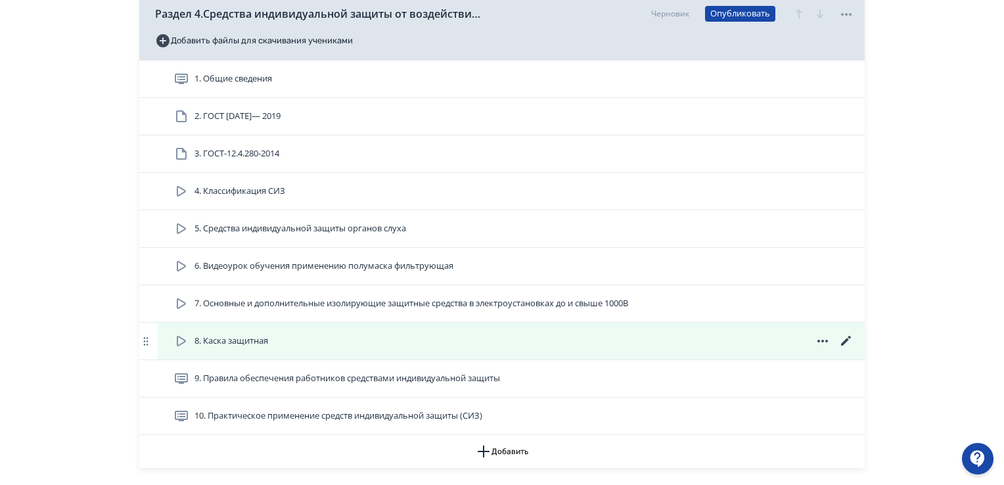
scroll to position [1182, 0]
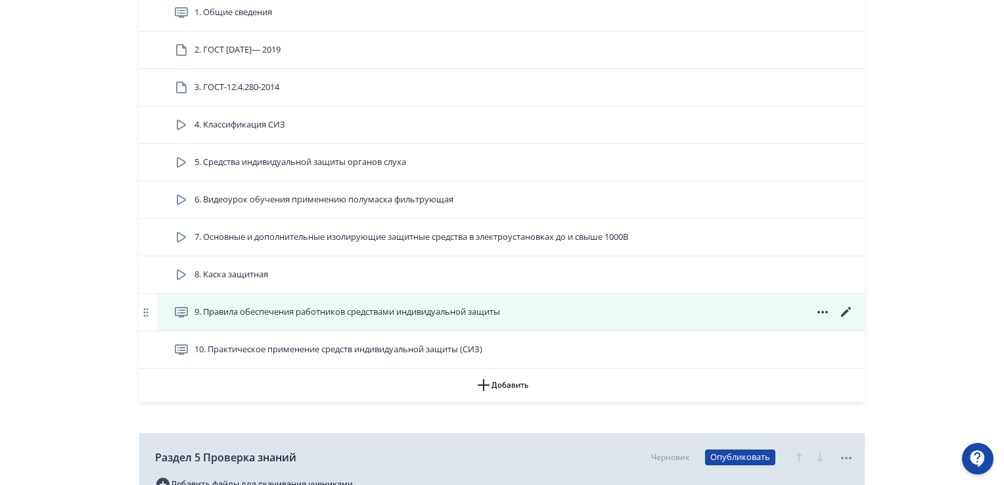
click at [845, 308] on icon at bounding box center [846, 312] width 16 height 16
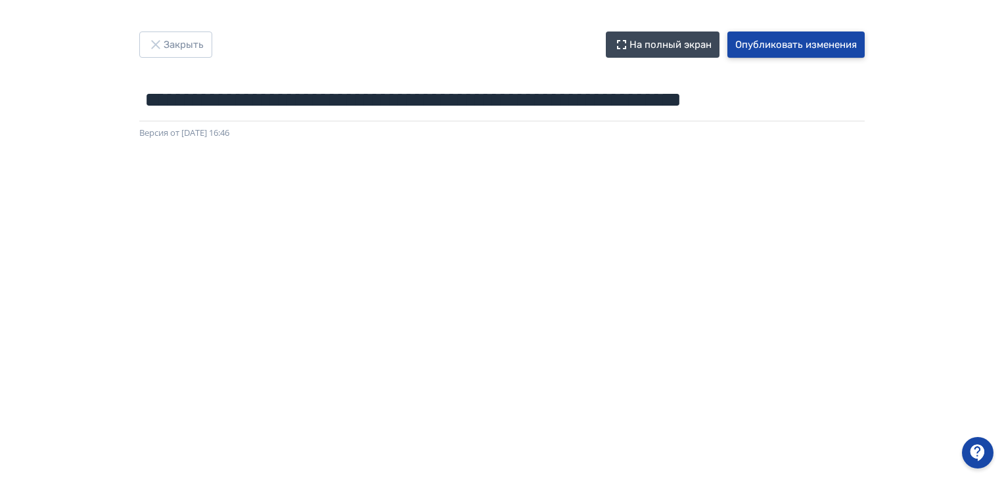
click at [827, 41] on button "Опубликовать изменения" at bounding box center [795, 45] width 137 height 26
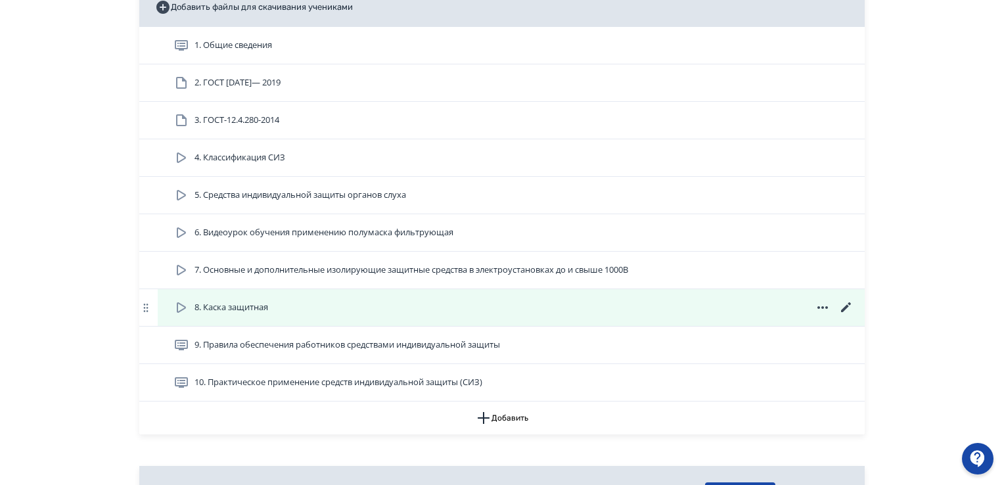
scroll to position [1248, 0]
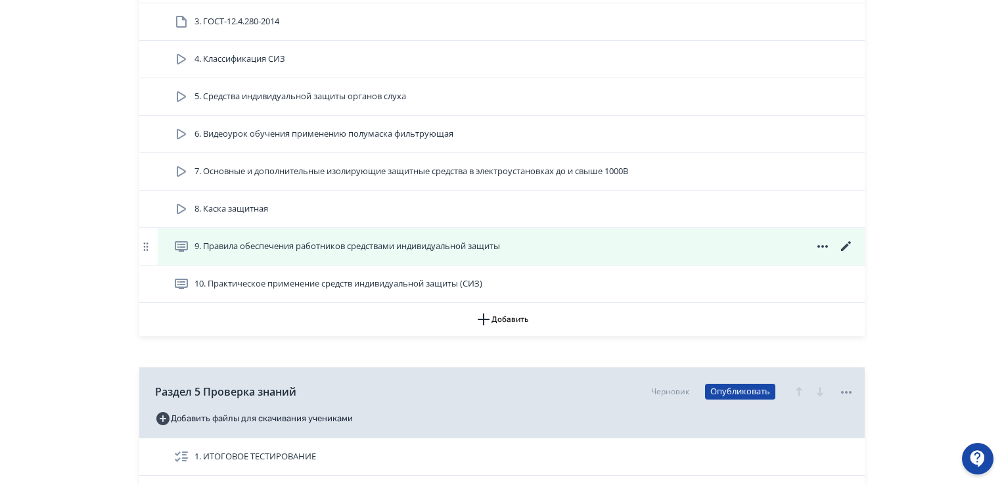
click at [848, 246] on icon at bounding box center [846, 246] width 16 height 16
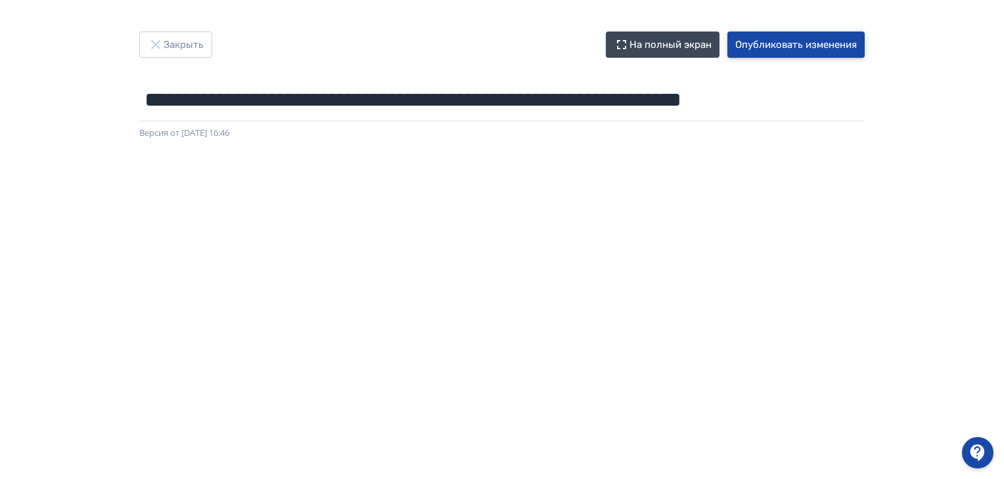
click at [791, 43] on button "Опубликовать изменения" at bounding box center [795, 45] width 137 height 26
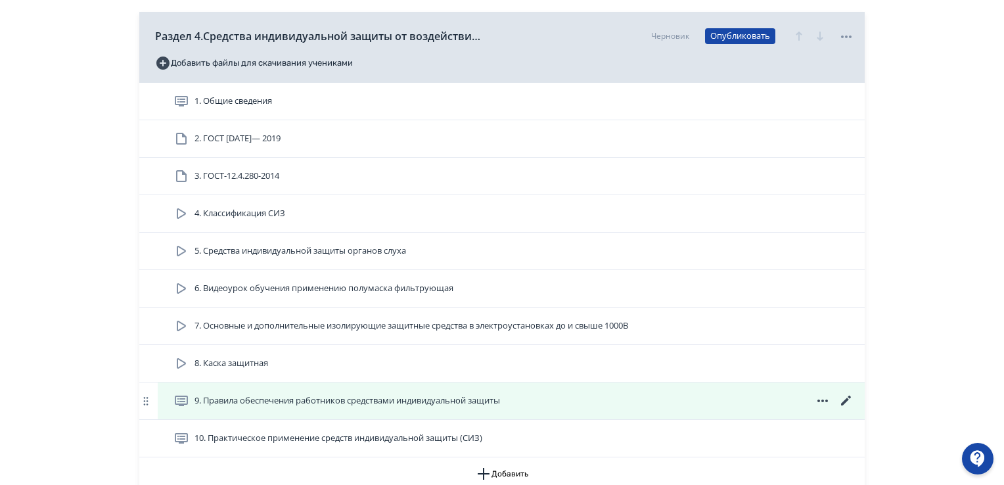
scroll to position [1117, 0]
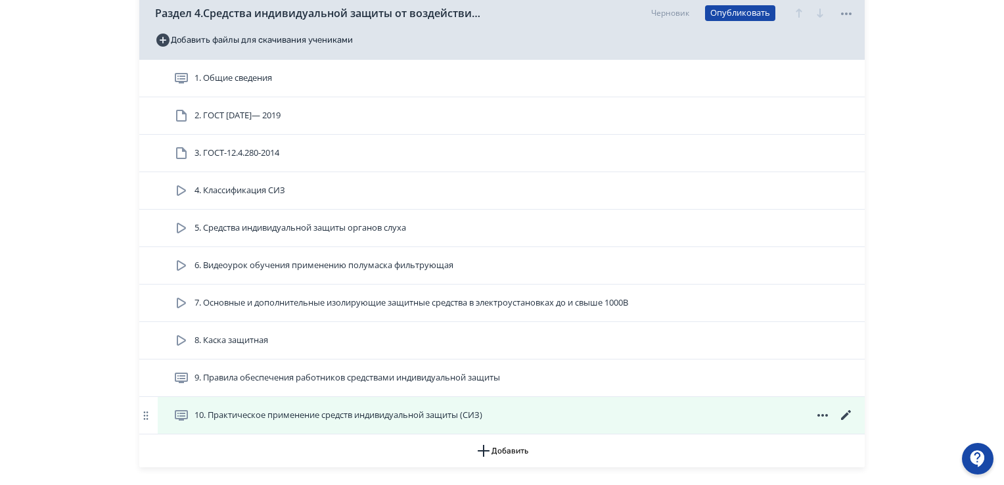
click at [847, 409] on icon at bounding box center [846, 415] width 16 height 16
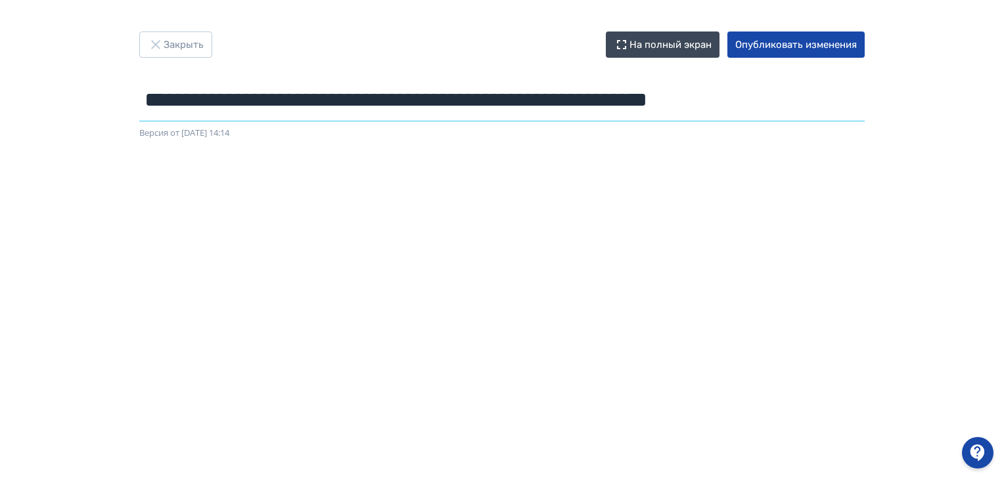
drag, startPoint x: 862, startPoint y: 95, endPoint x: 0, endPoint y: 112, distance: 861.9
click at [0, 112] on div "**********" at bounding box center [502, 240] width 1004 height 416
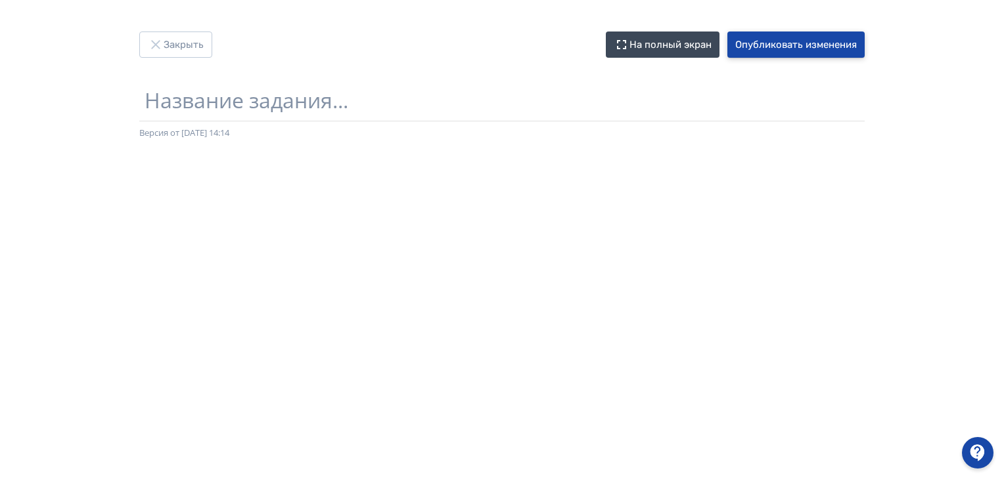
click at [775, 45] on button "Опубликовать изменения" at bounding box center [795, 45] width 137 height 26
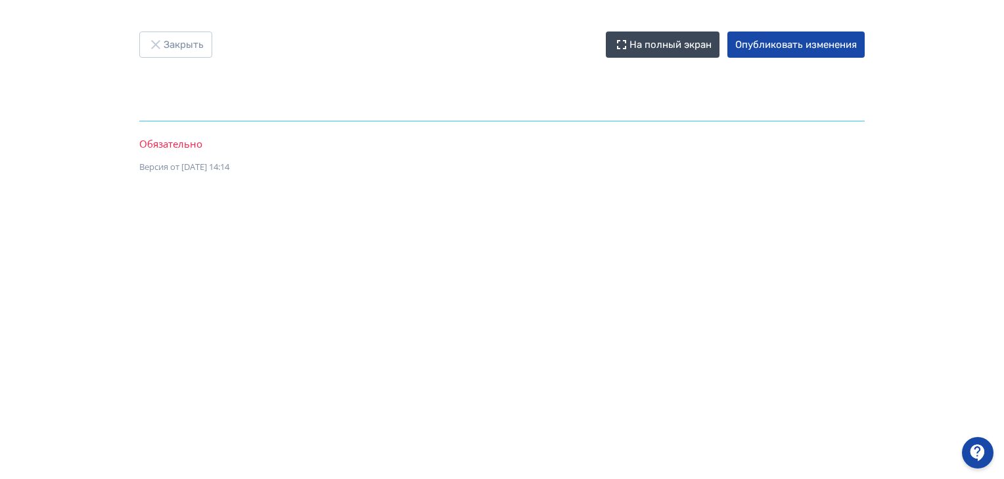
click at [179, 102] on input "text" at bounding box center [501, 100] width 725 height 43
type input "***"
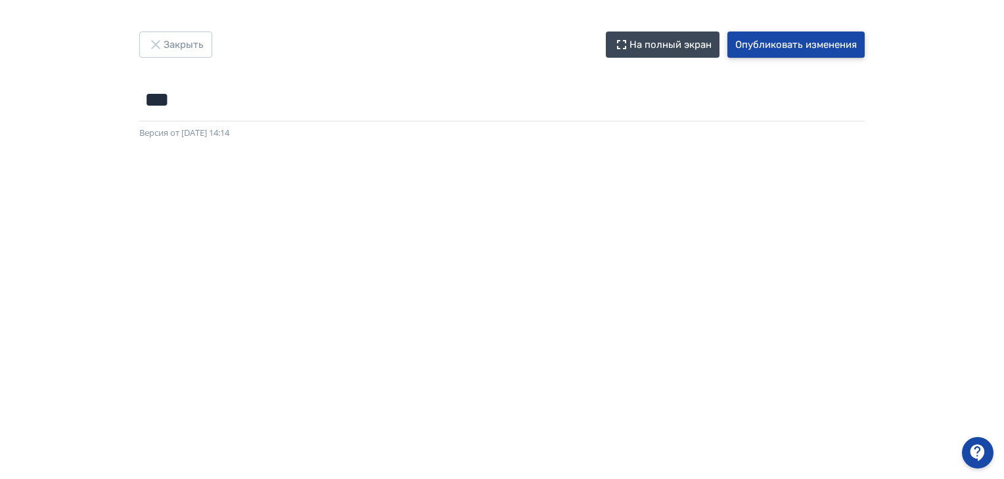
drag, startPoint x: 753, startPoint y: 51, endPoint x: 727, endPoint y: 71, distance: 32.7
click at [752, 51] on button "Опубликовать изменения" at bounding box center [795, 45] width 137 height 26
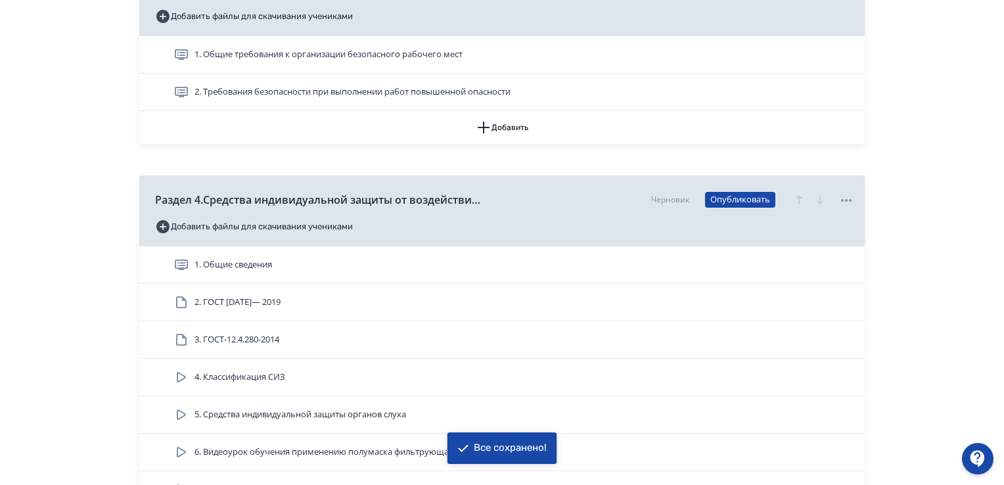
scroll to position [1314, 0]
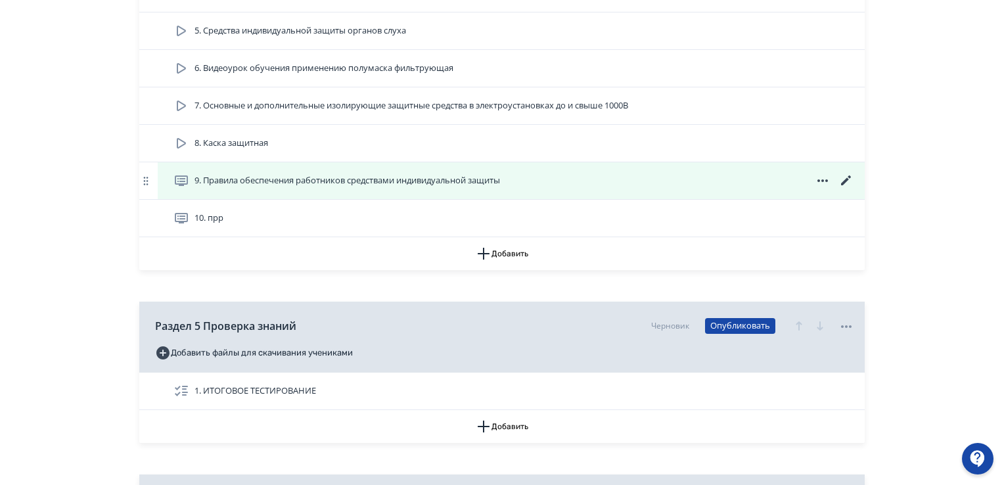
click at [843, 182] on icon at bounding box center [846, 180] width 10 height 10
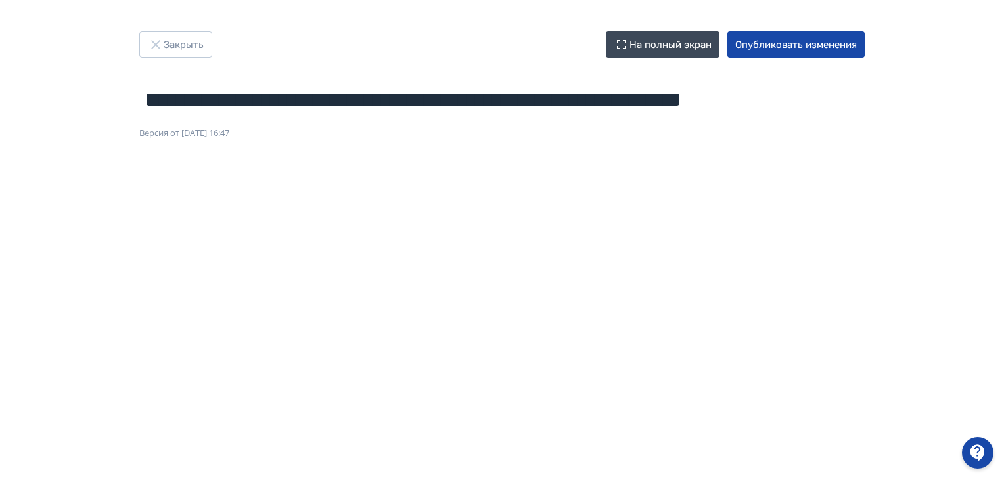
scroll to position [0, 3]
drag, startPoint x: 144, startPoint y: 98, endPoint x: 1001, endPoint y: 93, distance: 857.1
click at [1001, 93] on div "**********" at bounding box center [502, 240] width 1004 height 416
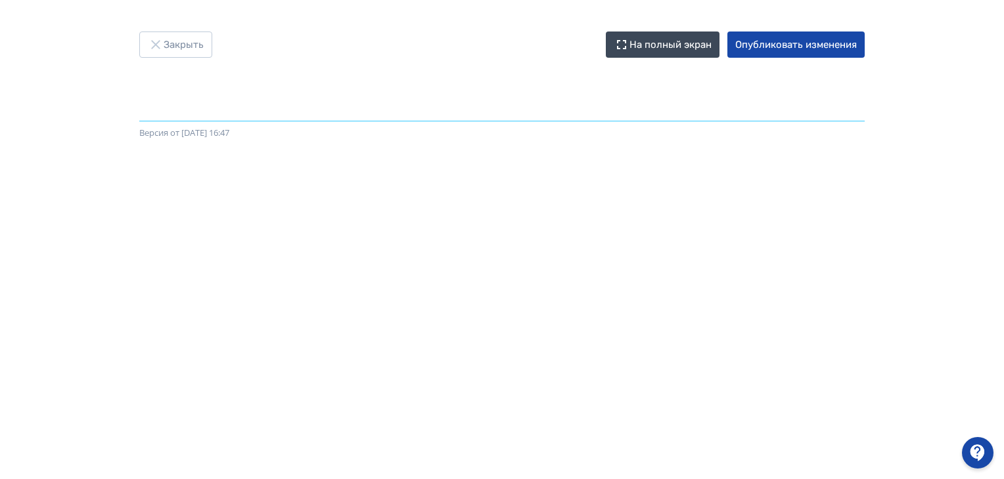
scroll to position [0, 0]
paste input "**********"
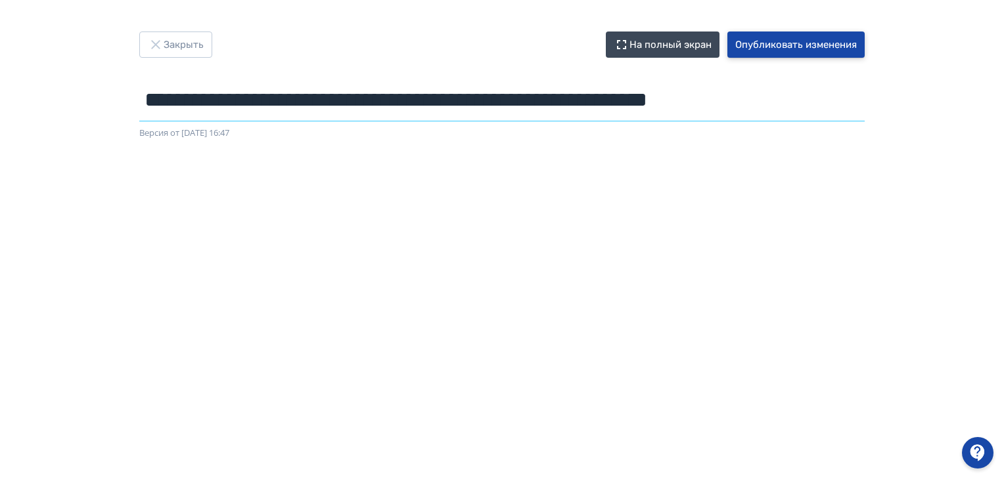
type input "**********"
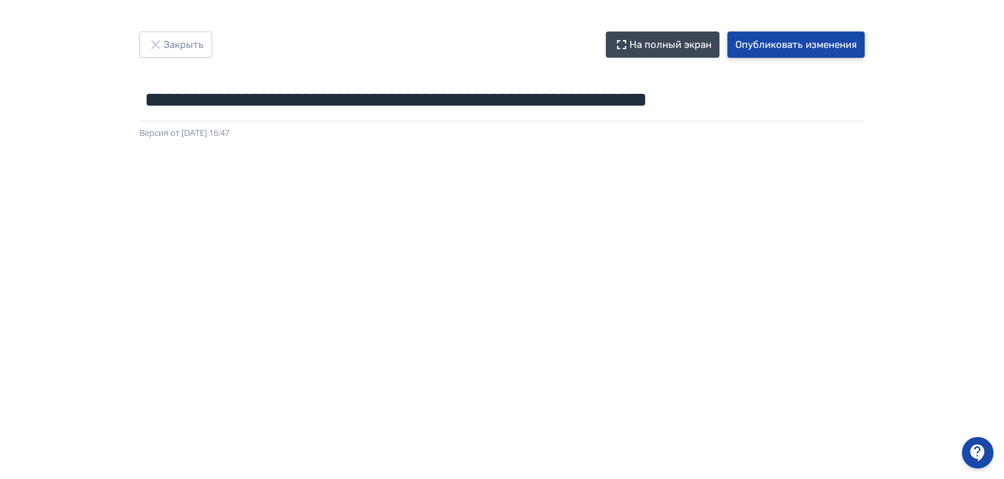
click at [784, 45] on button "Опубликовать изменения" at bounding box center [795, 45] width 137 height 26
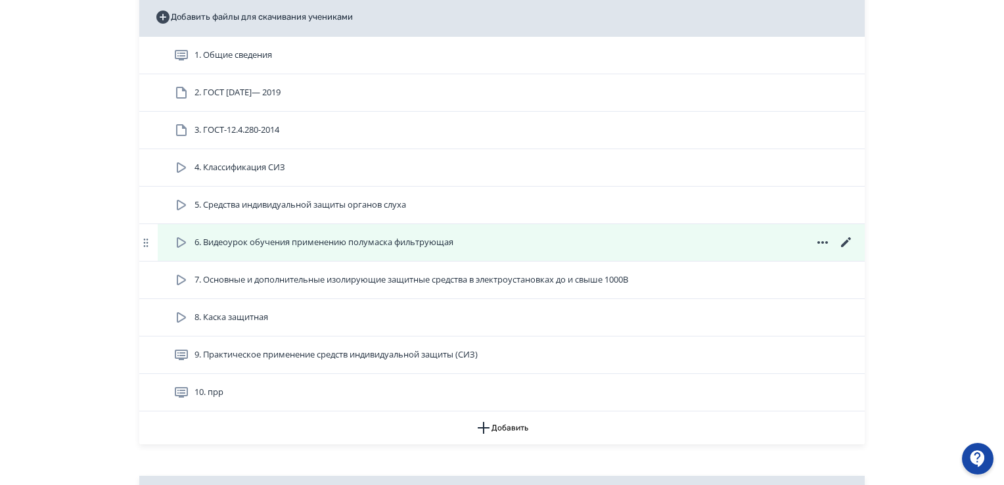
scroll to position [1117, 0]
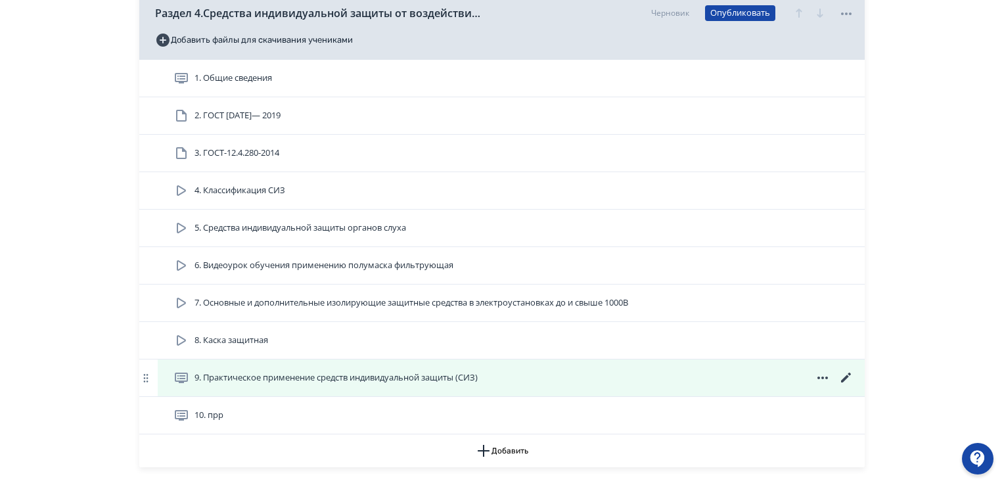
click at [843, 370] on icon at bounding box center [846, 378] width 16 height 16
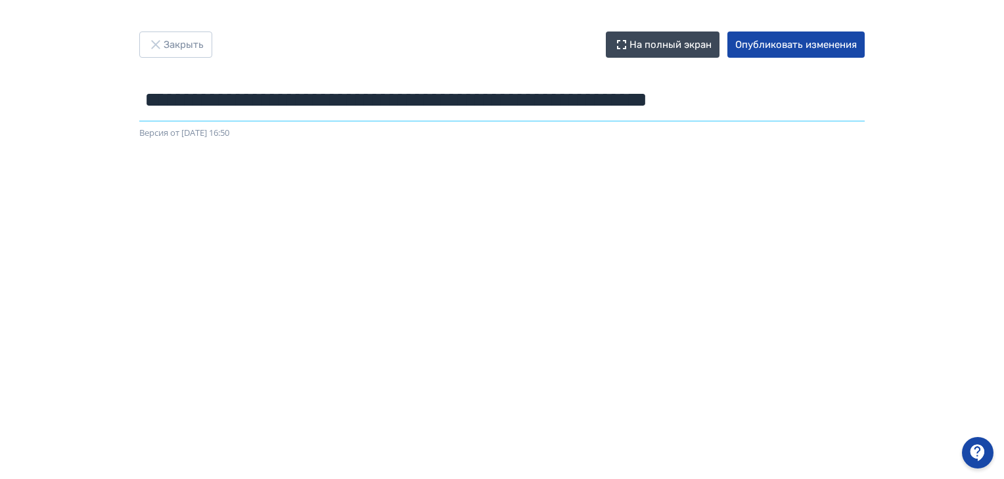
drag, startPoint x: 144, startPoint y: 102, endPoint x: 422, endPoint y: 113, distance: 278.7
click at [422, 113] on input "**********" at bounding box center [501, 100] width 725 height 43
type input "**********"
drag, startPoint x: 703, startPoint y: 101, endPoint x: 123, endPoint y: 108, distance: 580.0
click at [123, 108] on div "**********" at bounding box center [502, 86] width 788 height 108
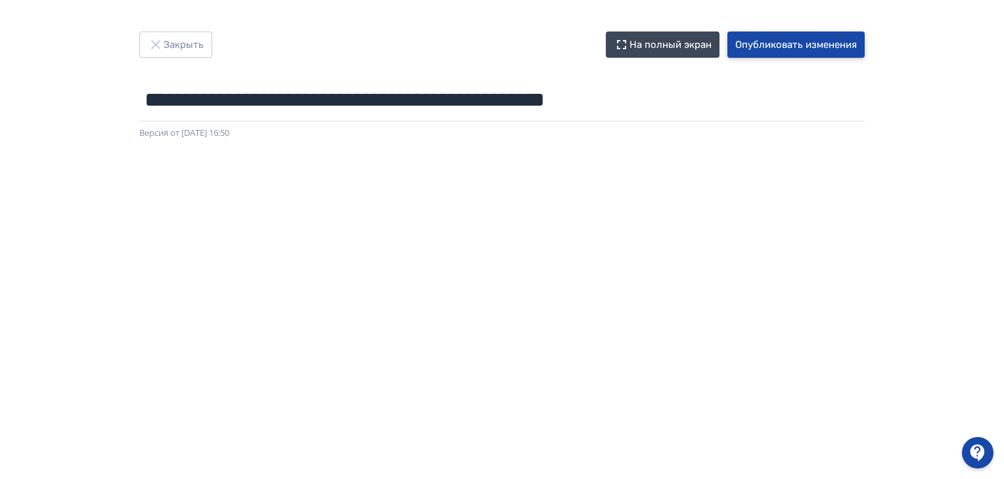
click at [768, 45] on button "Опубликовать изменения" at bounding box center [795, 45] width 137 height 26
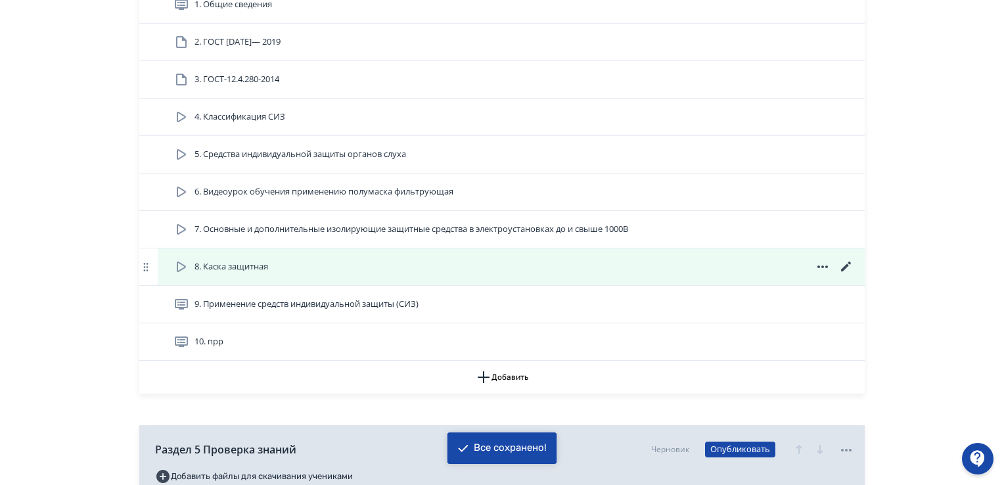
scroll to position [1379, 0]
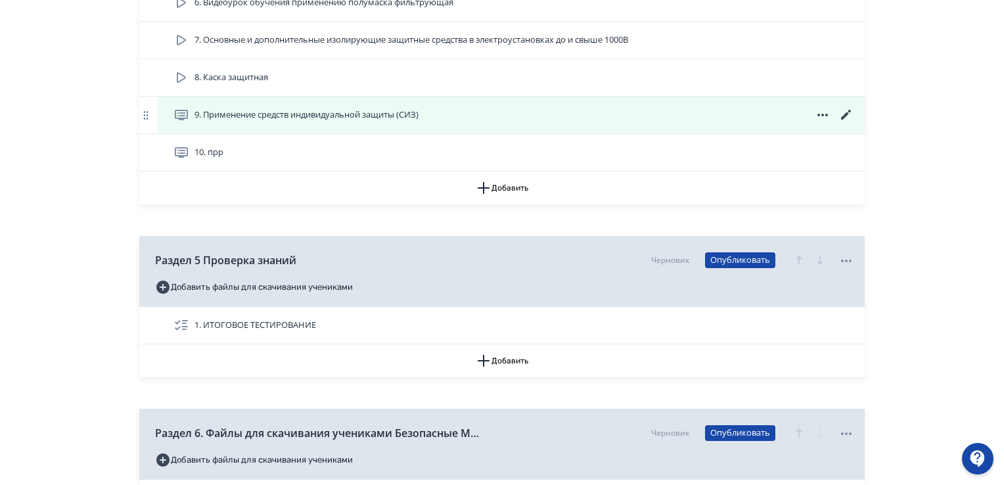
click at [278, 113] on span "9. Применение средств индивидуальной защиты (СИЗ)" at bounding box center [306, 114] width 224 height 13
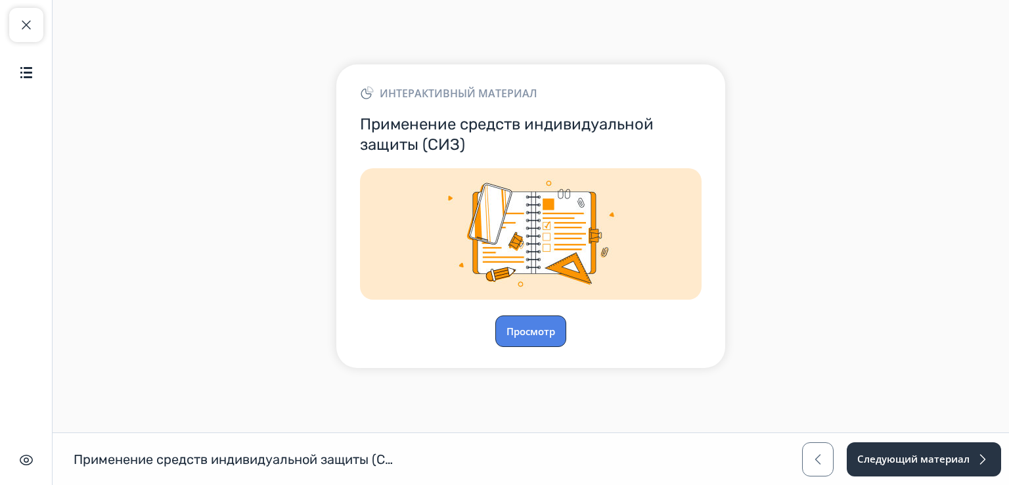
click at [526, 332] on button "Просмотр" at bounding box center [530, 331] width 71 height 32
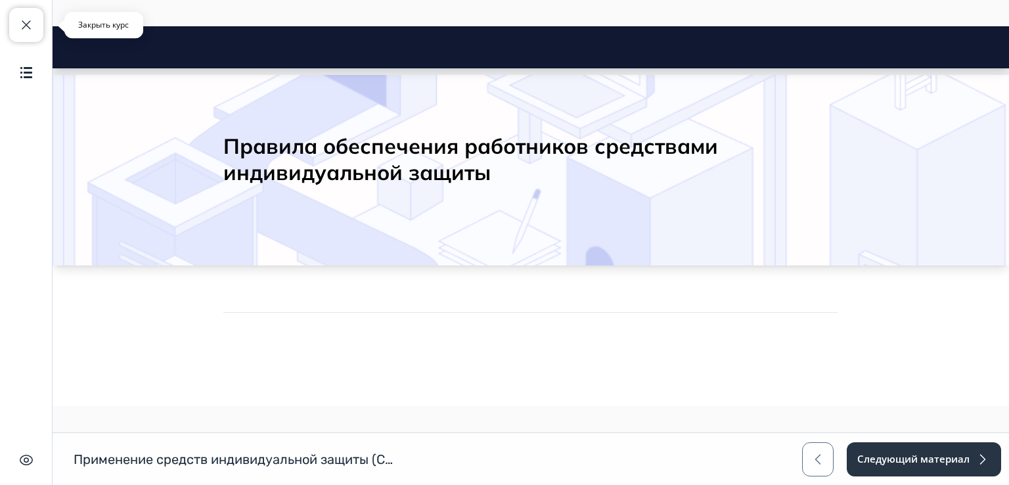
click at [28, 20] on span "button" at bounding box center [26, 25] width 16 height 16
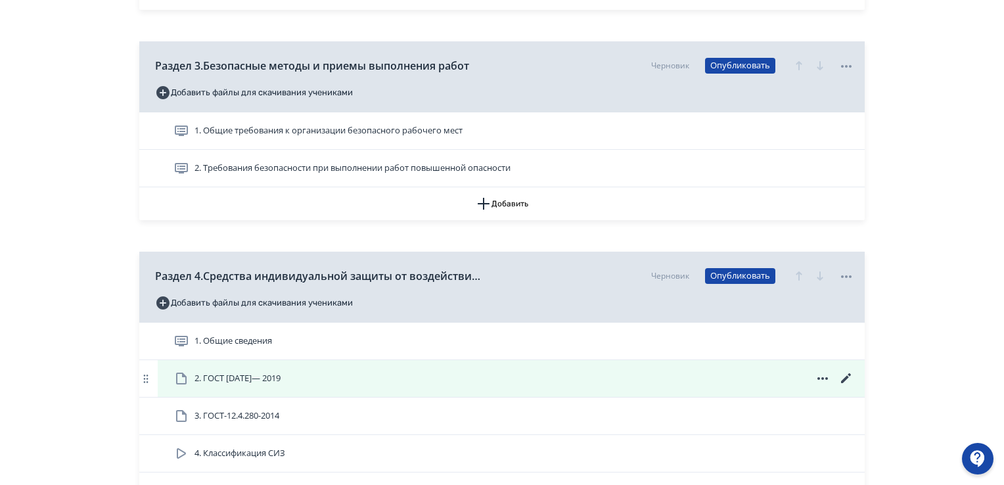
scroll to position [1182, 0]
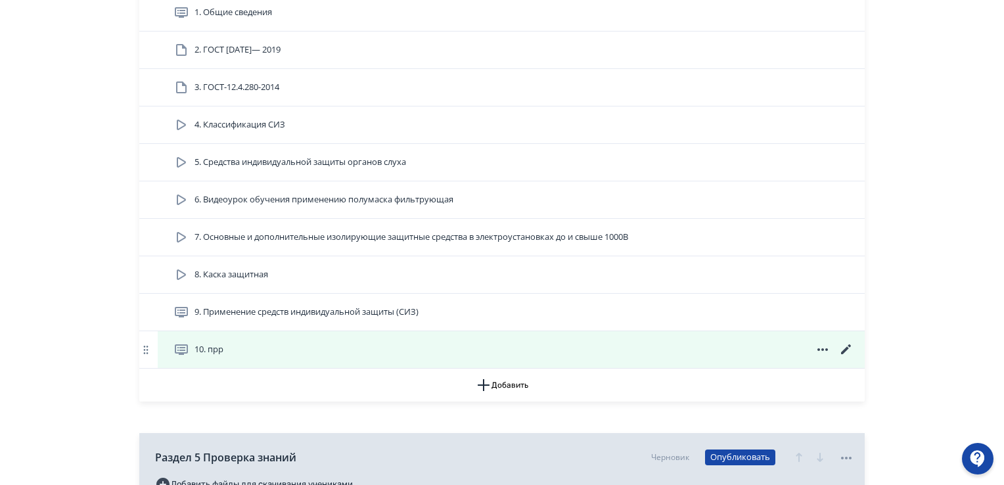
click at [221, 350] on span "10. прр" at bounding box center [208, 349] width 29 height 13
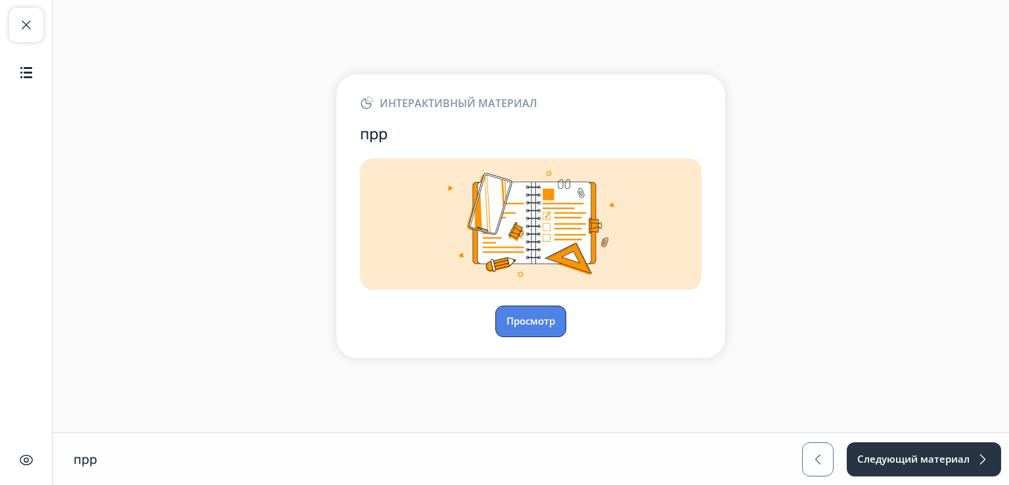
click at [531, 324] on button "Просмотр" at bounding box center [530, 321] width 71 height 32
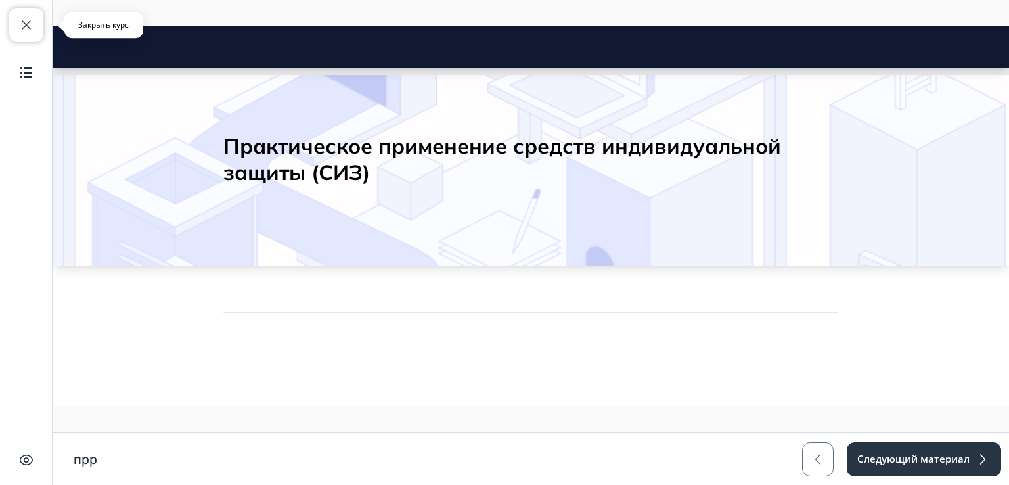
click at [31, 11] on button "Закрыть курс" at bounding box center [26, 25] width 34 height 34
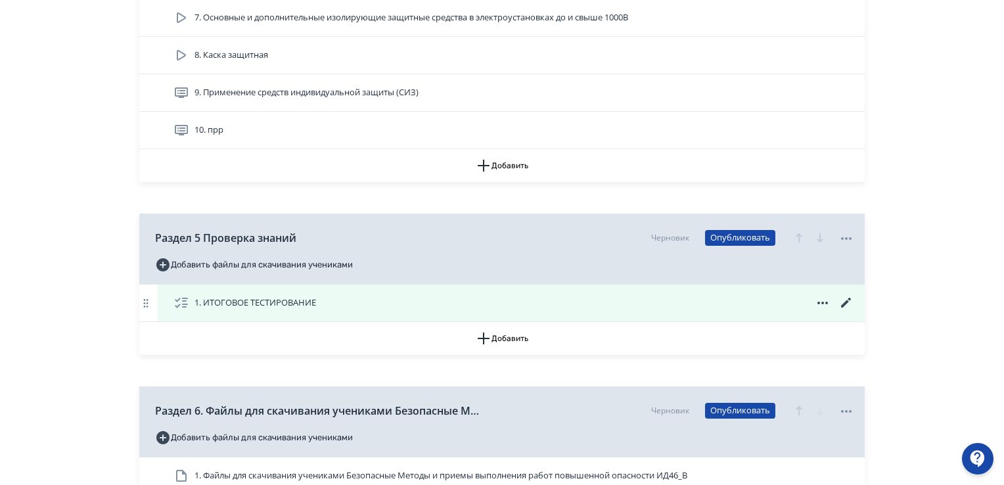
scroll to position [1379, 0]
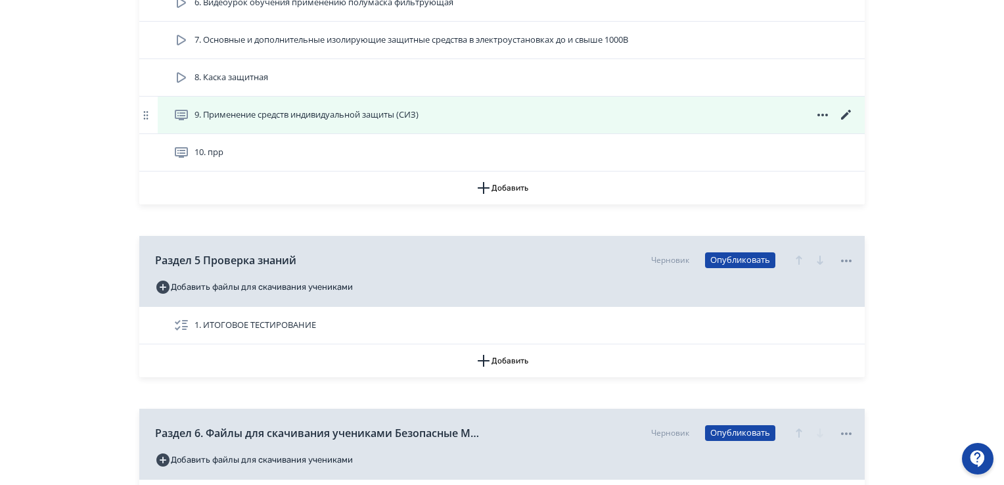
click at [263, 110] on span "9. Применение средств индивидуальной защиты (СИЗ)" at bounding box center [306, 114] width 224 height 13
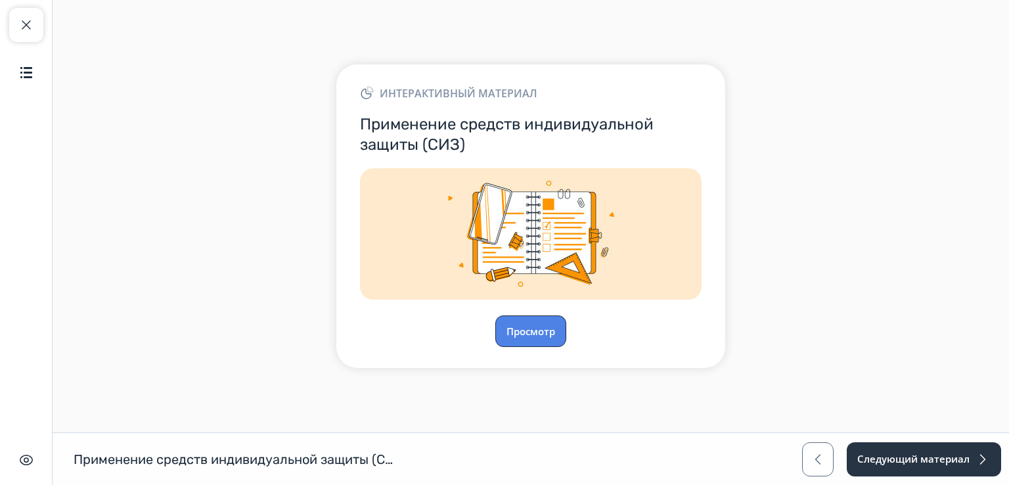
click at [531, 336] on button "Просмотр" at bounding box center [530, 331] width 71 height 32
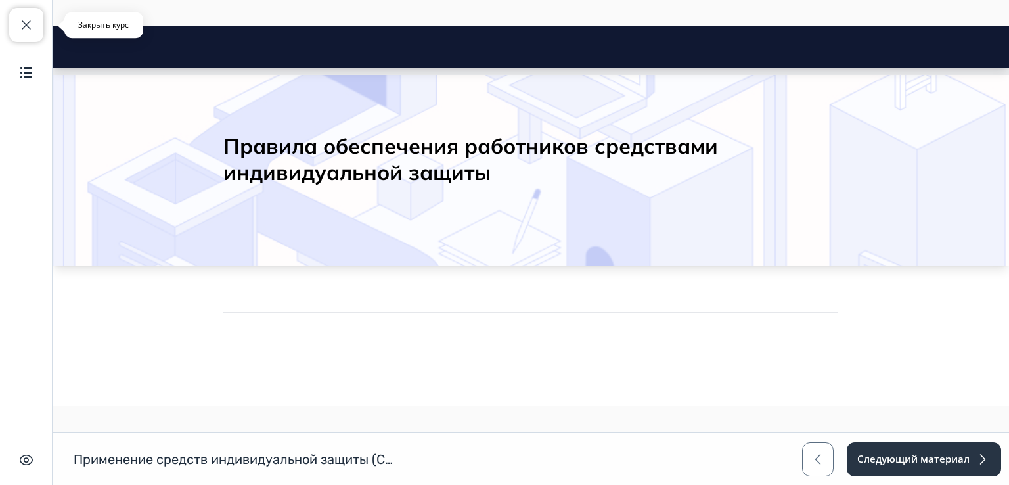
click at [24, 25] on span "button" at bounding box center [26, 25] width 16 height 16
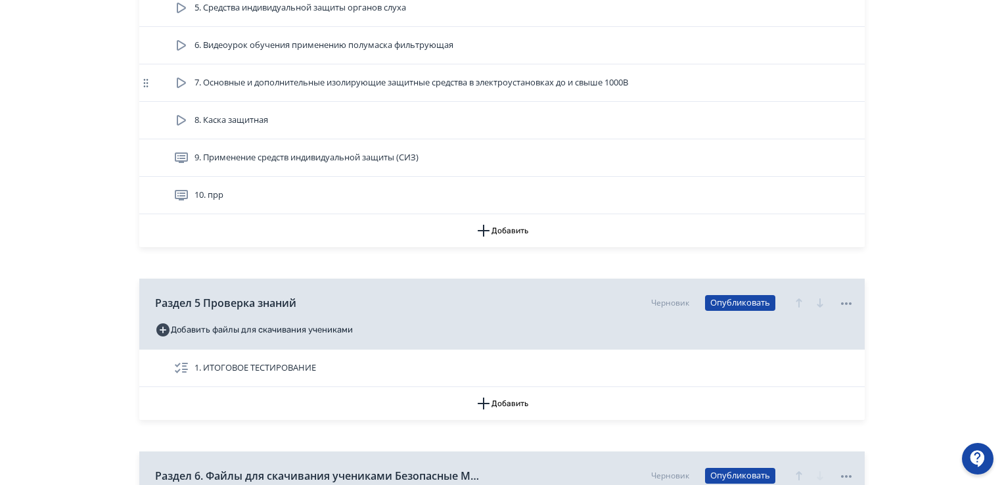
scroll to position [1314, 0]
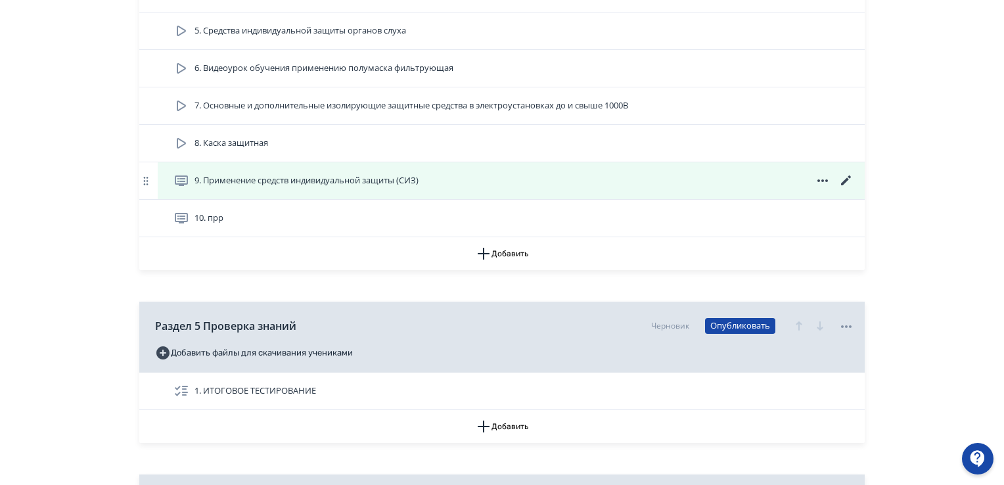
click at [843, 181] on icon at bounding box center [846, 180] width 10 height 10
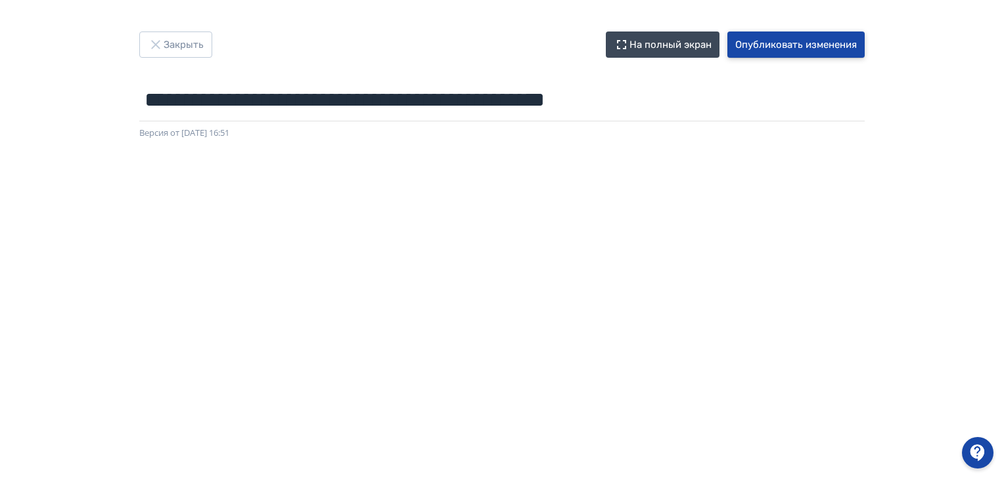
click at [772, 46] on button "Опубликовать изменения" at bounding box center [795, 45] width 137 height 26
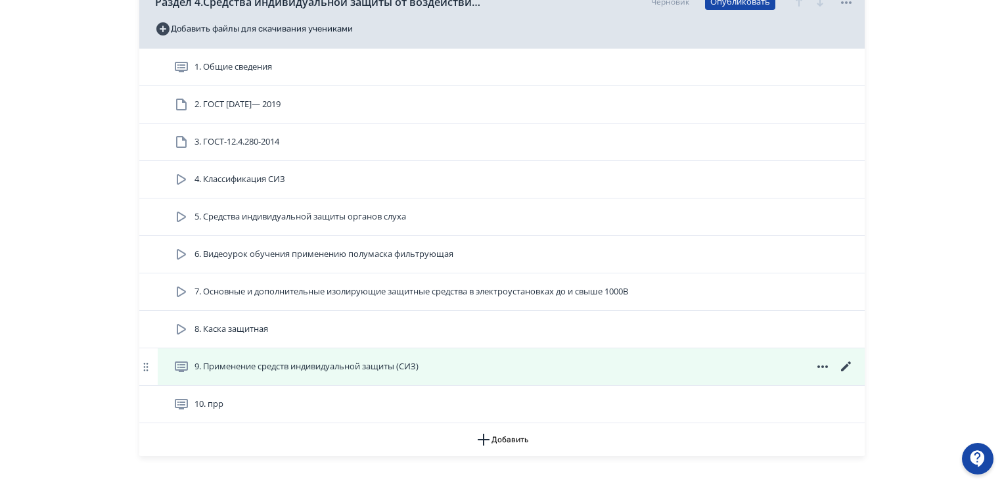
scroll to position [1248, 0]
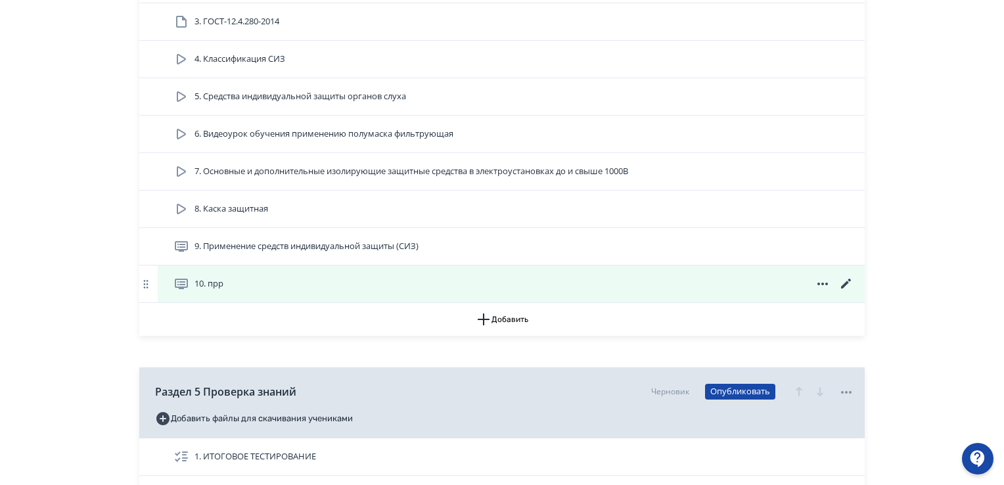
click at [842, 282] on icon at bounding box center [846, 284] width 16 height 16
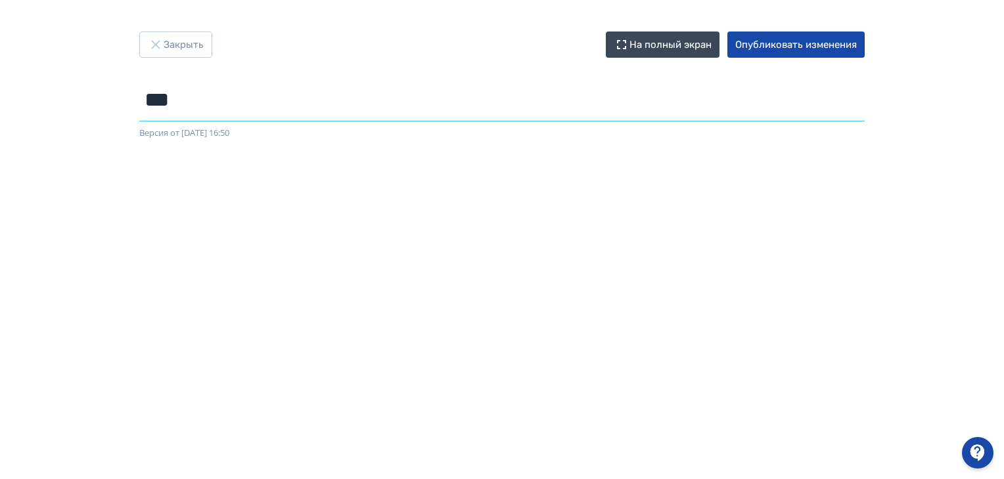
drag, startPoint x: 194, startPoint y: 100, endPoint x: 90, endPoint y: 112, distance: 105.0
click at [90, 112] on div "Закрыть На полный экран Опубликовать изменения *** Название задания... Версия о…" at bounding box center [502, 240] width 1004 height 416
paste input "**********"
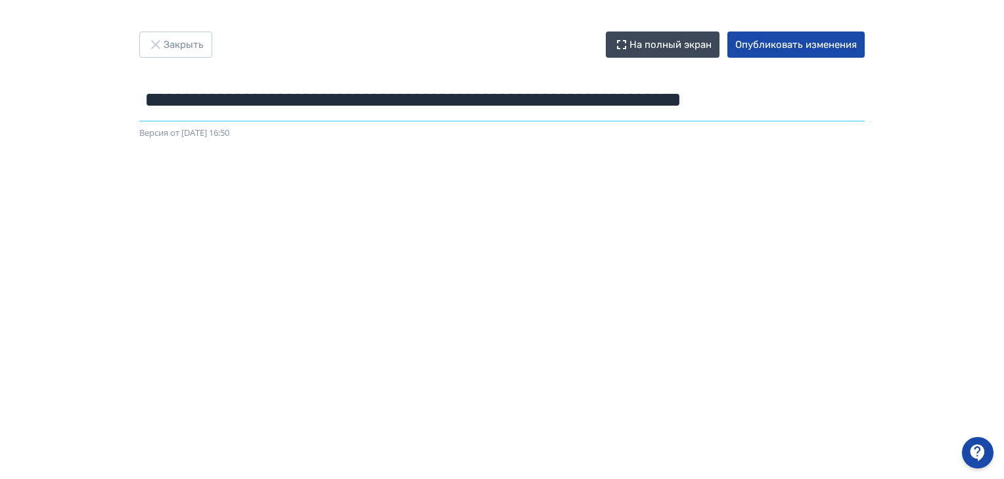
scroll to position [0, 33]
type input "**********"
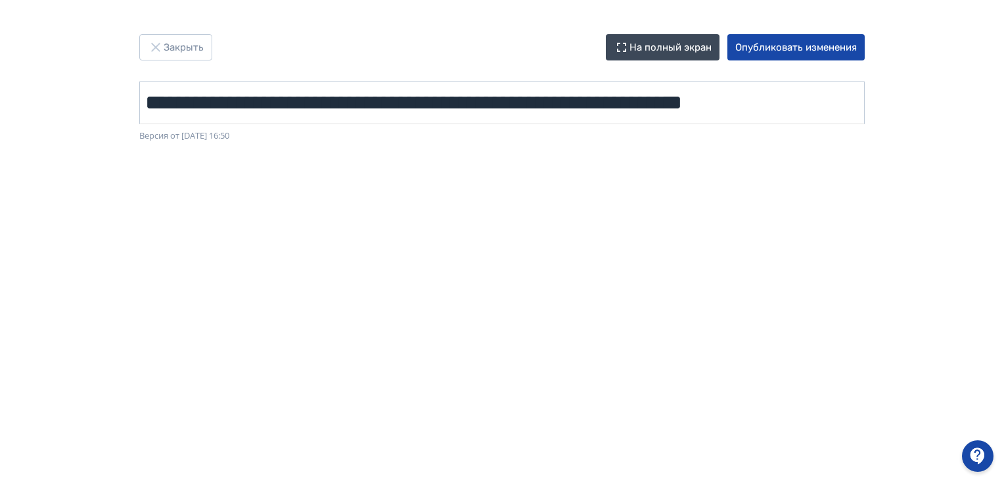
scroll to position [0, 0]
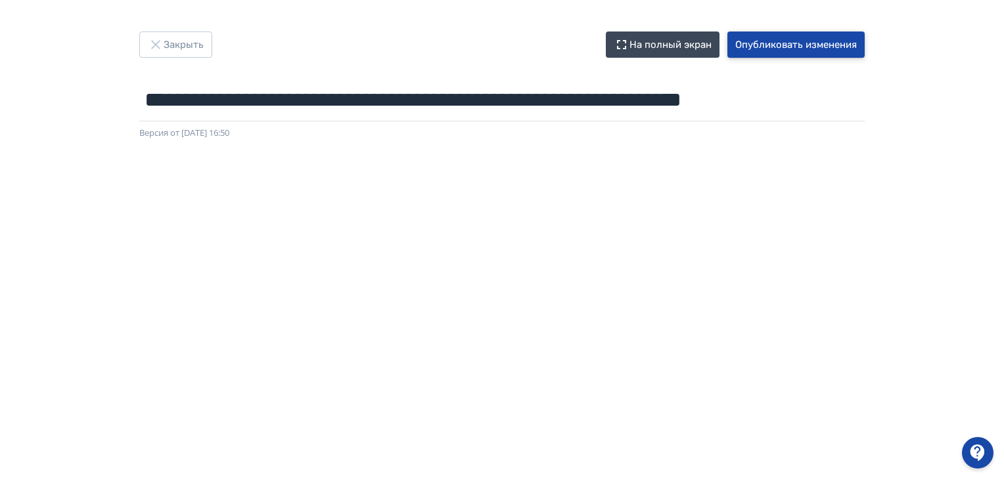
click at [782, 32] on button "Опубликовать изменения" at bounding box center [795, 45] width 137 height 26
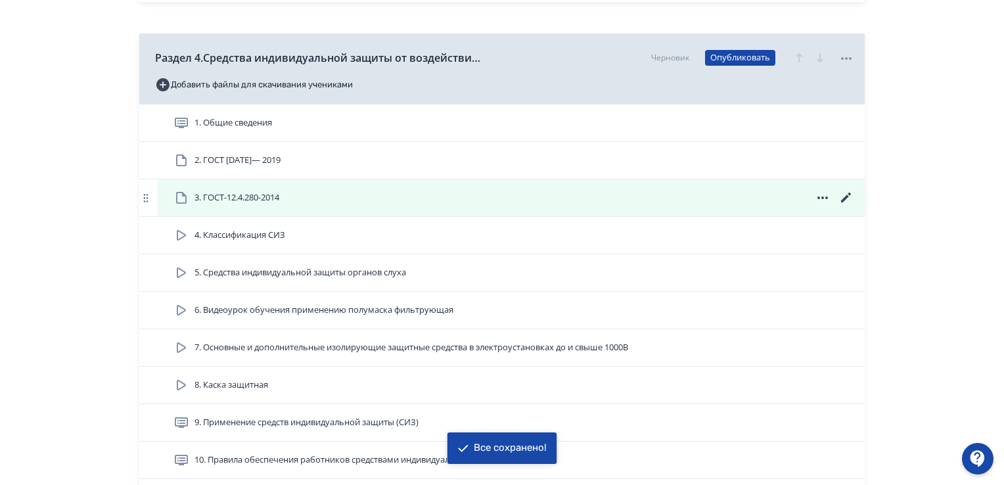
scroll to position [1182, 0]
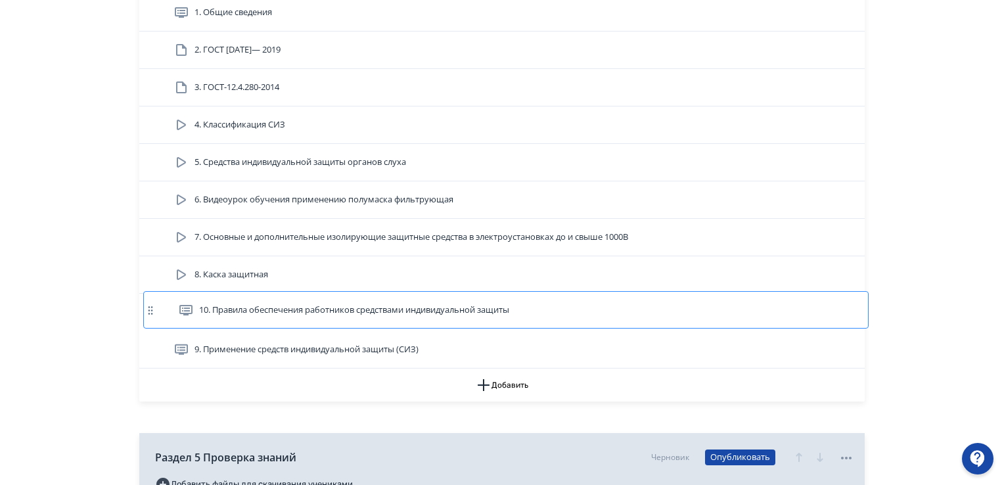
drag, startPoint x: 278, startPoint y: 347, endPoint x: 282, endPoint y: 307, distance: 40.3
click at [282, 307] on div "1. Общие сведения 2. ГОСТ 12.4.250— 2019 3. ГОСТ-12.4.280-2014 4. Классификация…" at bounding box center [501, 181] width 725 height 374
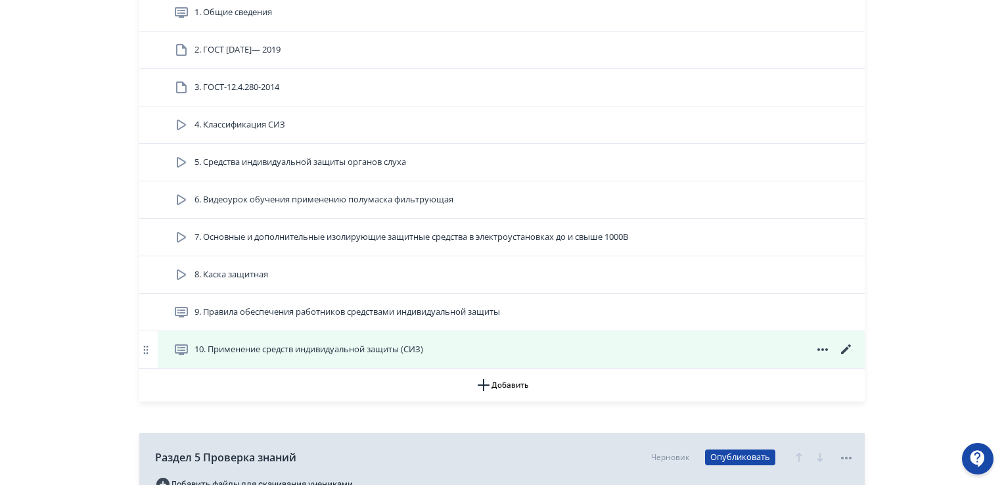
click at [845, 345] on icon at bounding box center [846, 350] width 16 height 16
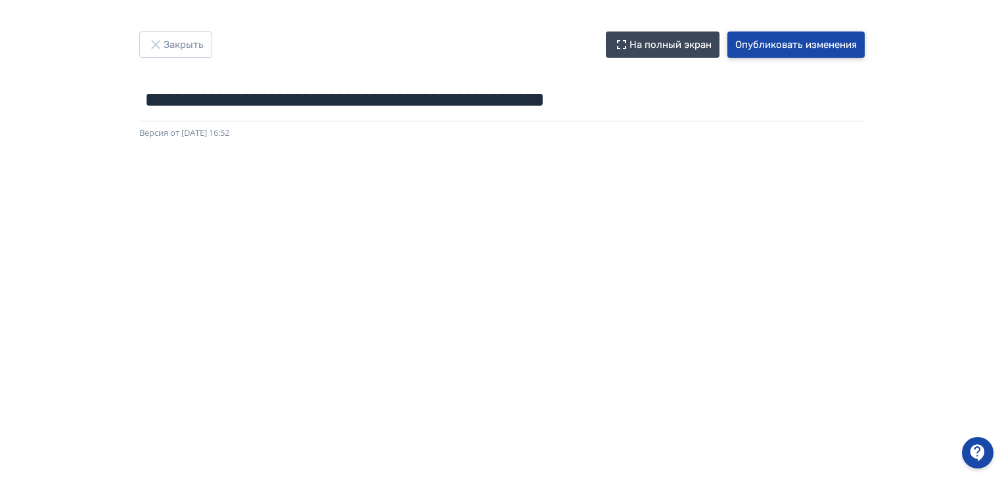
click at [766, 35] on button "Опубликовать изменения" at bounding box center [795, 45] width 137 height 26
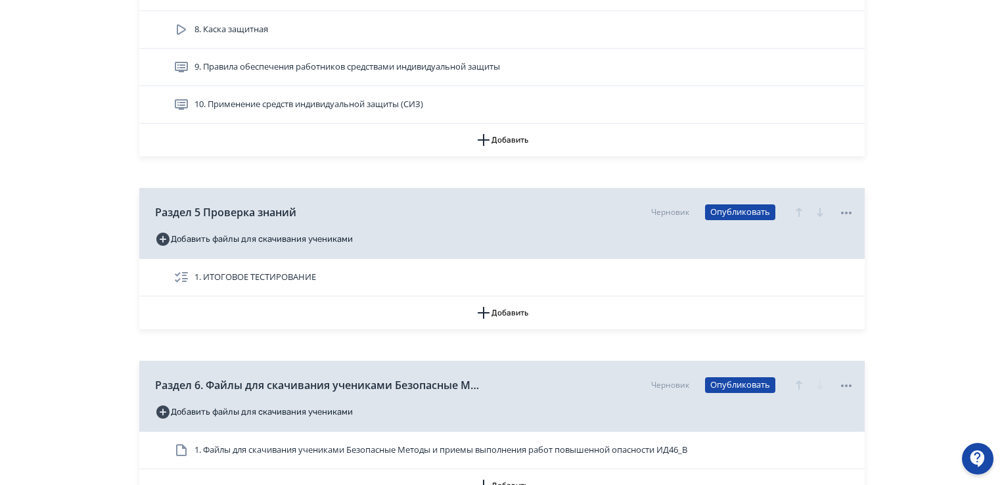
scroll to position [1291, 0]
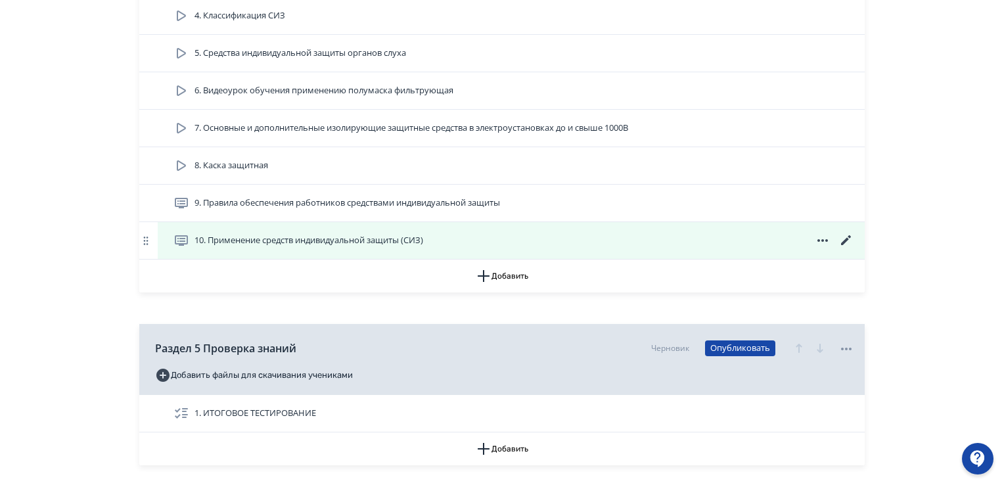
click at [838, 240] on icon at bounding box center [846, 241] width 16 height 16
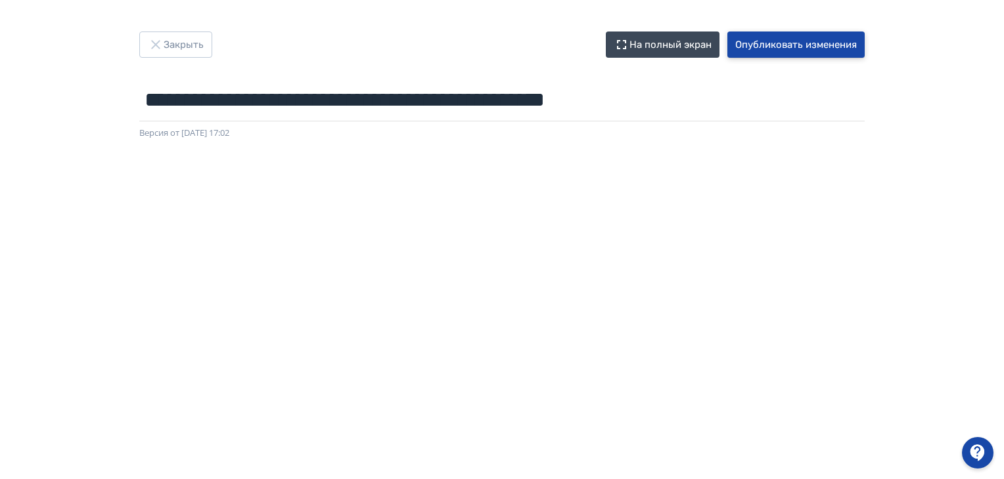
click at [827, 46] on button "Опубликовать изменения" at bounding box center [795, 45] width 137 height 26
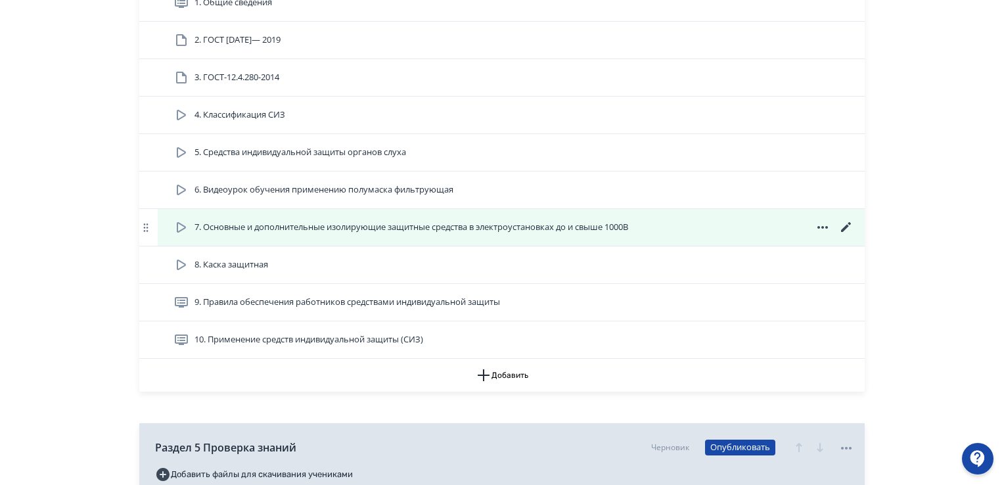
scroll to position [1248, 0]
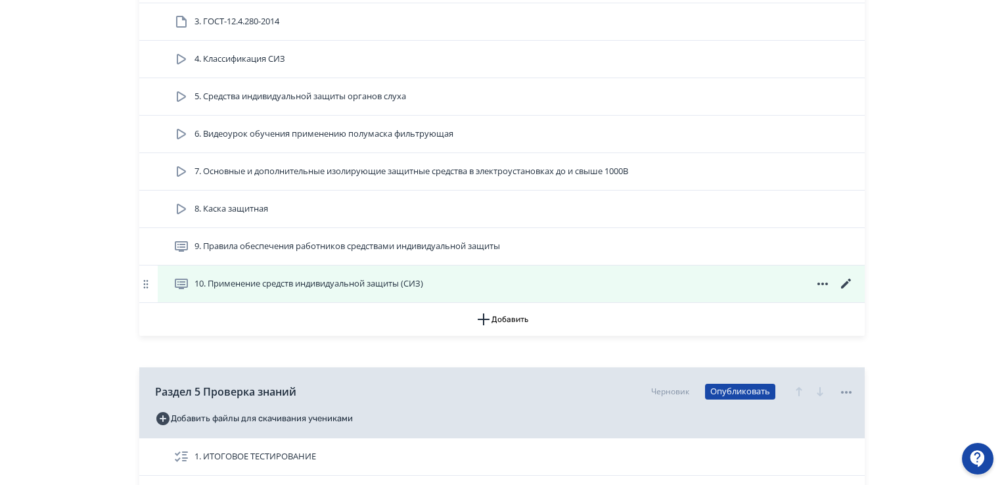
click at [849, 282] on icon at bounding box center [846, 284] width 16 height 16
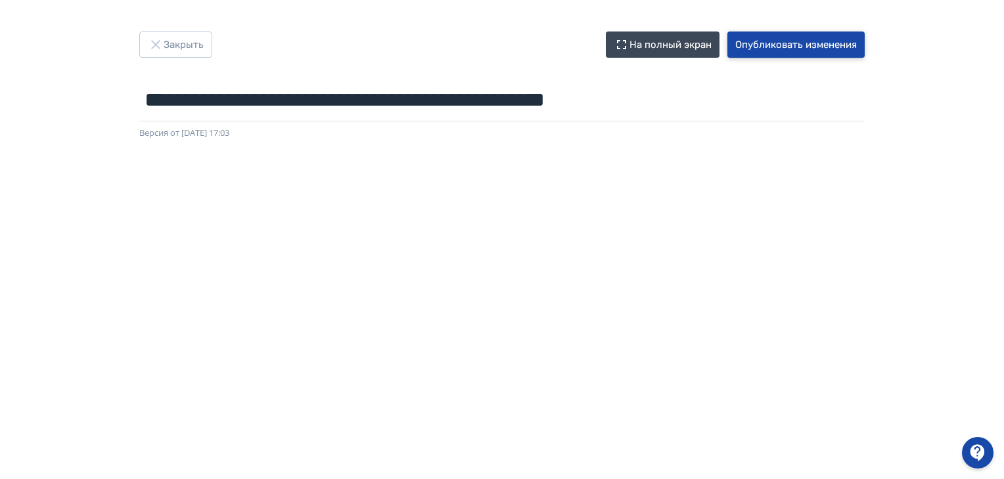
click at [835, 47] on button "Опубликовать изменения" at bounding box center [795, 45] width 137 height 26
click at [780, 38] on button "Опубликовать изменения" at bounding box center [795, 45] width 137 height 26
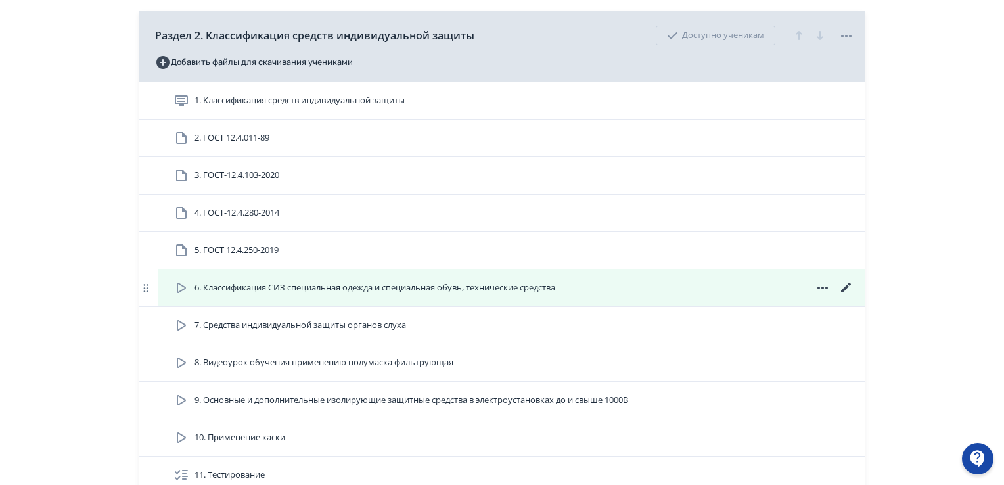
scroll to position [788, 0]
click at [179, 283] on icon at bounding box center [181, 286] width 16 height 16
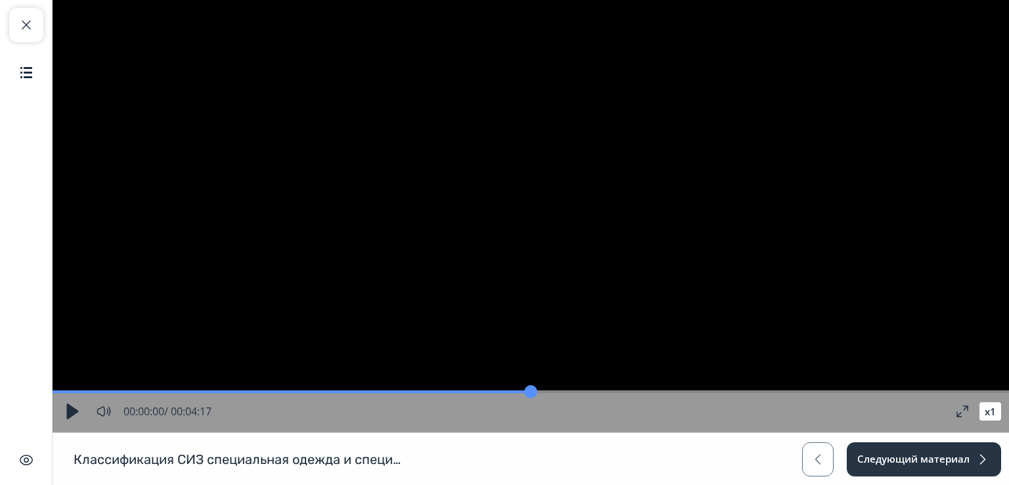
click at [70, 403] on button "button" at bounding box center [72, 411] width 24 height 24
drag, startPoint x: 55, startPoint y: 389, endPoint x: 417, endPoint y: 425, distance: 363.6
click at [417, 398] on input "range" at bounding box center [531, 391] width 956 height 13
drag, startPoint x: 416, startPoint y: 397, endPoint x: 696, endPoint y: 397, distance: 279.8
click at [696, 397] on input "range" at bounding box center [531, 391] width 956 height 13
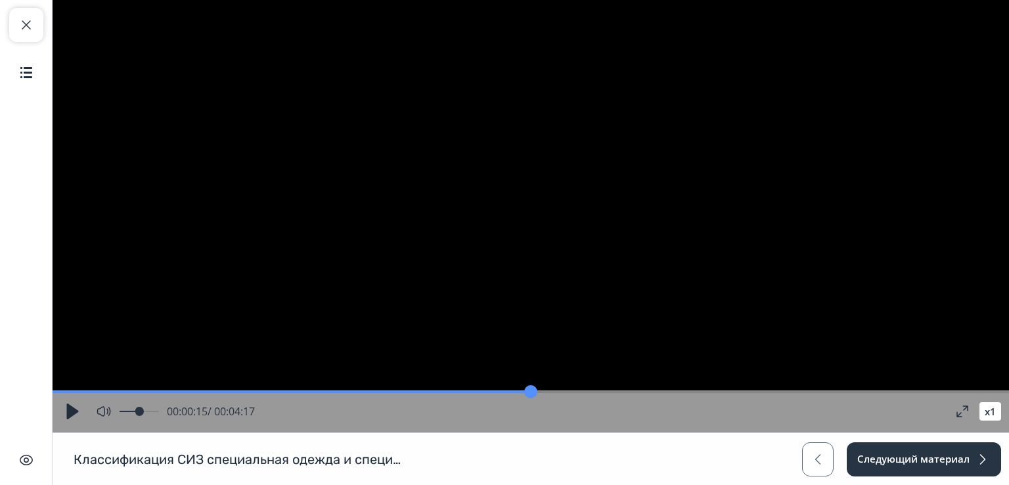
drag, startPoint x: 699, startPoint y: 392, endPoint x: 98, endPoint y: 399, distance: 601.0
click at [98, 398] on input "range" at bounding box center [531, 391] width 956 height 13
click at [74, 412] on button "button" at bounding box center [72, 411] width 24 height 24
type input "*"
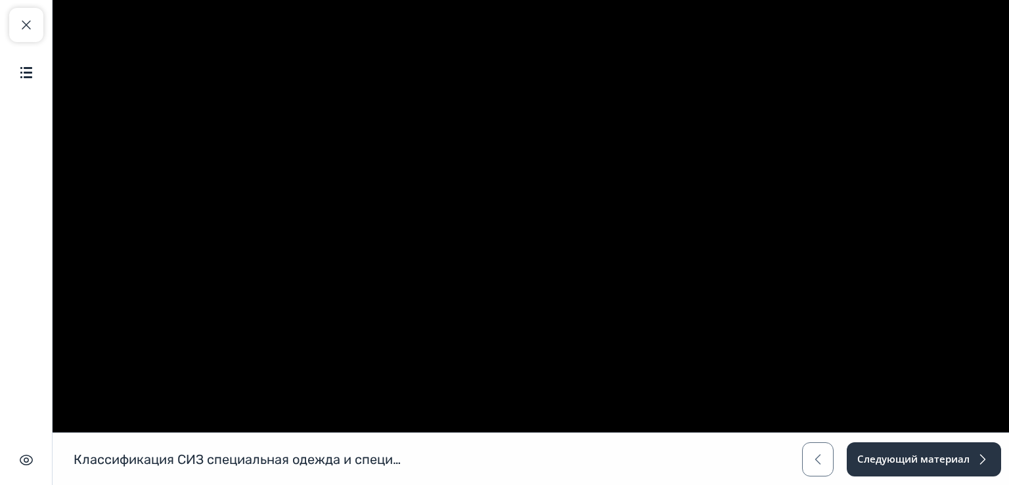
type input "*"
click at [26, 26] on span "button" at bounding box center [26, 25] width 16 height 16
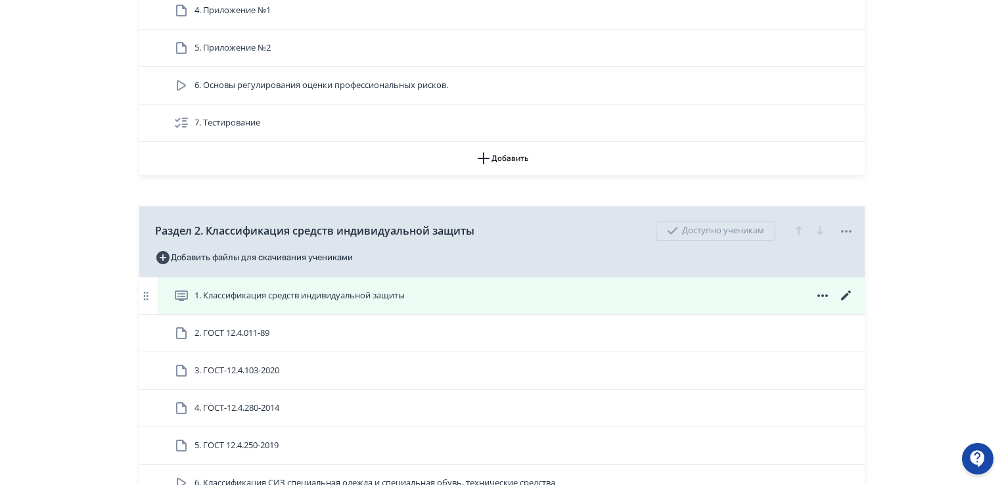
scroll to position [722, 0]
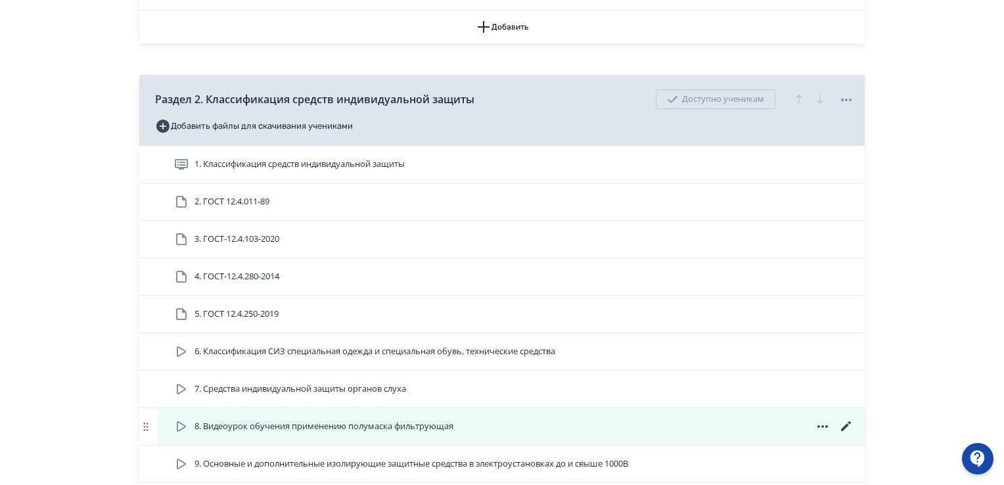
click at [356, 429] on span "8. Видеоурок обучения применению полумаска фильтрующая" at bounding box center [323, 426] width 259 height 13
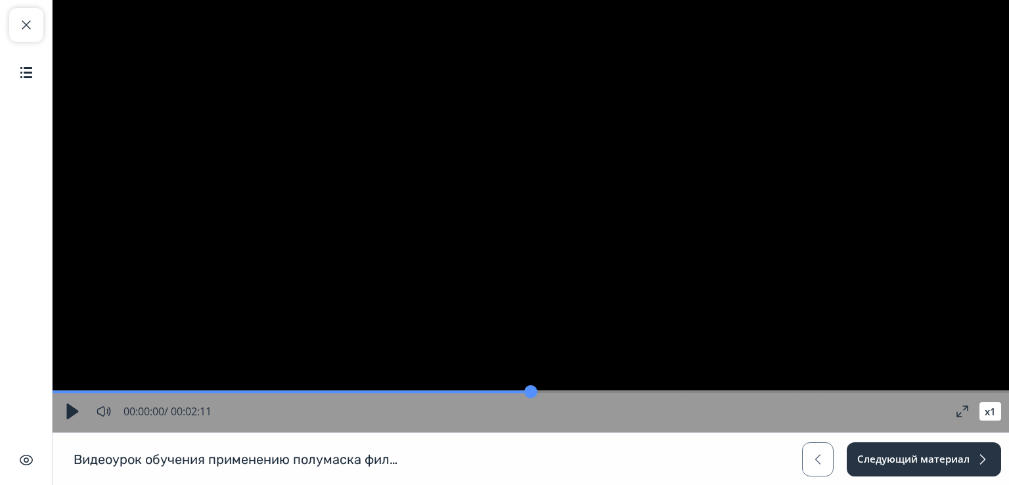
click at [71, 410] on button "button" at bounding box center [72, 411] width 24 height 24
click at [74, 410] on button "button" at bounding box center [72, 411] width 24 height 24
click at [24, 32] on span "button" at bounding box center [26, 25] width 16 height 16
type input "*"
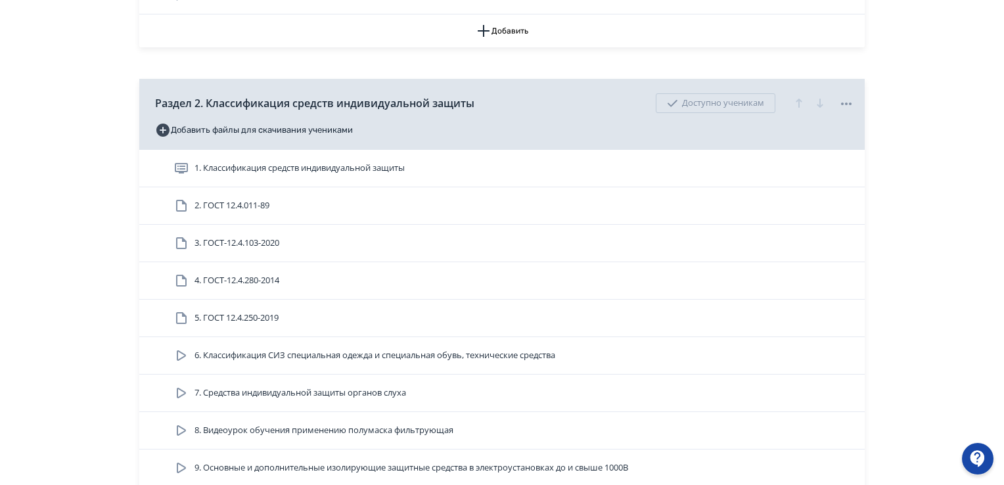
scroll to position [854, 0]
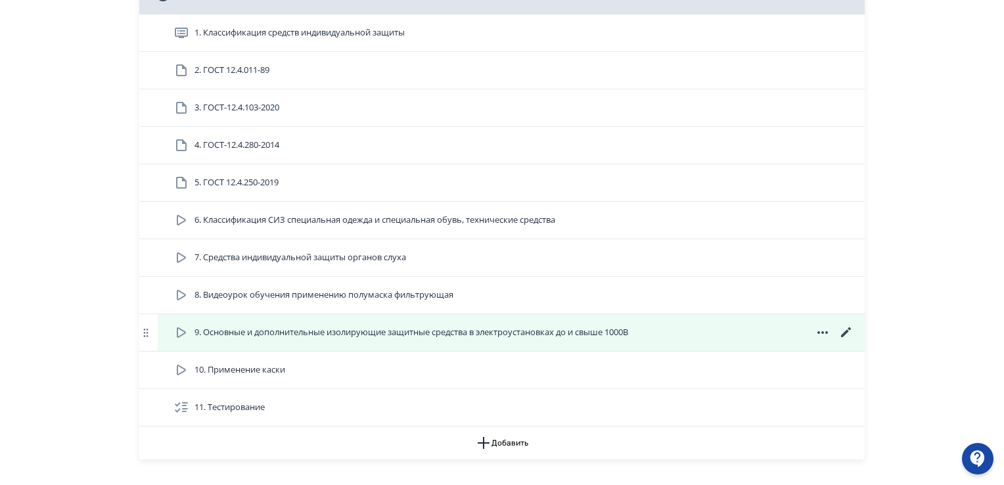
click at [181, 326] on icon at bounding box center [181, 332] width 16 height 16
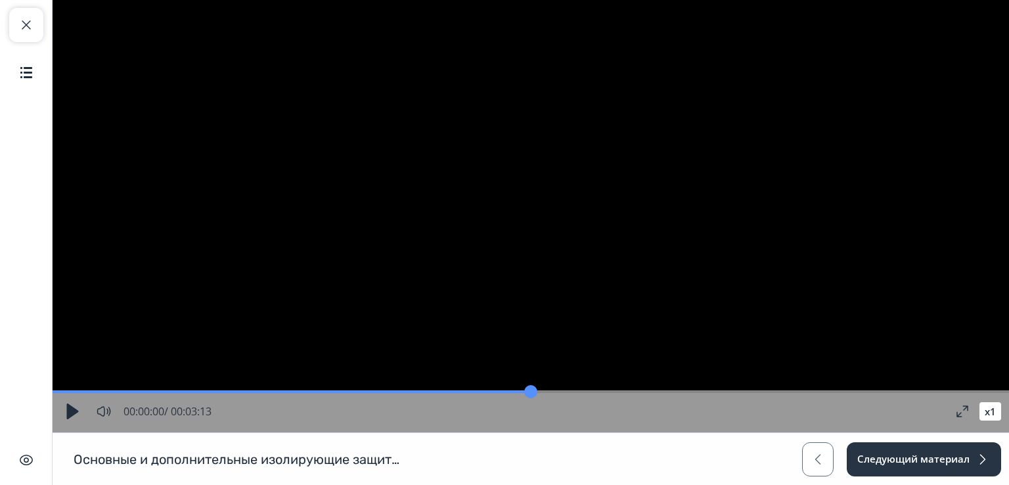
click at [72, 415] on button "button" at bounding box center [72, 411] width 24 height 24
click at [22, 22] on span "button" at bounding box center [26, 25] width 16 height 16
type input "**"
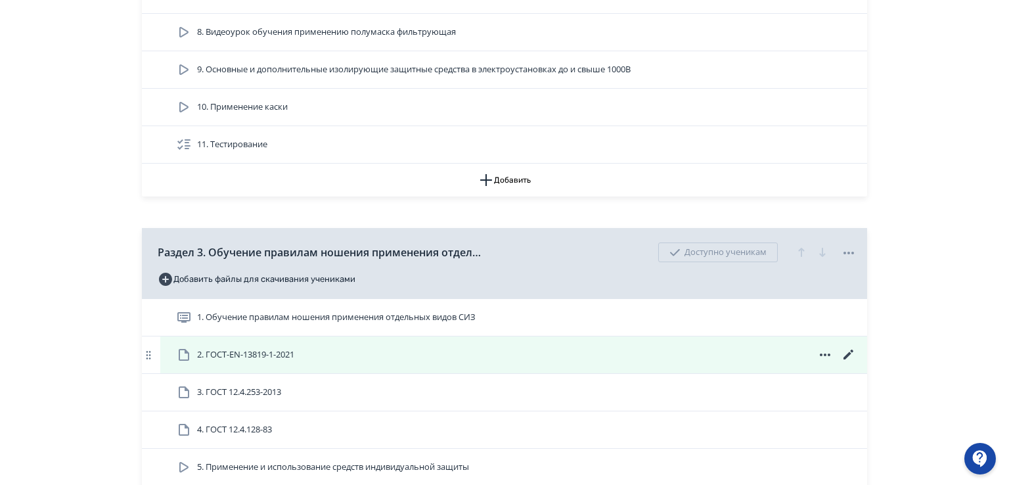
scroll to position [854, 0]
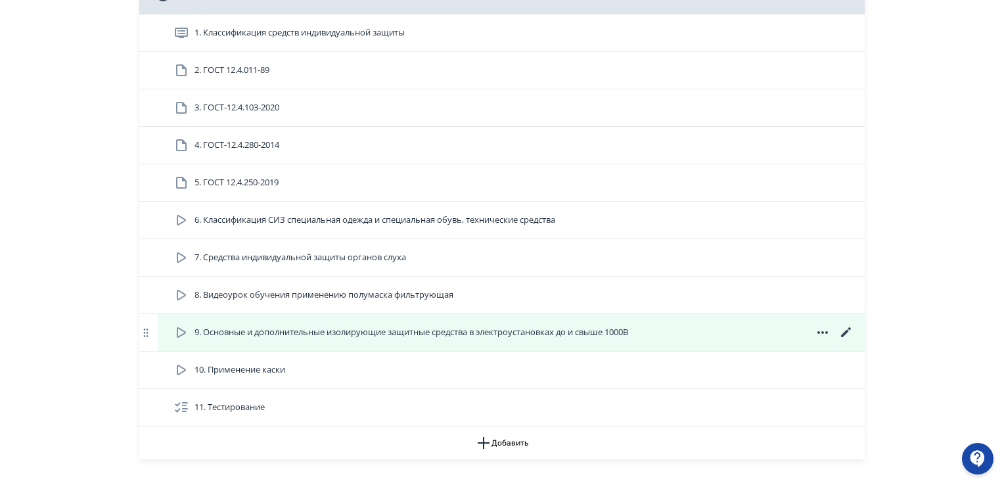
click at [843, 330] on icon at bounding box center [846, 332] width 16 height 16
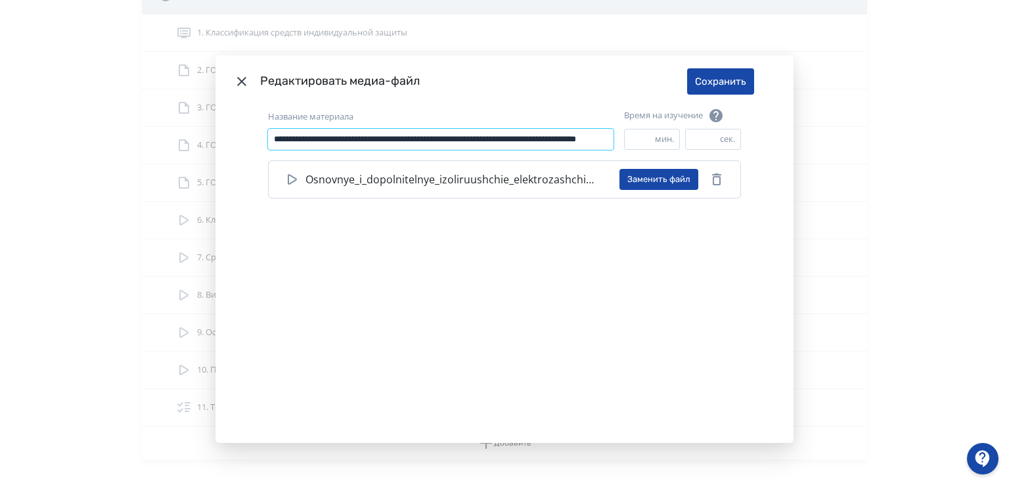
scroll to position [0, 101]
drag, startPoint x: 269, startPoint y: 137, endPoint x: 575, endPoint y: 156, distance: 307.3
click at [657, 129] on div "**********" at bounding box center [504, 134] width 473 height 53
click at [236, 76] on icon "Modal" at bounding box center [242, 82] width 16 height 16
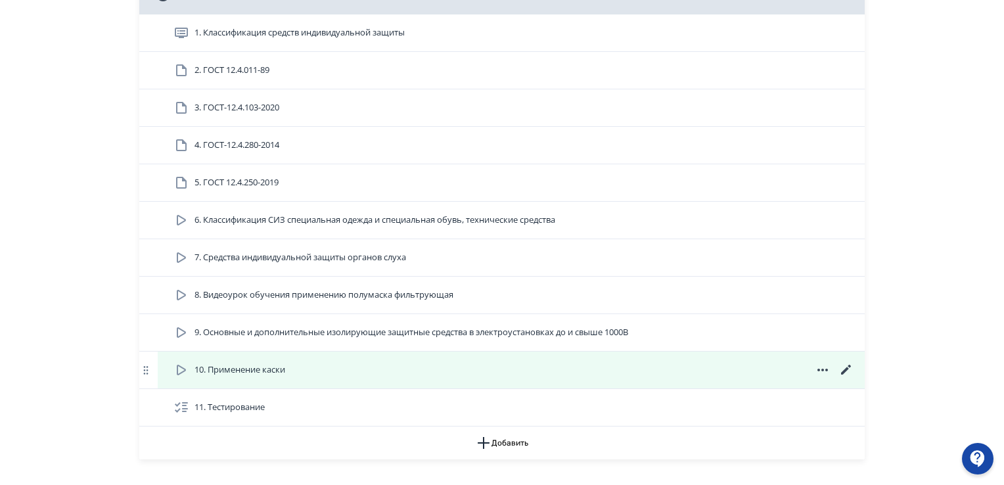
click at [176, 371] on icon at bounding box center [181, 370] width 16 height 16
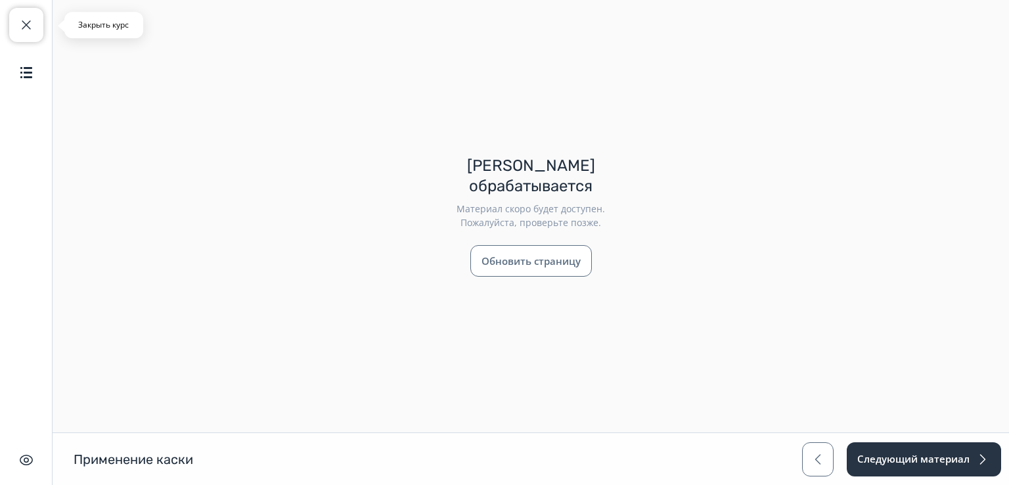
click at [24, 22] on span "button" at bounding box center [26, 25] width 16 height 16
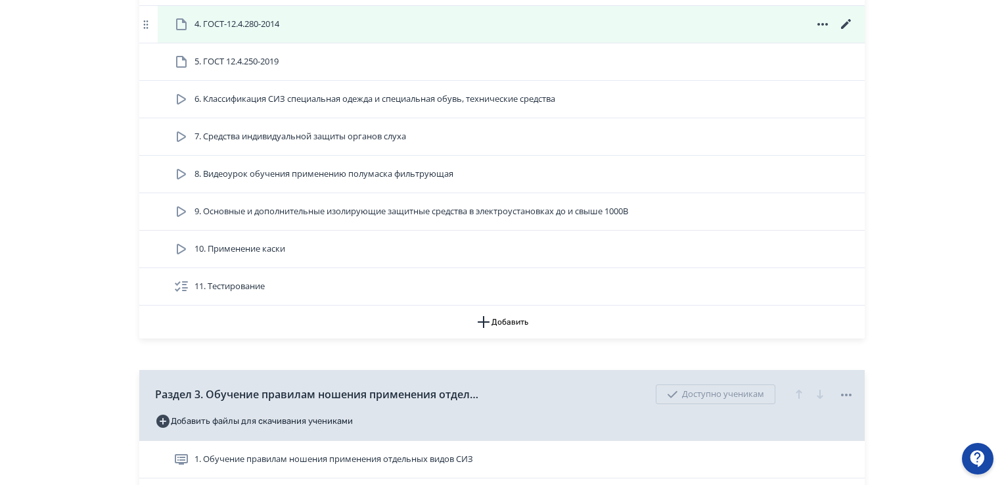
scroll to position [985, 0]
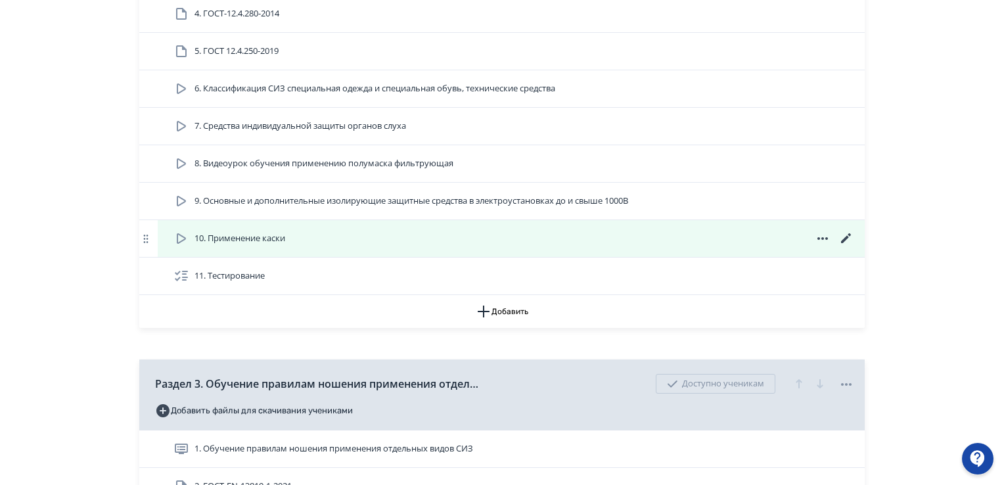
click at [180, 231] on icon at bounding box center [181, 239] width 16 height 16
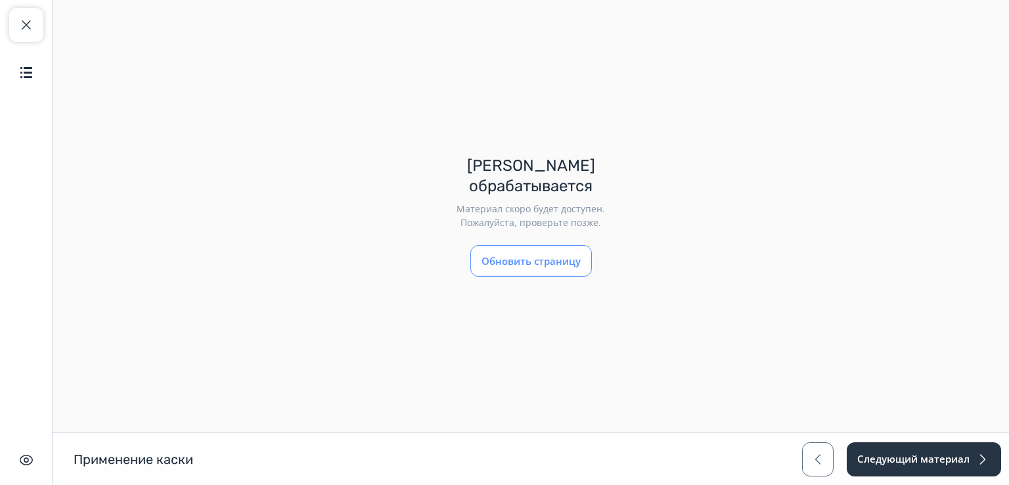
click at [544, 250] on button "Обновить страницу" at bounding box center [531, 261] width 122 height 32
click at [20, 28] on span "button" at bounding box center [26, 25] width 16 height 16
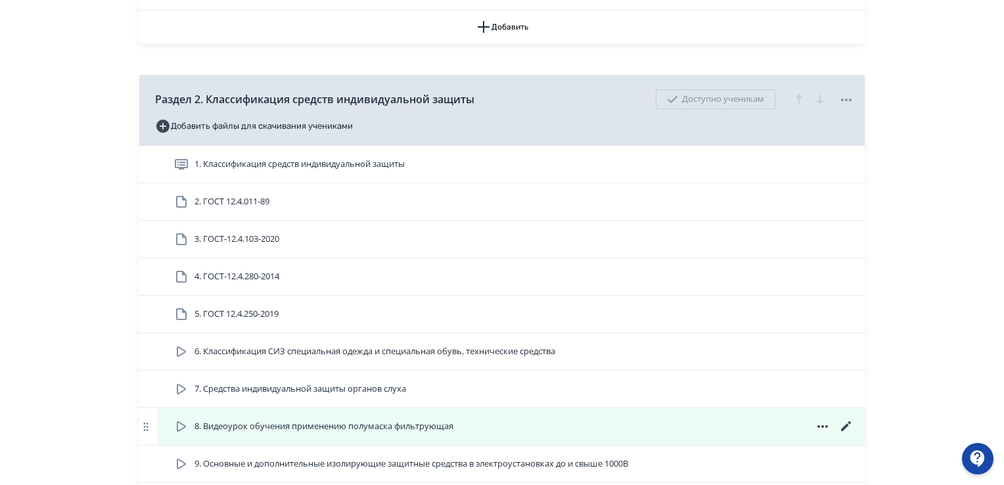
scroll to position [788, 0]
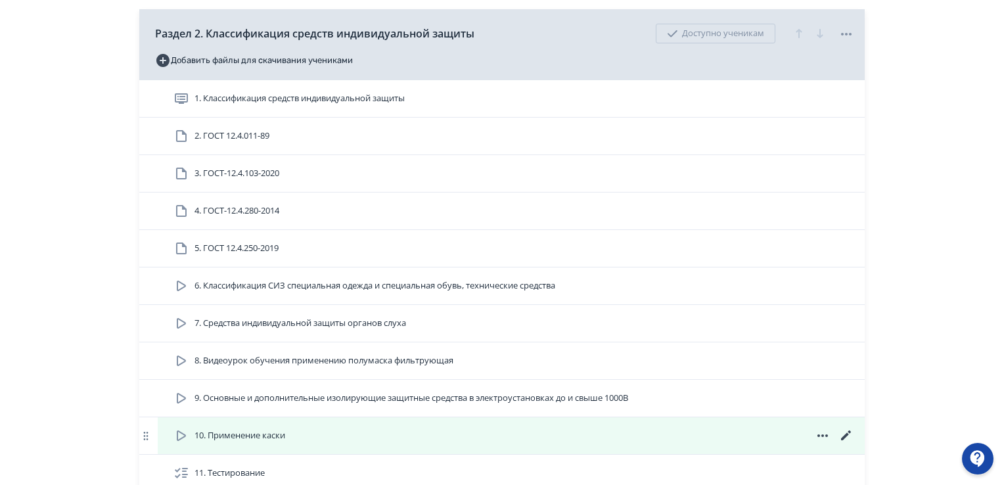
click at [187, 430] on icon at bounding box center [181, 436] width 16 height 16
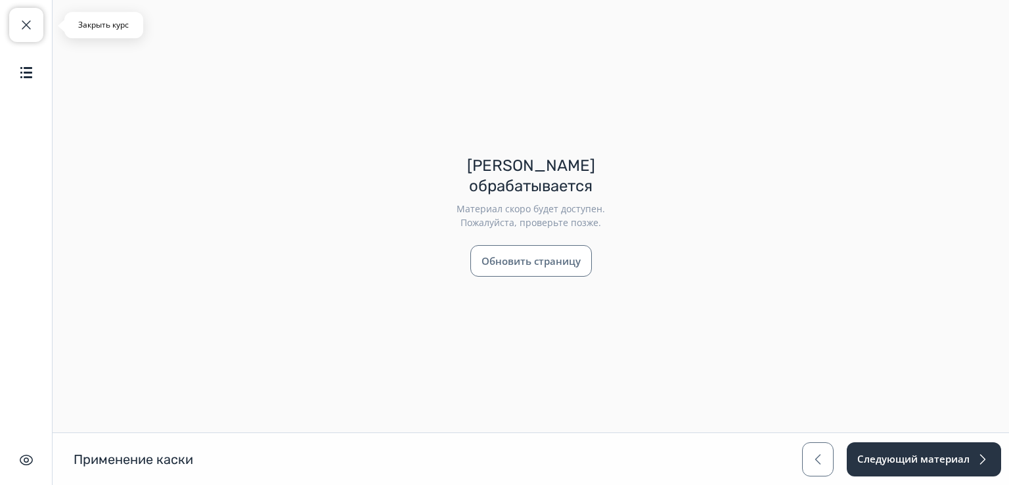
click at [20, 17] on span "button" at bounding box center [26, 25] width 16 height 16
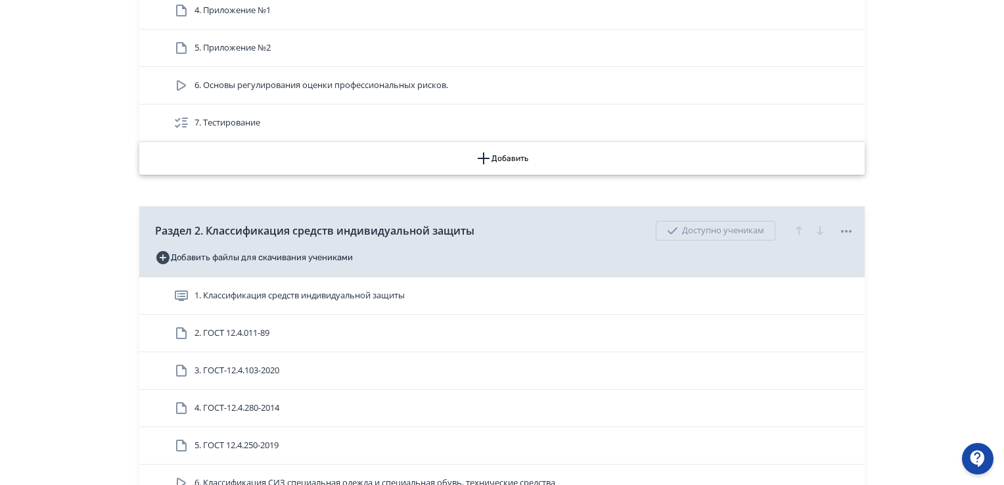
scroll to position [920, 0]
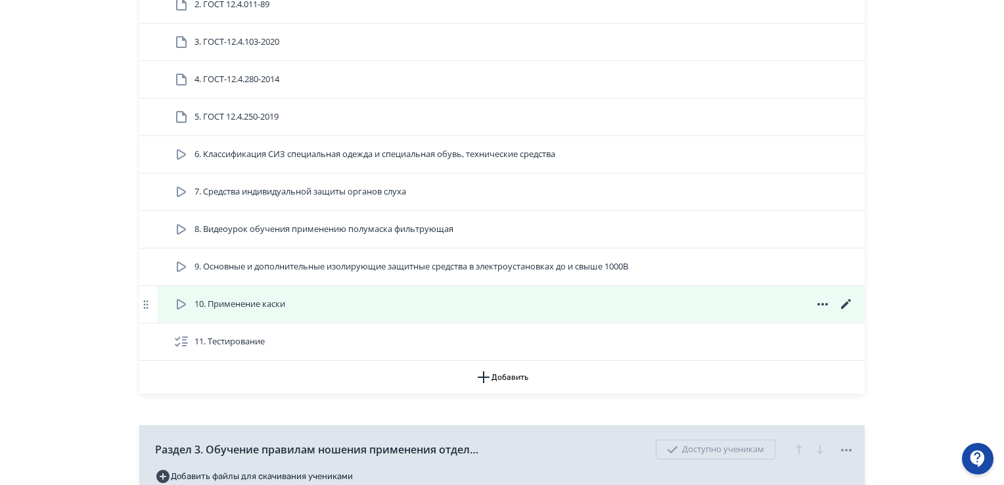
click at [187, 299] on icon at bounding box center [181, 304] width 16 height 16
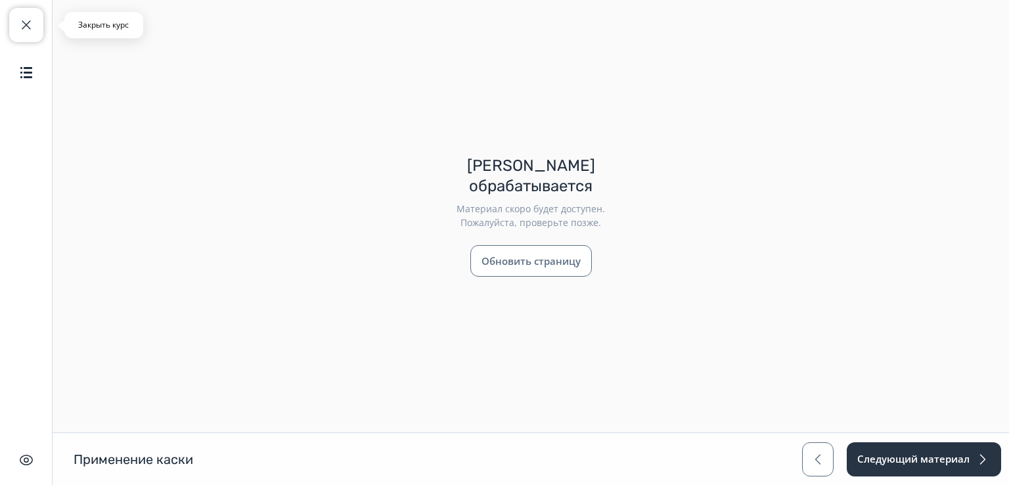
click at [32, 24] on span "button" at bounding box center [26, 25] width 16 height 16
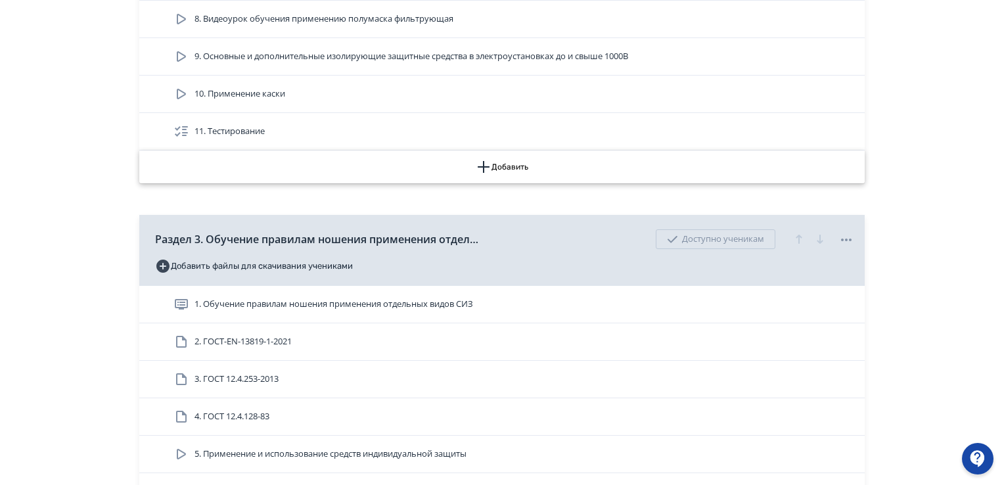
scroll to position [1182, 0]
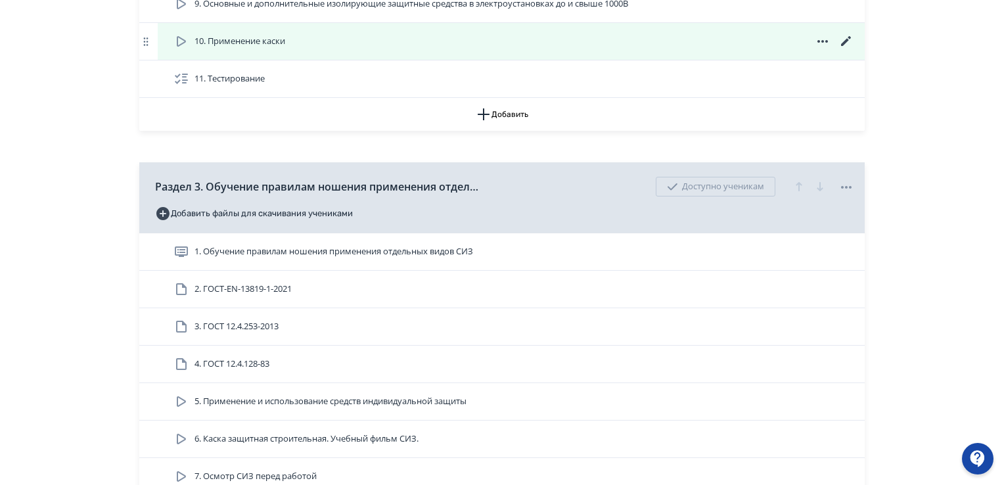
click at [841, 40] on icon at bounding box center [846, 41] width 16 height 16
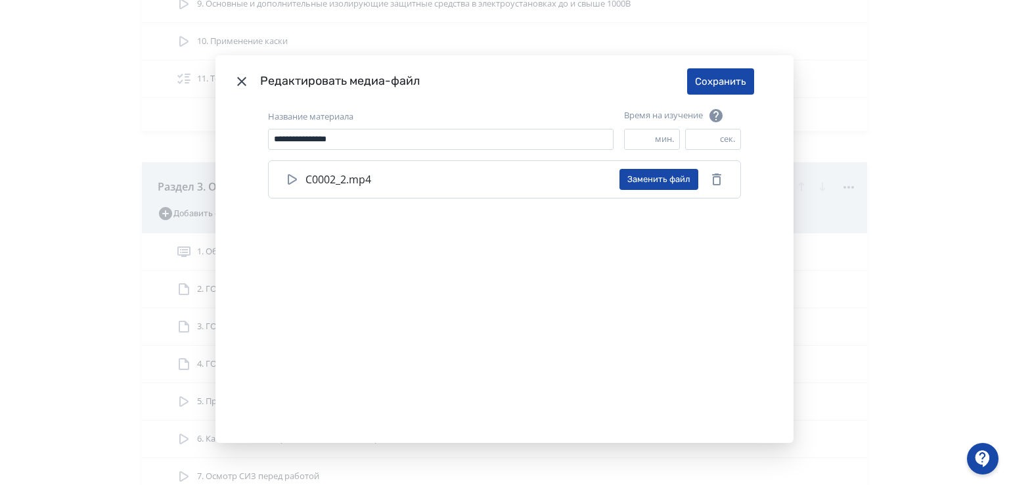
click at [717, 179] on icon "Modal" at bounding box center [716, 179] width 9 height 12
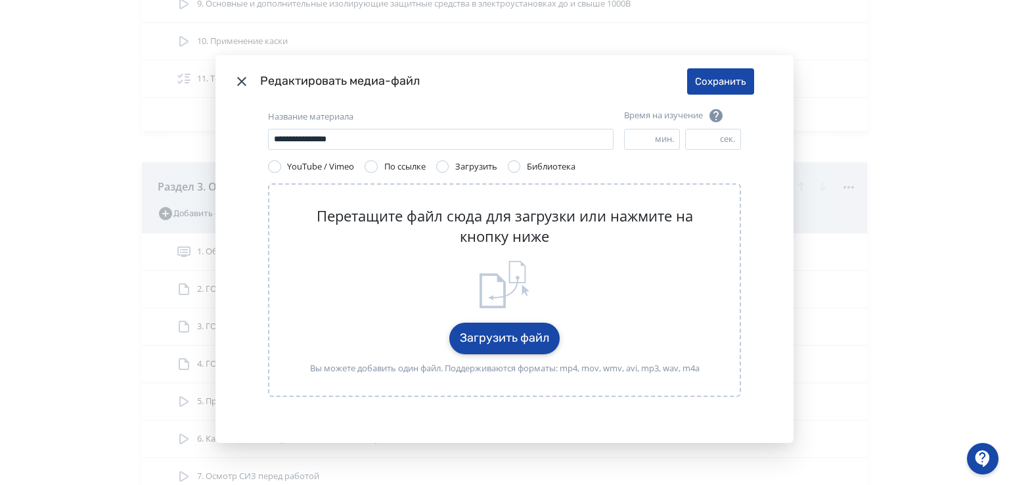
click at [495, 342] on button "Загрузить файл" at bounding box center [504, 338] width 110 height 32
click at [237, 78] on icon "Modal" at bounding box center [242, 82] width 16 height 16
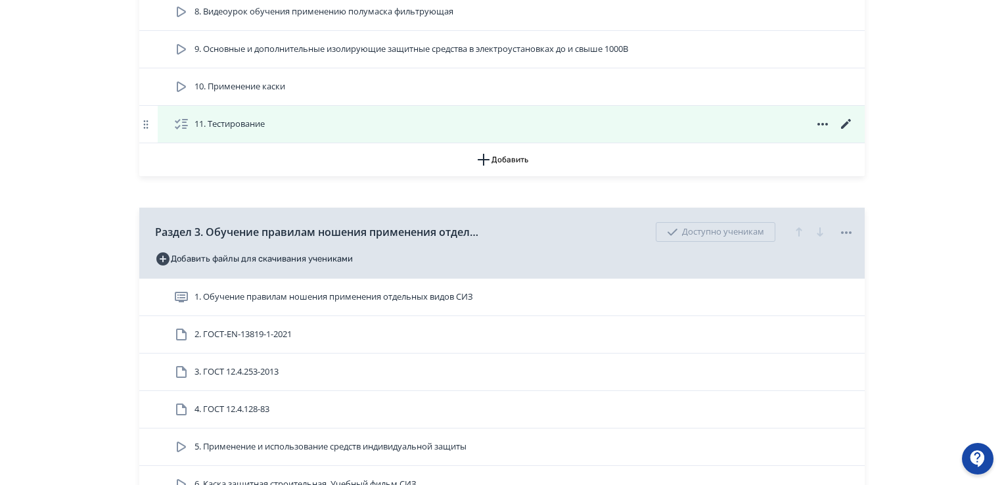
scroll to position [1117, 0]
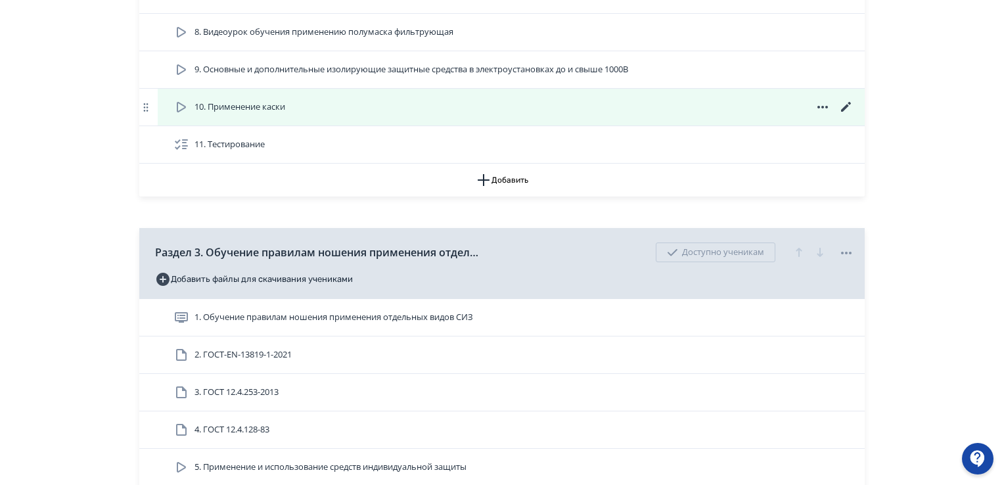
click at [265, 108] on span "10. Применение каски" at bounding box center [239, 106] width 91 height 13
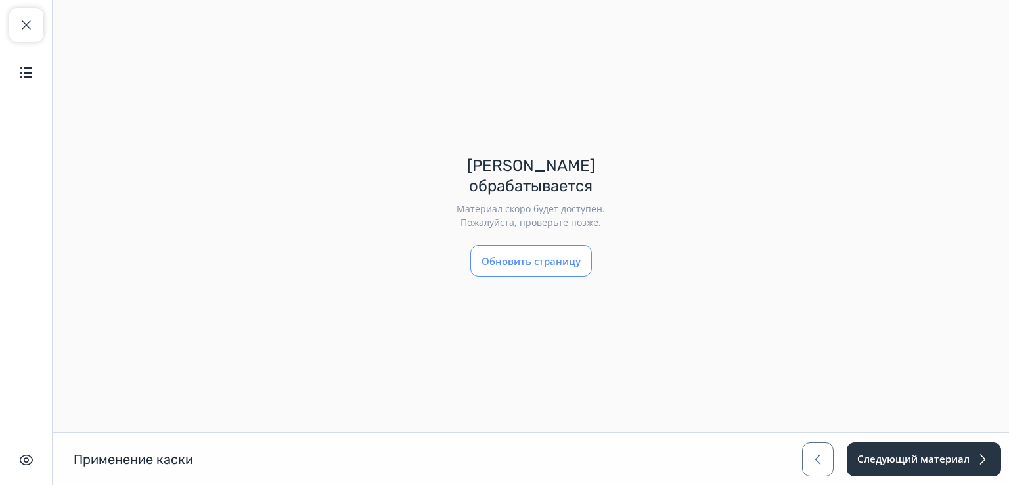
click at [533, 257] on button "Обновить страницу" at bounding box center [531, 261] width 122 height 32
click at [26, 24] on span "button" at bounding box center [26, 25] width 16 height 16
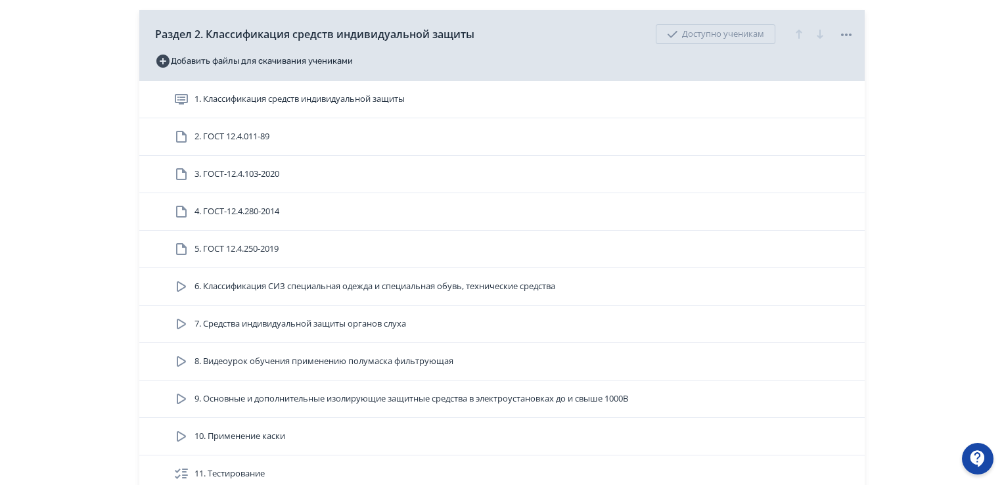
scroll to position [854, 0]
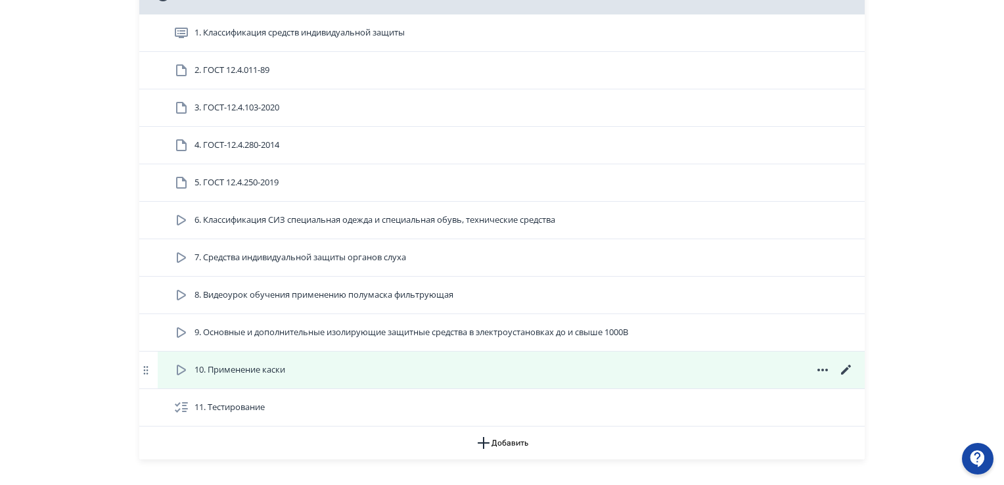
click at [252, 366] on span "10. Применение каски" at bounding box center [239, 369] width 91 height 13
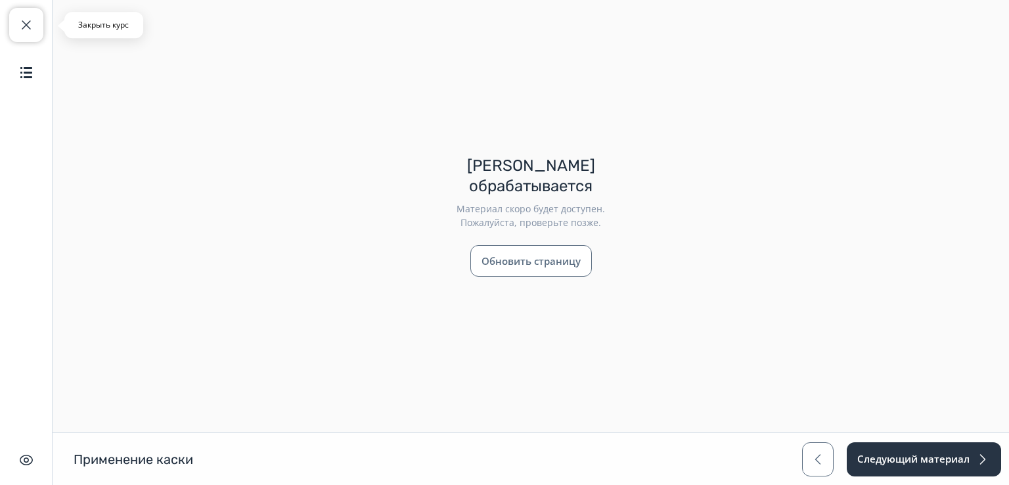
click at [29, 33] on button "Закрыть курс" at bounding box center [26, 25] width 34 height 34
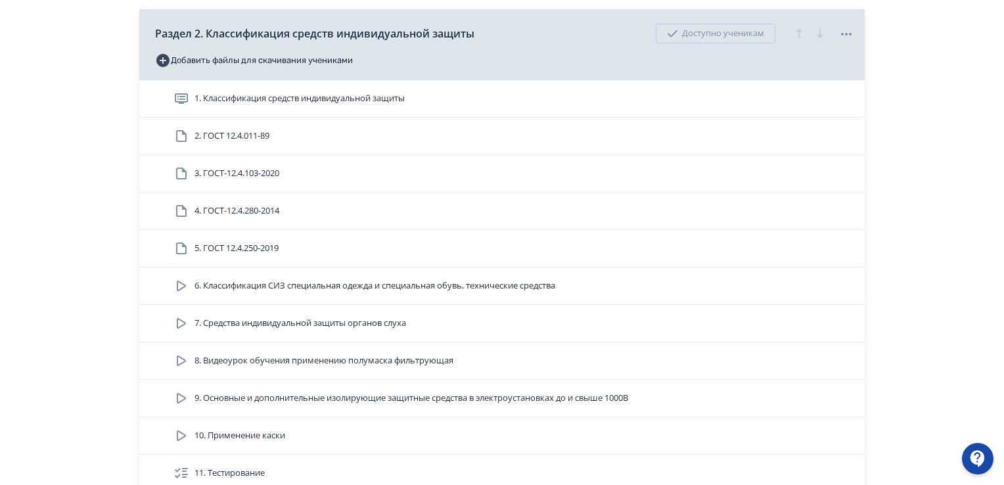
scroll to position [854, 0]
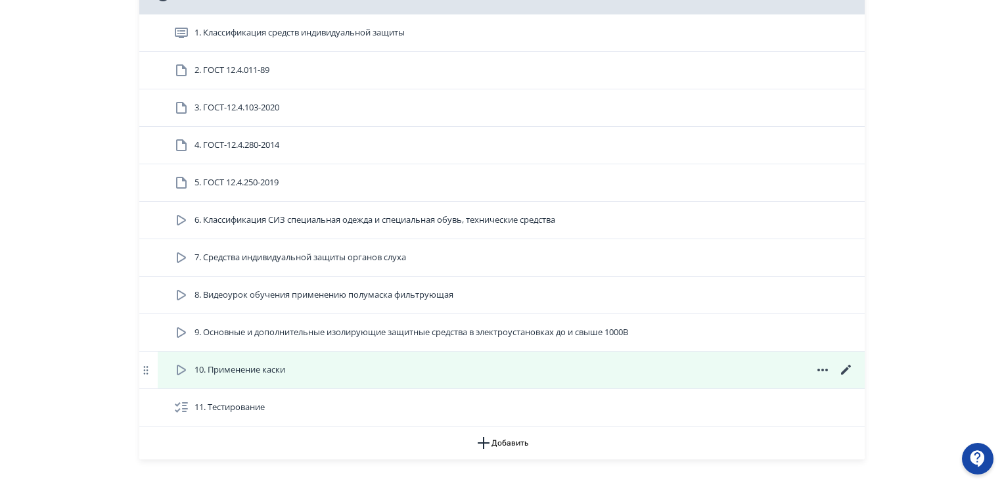
click at [844, 365] on icon at bounding box center [846, 370] width 16 height 16
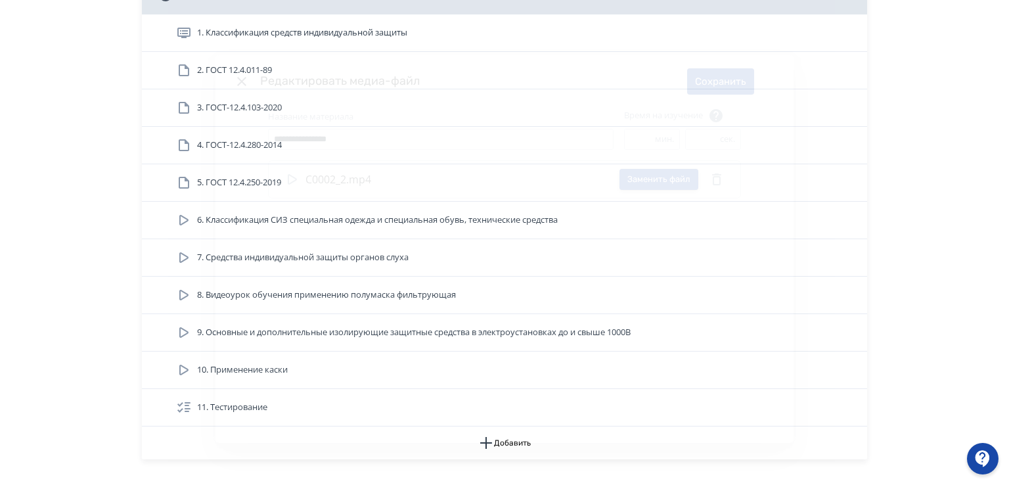
click at [650, 180] on button "Заменить файл" at bounding box center [658, 179] width 79 height 21
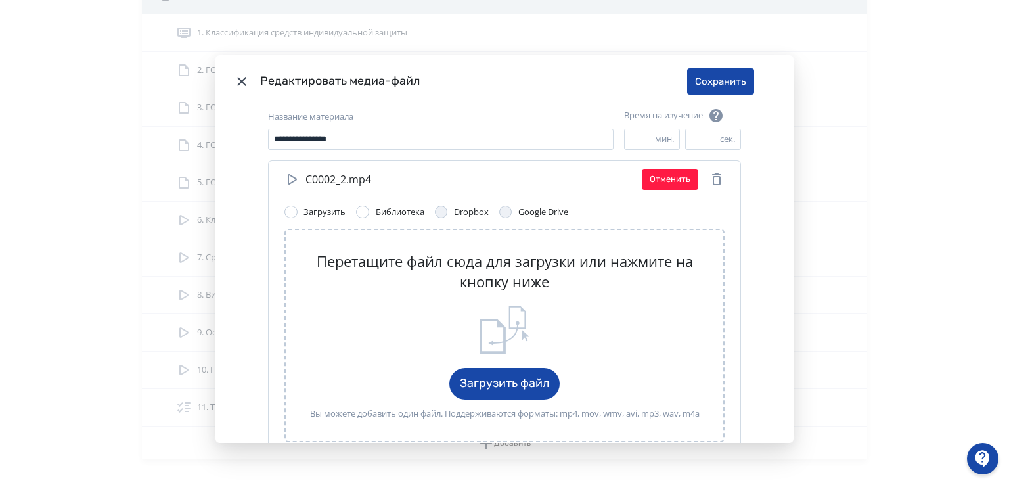
click at [709, 179] on icon "Modal" at bounding box center [717, 179] width 16 height 16
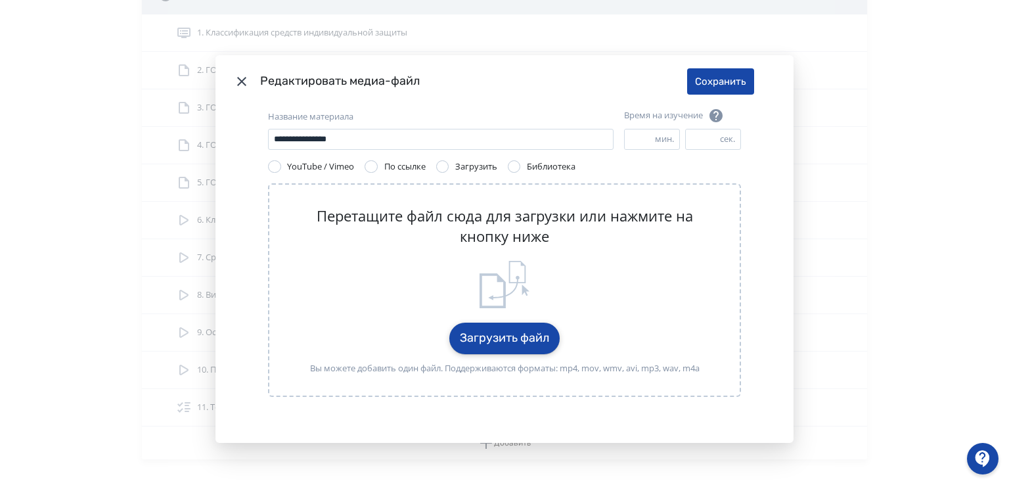
click at [486, 342] on button "Загрузить файл" at bounding box center [504, 338] width 110 height 32
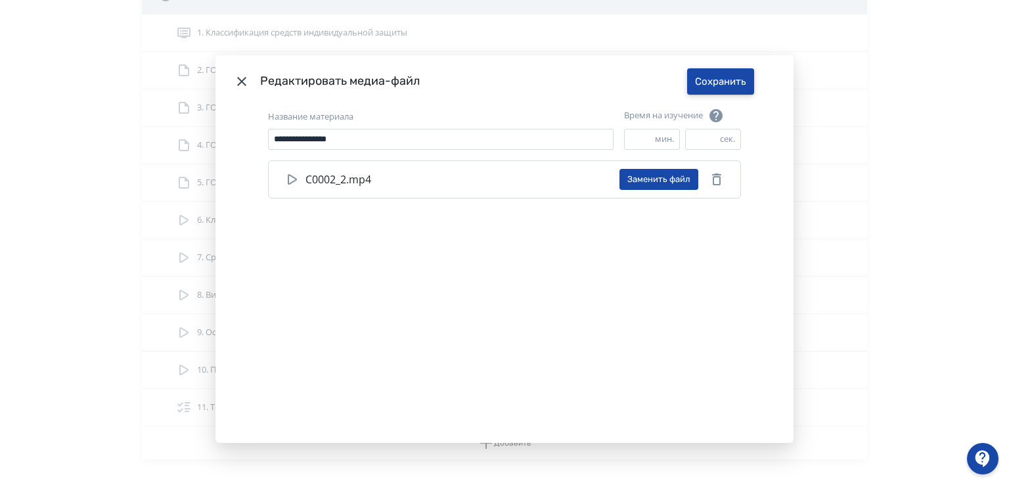
click at [725, 86] on button "Сохранить" at bounding box center [720, 81] width 67 height 26
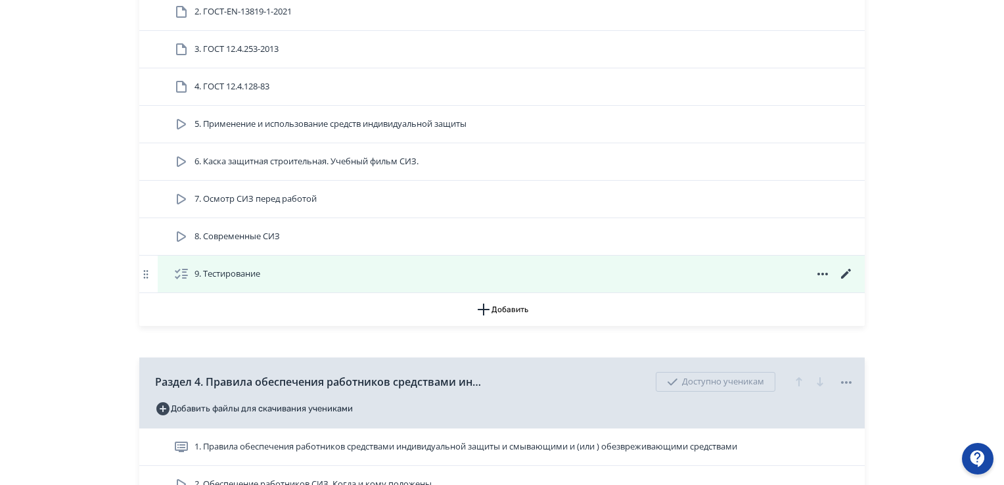
scroll to position [1576, 0]
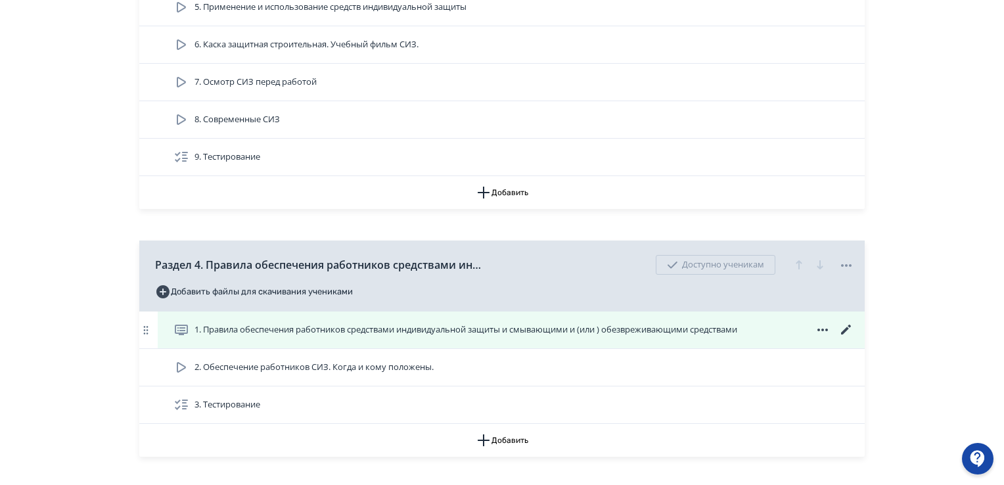
click at [840, 324] on icon at bounding box center [846, 330] width 16 height 16
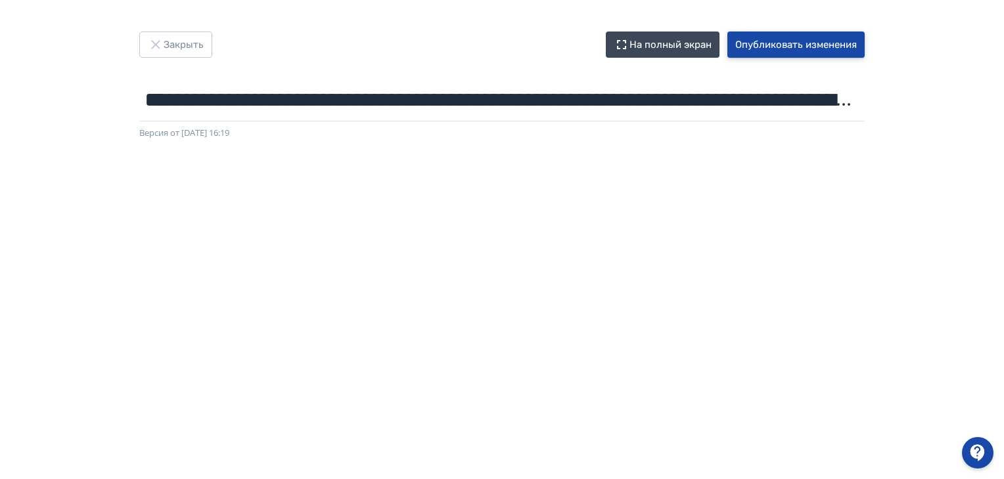
click at [818, 40] on button "Опубликовать изменения" at bounding box center [795, 45] width 137 height 26
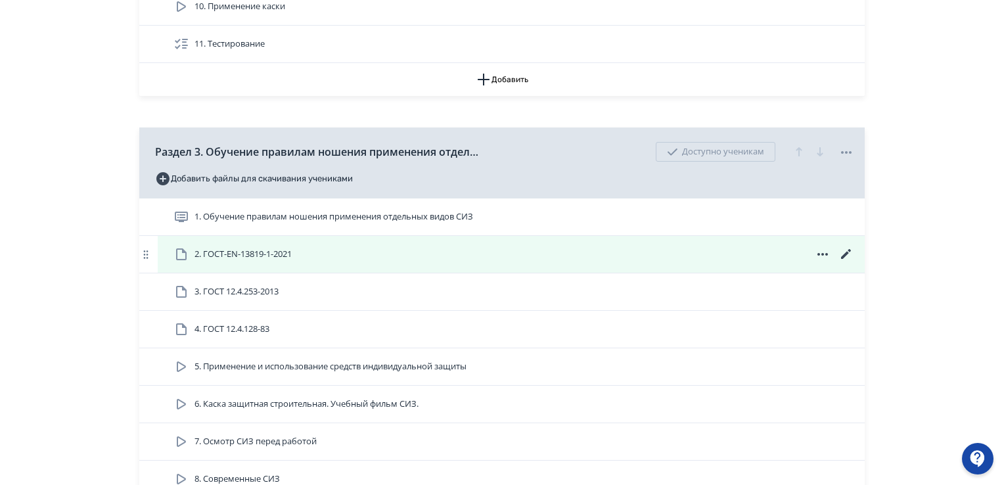
scroll to position [1117, 0]
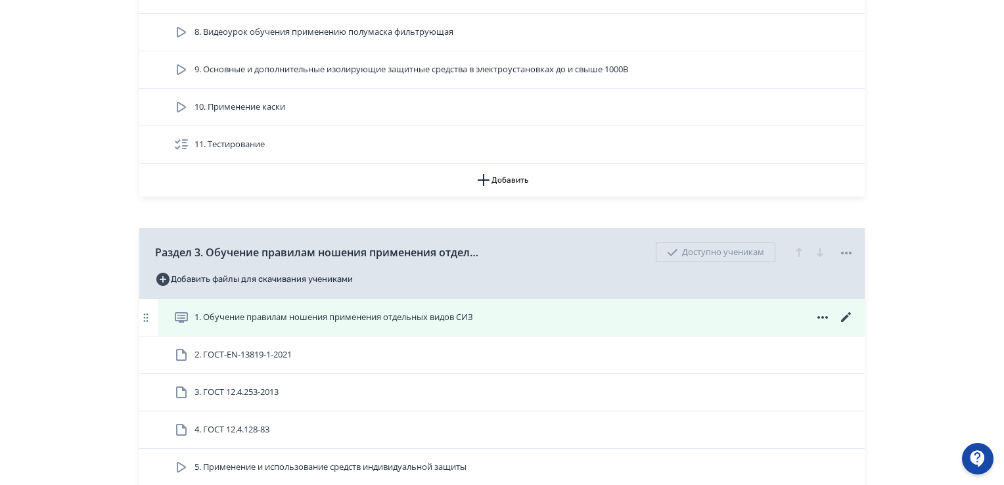
click at [262, 313] on span "1. Обучение правилам ношения применения отдельных видов СИЗ" at bounding box center [333, 317] width 278 height 13
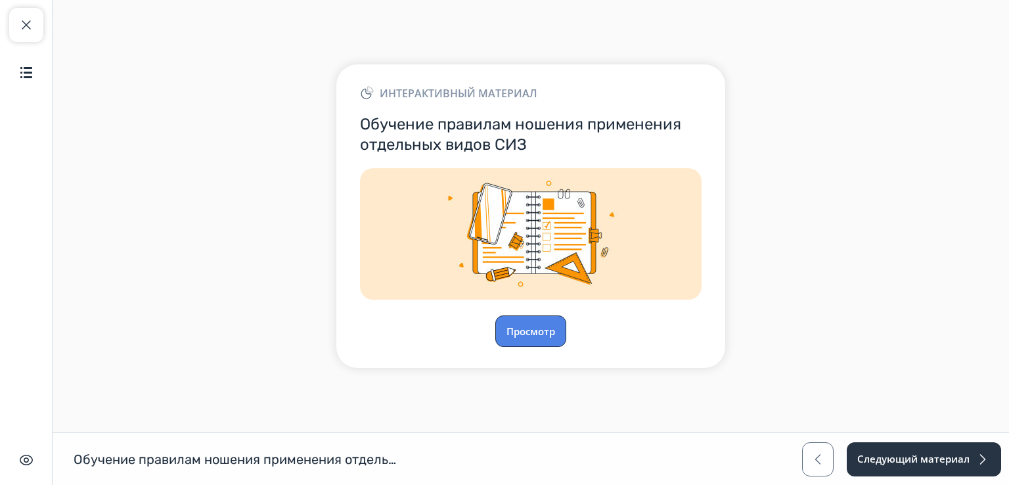
click at [539, 321] on button "Просмотр" at bounding box center [530, 331] width 71 height 32
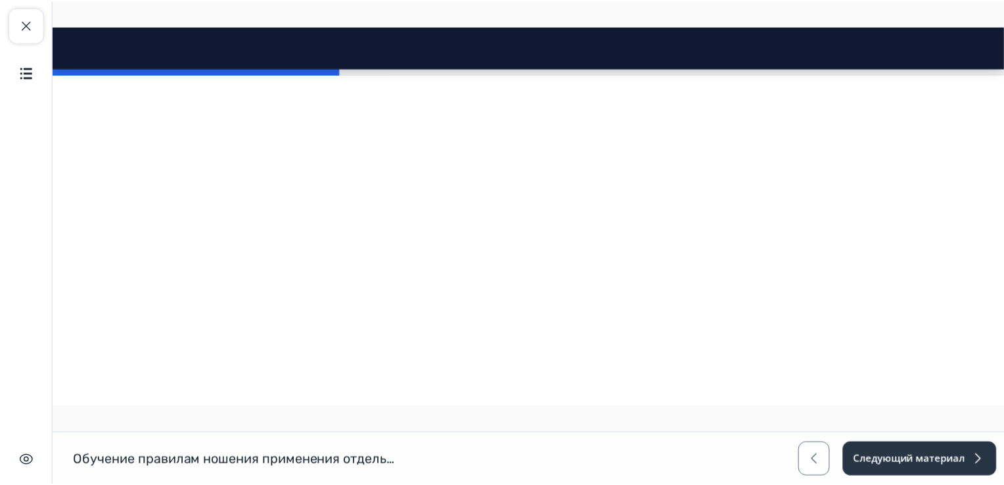
scroll to position [3481, 0]
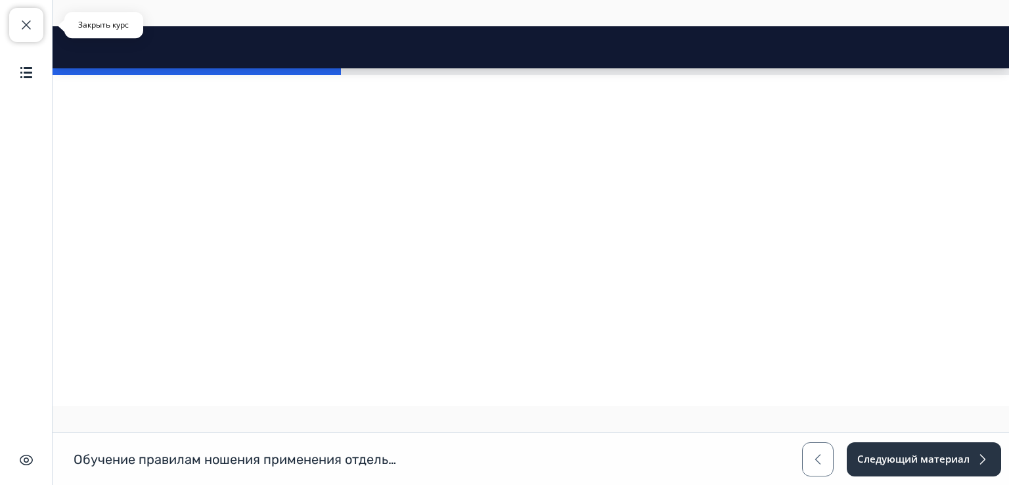
click at [23, 22] on span "button" at bounding box center [26, 25] width 16 height 16
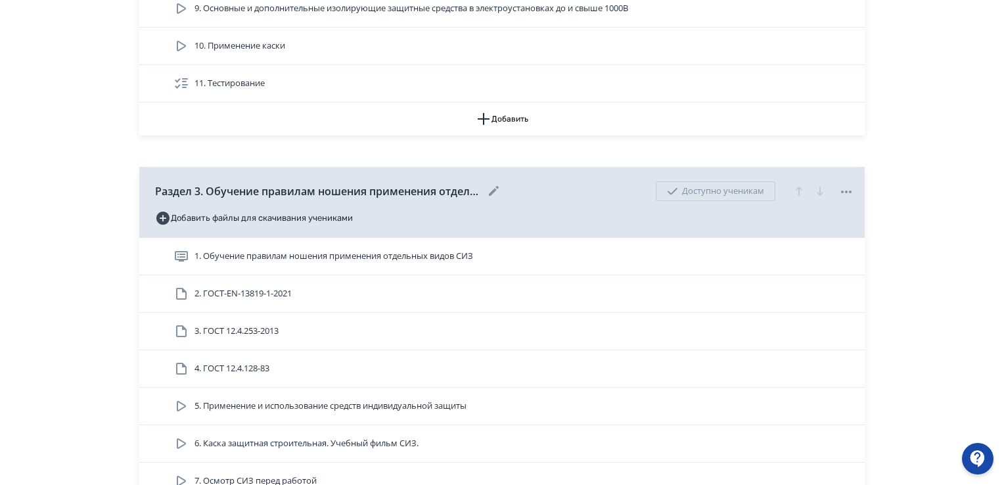
scroll to position [1182, 0]
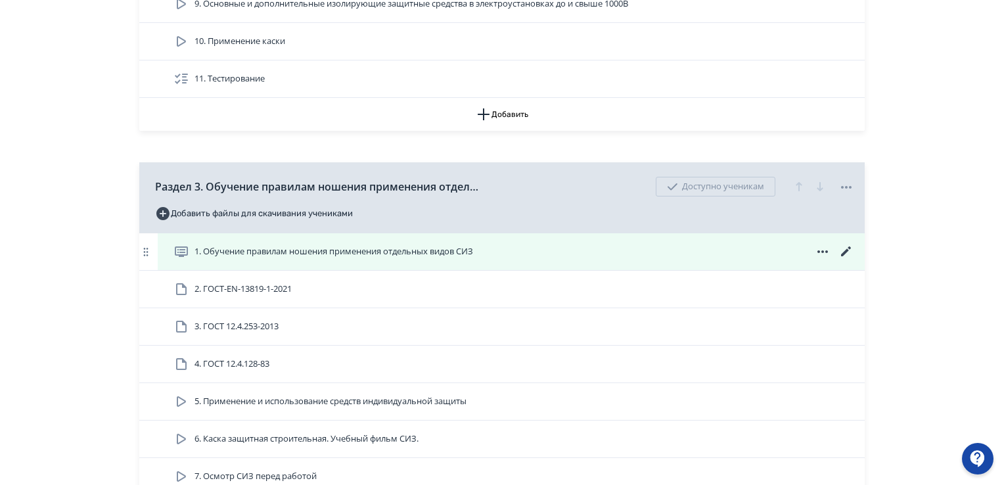
click at [843, 249] on icon at bounding box center [846, 252] width 16 height 16
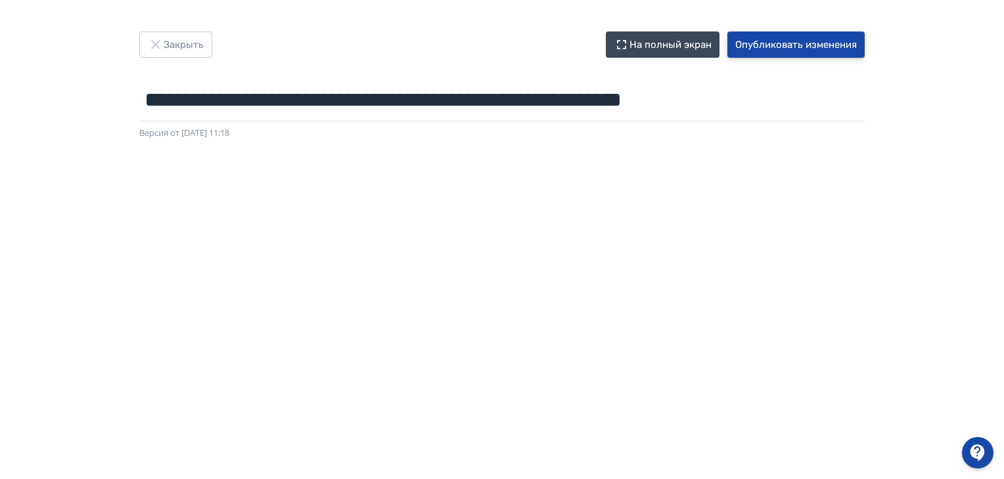
click at [822, 32] on button "Опубликовать изменения" at bounding box center [795, 45] width 137 height 26
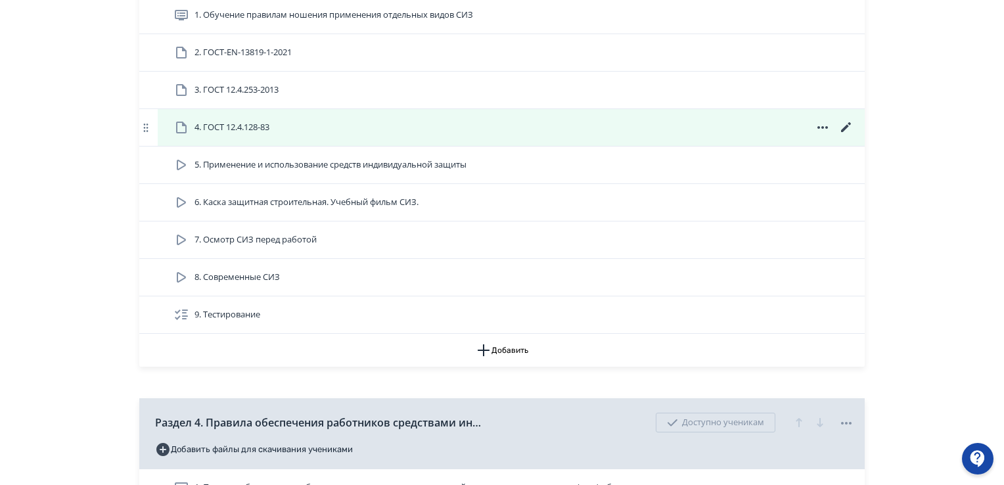
scroll to position [1511, 0]
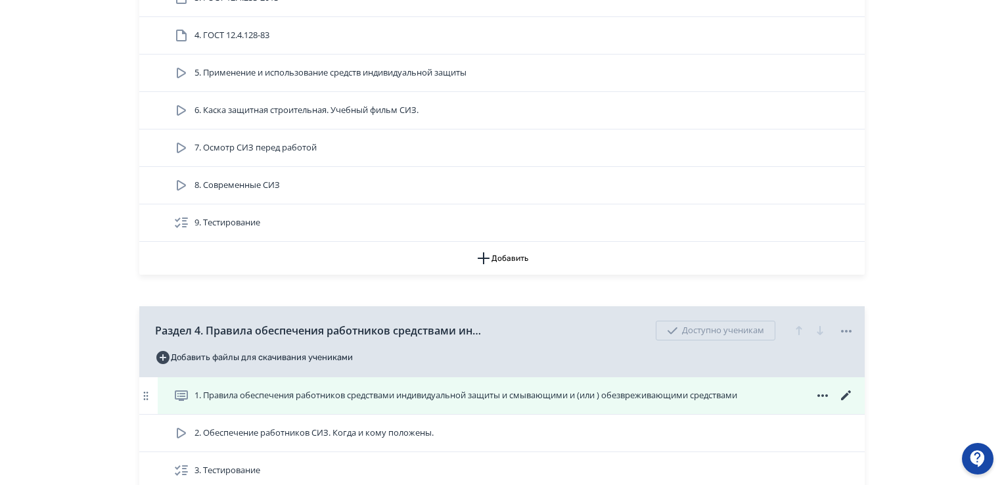
click at [347, 395] on span "1. Правила обеспечения работников средствами индивидуальной защиты и смывающими…" at bounding box center [465, 395] width 543 height 13
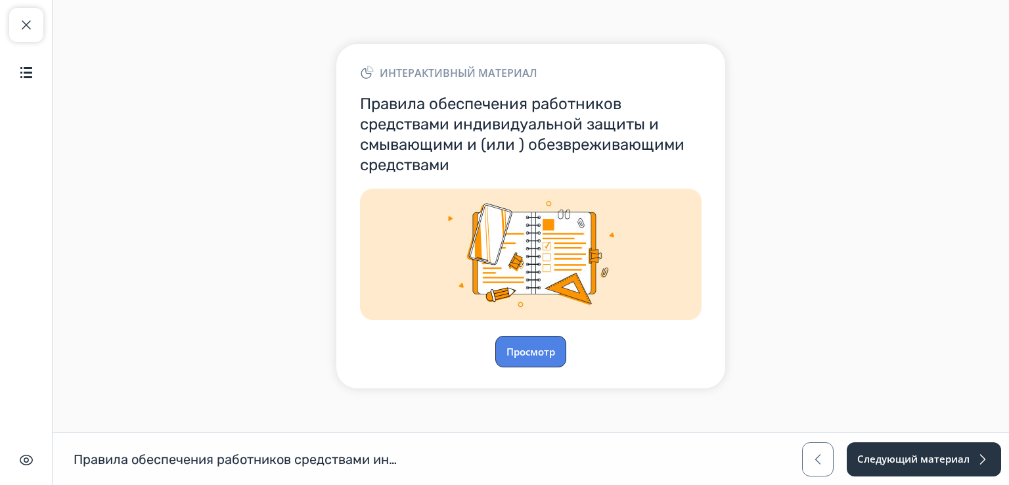
click at [537, 349] on button "Просмотр" at bounding box center [530, 352] width 71 height 32
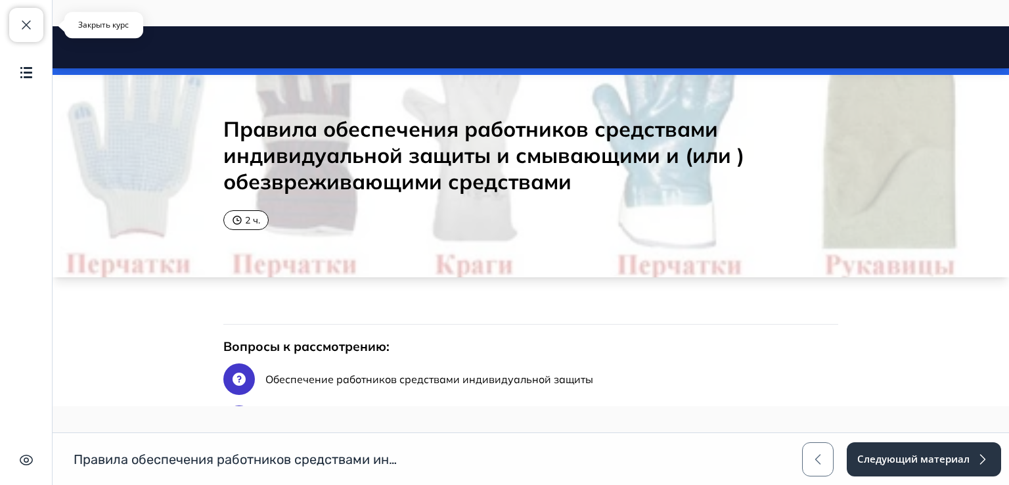
click at [32, 18] on span "button" at bounding box center [26, 25] width 16 height 16
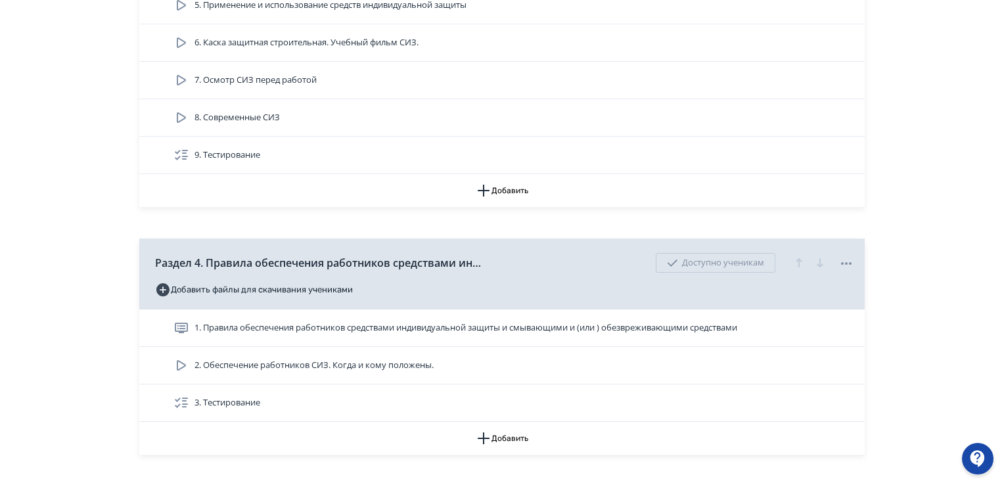
scroll to position [1642, 0]
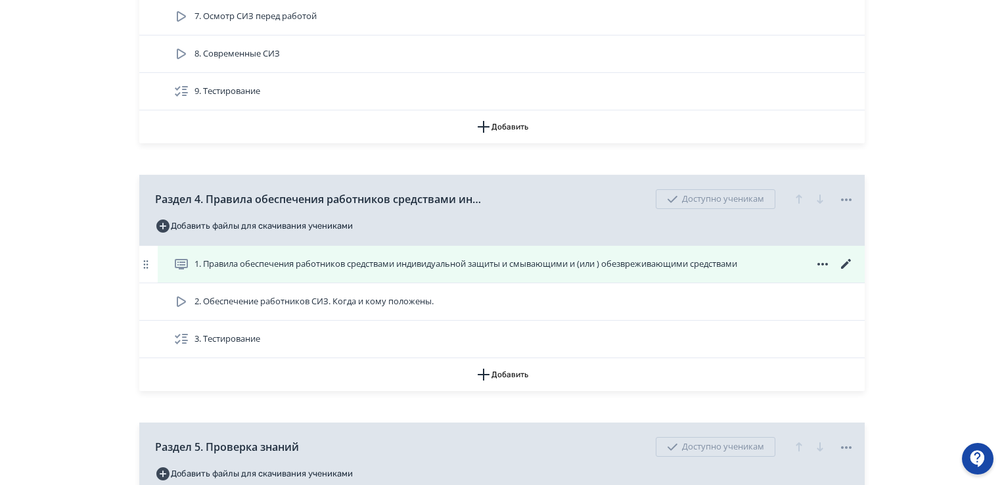
click at [413, 259] on span "1. Правила обеспечения работников средствами индивидуальной защиты и смывающими…" at bounding box center [465, 263] width 543 height 13
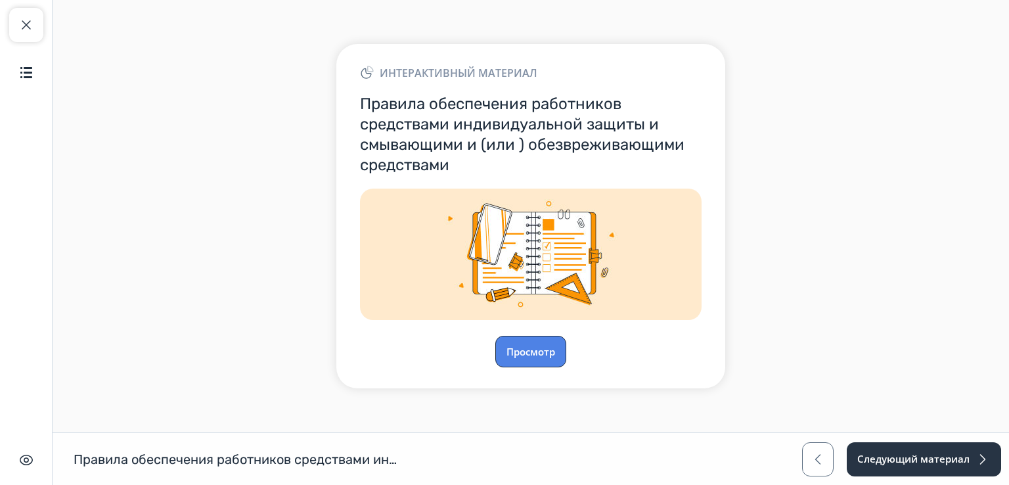
click at [533, 349] on button "Просмотр" at bounding box center [530, 352] width 71 height 32
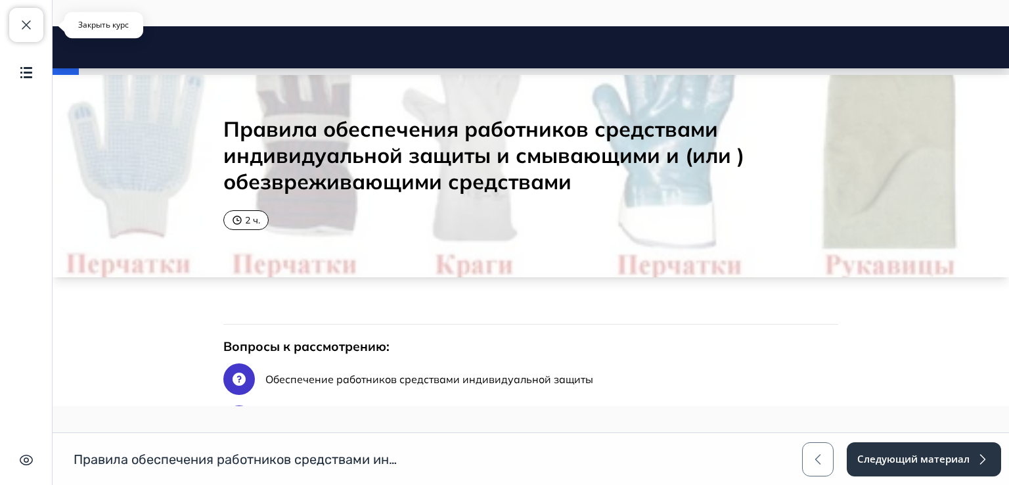
click at [23, 18] on span "button" at bounding box center [26, 25] width 16 height 16
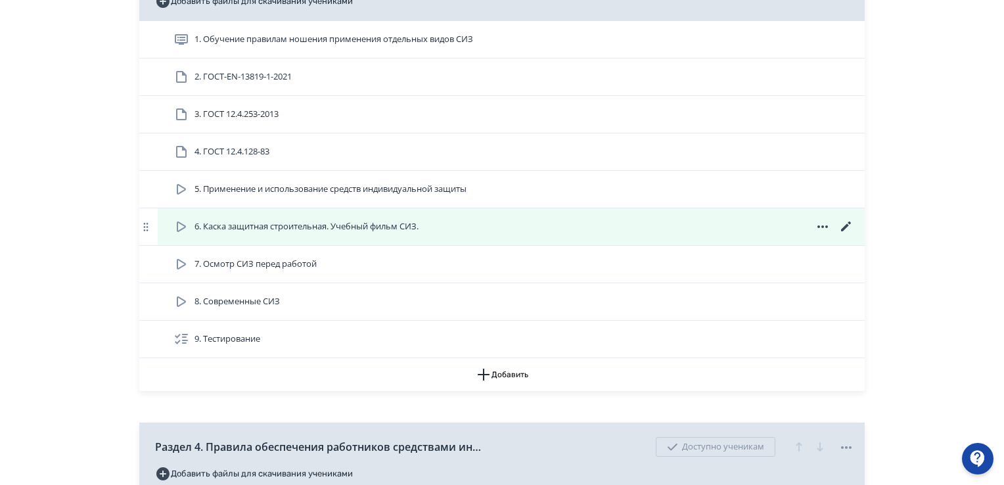
scroll to position [1314, 0]
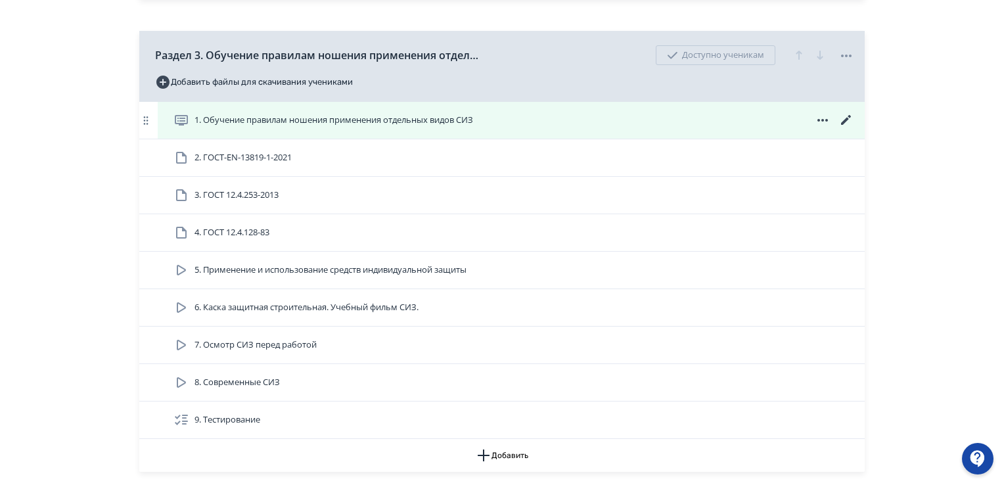
click at [841, 116] on icon at bounding box center [846, 120] width 16 height 16
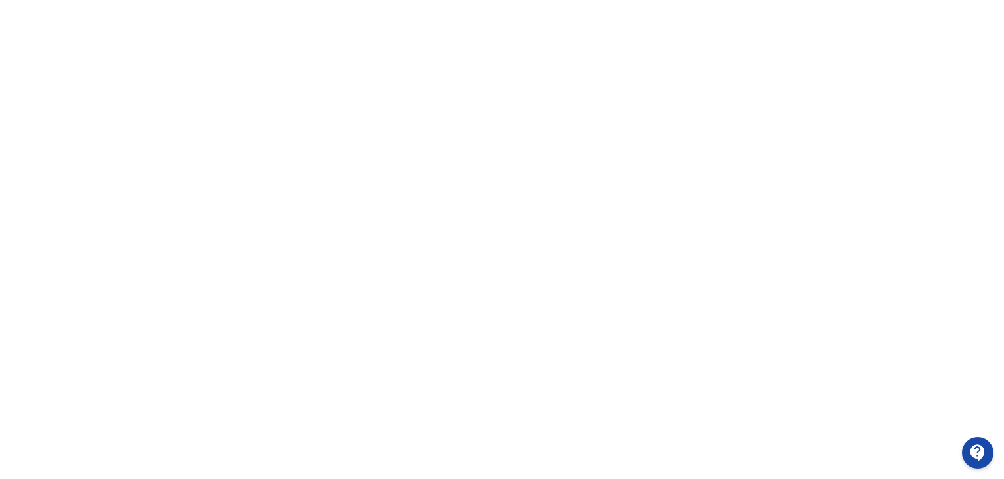
scroll to position [263, 0]
